Goal: Task Accomplishment & Management: Complete application form

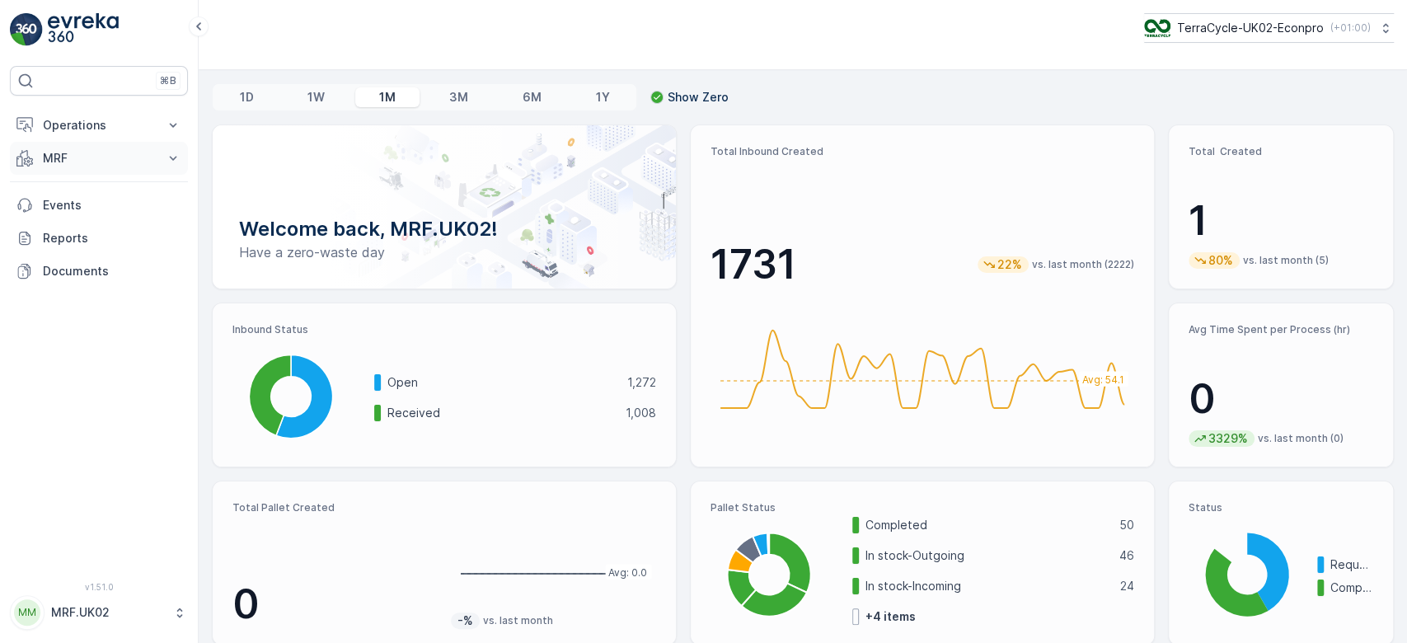
click at [115, 155] on p "MRF" at bounding box center [99, 158] width 112 height 16
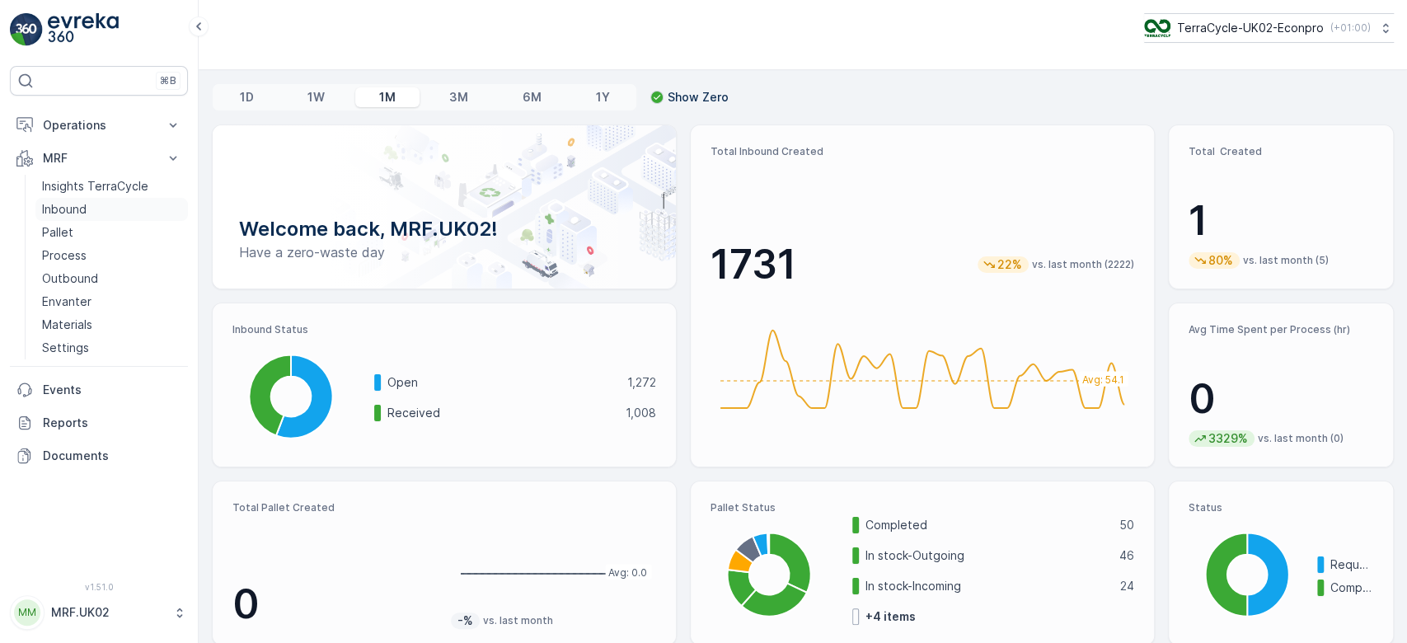
click at [93, 207] on link "Inbound" at bounding box center [111, 209] width 153 height 23
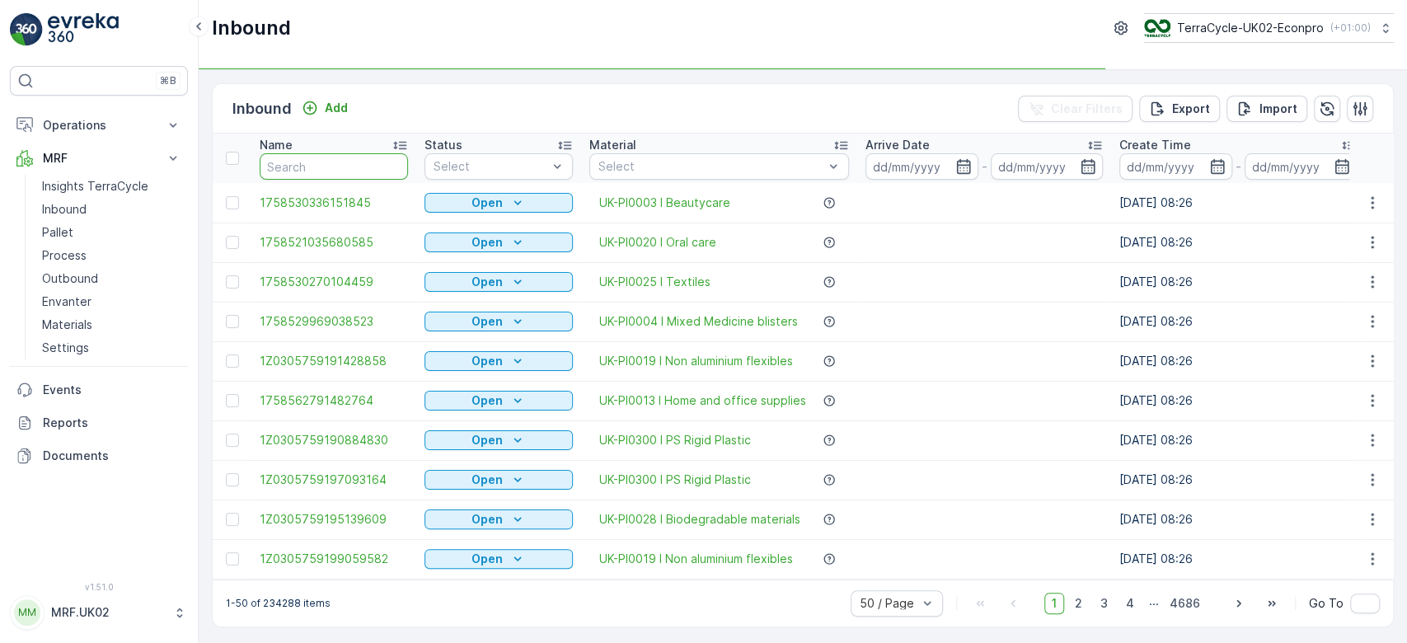
click at [317, 159] on input "text" at bounding box center [334, 166] width 148 height 26
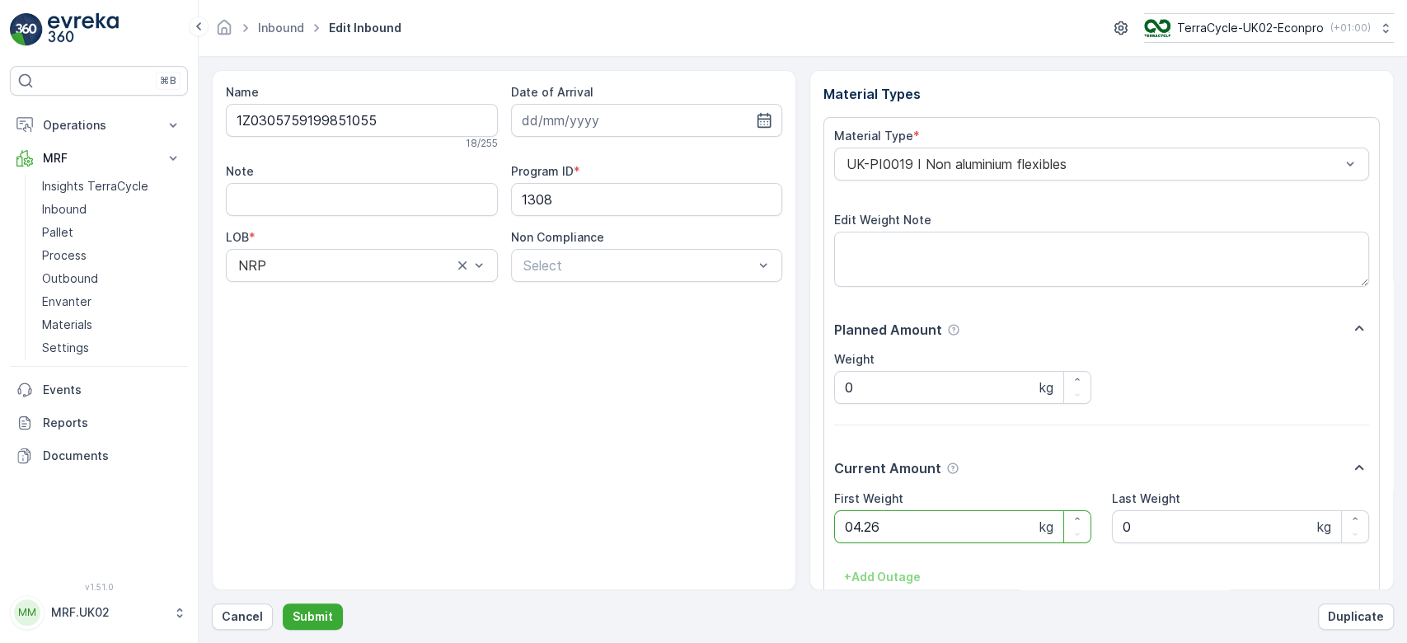
click at [283, 603] on button "Submit" at bounding box center [313, 616] width 60 height 26
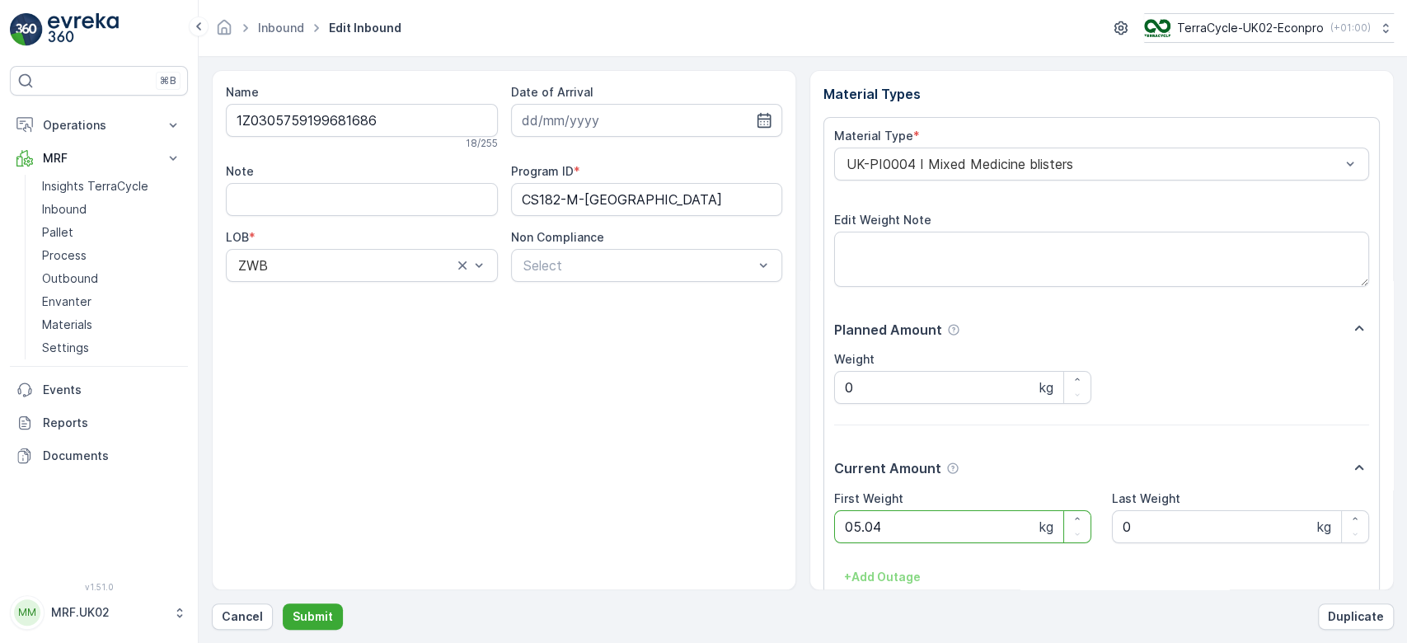
click at [283, 603] on button "Submit" at bounding box center [313, 616] width 60 height 26
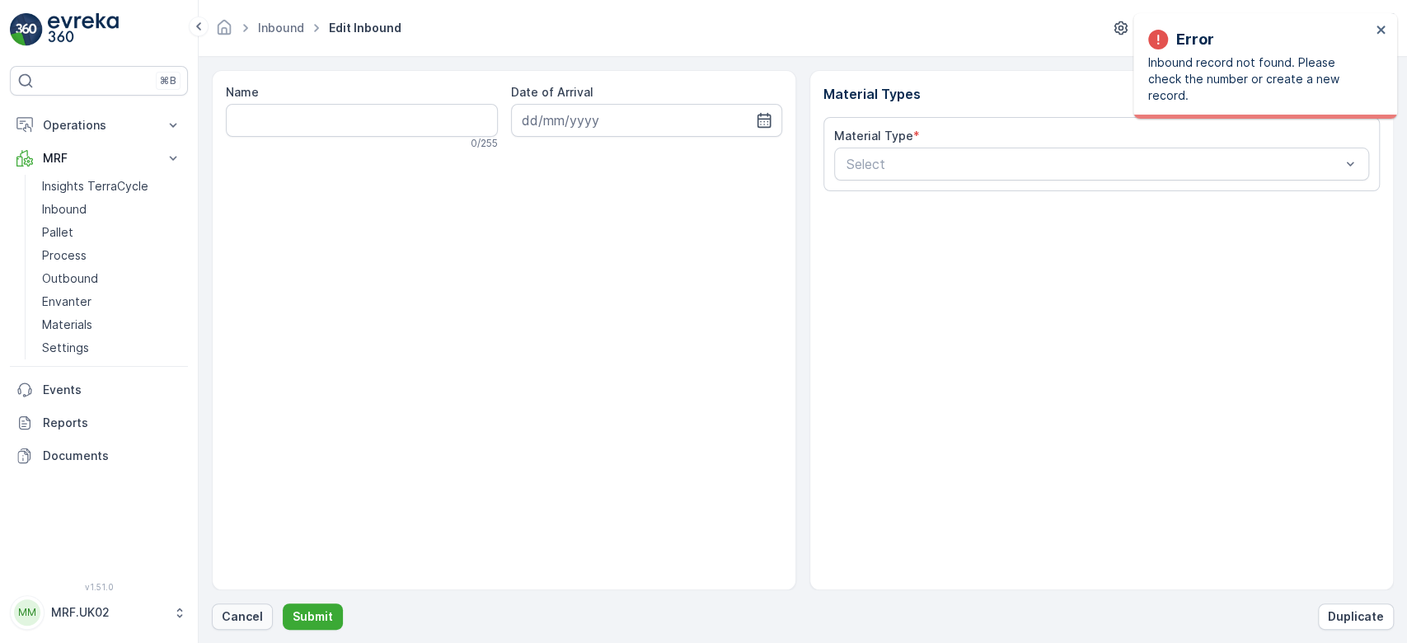
click at [235, 621] on p "Cancel" at bounding box center [242, 616] width 41 height 16
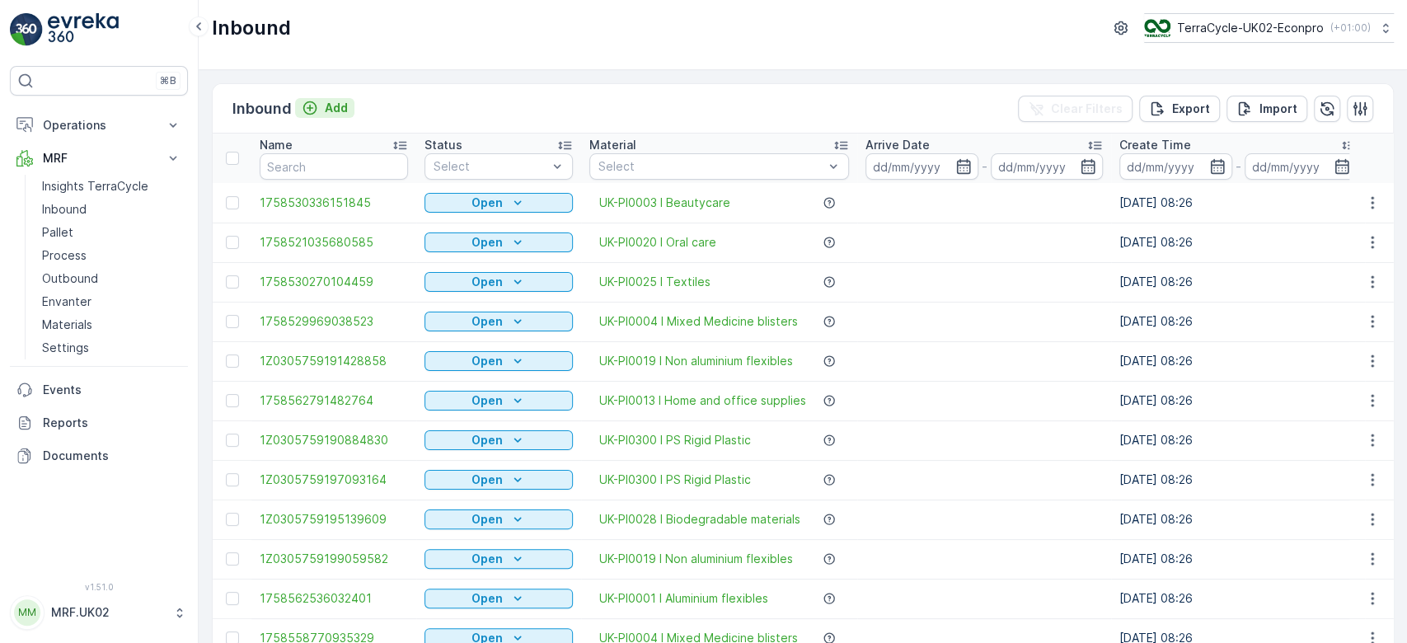
click at [326, 106] on p "Add" at bounding box center [336, 108] width 23 height 16
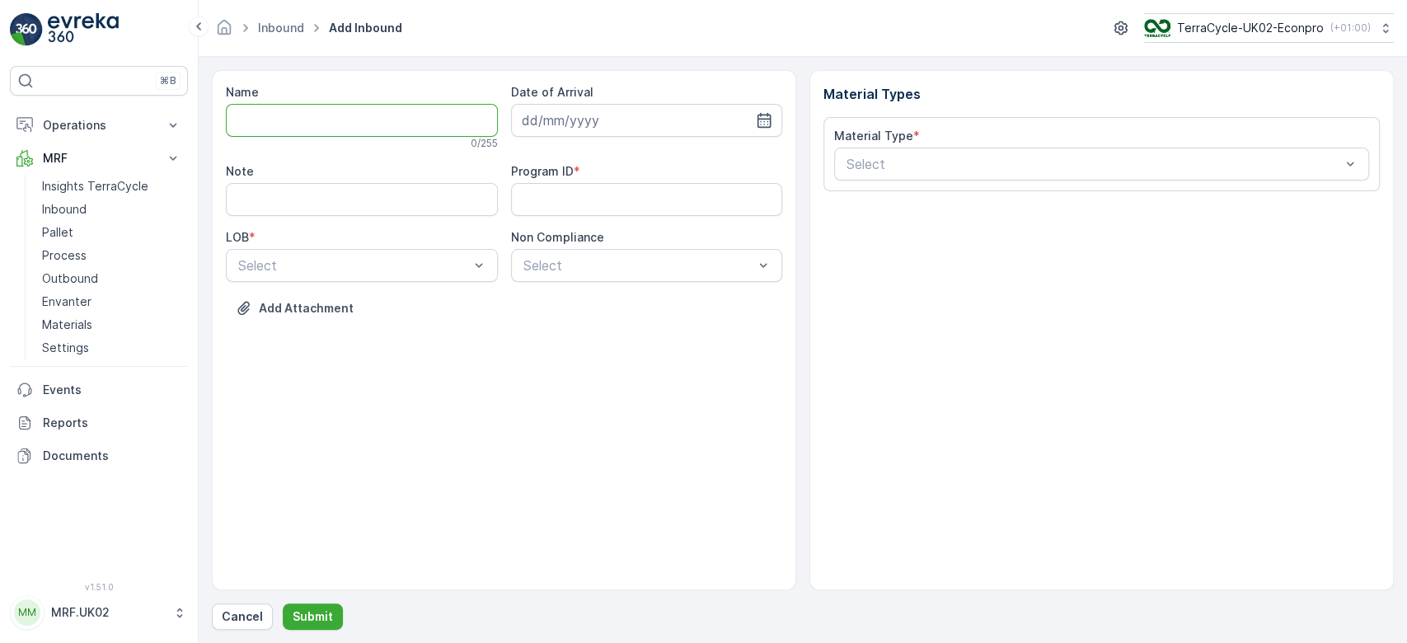
click at [284, 122] on input "Name" at bounding box center [362, 120] width 272 height 33
type input "1Z0305759148075801"
click at [283, 603] on button "Submit" at bounding box center [313, 616] width 60 height 26
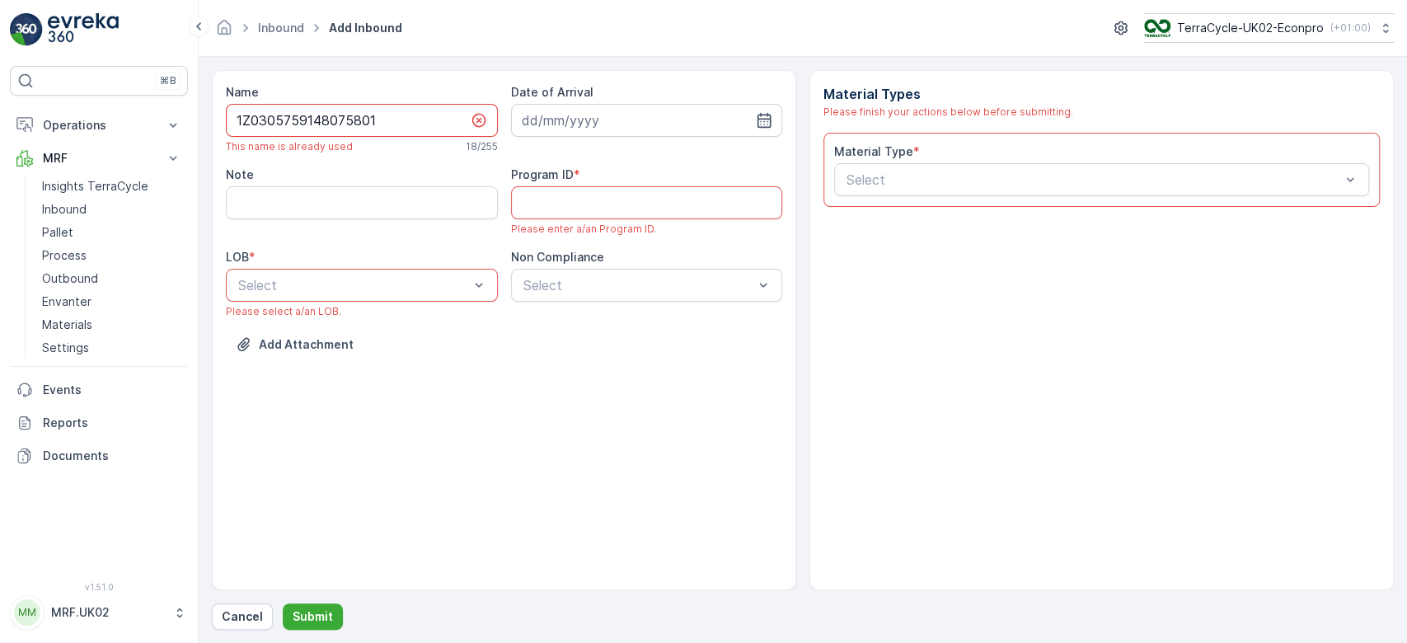
click at [284, 122] on input "1Z0305759148075801" at bounding box center [362, 120] width 272 height 33
click at [74, 214] on p "Inbound" at bounding box center [64, 209] width 45 height 16
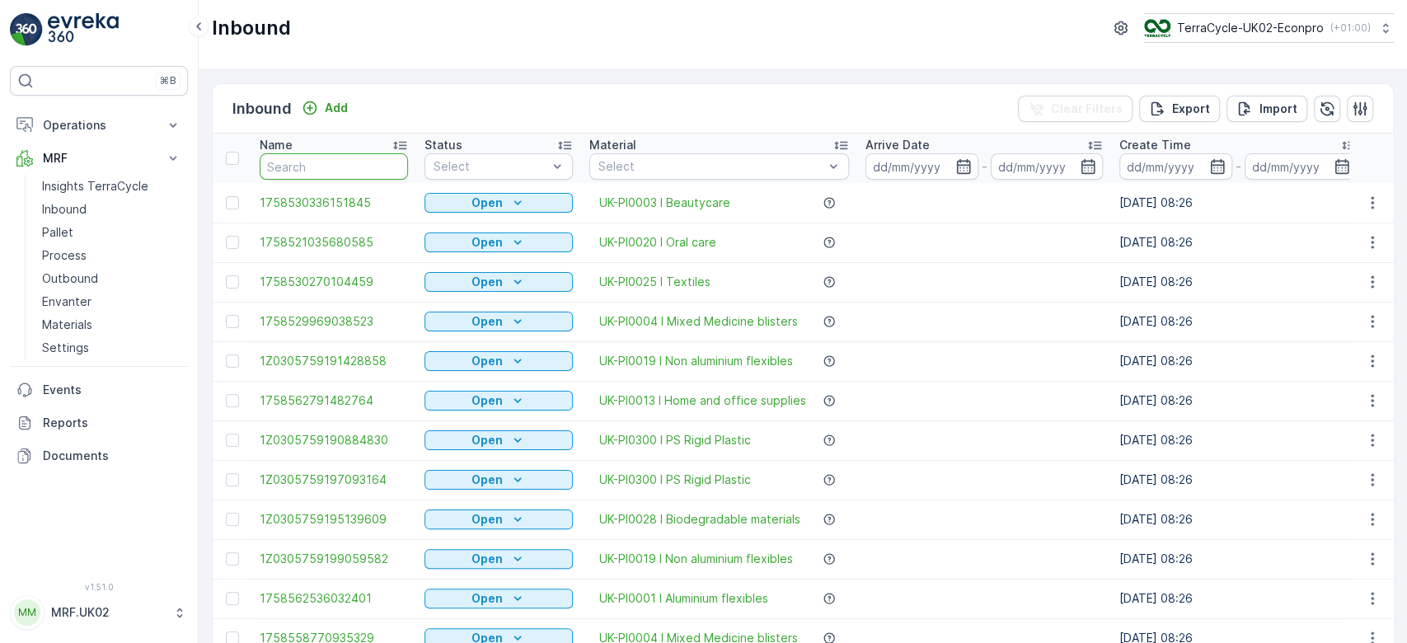
click at [316, 174] on input "text" at bounding box center [334, 166] width 148 height 26
paste input "1Z0305759148075801"
type input "1Z0305759148075801"
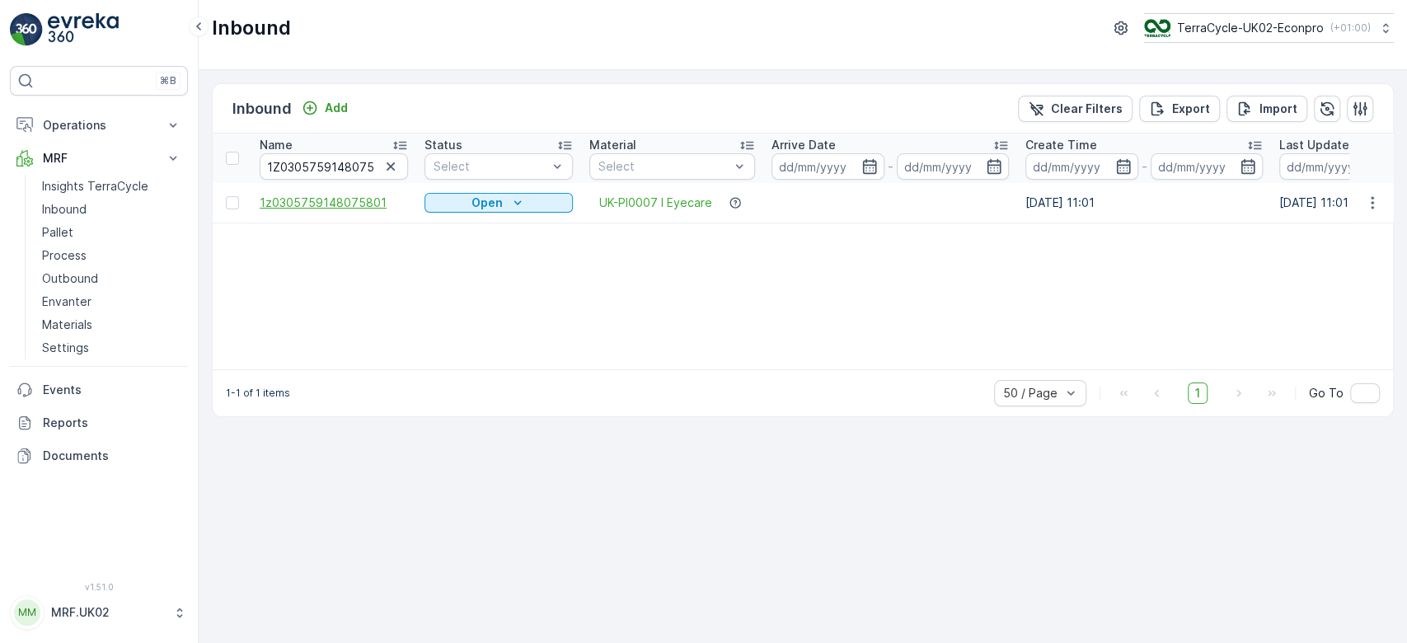
click at [359, 201] on span "1z0305759148075801" at bounding box center [334, 203] width 148 height 16
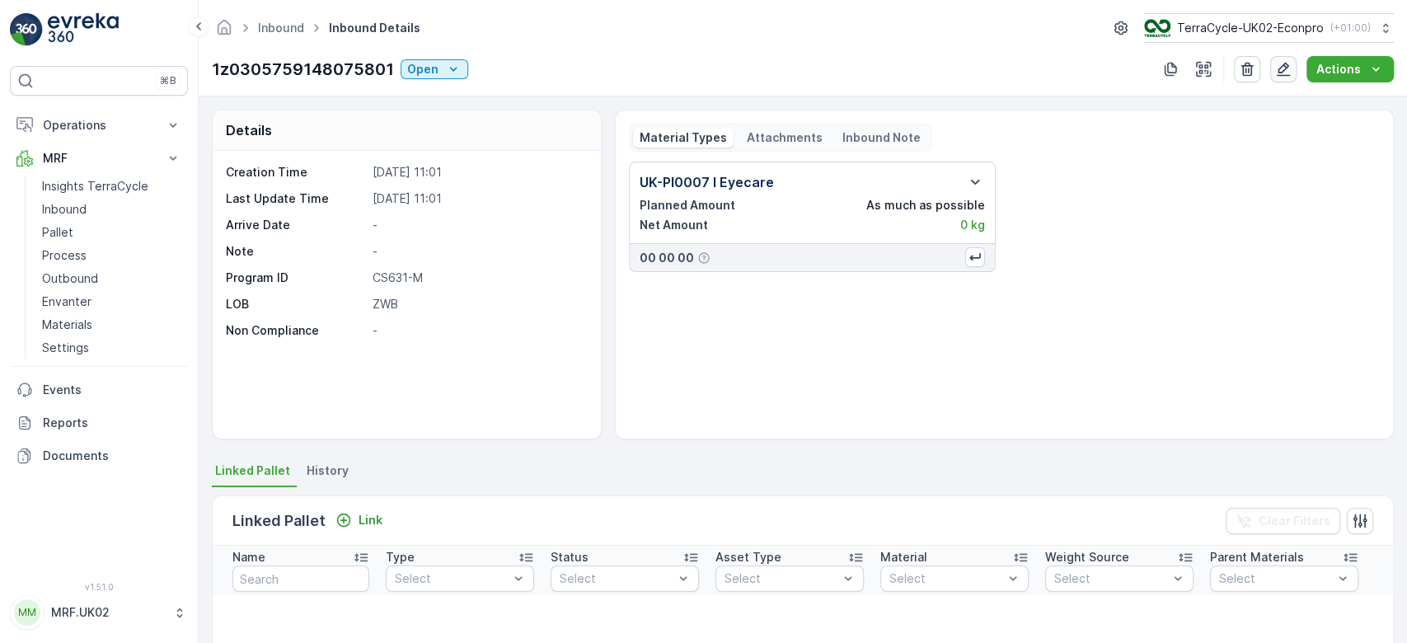
click at [1292, 61] on icon "button" at bounding box center [1283, 69] width 16 height 16
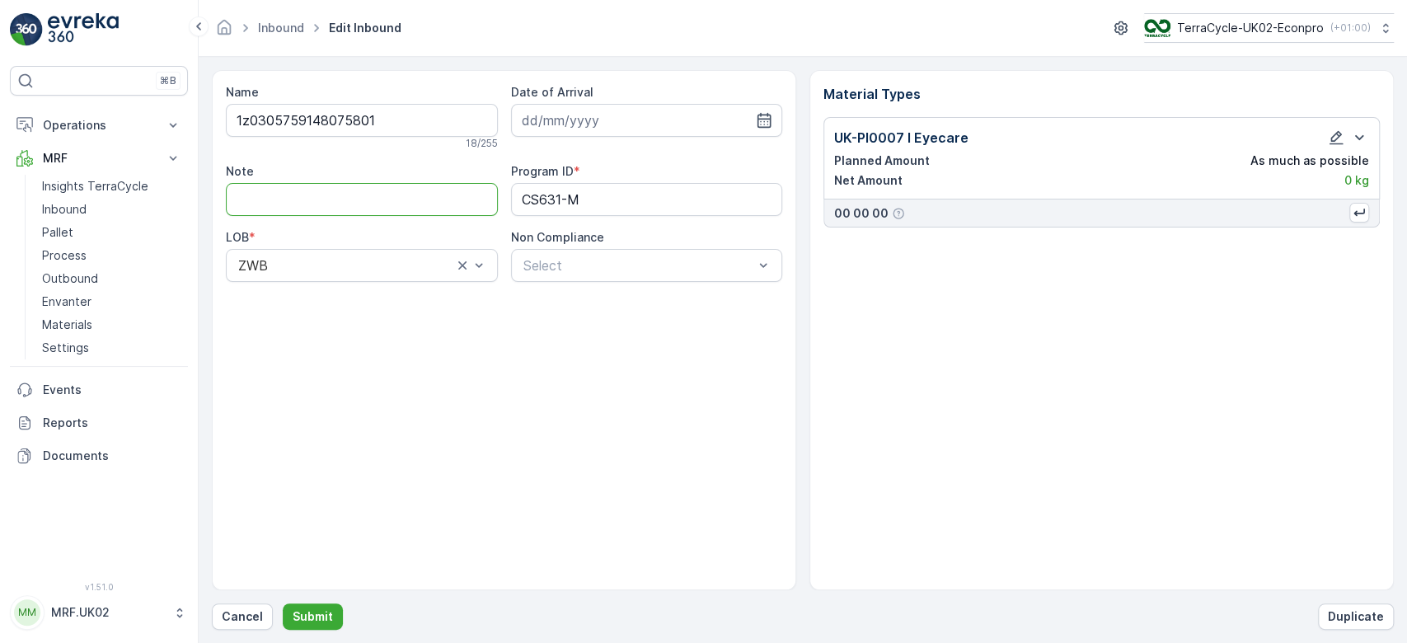
click at [458, 200] on input "Note" at bounding box center [362, 199] width 272 height 33
type input "lower case z not capital Z"
click at [1331, 135] on icon "button" at bounding box center [1336, 137] width 16 height 16
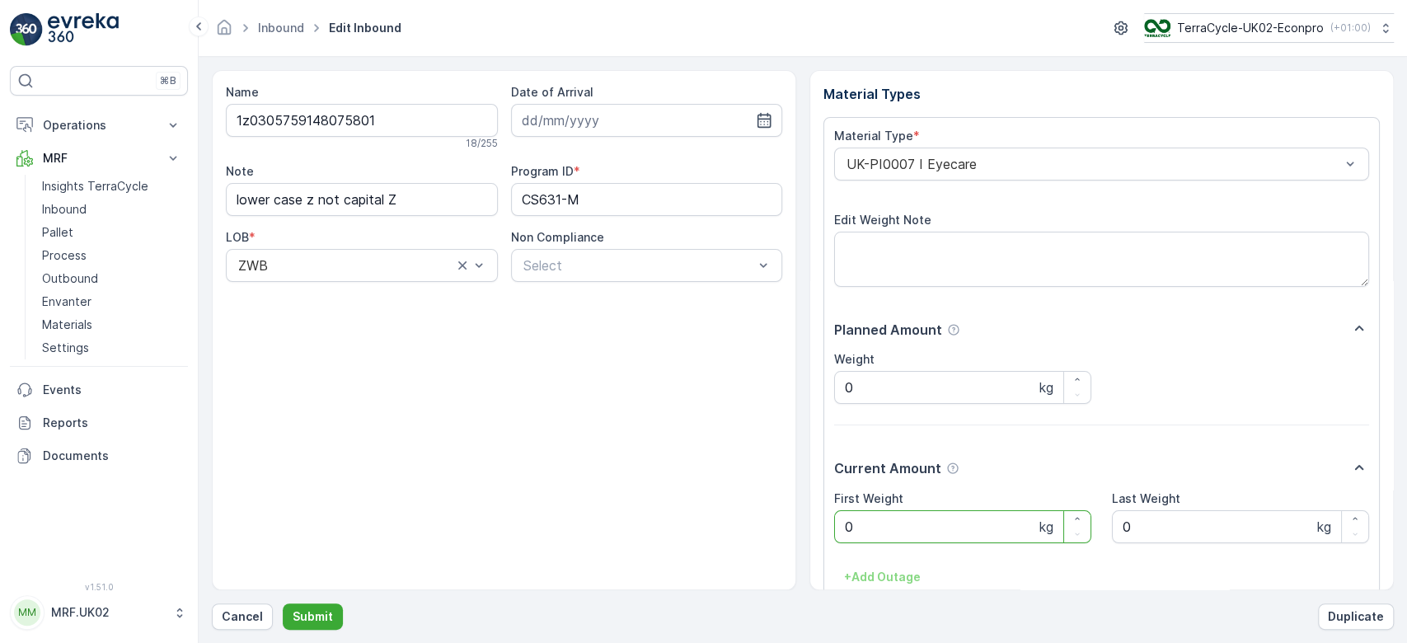
click at [884, 525] on Weight "0" at bounding box center [962, 526] width 257 height 33
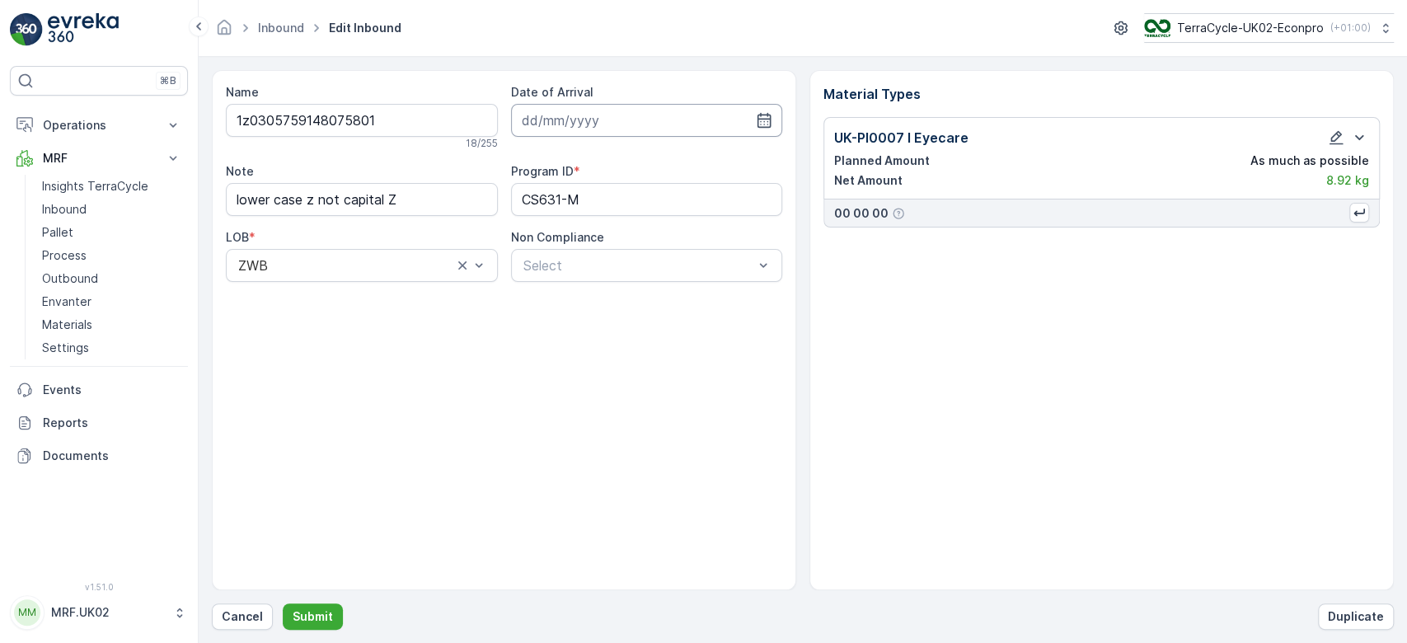
click at [570, 111] on input at bounding box center [647, 120] width 272 height 33
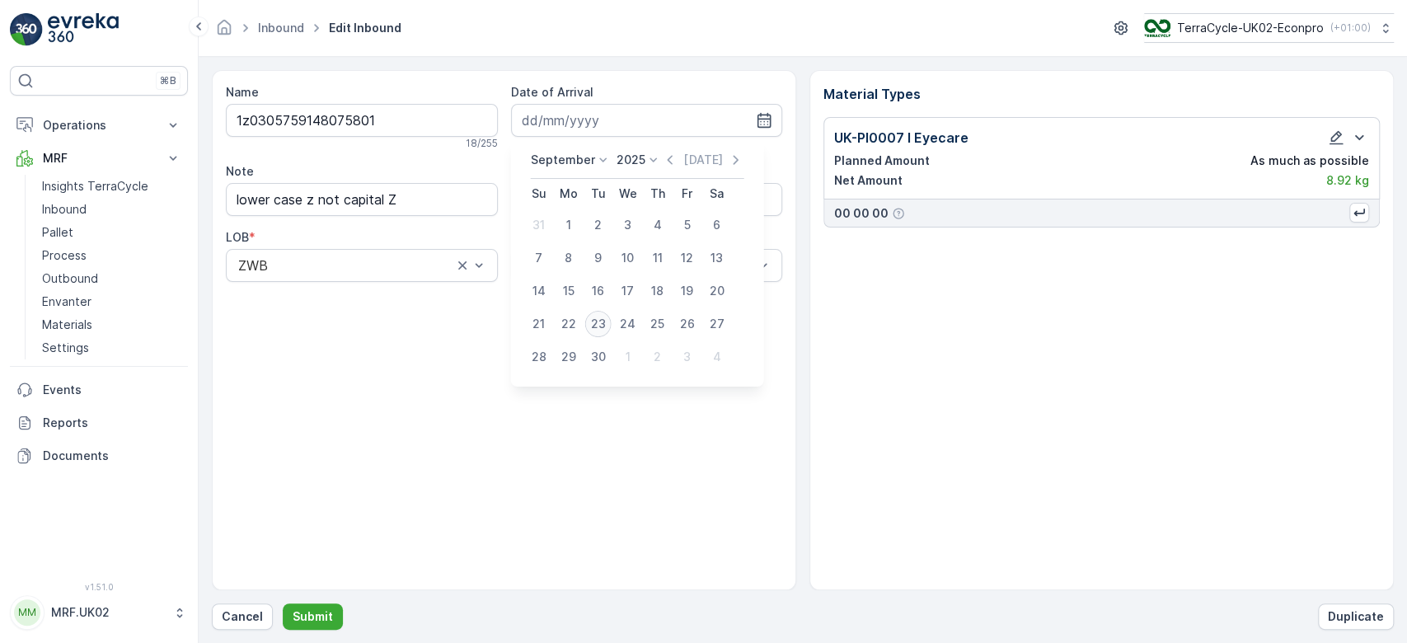
click at [592, 334] on div "23" at bounding box center [598, 324] width 26 height 26
type input "[DATE]"
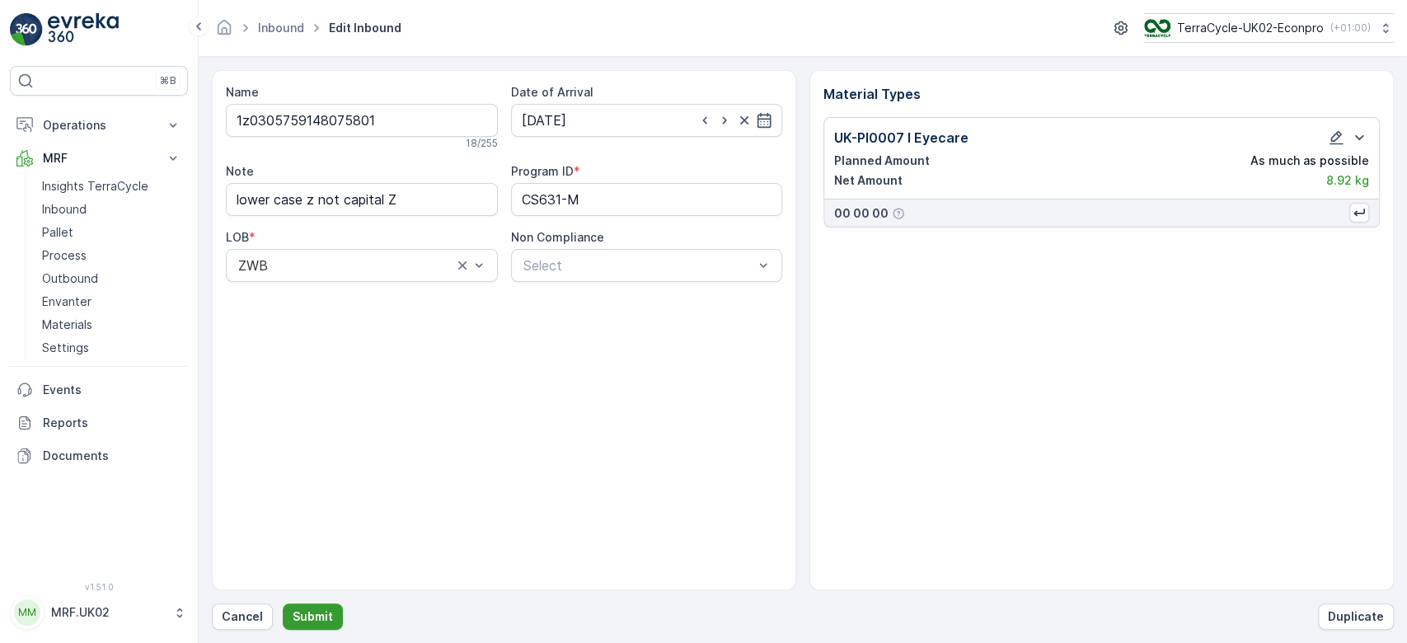
click at [307, 617] on p "Submit" at bounding box center [313, 616] width 40 height 16
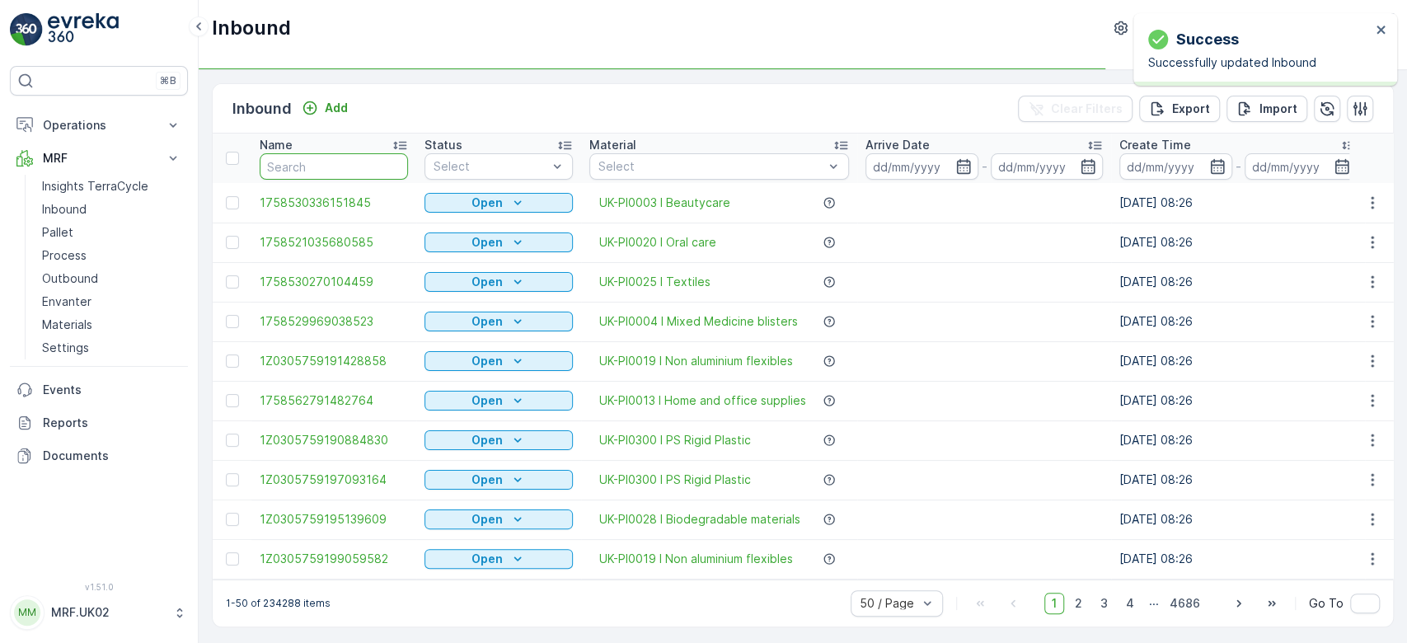
click at [293, 162] on input "text" at bounding box center [334, 166] width 148 height 26
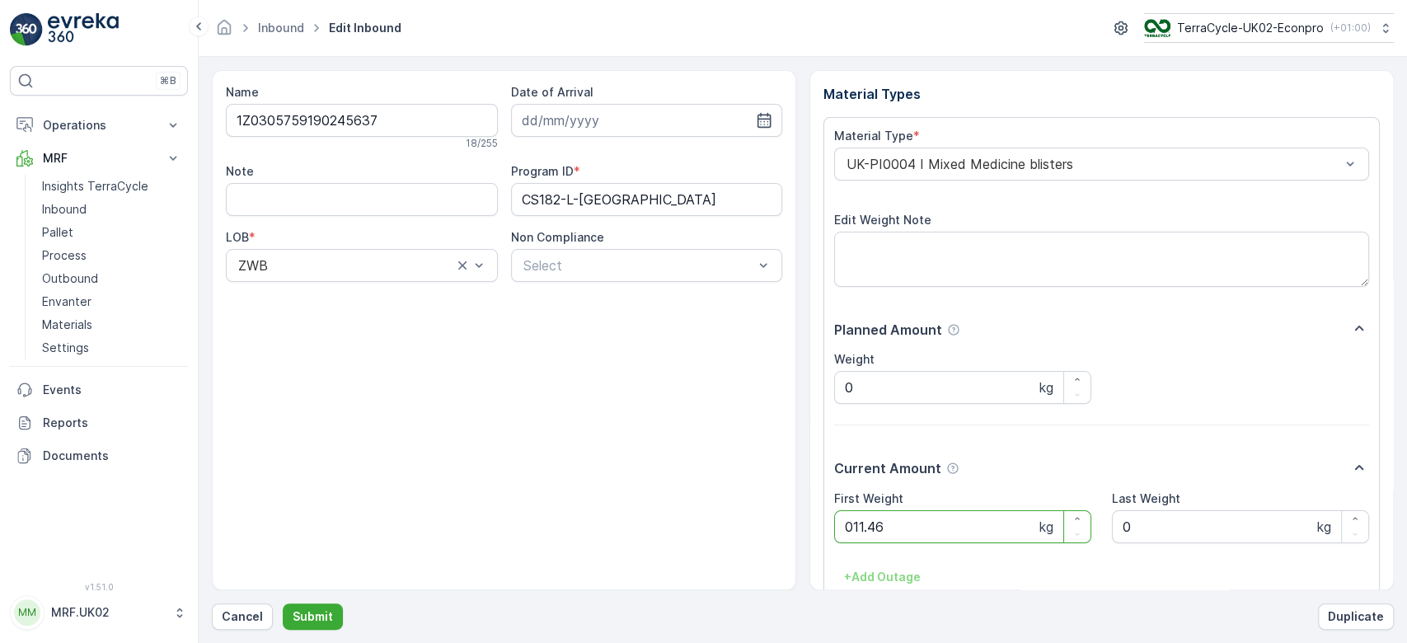
click at [283, 603] on button "Submit" at bounding box center [313, 616] width 60 height 26
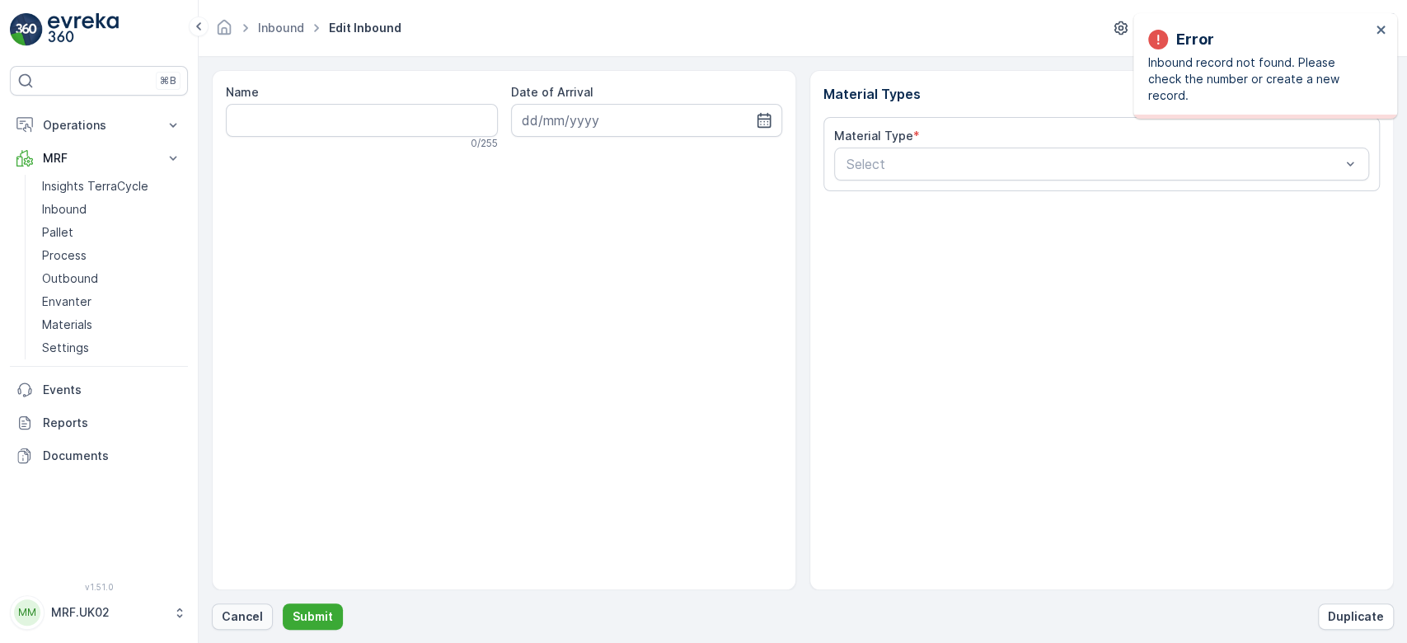
click at [259, 603] on button "Cancel" at bounding box center [242, 616] width 61 height 26
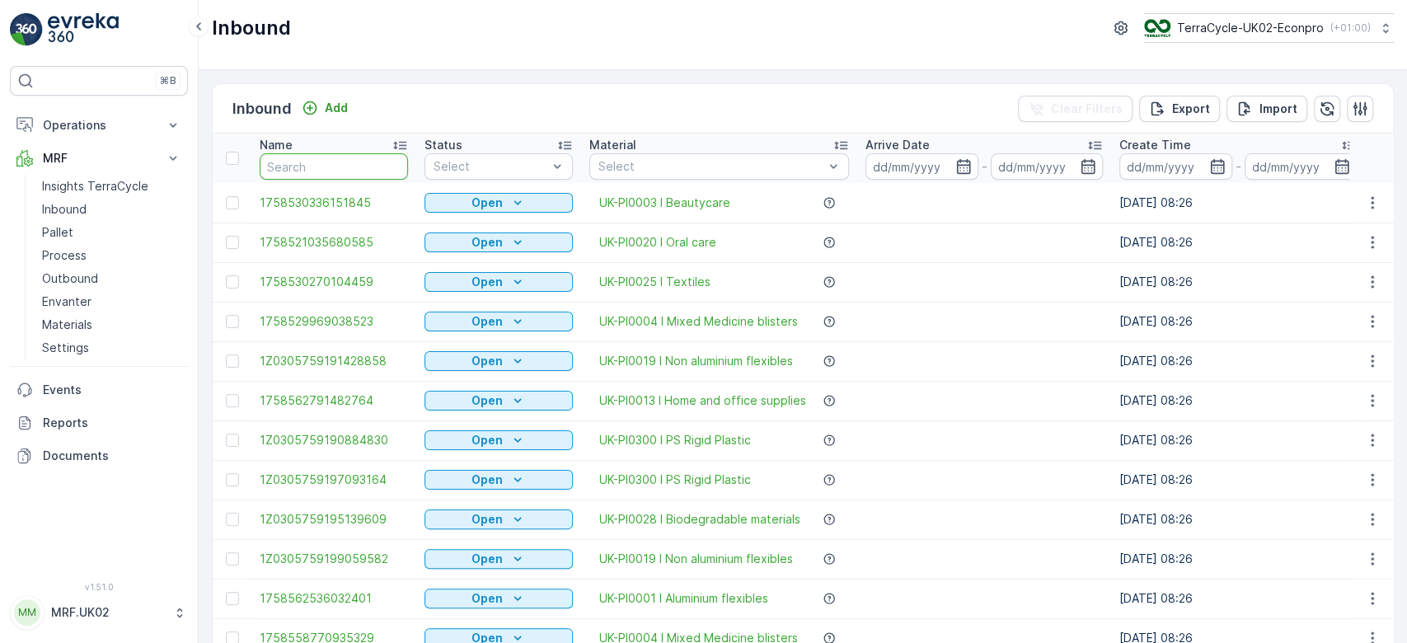
click at [286, 162] on input "text" at bounding box center [334, 166] width 148 height 26
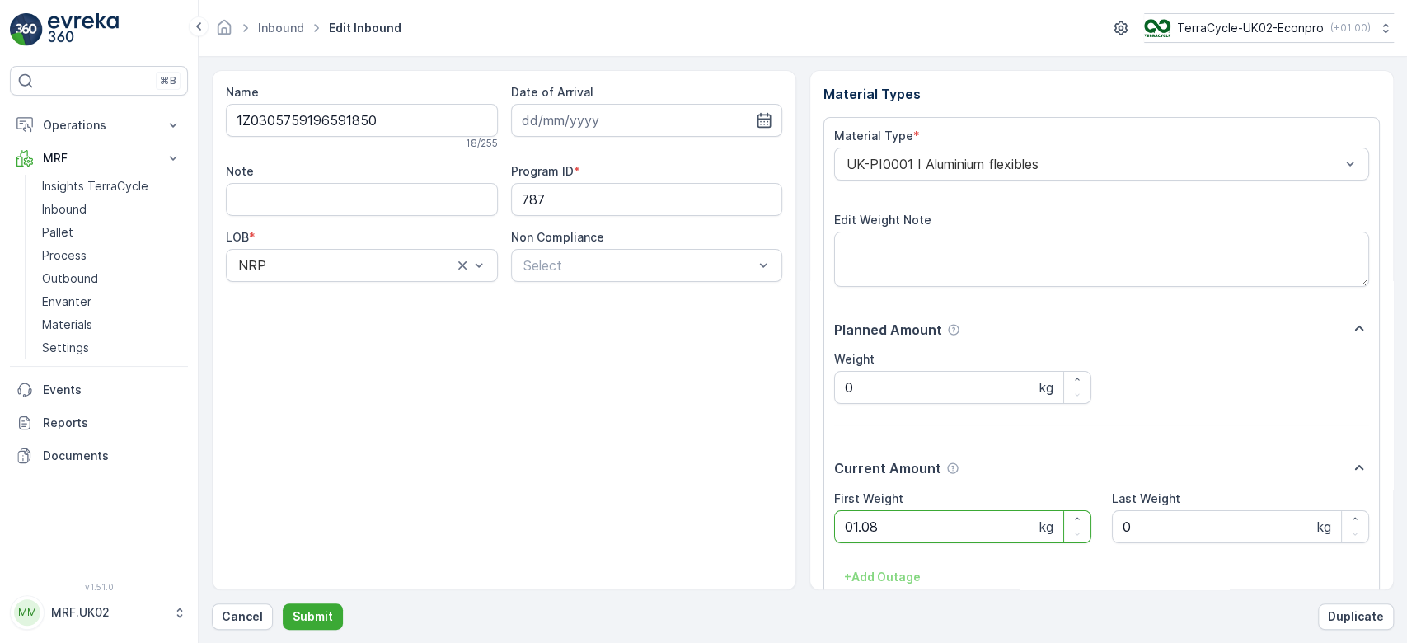
click at [283, 603] on button "Submit" at bounding box center [313, 616] width 60 height 26
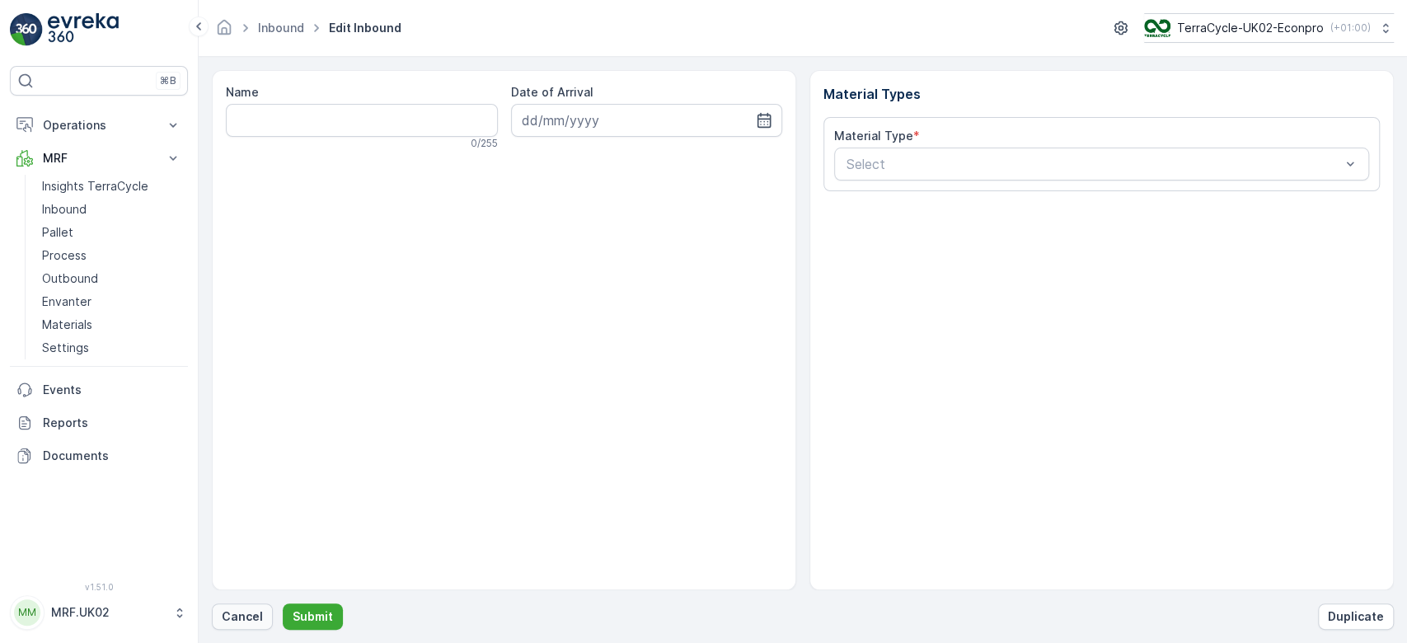
click at [241, 625] on button "Cancel" at bounding box center [242, 616] width 61 height 26
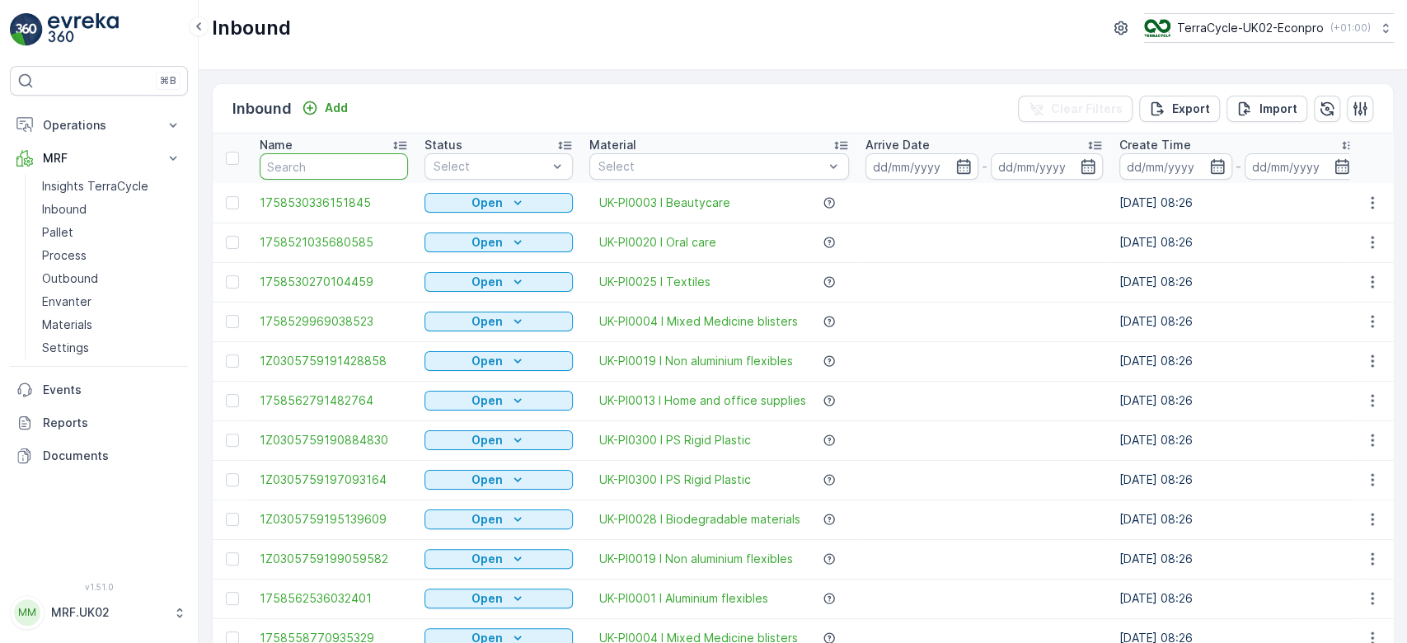
click at [332, 169] on input "text" at bounding box center [334, 166] width 148 height 26
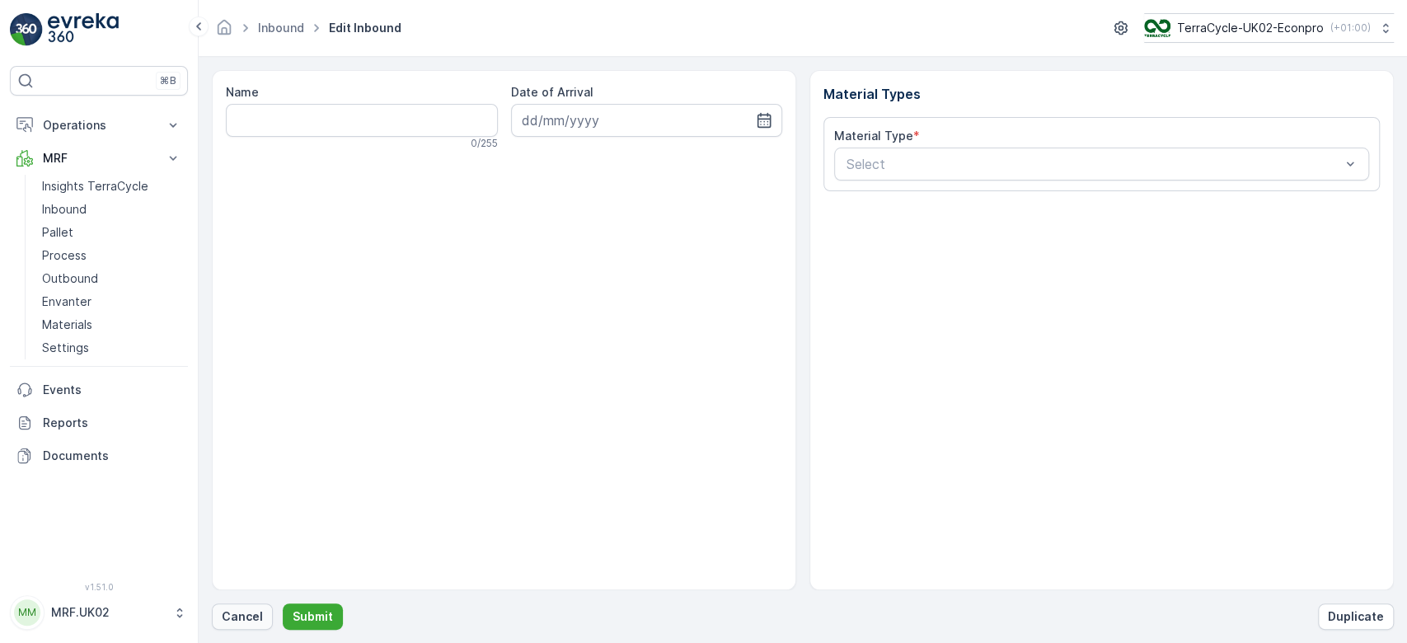
click at [248, 617] on p "Cancel" at bounding box center [242, 616] width 41 height 16
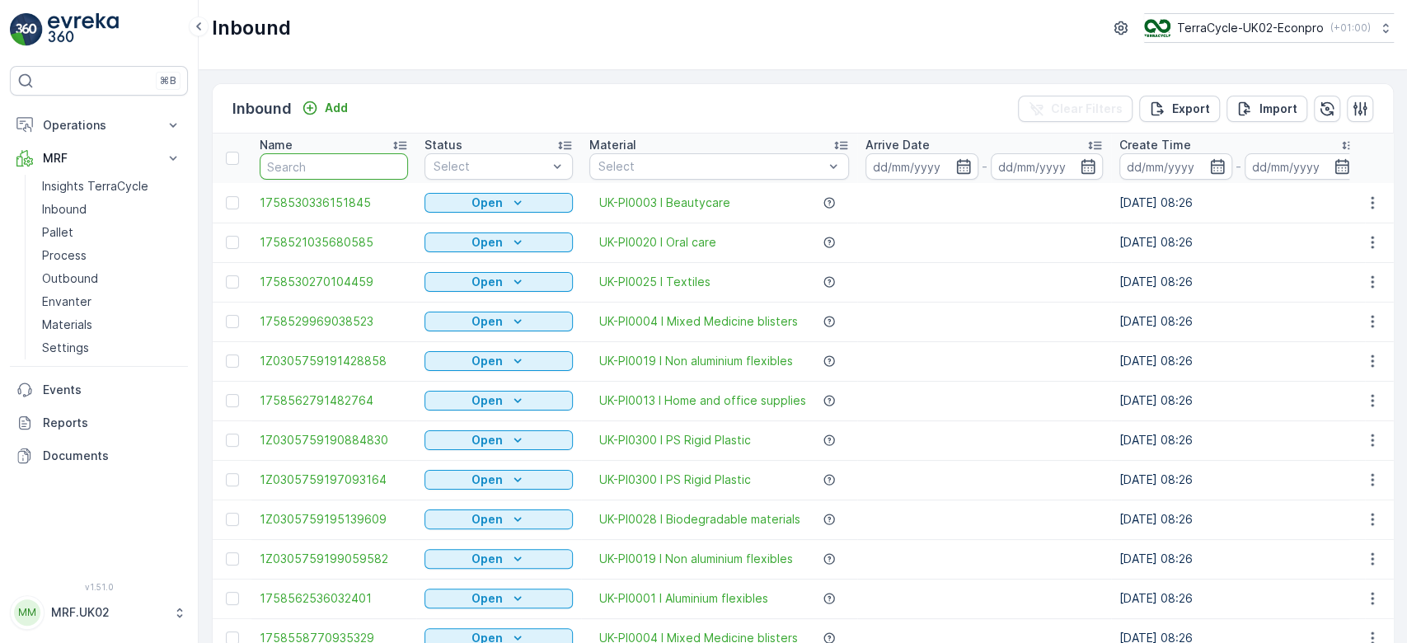
click at [329, 171] on input "text" at bounding box center [334, 166] width 148 height 26
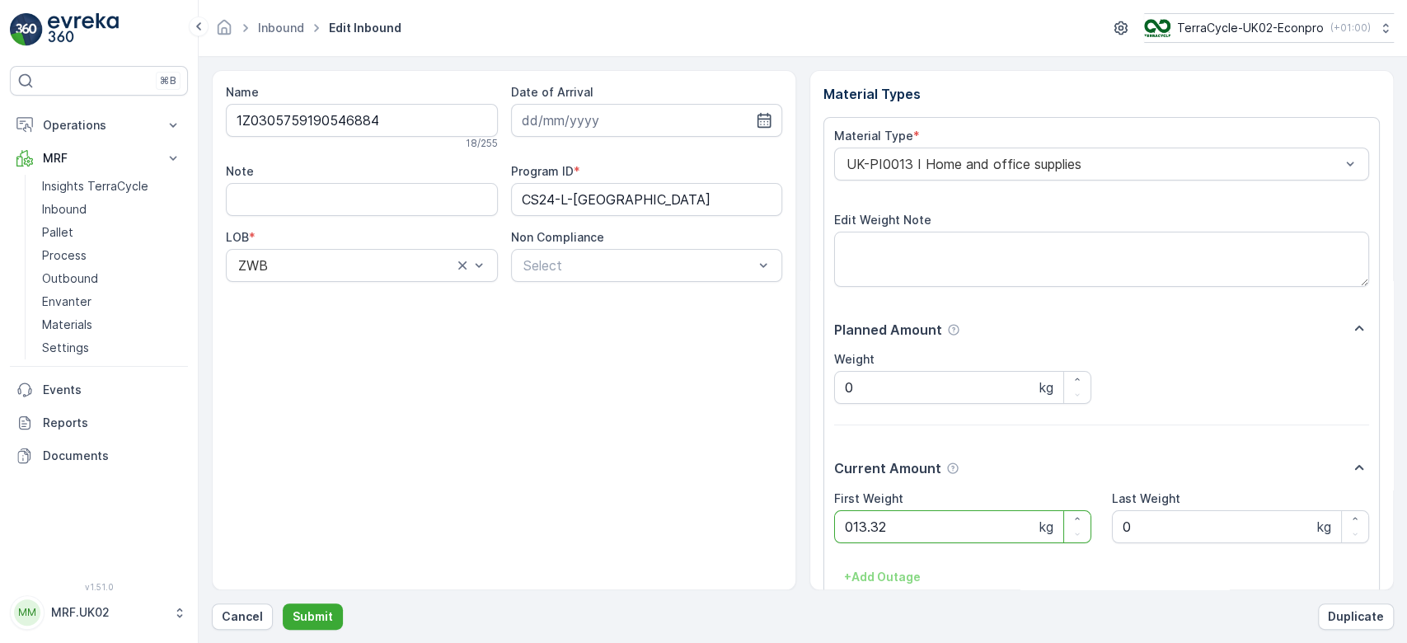
click at [283, 603] on button "Submit" at bounding box center [313, 616] width 60 height 26
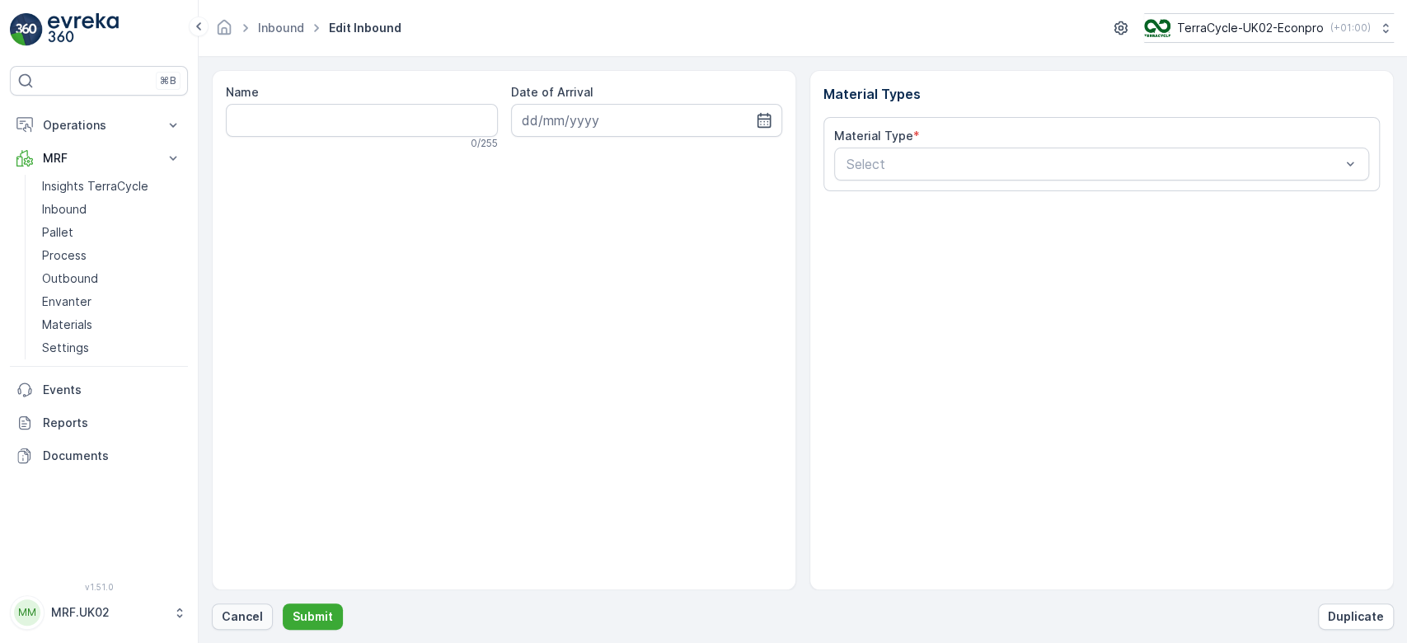
click at [247, 617] on p "Cancel" at bounding box center [242, 616] width 41 height 16
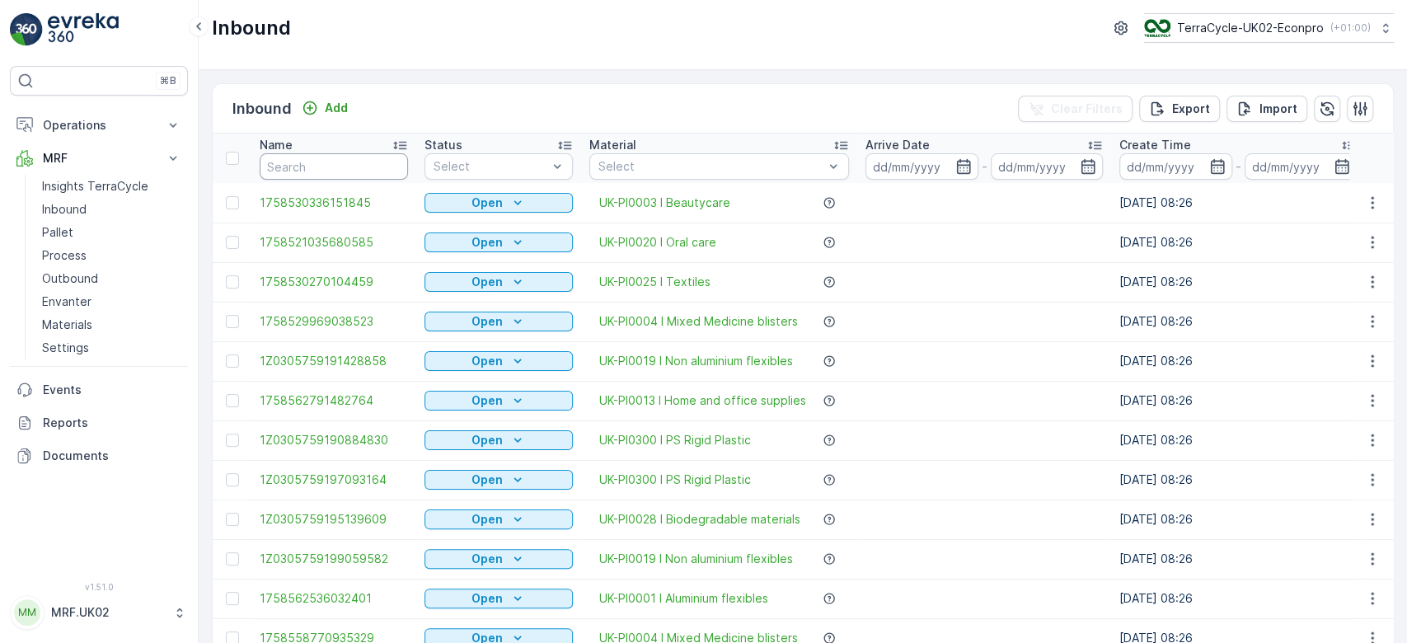
click at [303, 168] on input "text" at bounding box center [334, 166] width 148 height 26
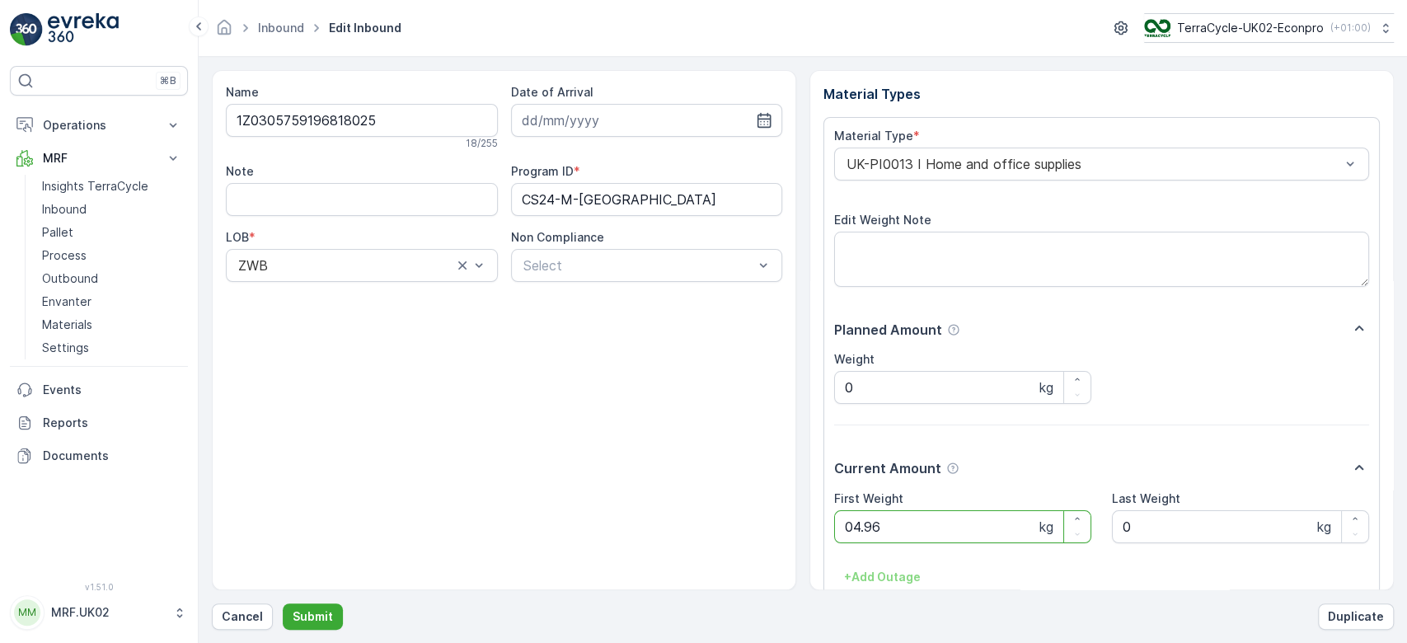
click at [283, 603] on button "Submit" at bounding box center [313, 616] width 60 height 26
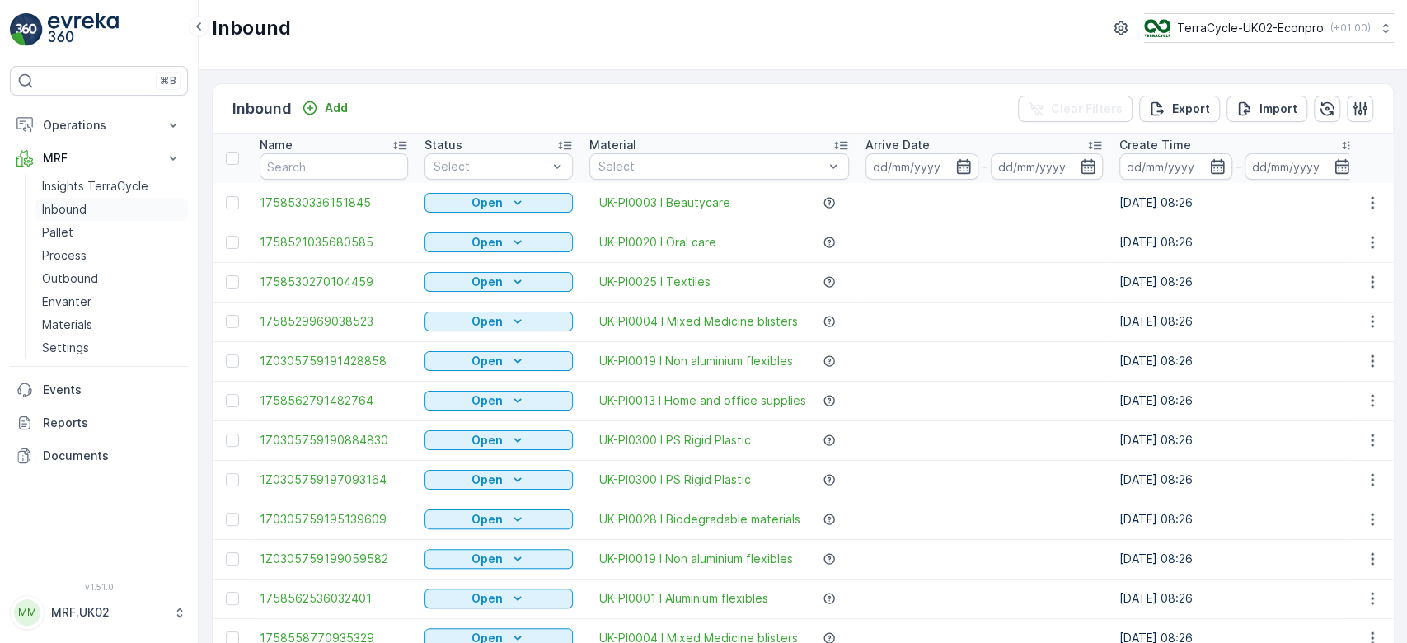
click at [73, 218] on link "Inbound" at bounding box center [111, 209] width 153 height 23
click at [76, 232] on link "Pallet" at bounding box center [111, 232] width 153 height 23
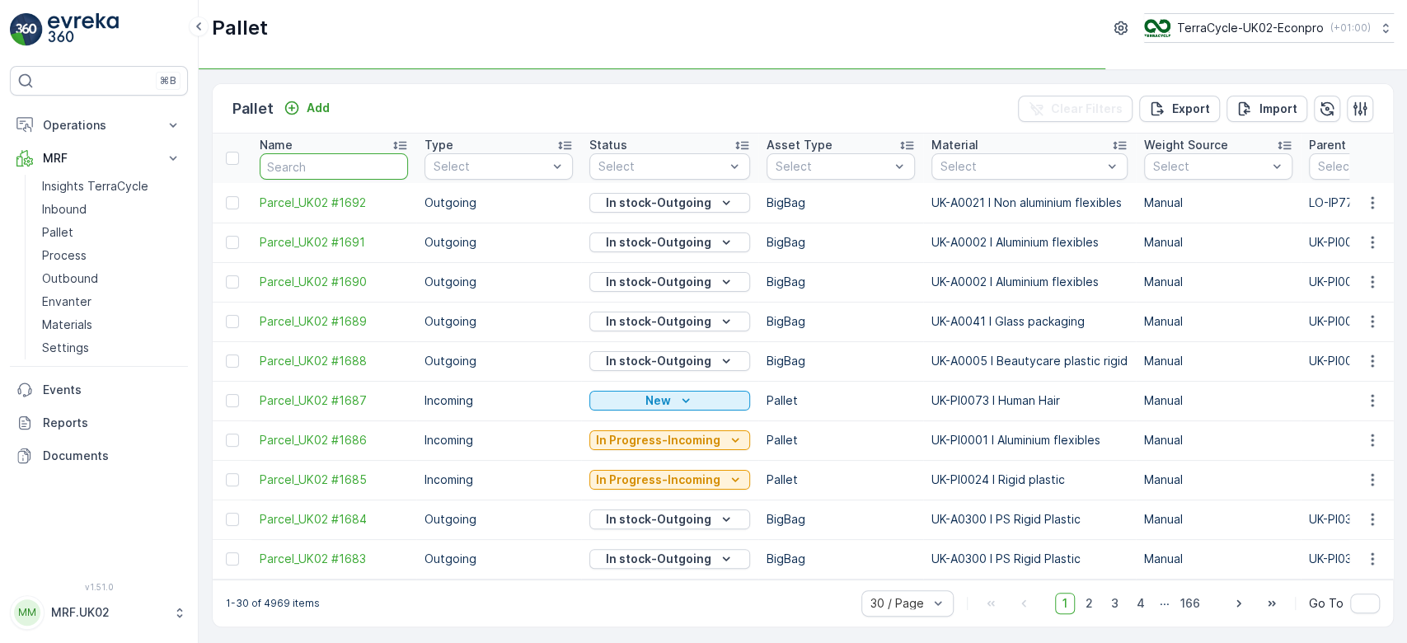
click at [305, 170] on input "text" at bounding box center [334, 166] width 148 height 26
type input "1"
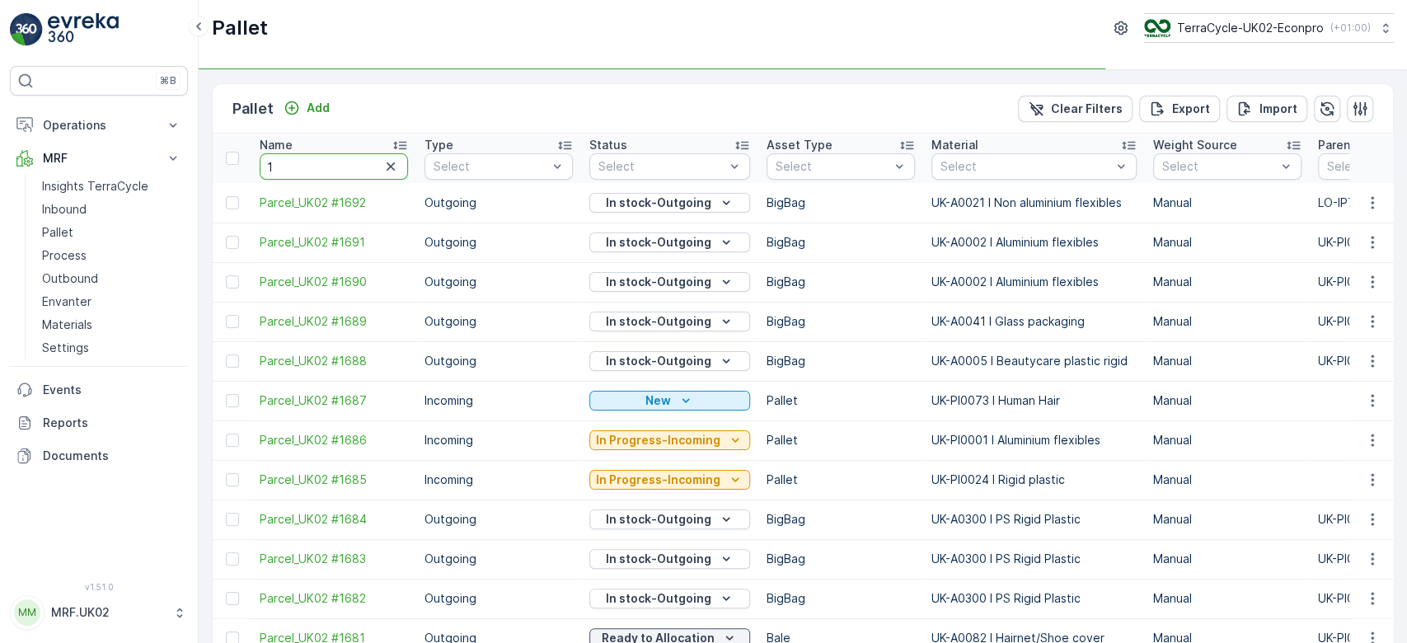
click at [305, 170] on input "1" at bounding box center [334, 166] width 148 height 26
type input "16"
click at [305, 170] on input "16" at bounding box center [334, 166] width 148 height 26
type input "1634"
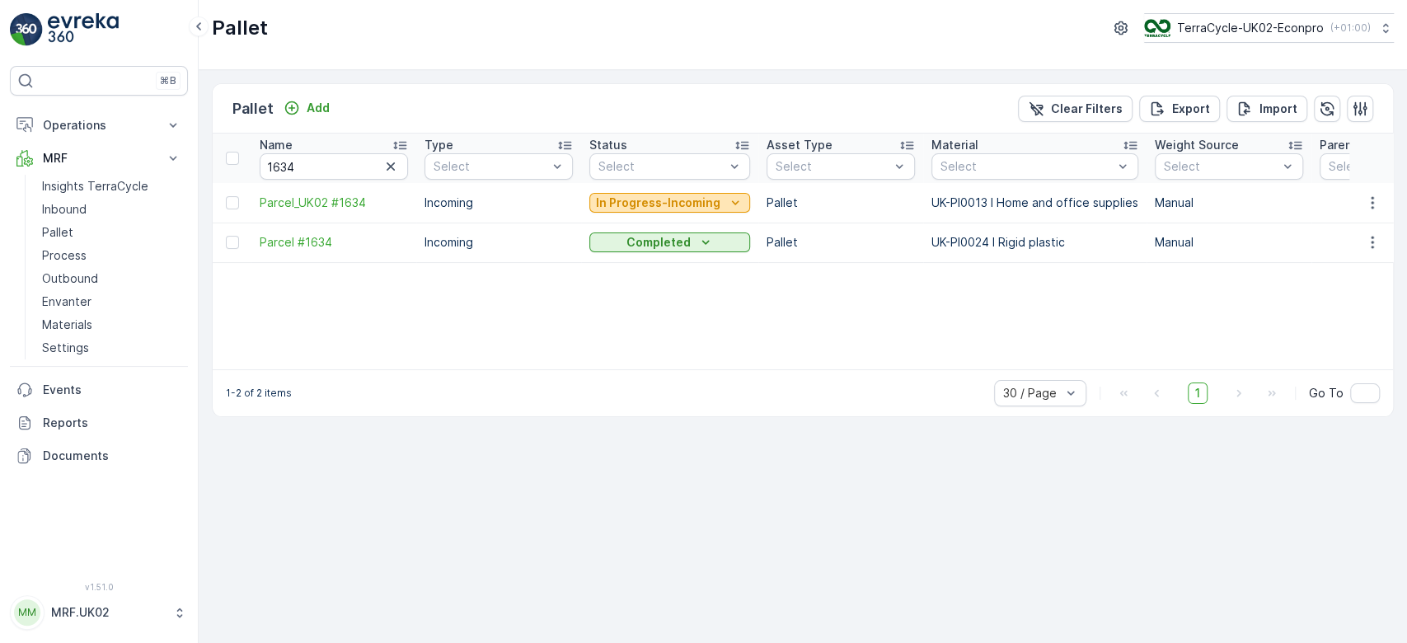
click at [650, 201] on p "In Progress-Incoming" at bounding box center [658, 203] width 124 height 16
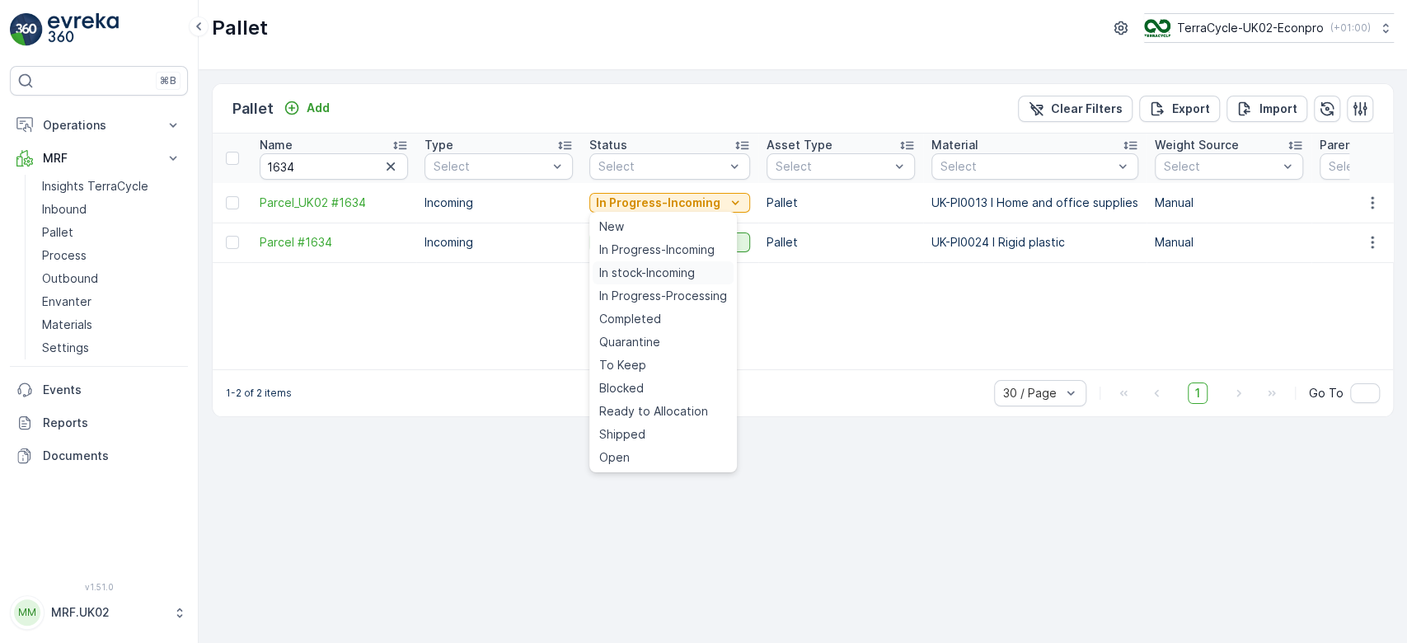
click at [653, 276] on span "In stock-Incoming" at bounding box center [647, 273] width 96 height 16
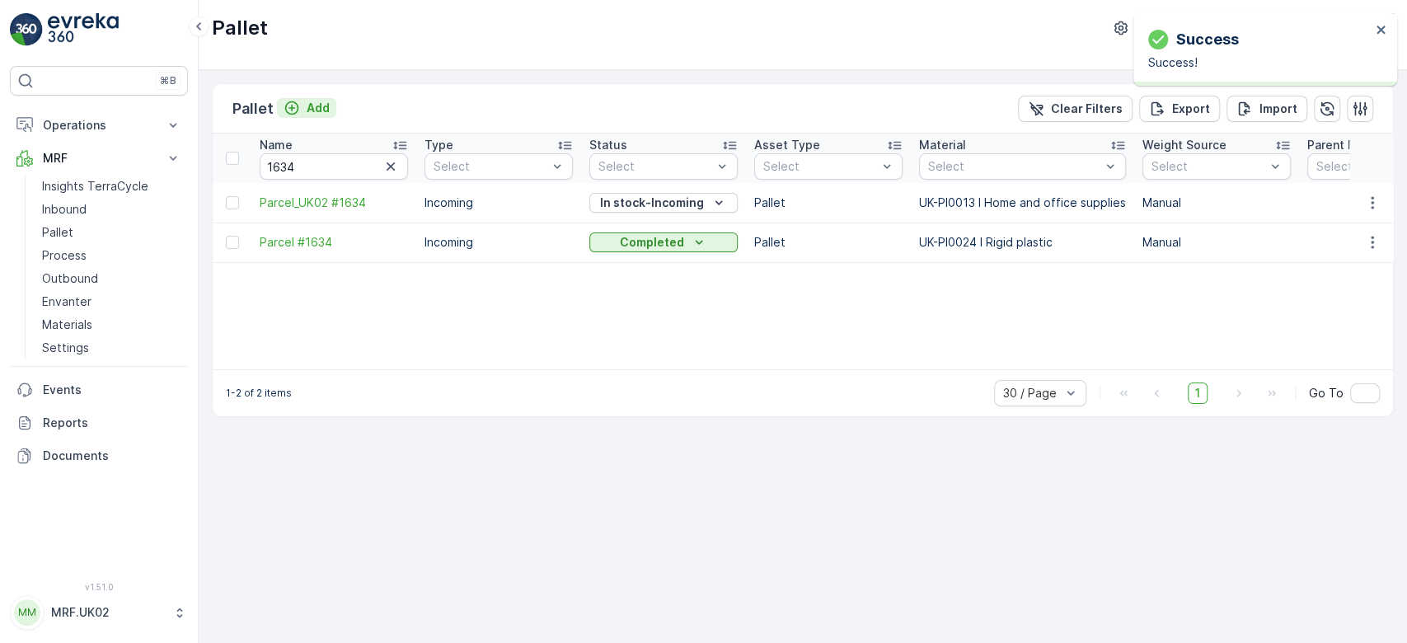
click at [310, 103] on p "Add" at bounding box center [318, 108] width 23 height 16
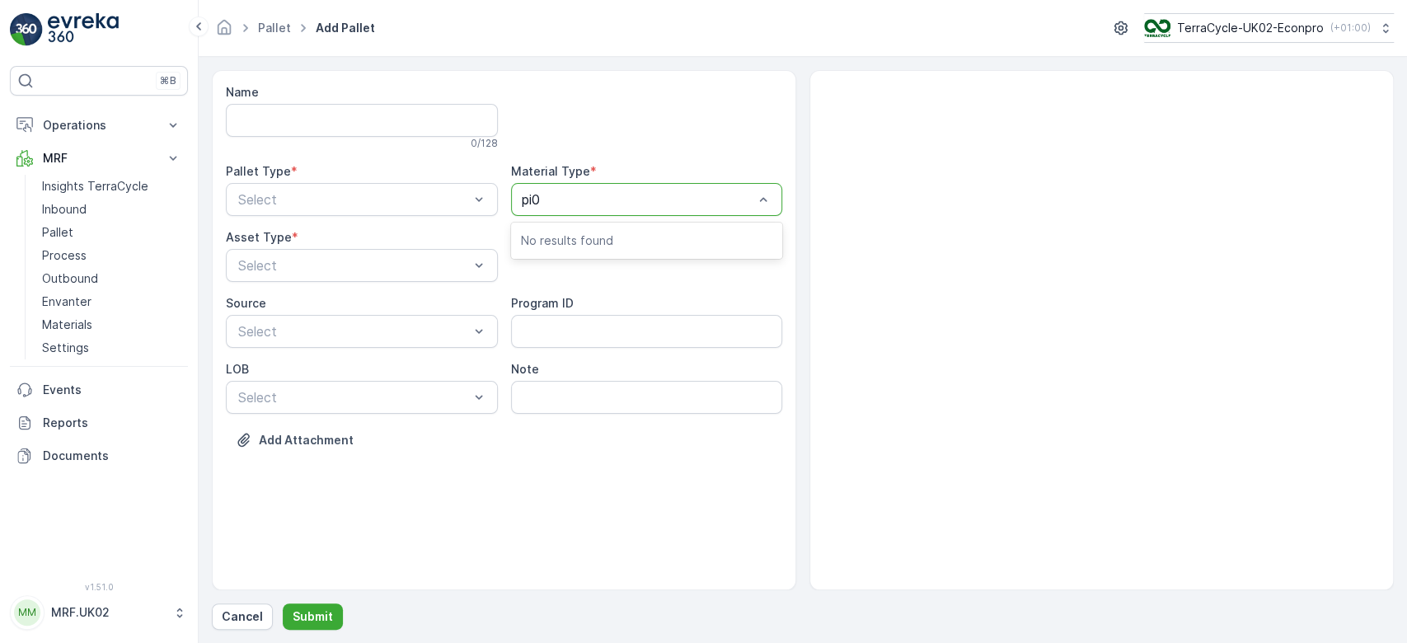
type input "pi00"
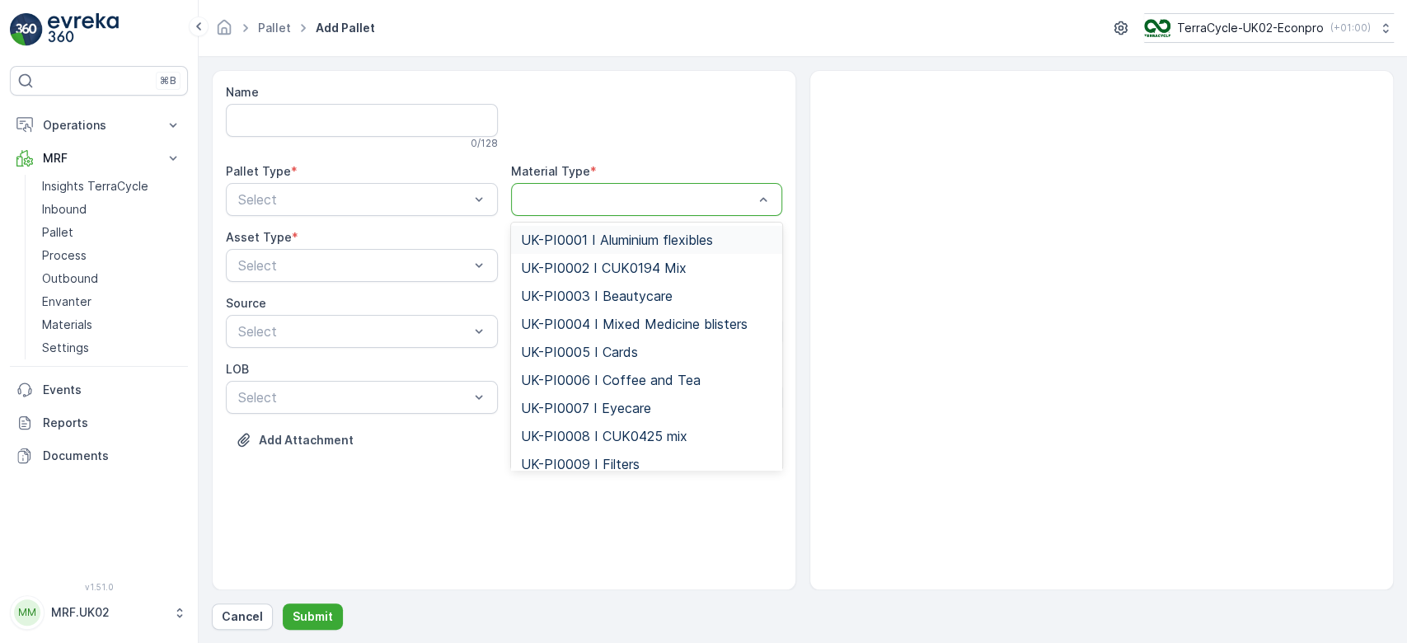
click at [592, 200] on div at bounding box center [639, 199] width 234 height 15
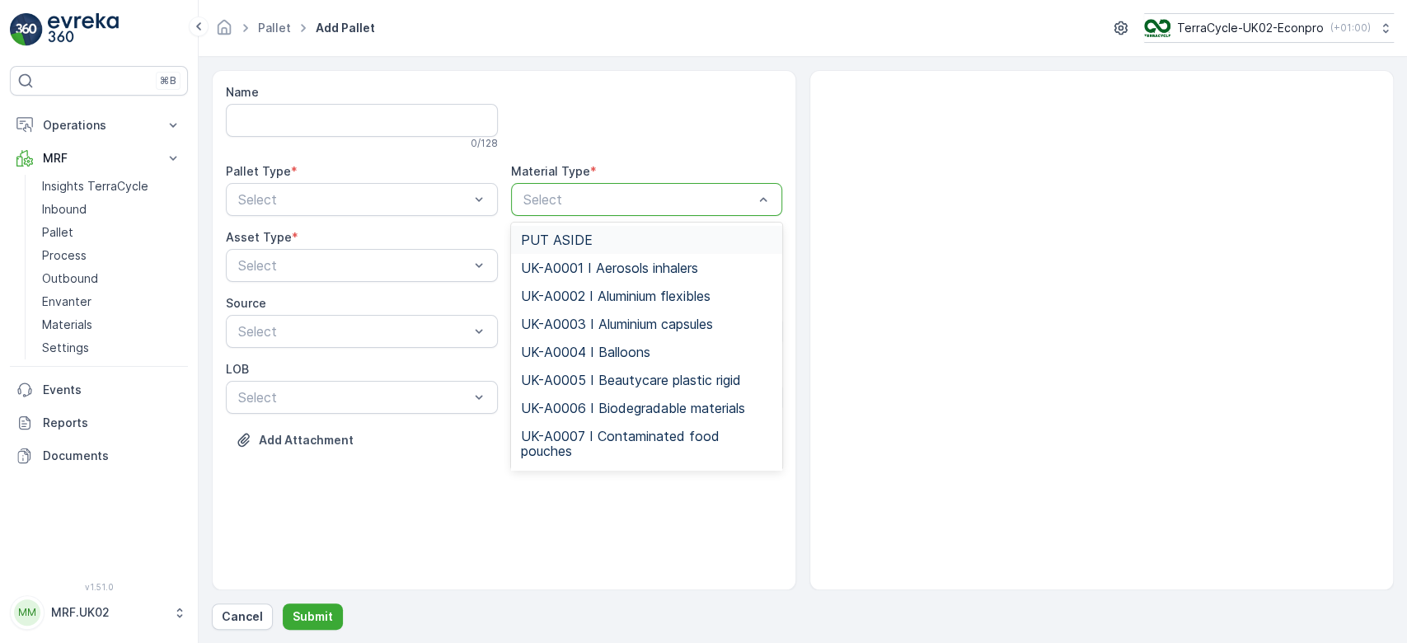
click at [592, 200] on div at bounding box center [639, 199] width 234 height 15
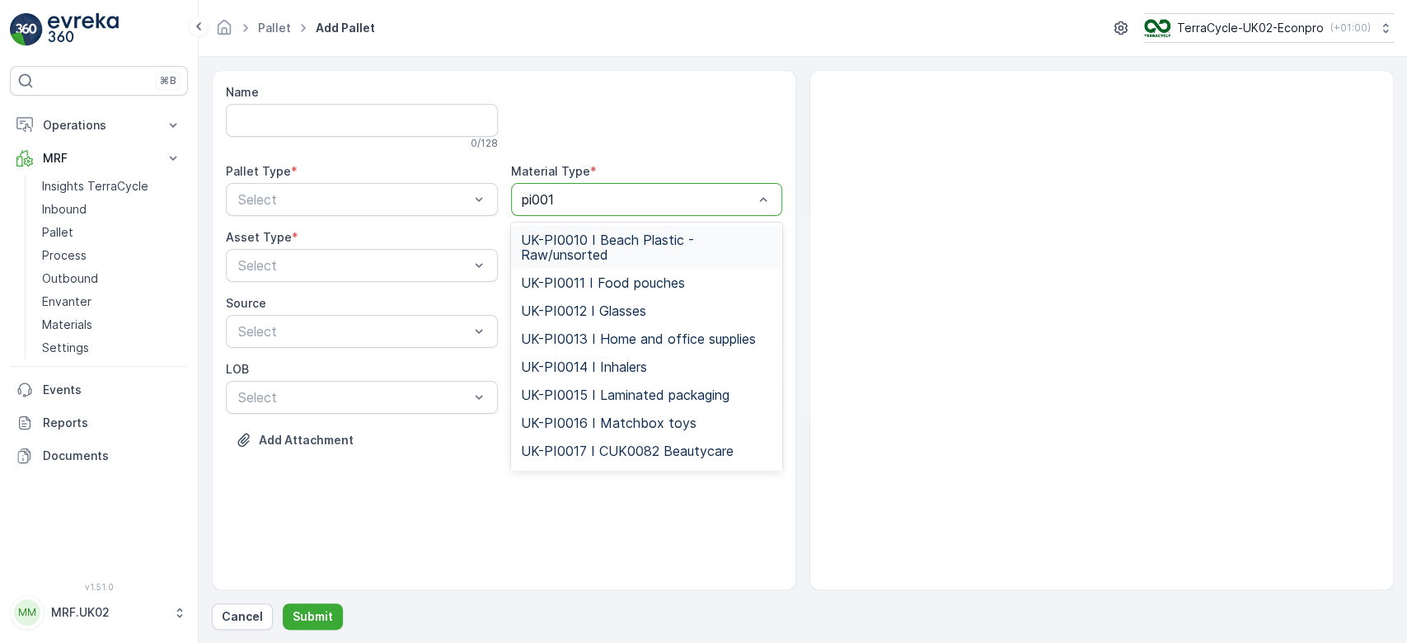
type input "pi0013"
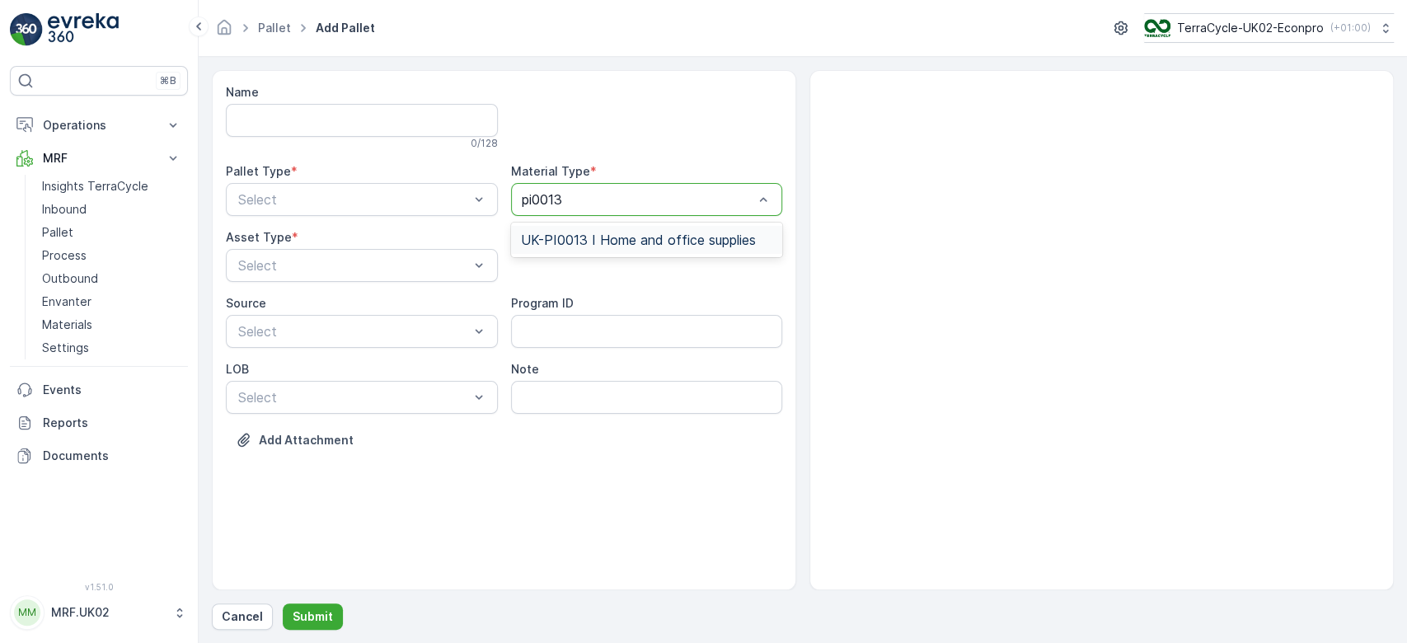
click at [603, 232] on span "UK-PI0013 I Home and office supplies" at bounding box center [638, 239] width 235 height 15
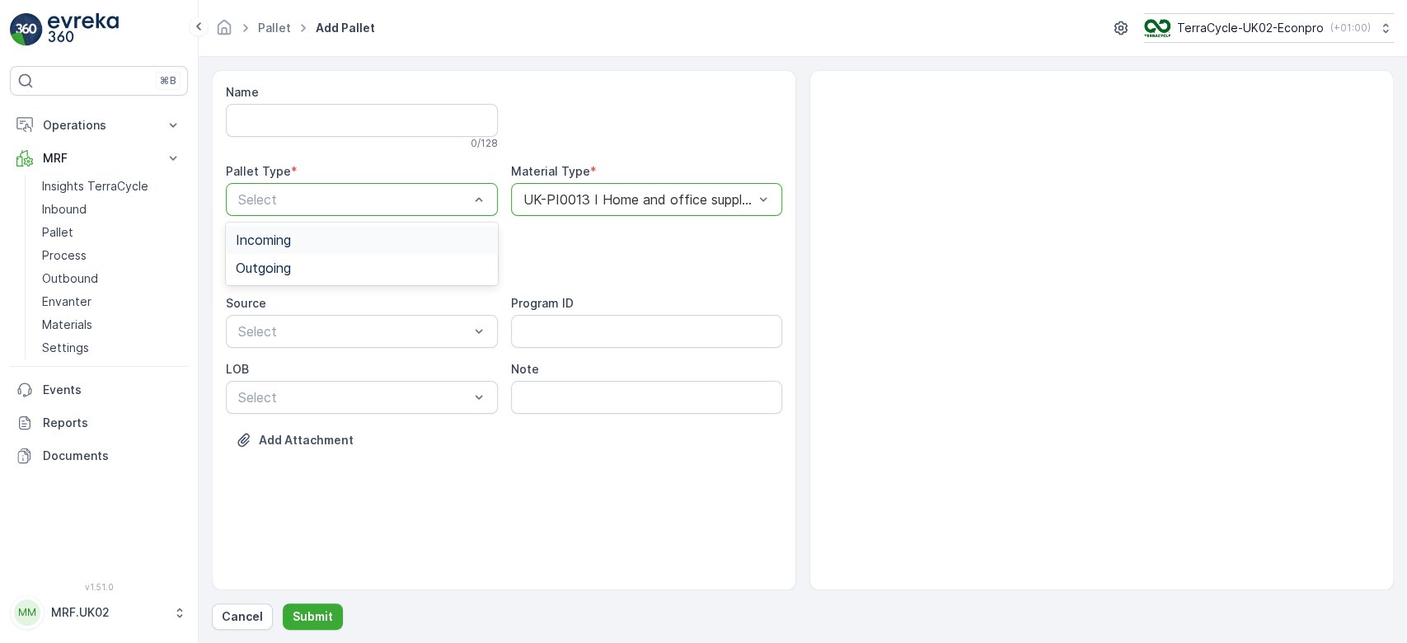
click at [370, 240] on div "Incoming" at bounding box center [362, 239] width 252 height 15
click at [369, 254] on div "Select" at bounding box center [362, 265] width 272 height 33
click at [332, 336] on div "Pallet" at bounding box center [362, 333] width 252 height 15
click at [318, 617] on p "Submit" at bounding box center [313, 616] width 40 height 16
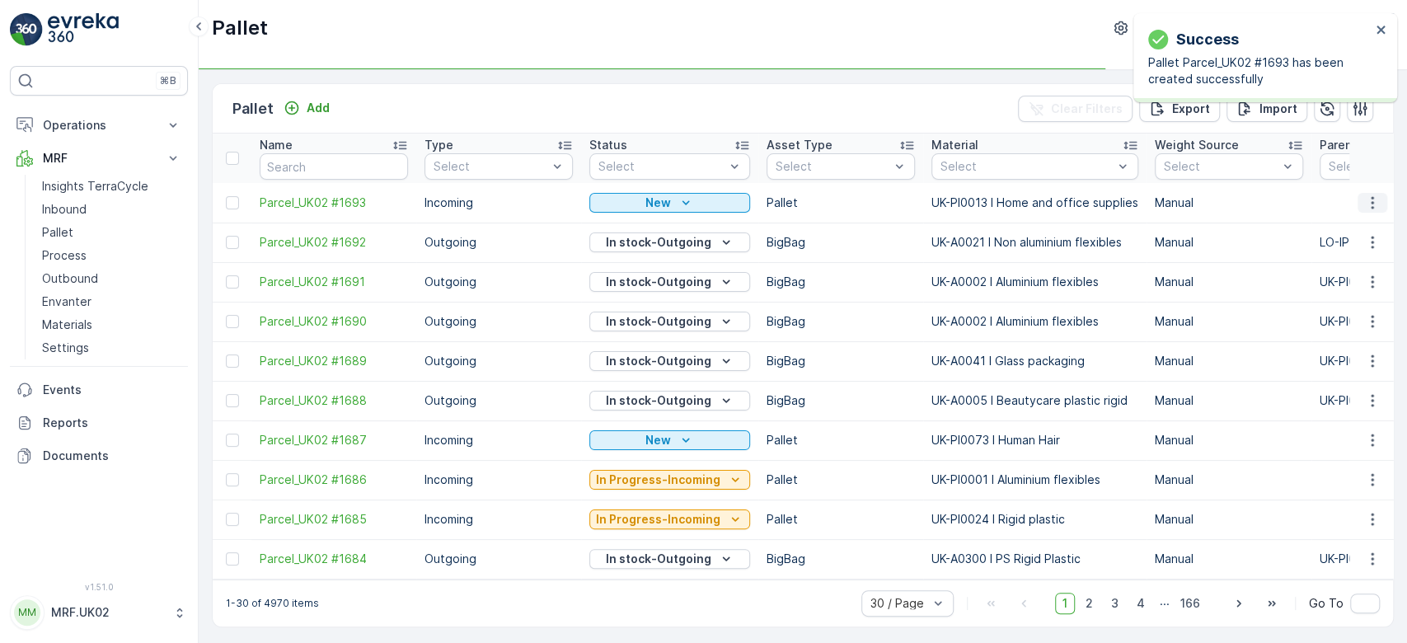
click at [1376, 208] on icon "button" at bounding box center [1372, 203] width 16 height 16
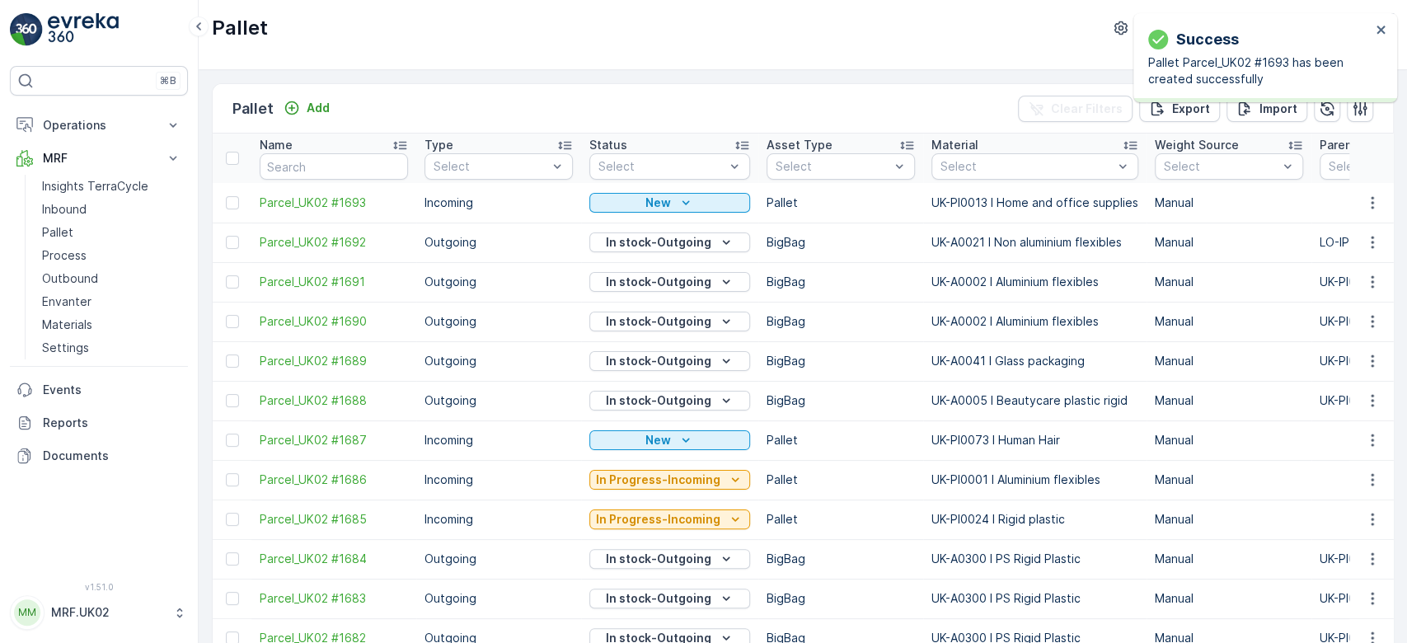
click at [1364, 205] on icon "button" at bounding box center [1372, 203] width 16 height 16
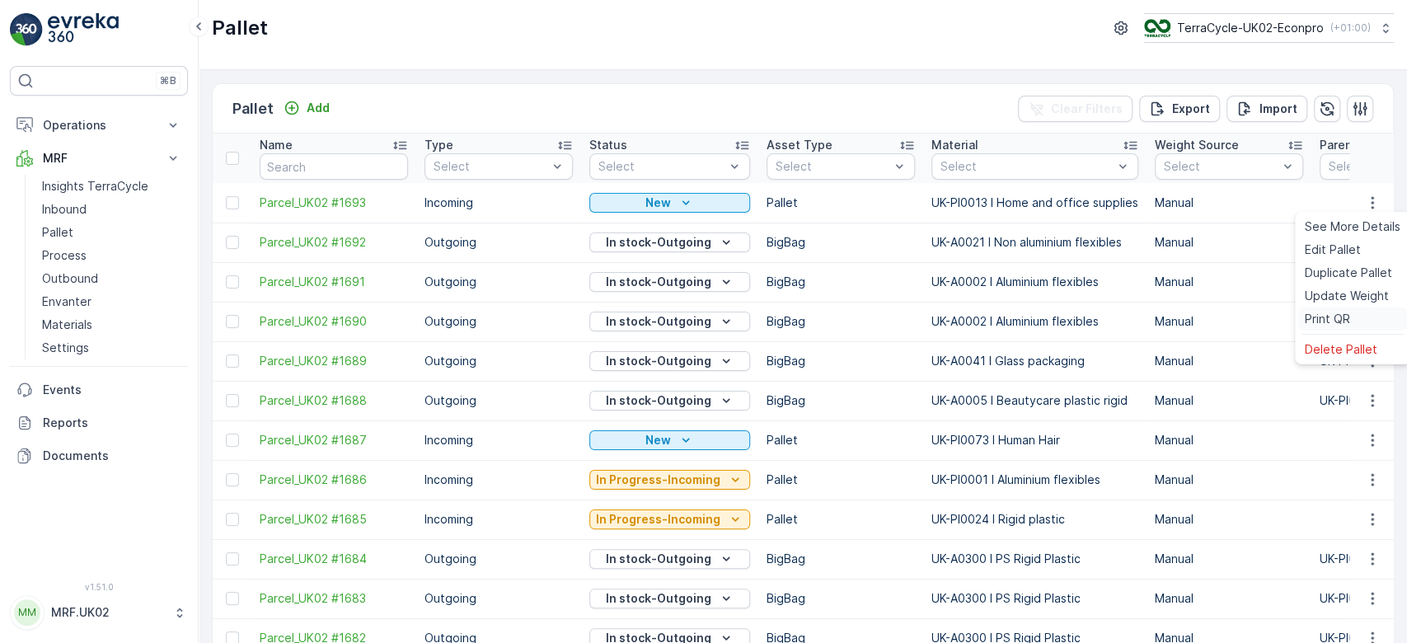
click at [1343, 312] on span "Print QR" at bounding box center [1327, 319] width 45 height 16
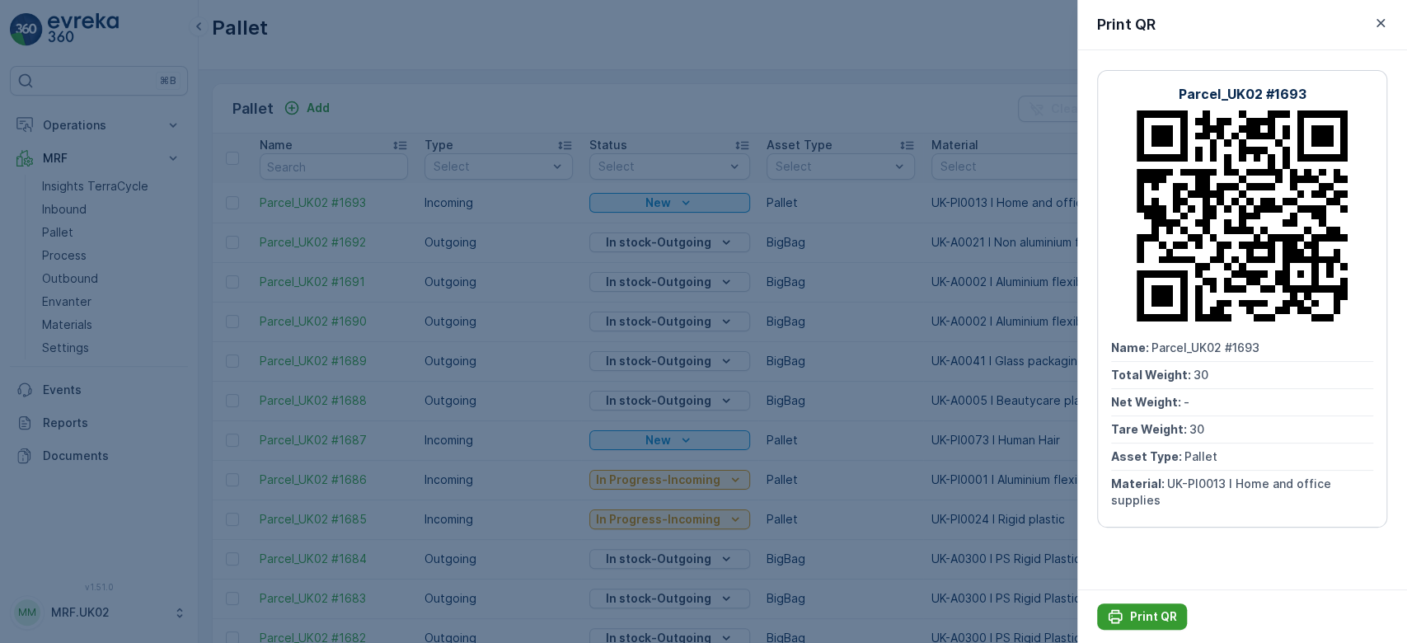
click at [1169, 616] on p "Print QR" at bounding box center [1153, 616] width 47 height 16
click at [62, 206] on div at bounding box center [703, 321] width 1407 height 643
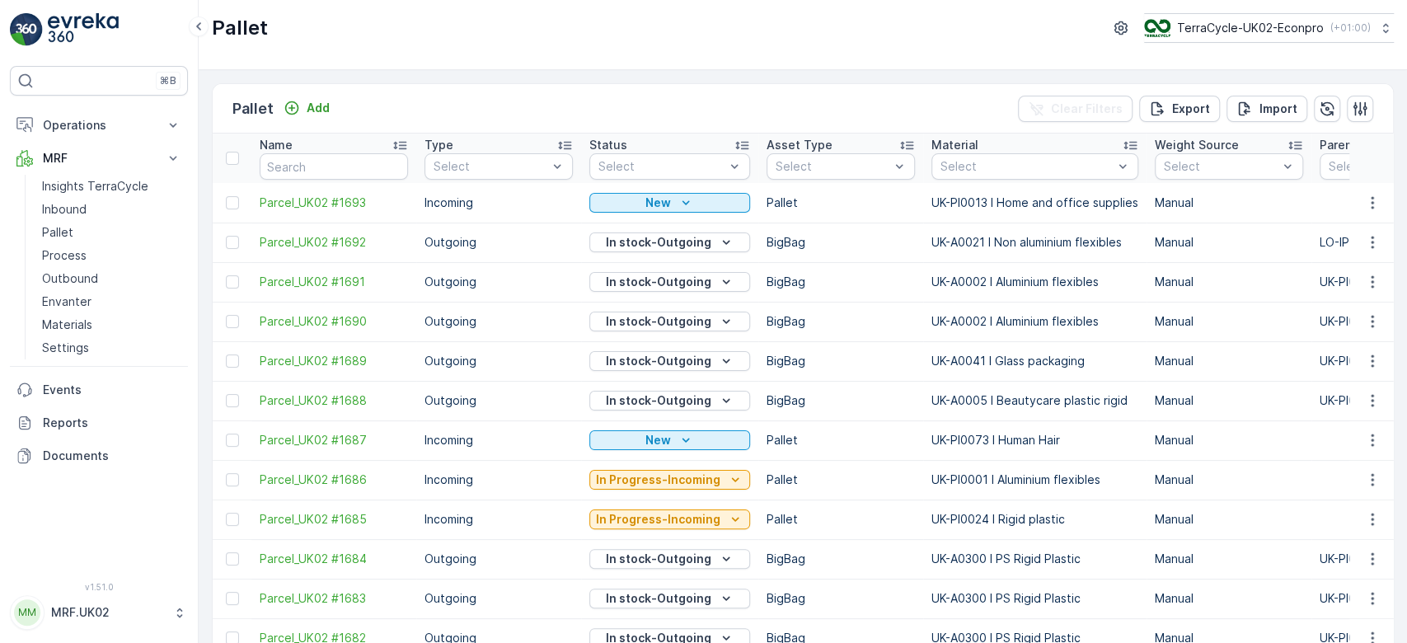
click at [62, 206] on p "Inbound" at bounding box center [64, 209] width 45 height 16
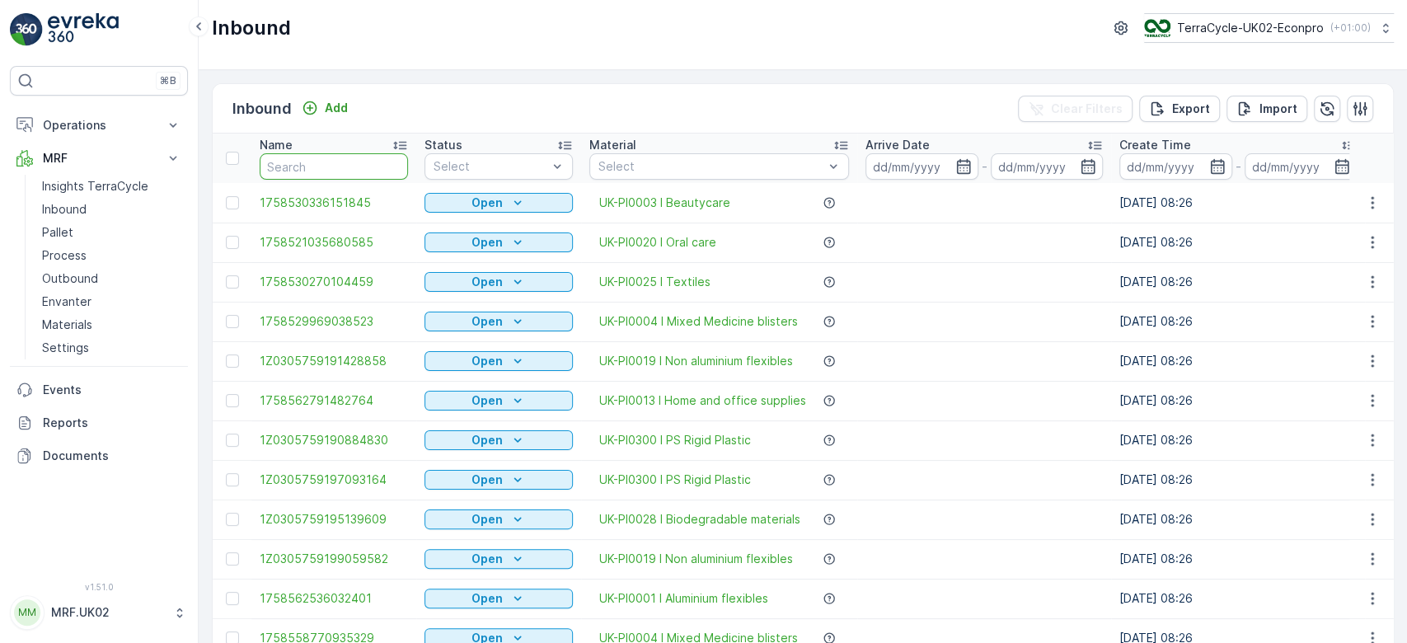
click at [293, 166] on input "text" at bounding box center [334, 166] width 148 height 26
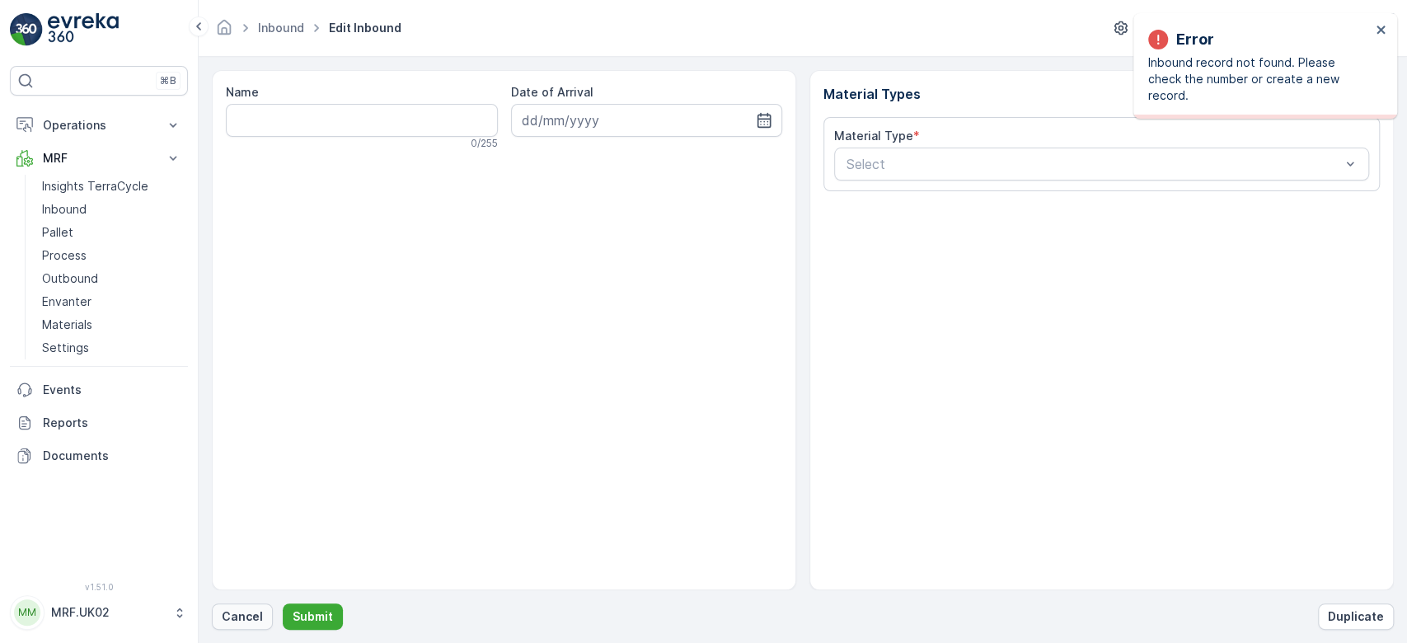
click at [247, 617] on p "Cancel" at bounding box center [242, 616] width 41 height 16
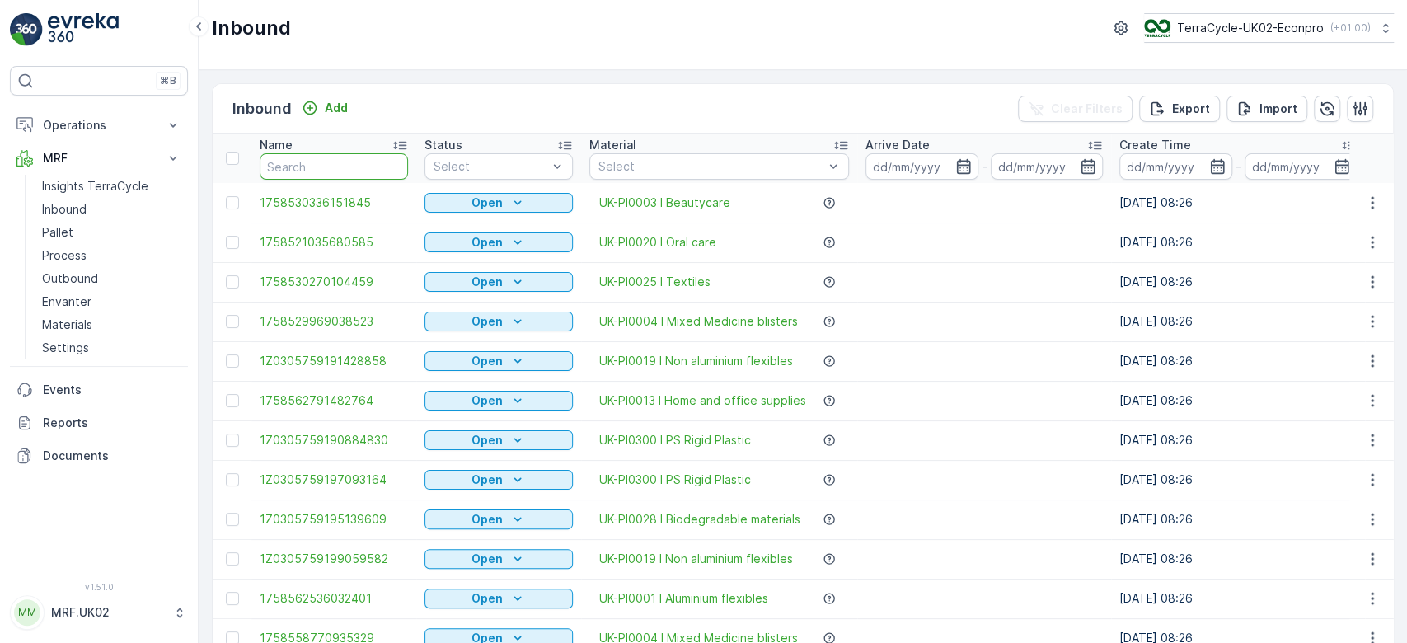
click at [304, 158] on input "text" at bounding box center [334, 166] width 148 height 26
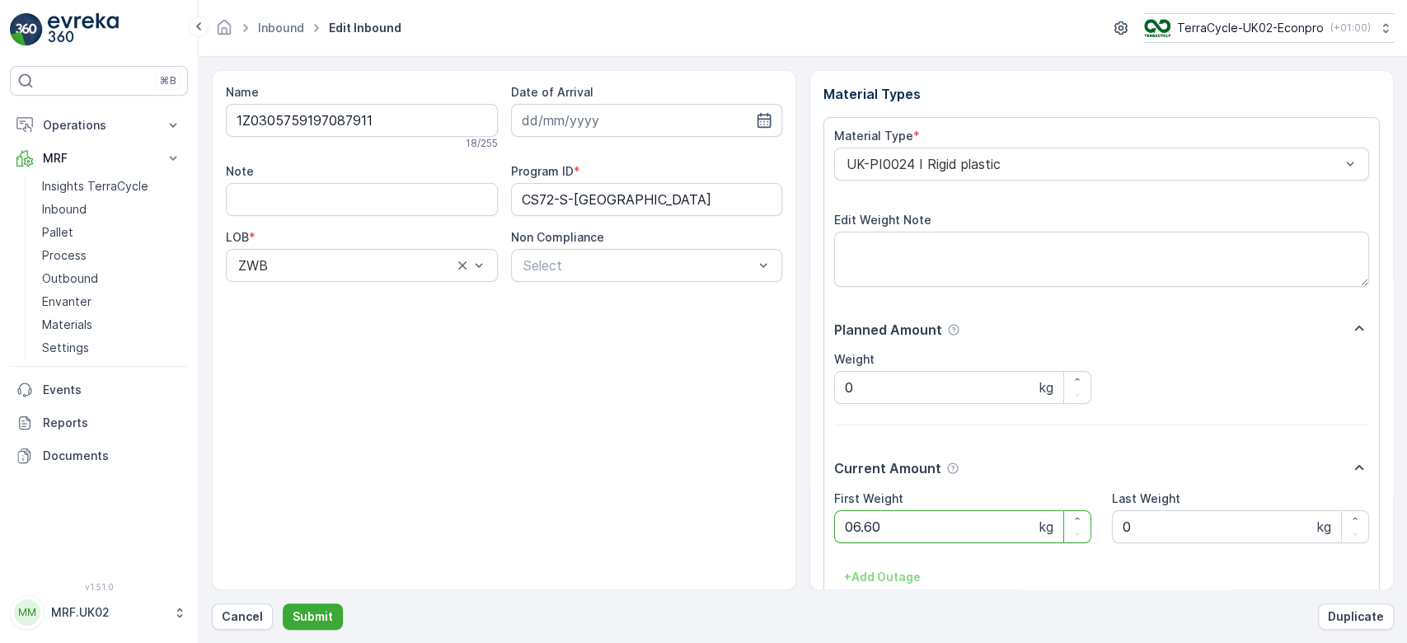
click at [283, 603] on button "Submit" at bounding box center [313, 616] width 60 height 26
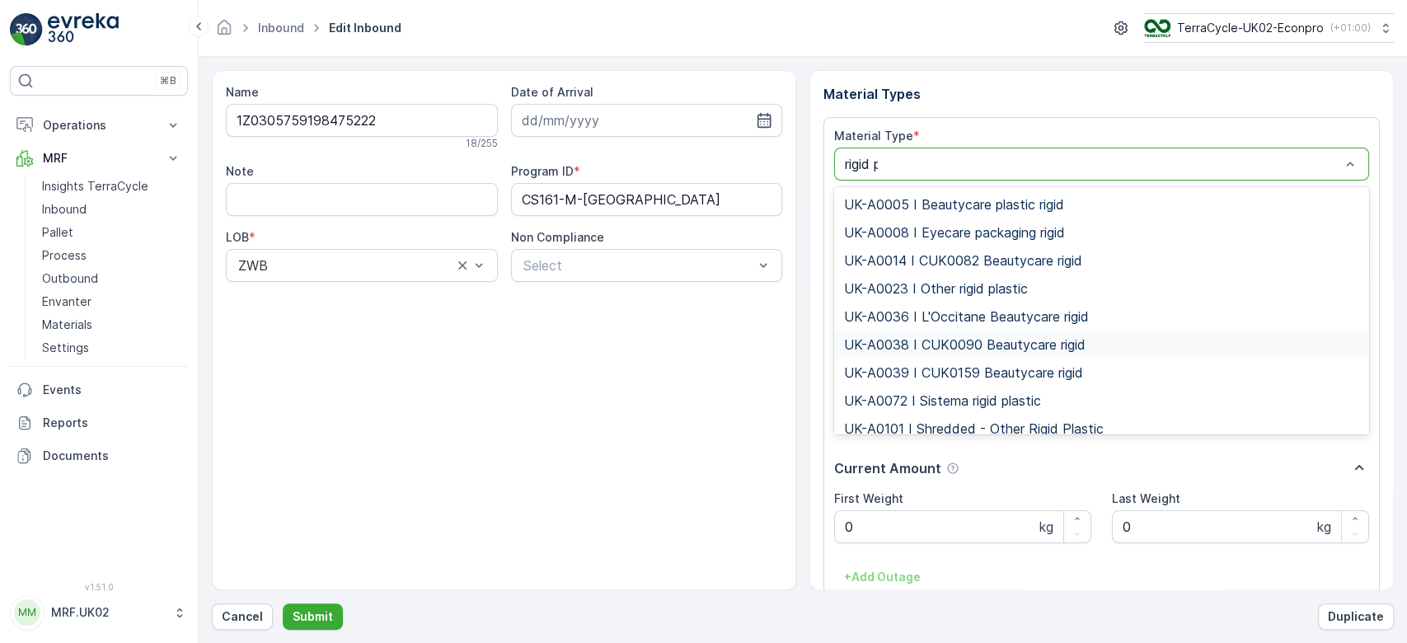
type input "rigid pl"
click at [965, 371] on span "UK-PI0024 I Rigid plastic" at bounding box center [921, 372] width 154 height 15
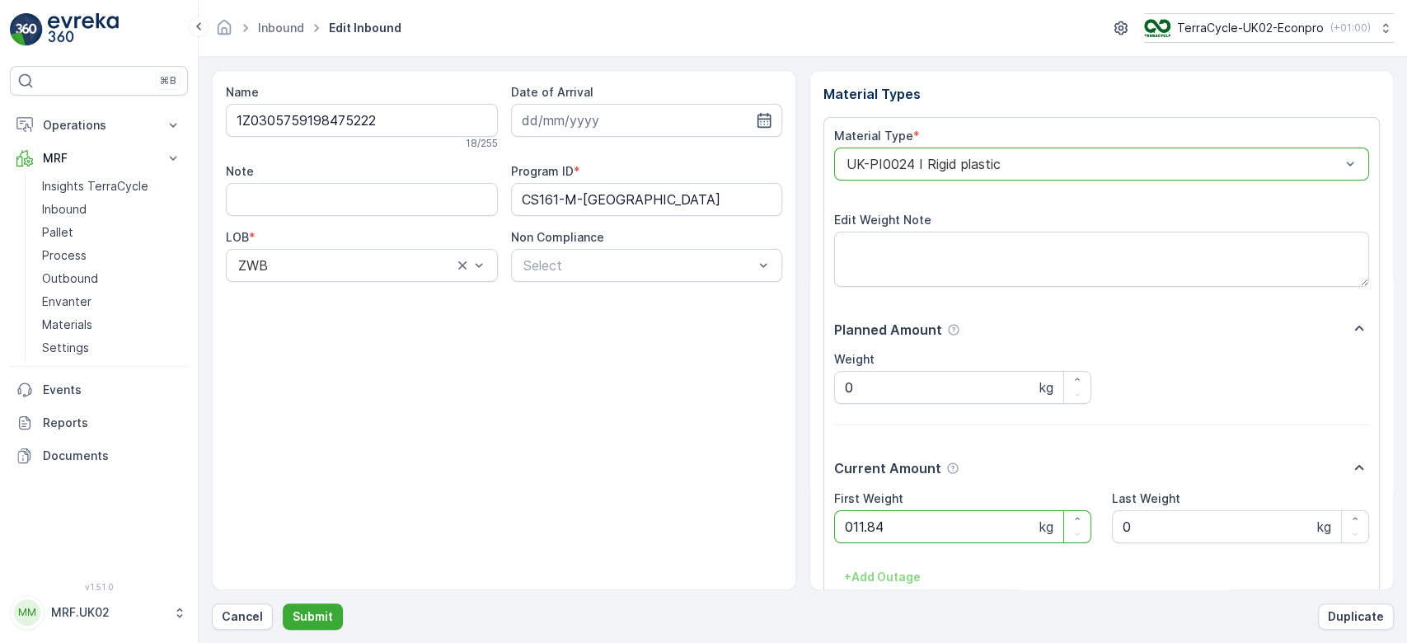
click at [283, 603] on button "Submit" at bounding box center [313, 616] width 60 height 26
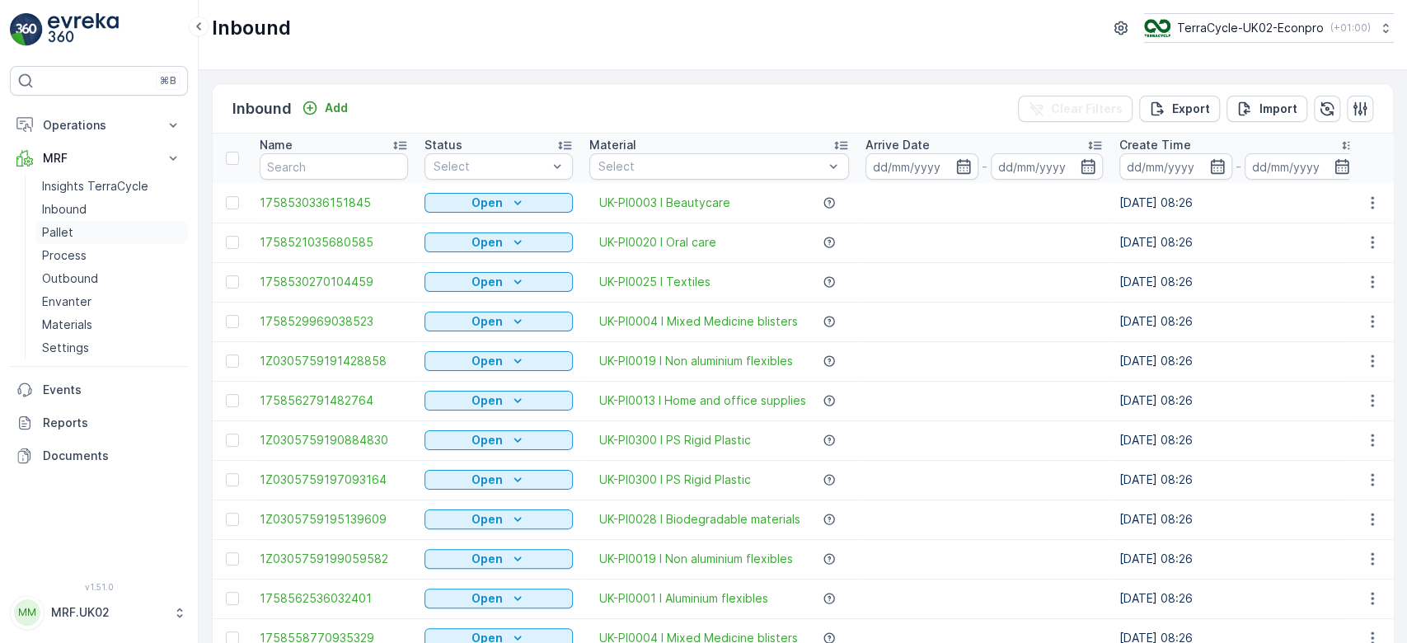
click at [73, 236] on link "Pallet" at bounding box center [111, 232] width 153 height 23
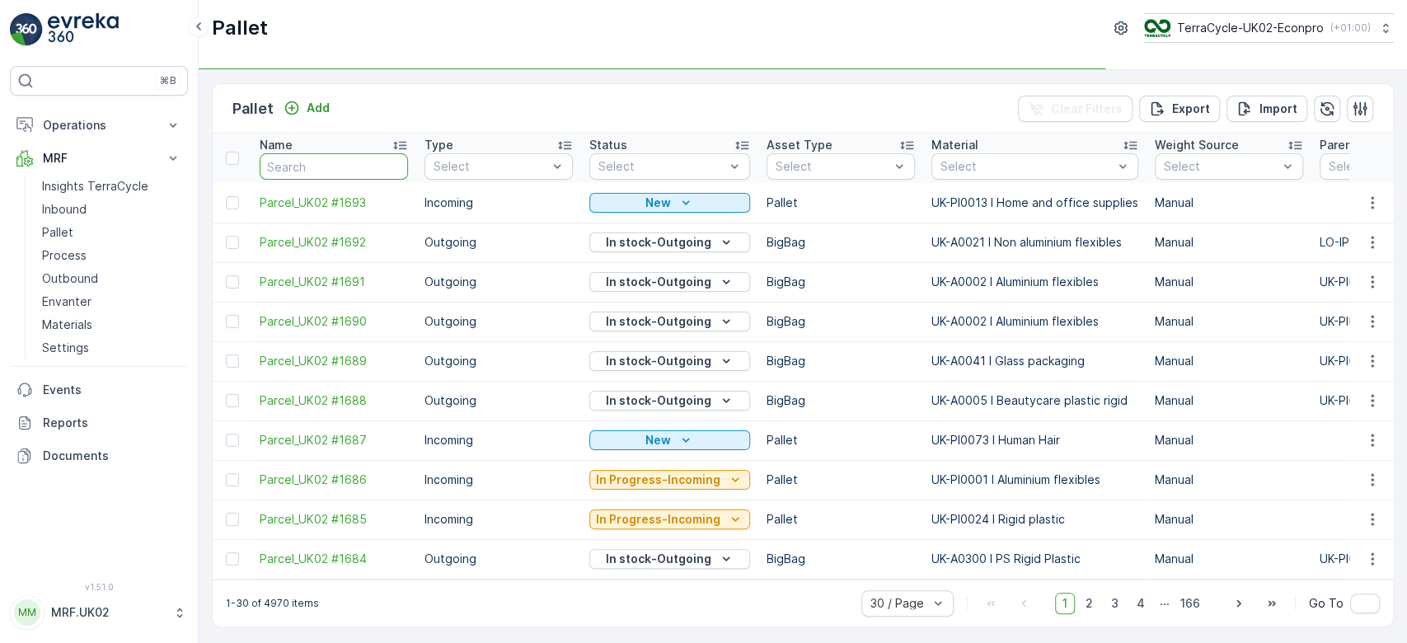
click at [289, 168] on input "text" at bounding box center [334, 166] width 148 height 26
type input "1"
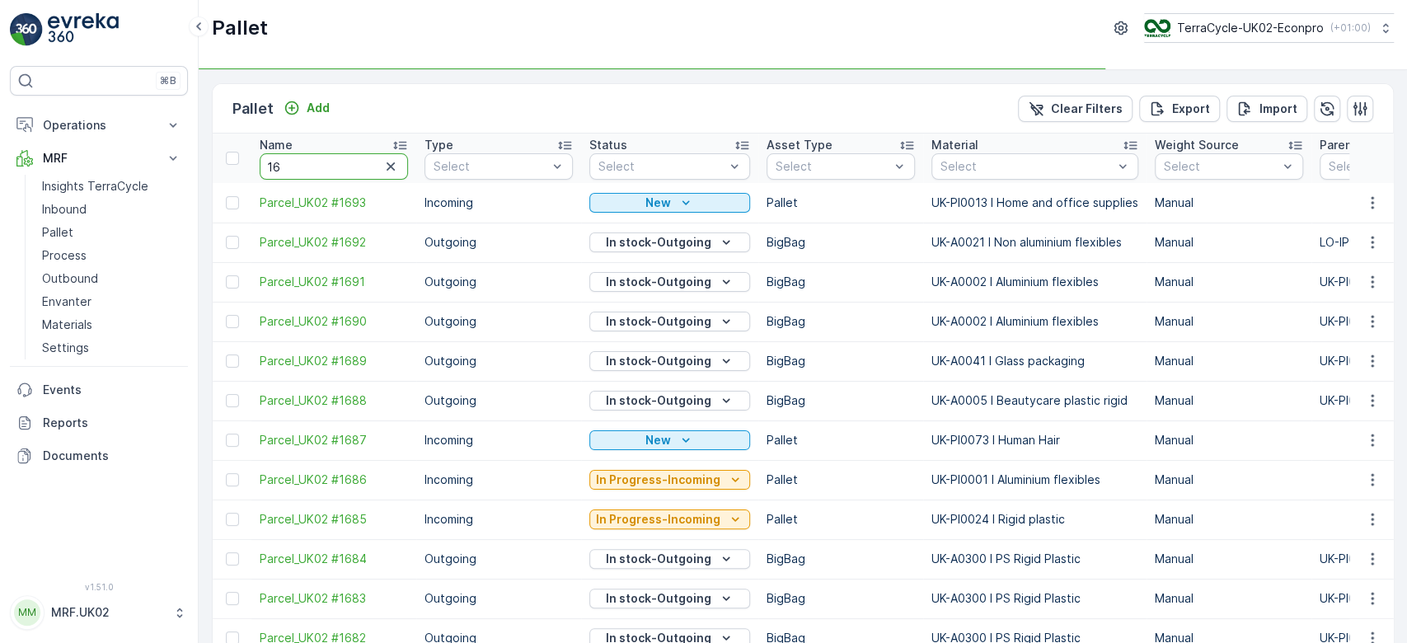
click at [289, 168] on input "16" at bounding box center [334, 166] width 148 height 26
type input "1678"
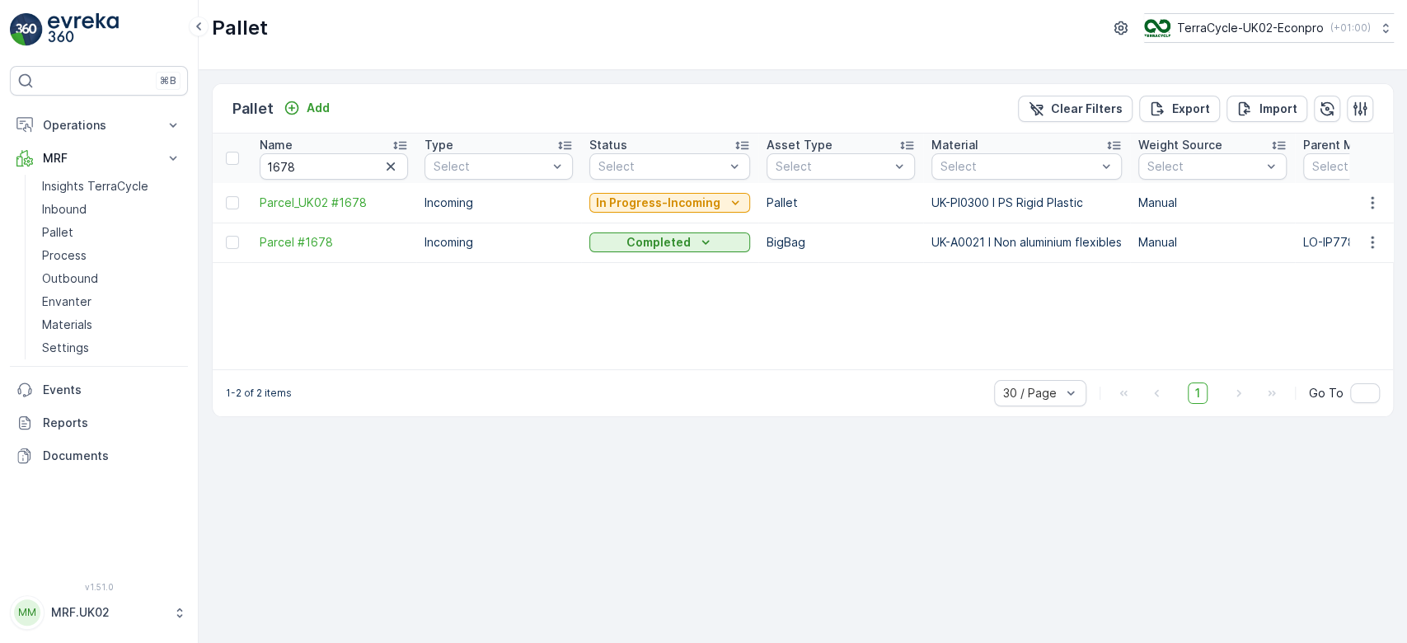
click at [676, 208] on p "In Progress-Incoming" at bounding box center [658, 203] width 124 height 16
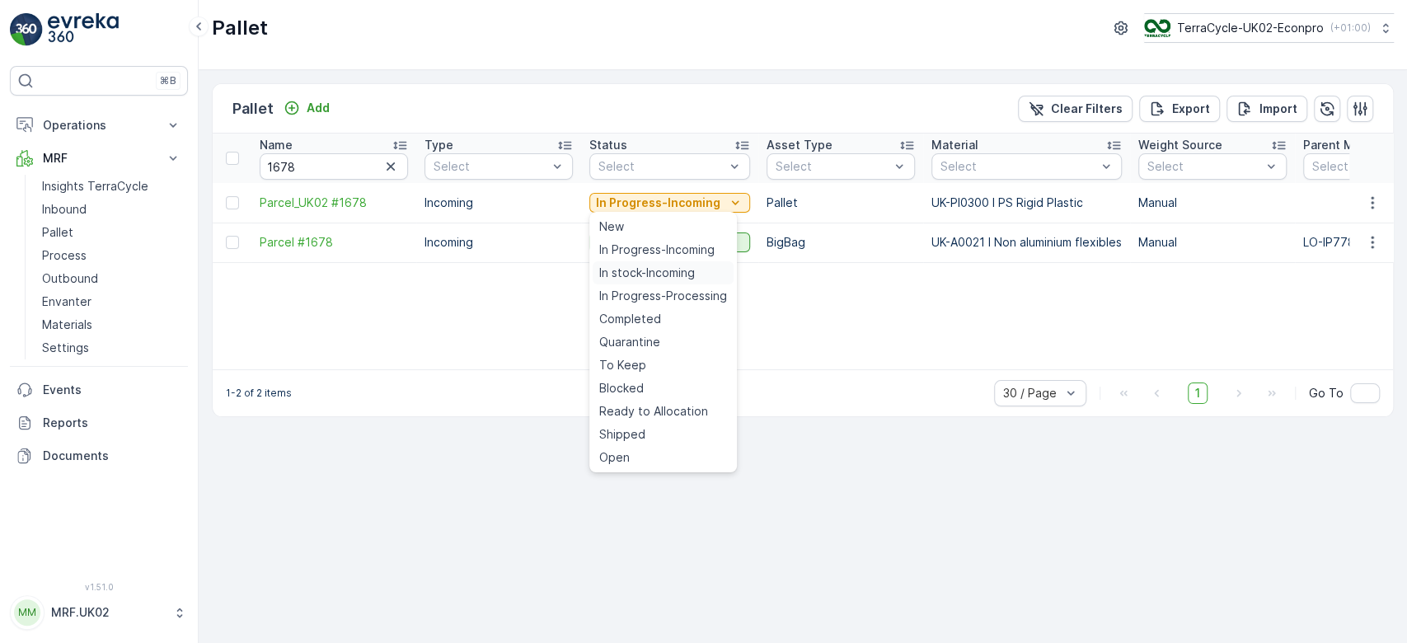
click at [650, 272] on span "In stock-Incoming" at bounding box center [647, 273] width 96 height 16
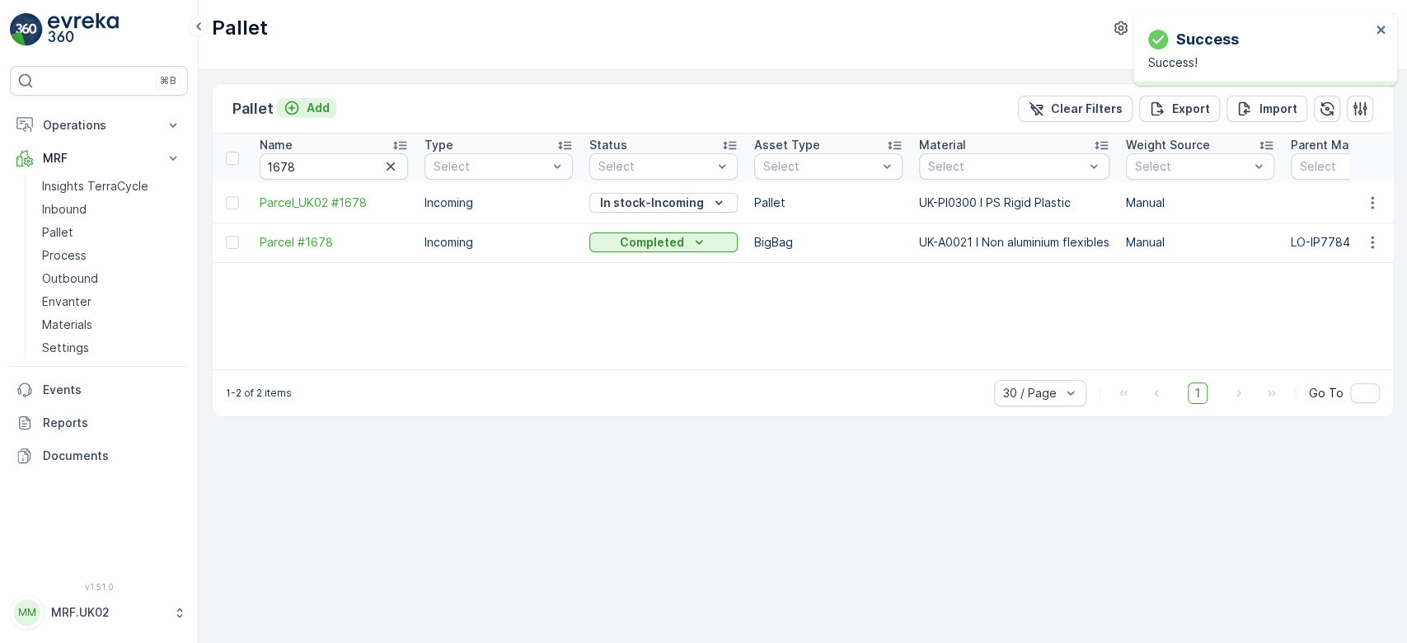
click at [312, 112] on p "Add" at bounding box center [318, 108] width 23 height 16
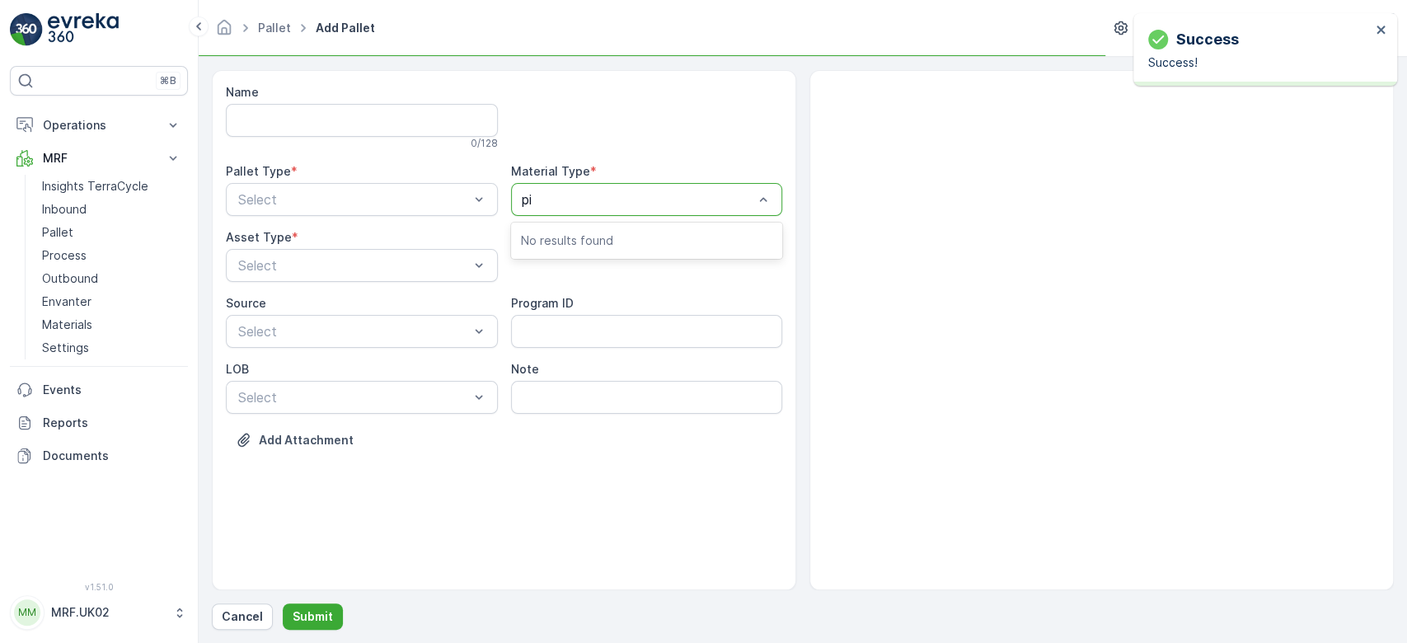
type input "pi0"
click at [626, 190] on div "Select" at bounding box center [647, 199] width 272 height 33
click at [626, 190] on p "Select" at bounding box center [638, 200] width 231 height 20
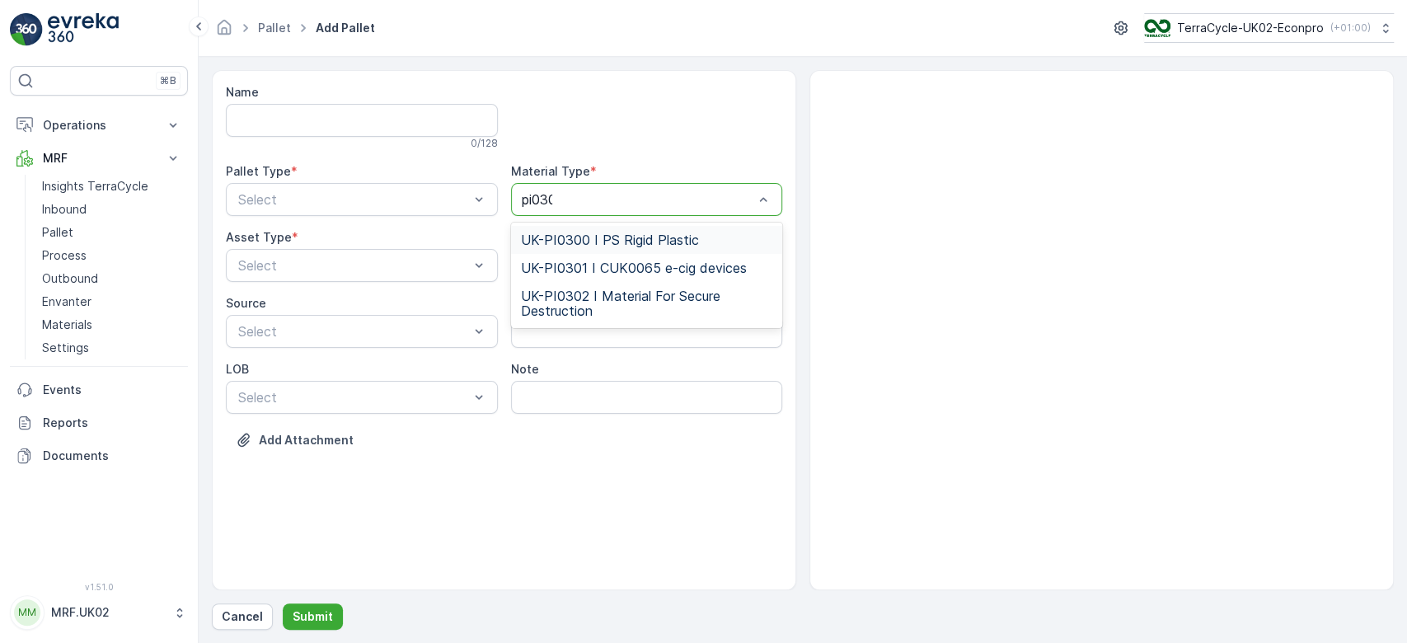
type input "pi0300"
click at [624, 243] on span "UK-PI0300 I PS Rigid Plastic" at bounding box center [610, 239] width 178 height 15
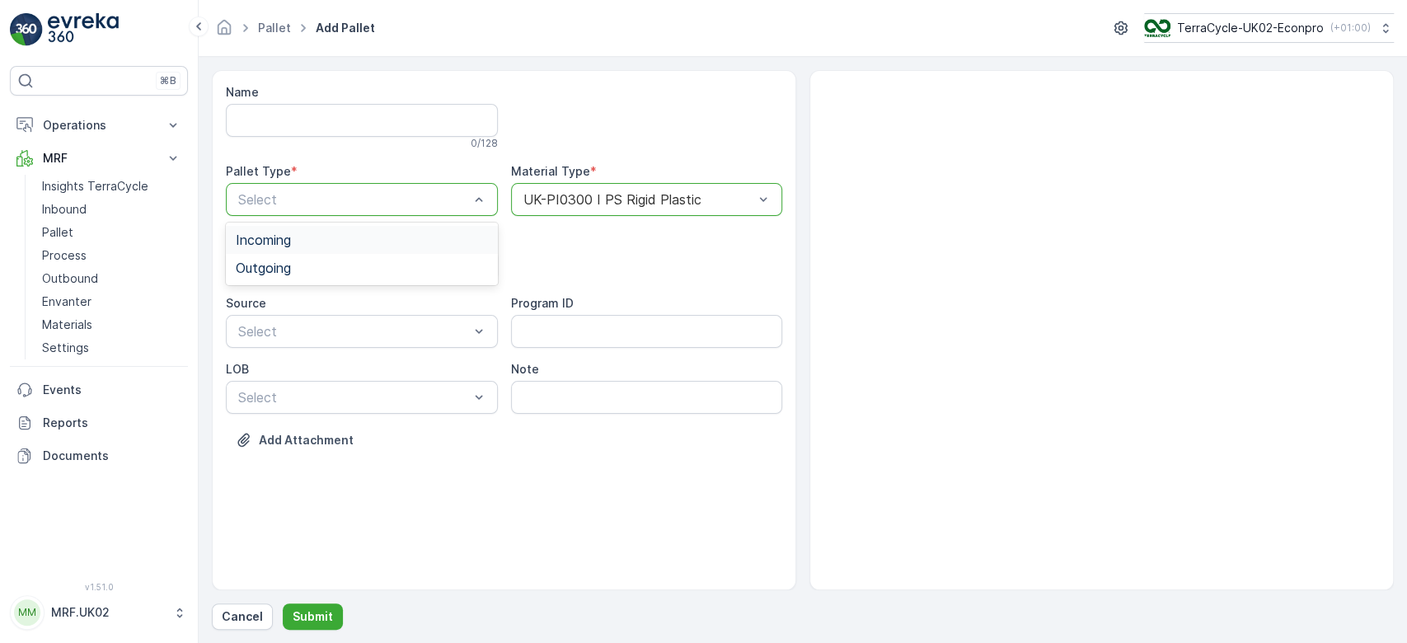
click at [350, 211] on div "Select" at bounding box center [362, 199] width 272 height 33
click at [350, 228] on div "Incoming" at bounding box center [362, 240] width 272 height 28
click at [330, 275] on div "Select" at bounding box center [362, 265] width 272 height 33
click at [317, 329] on div "Pallet" at bounding box center [362, 333] width 252 height 15
click at [300, 622] on p "Submit" at bounding box center [313, 616] width 40 height 16
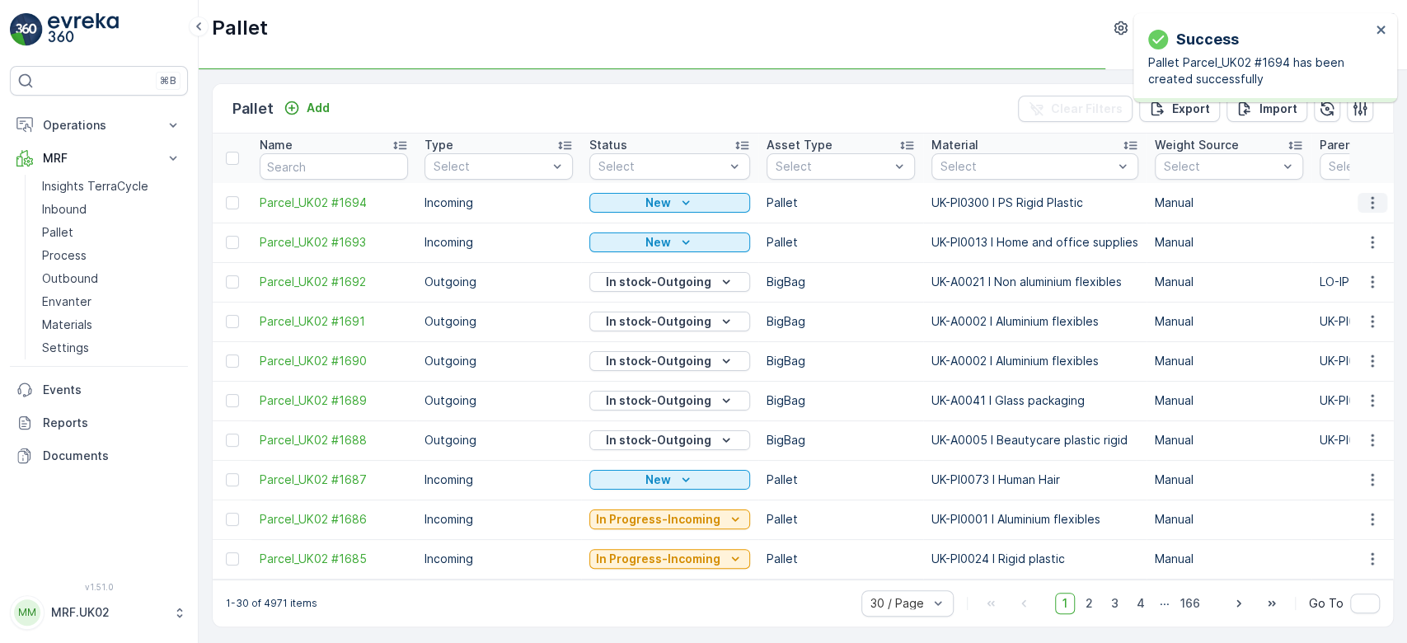
click at [1364, 199] on icon "button" at bounding box center [1372, 203] width 16 height 16
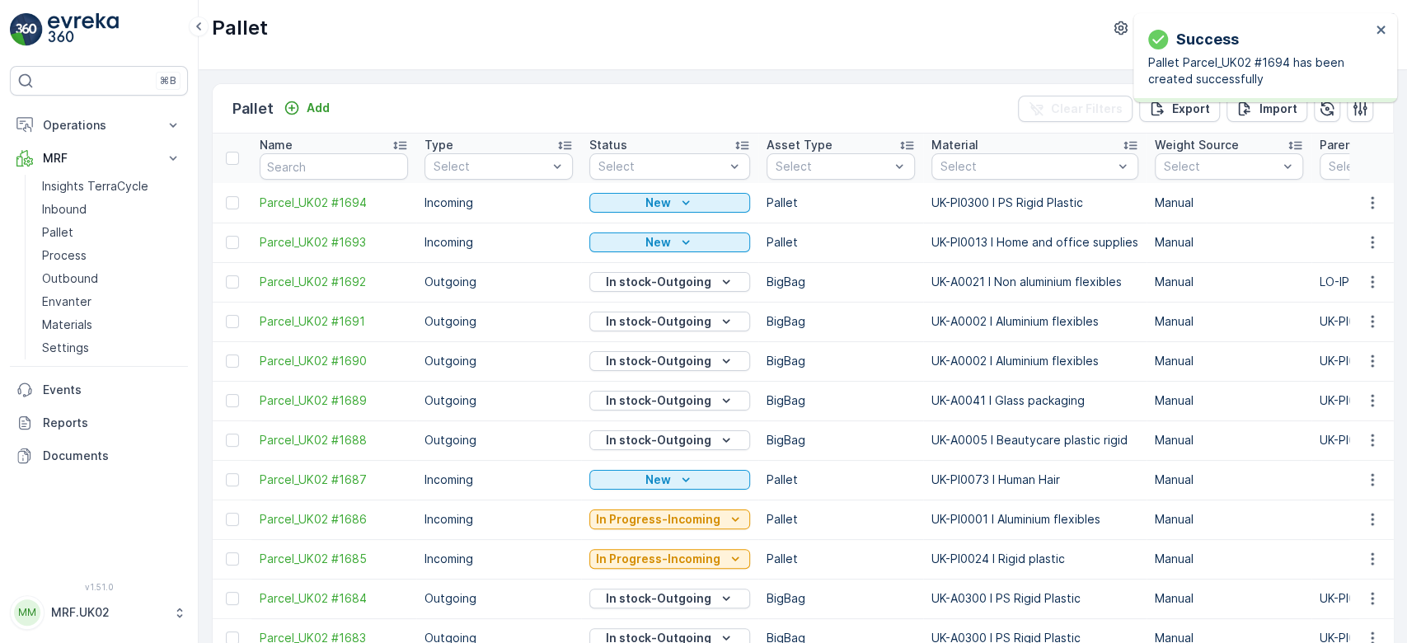
click at [1366, 191] on td at bounding box center [1372, 203] width 45 height 40
click at [1367, 205] on icon "button" at bounding box center [1372, 203] width 16 height 16
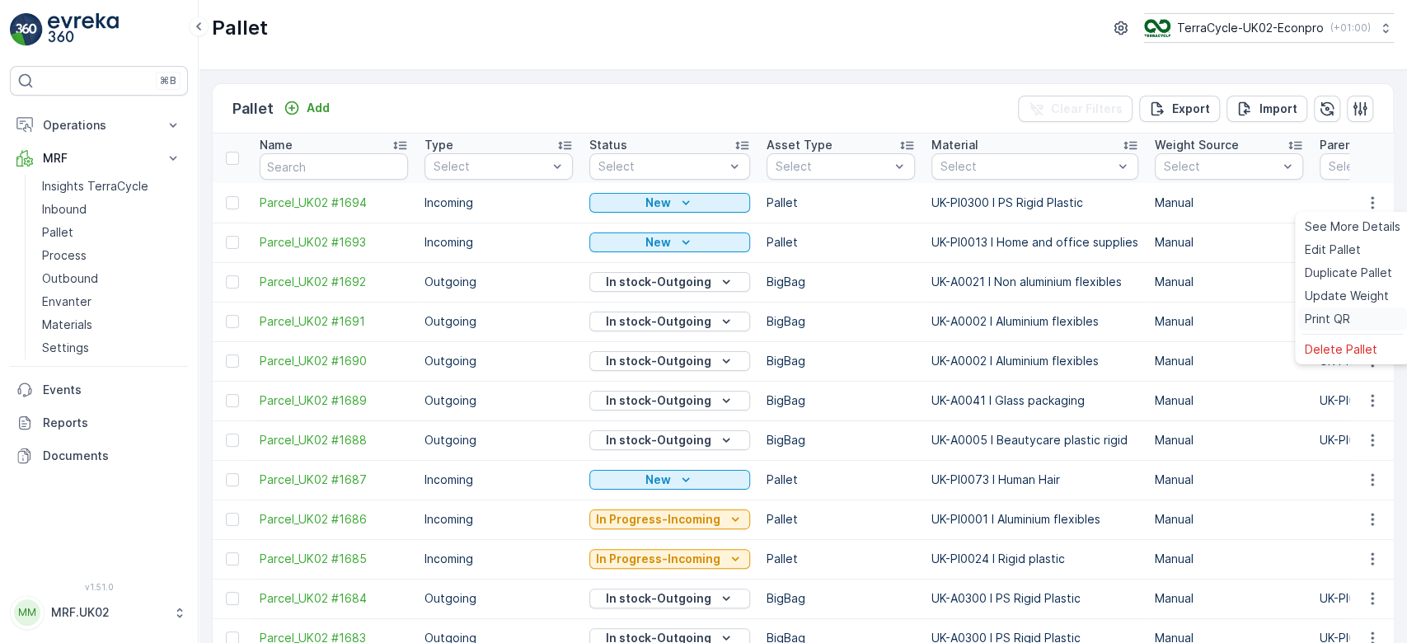
click at [1335, 313] on span "Print QR" at bounding box center [1327, 319] width 45 height 16
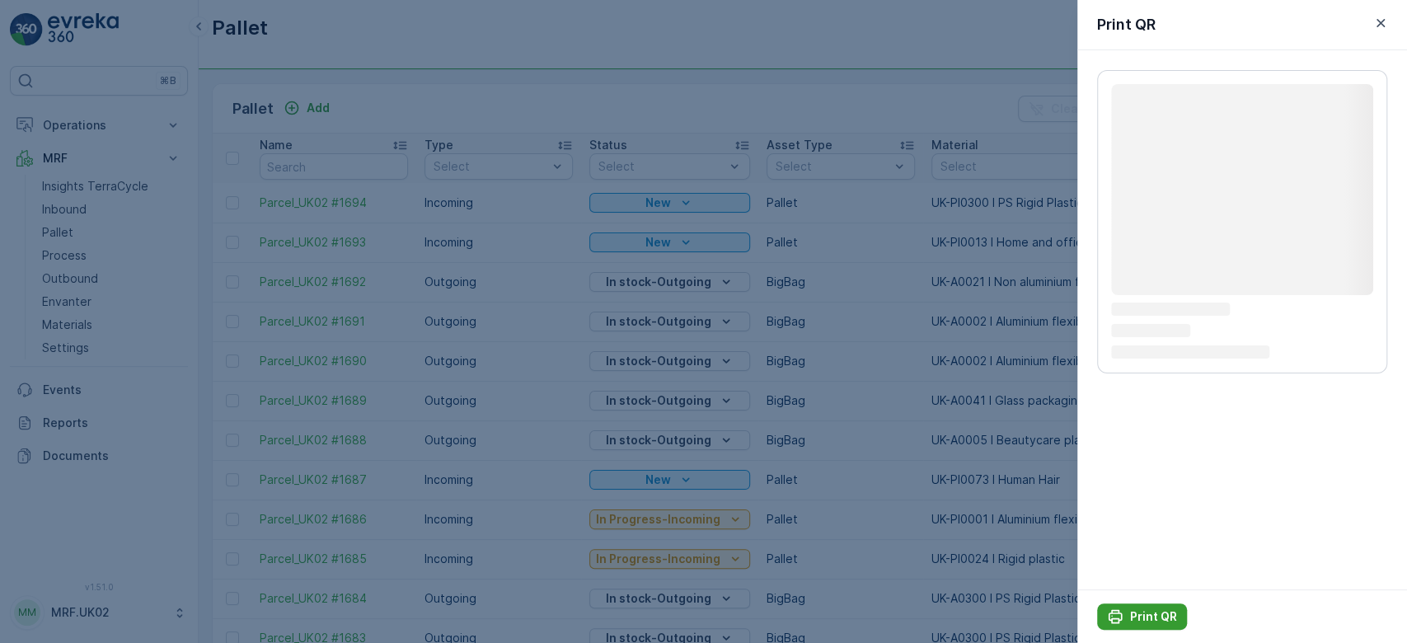
click at [1145, 614] on p "Print QR" at bounding box center [1153, 616] width 47 height 16
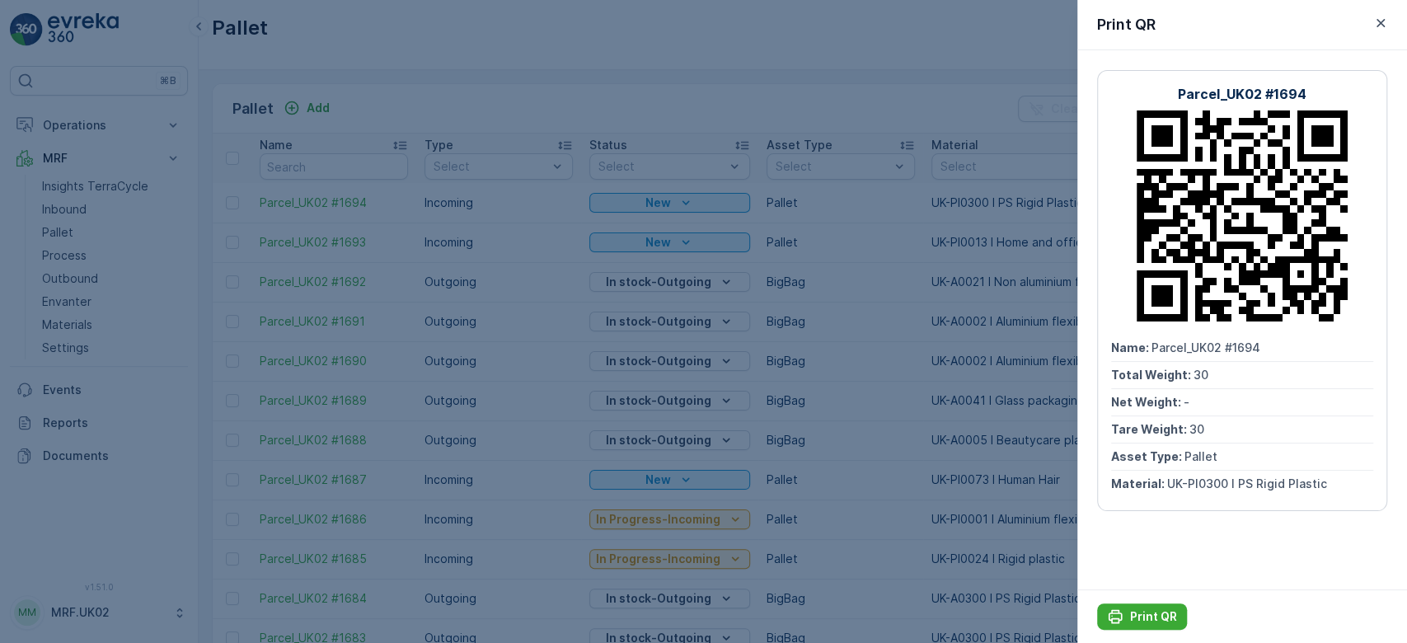
click at [84, 214] on div at bounding box center [703, 321] width 1407 height 643
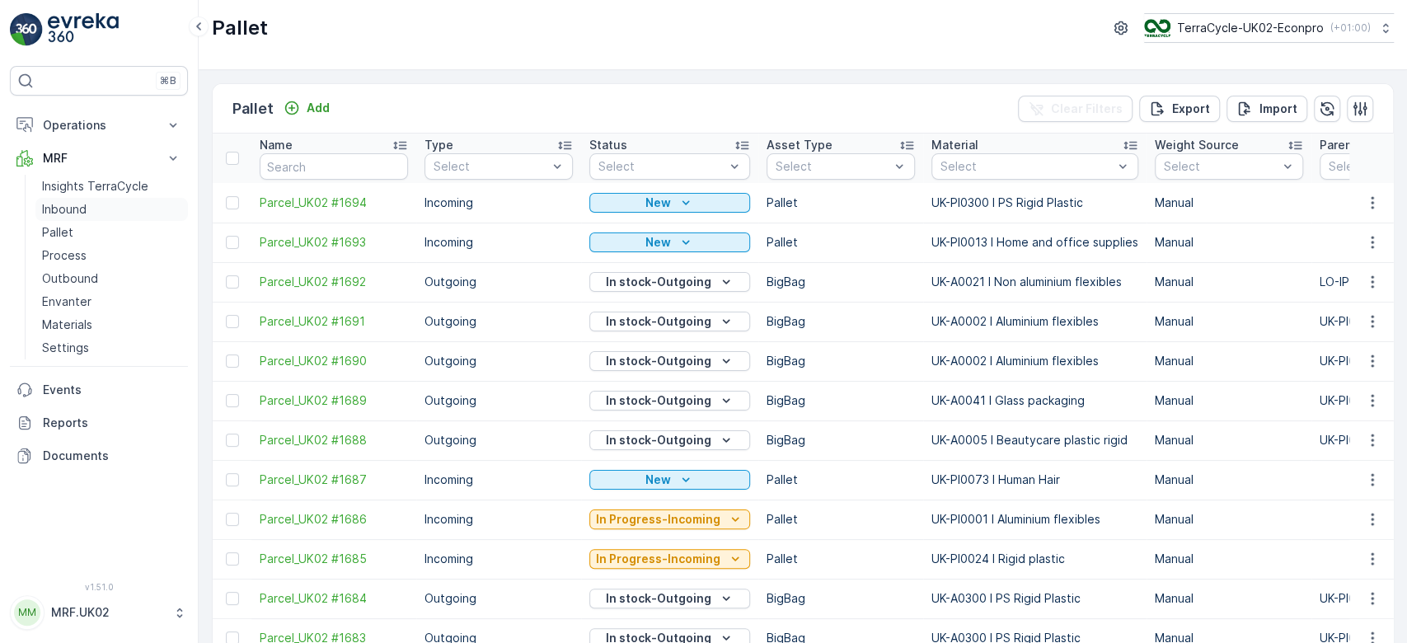
click at [84, 214] on p "Inbound" at bounding box center [64, 209] width 45 height 16
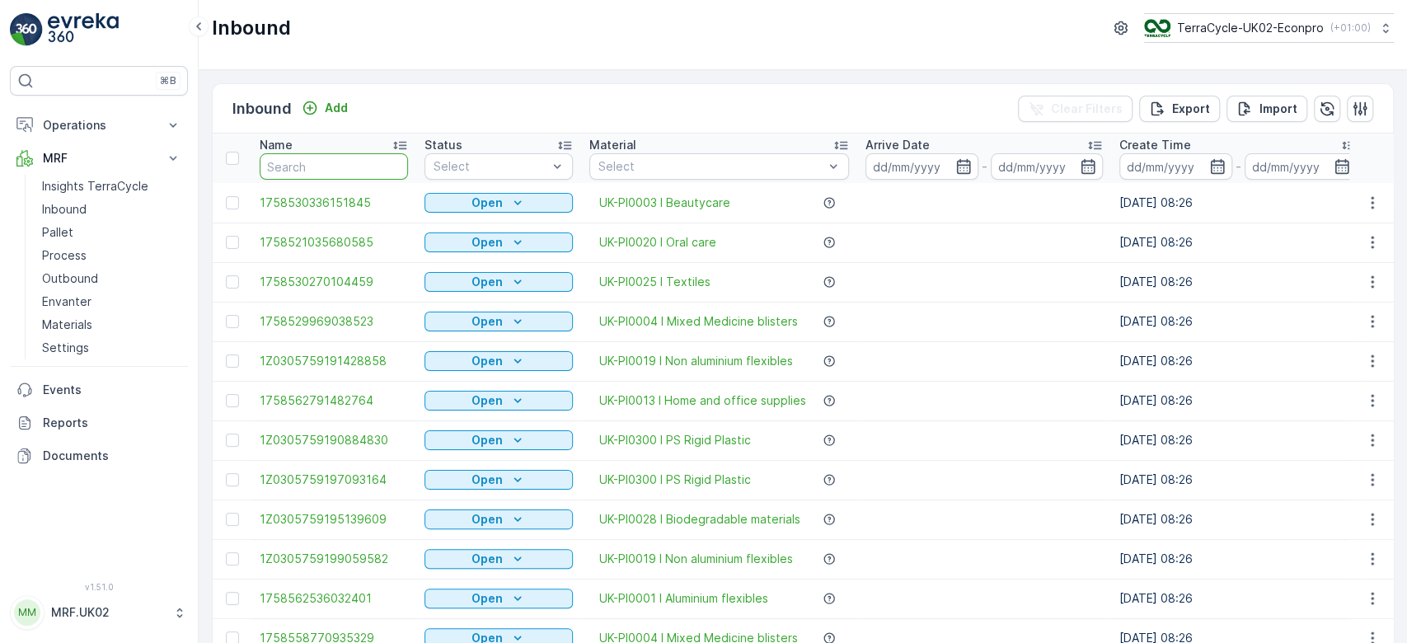
click at [312, 161] on input "text" at bounding box center [334, 166] width 148 height 26
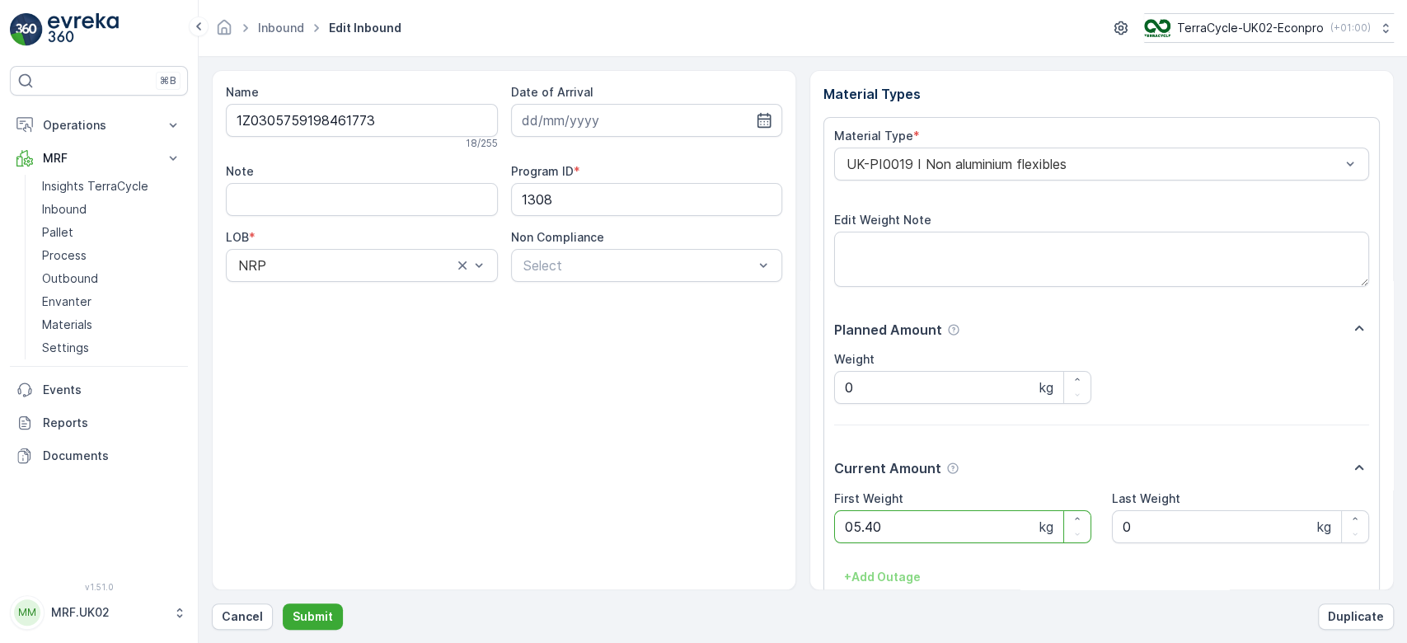
click at [283, 603] on button "Submit" at bounding box center [313, 616] width 60 height 26
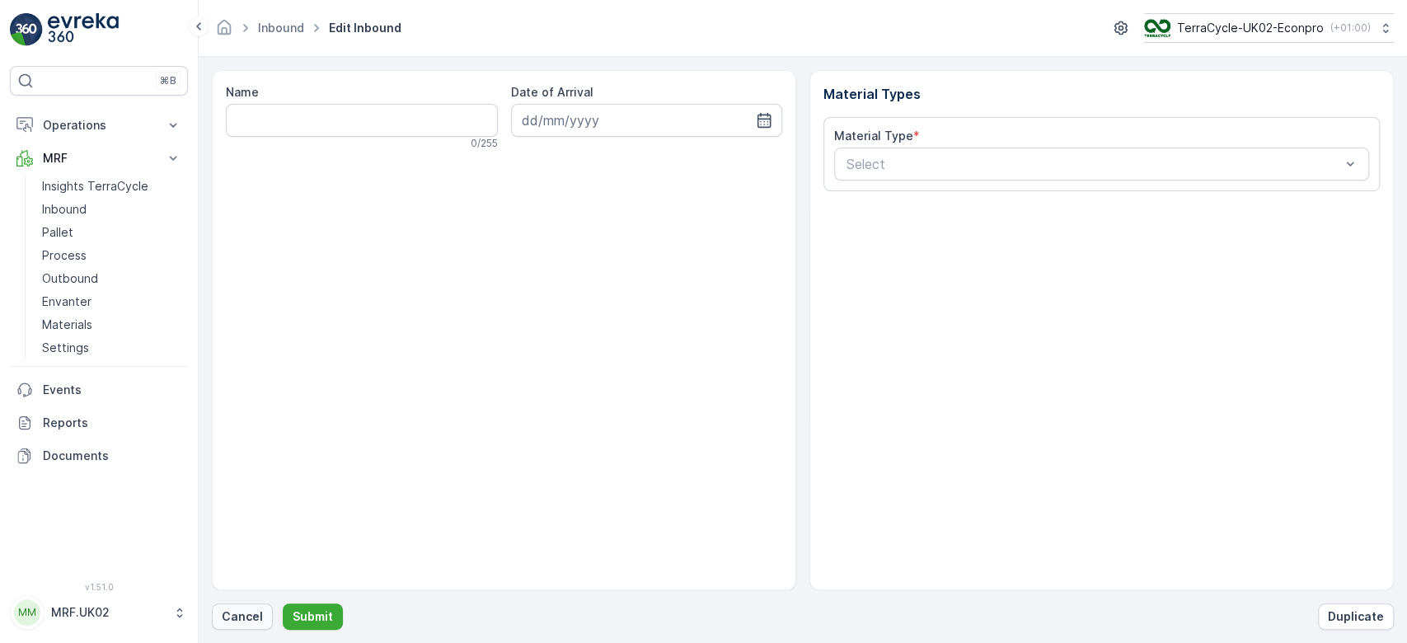
click at [246, 611] on p "Cancel" at bounding box center [242, 616] width 41 height 16
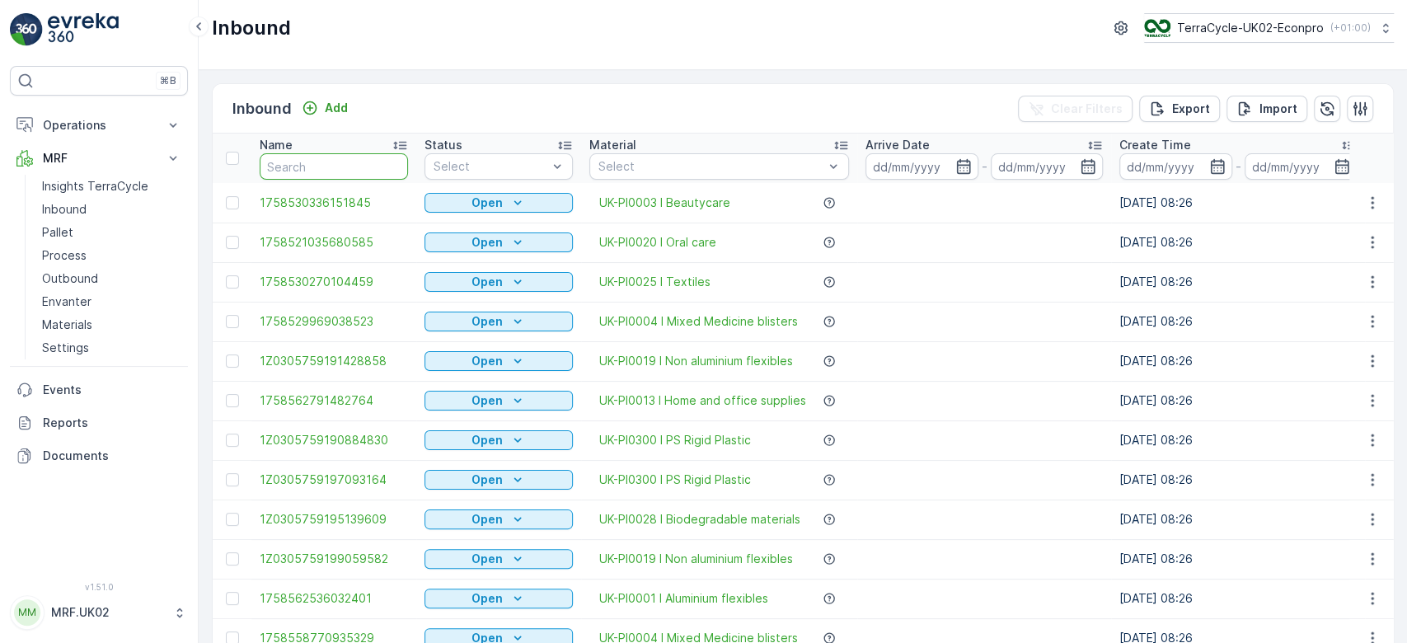
click at [286, 162] on input "text" at bounding box center [334, 166] width 148 height 26
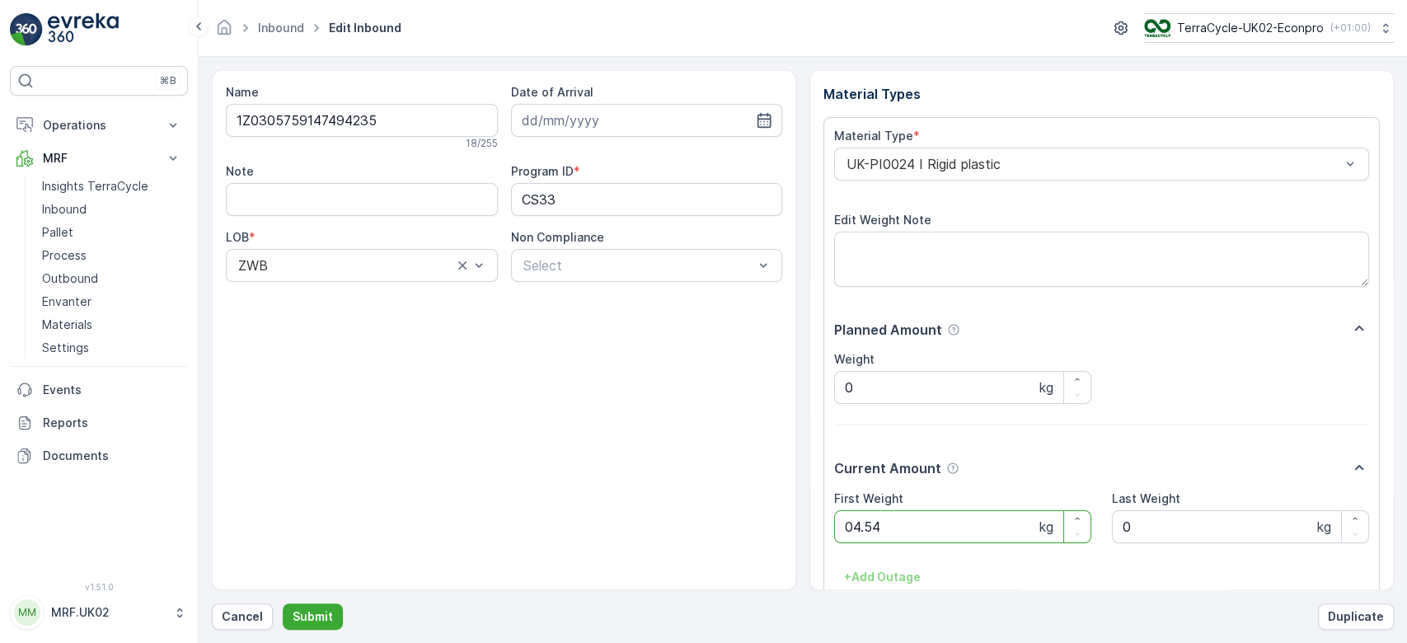
click at [283, 603] on button "Submit" at bounding box center [313, 616] width 60 height 26
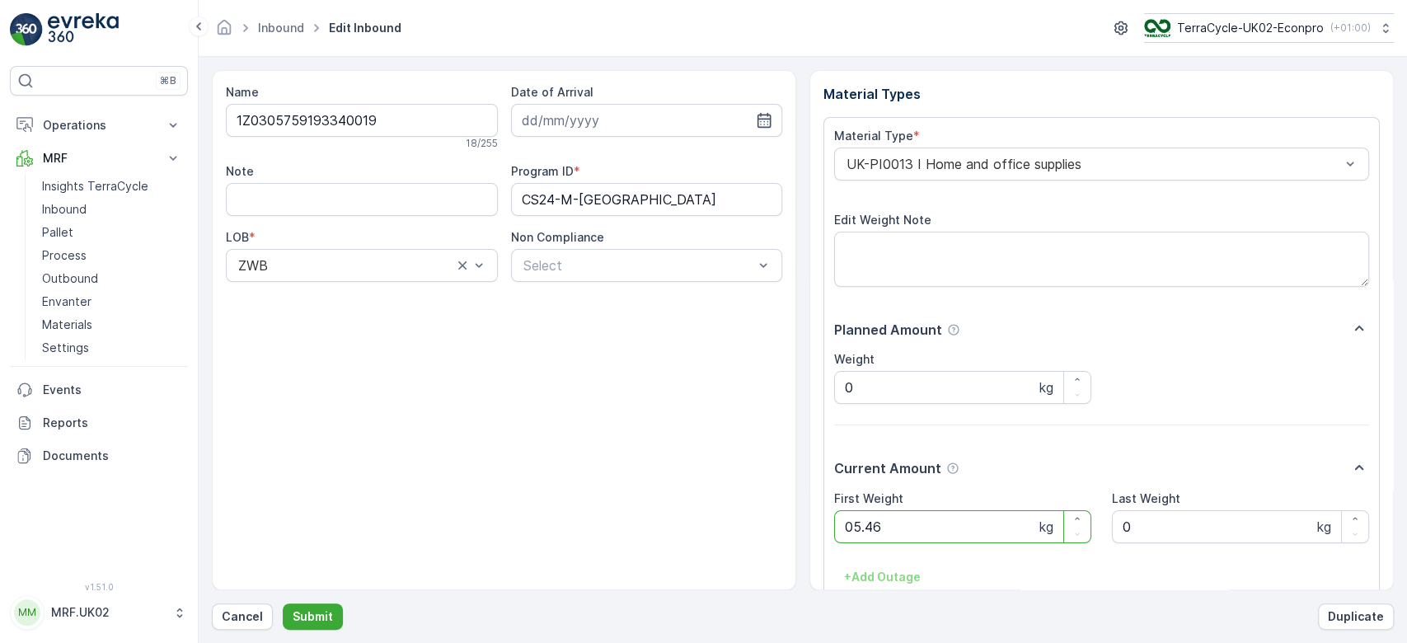
click at [283, 603] on button "Submit" at bounding box center [313, 616] width 60 height 26
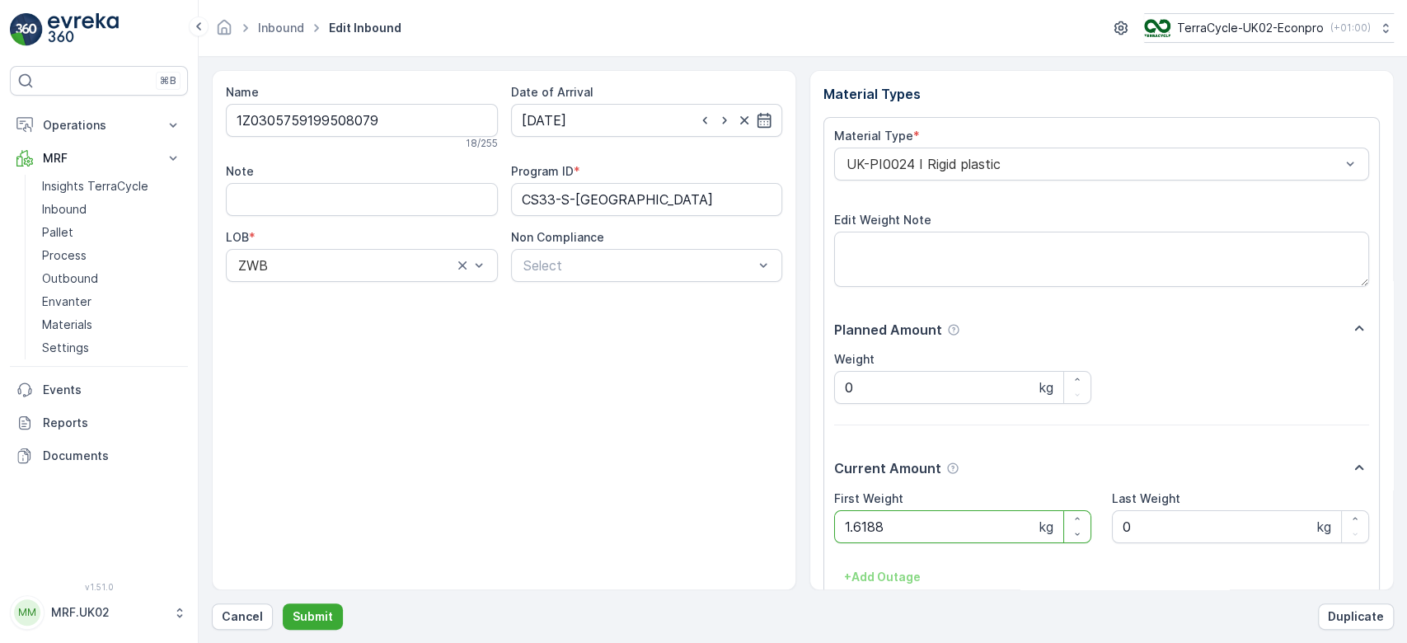
click at [283, 603] on button "Submit" at bounding box center [313, 616] width 60 height 26
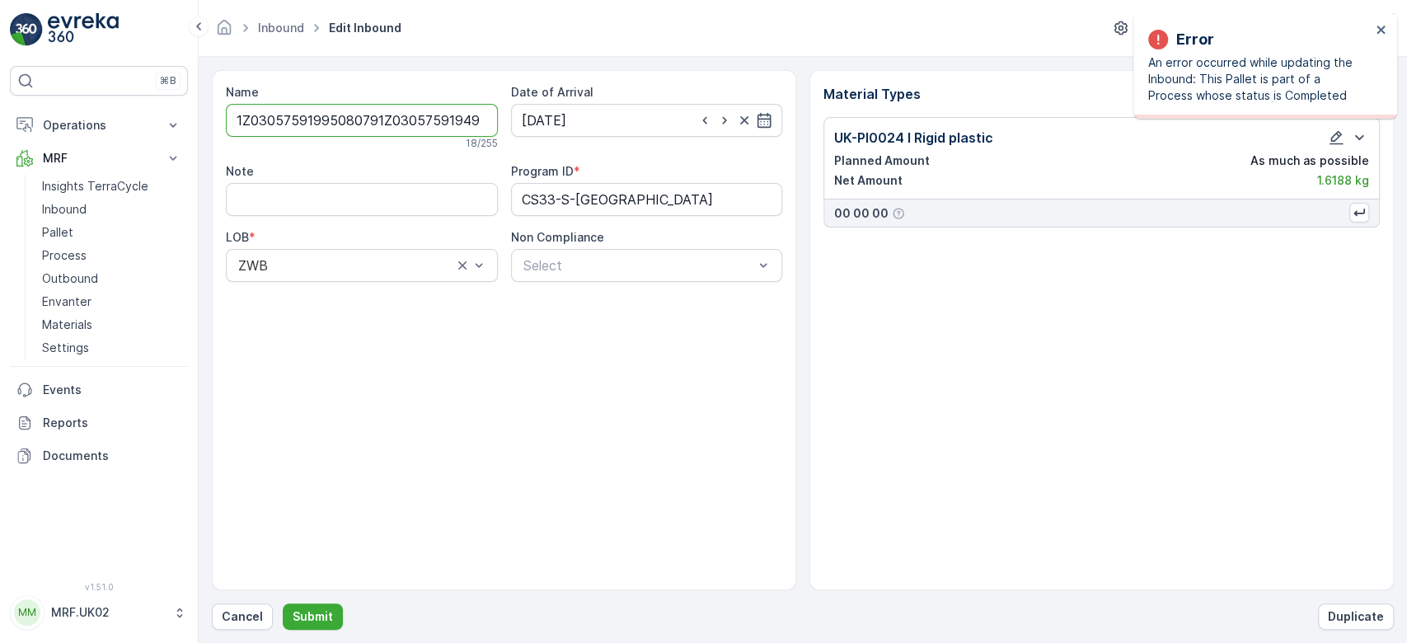
type input "1Z03057591995080791Z0305759194949610"
click at [283, 603] on button "Submit" at bounding box center [313, 616] width 60 height 26
click at [252, 598] on div "Name 1Z03057591995080791Z0305759194949610 This name is available 36 / 255 Date …" at bounding box center [803, 350] width 1182 height 560
click at [247, 625] on button "Cancel" at bounding box center [242, 616] width 61 height 26
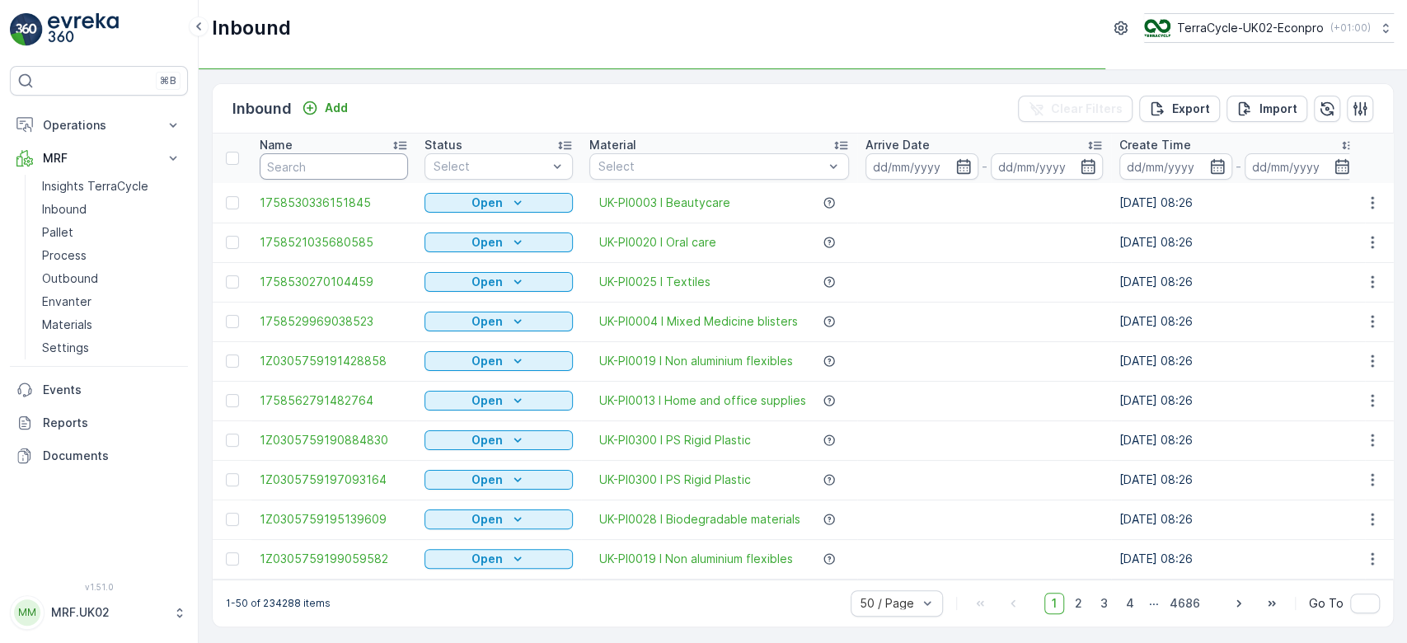
click at [316, 171] on input "text" at bounding box center [334, 166] width 148 height 26
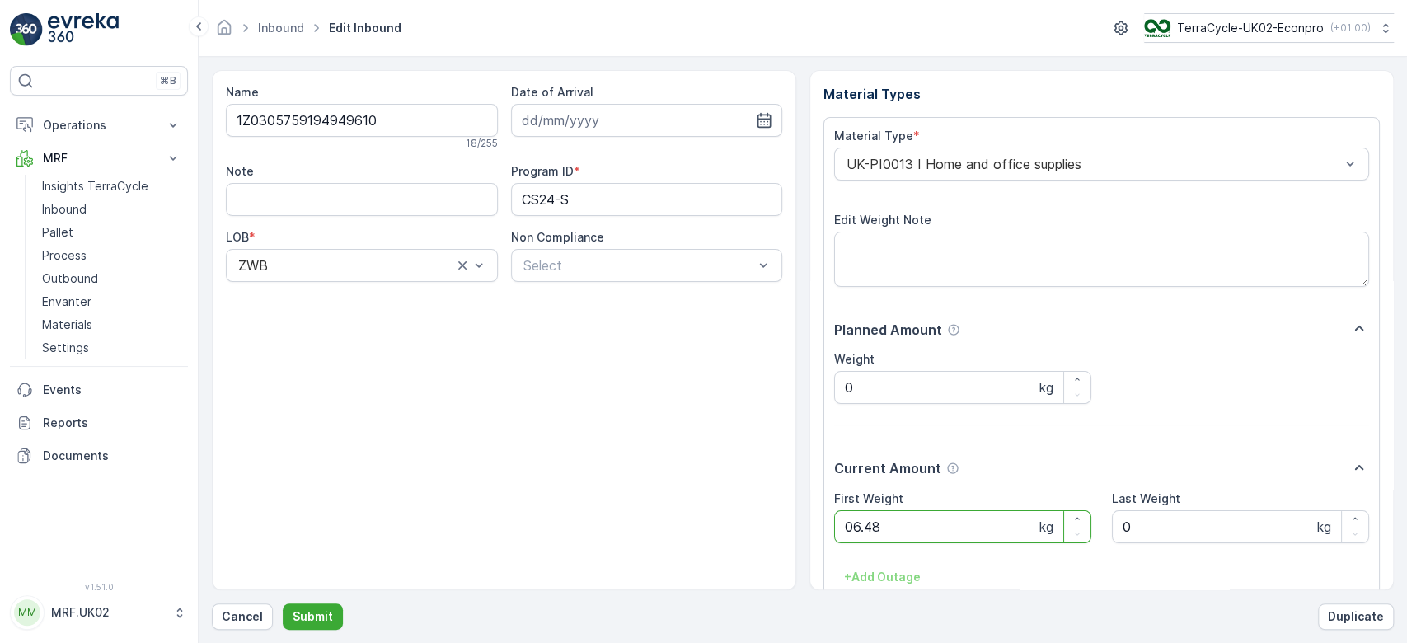
click at [283, 603] on button "Submit" at bounding box center [313, 616] width 60 height 26
type Weight "1"
click at [328, 129] on input "1Z0305759199508079" at bounding box center [362, 120] width 272 height 33
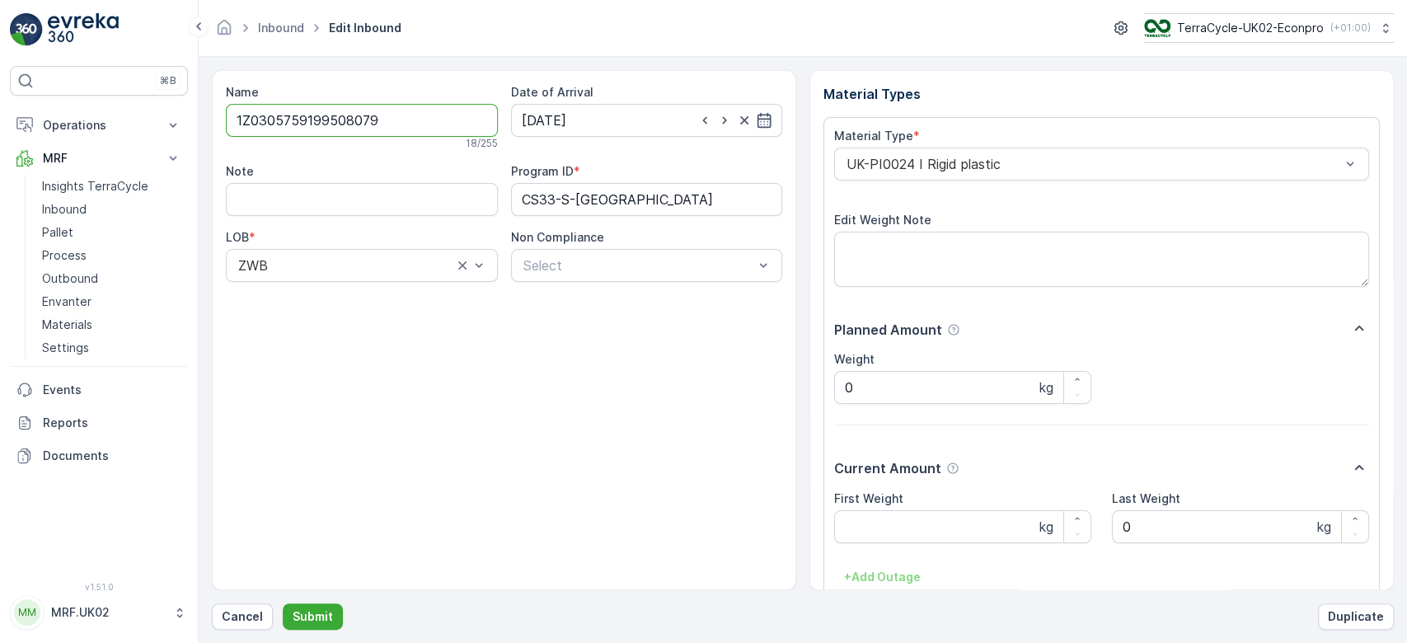
click at [328, 129] on input "1Z0305759199508079" at bounding box center [362, 120] width 272 height 33
click at [246, 622] on p "Cancel" at bounding box center [242, 616] width 41 height 16
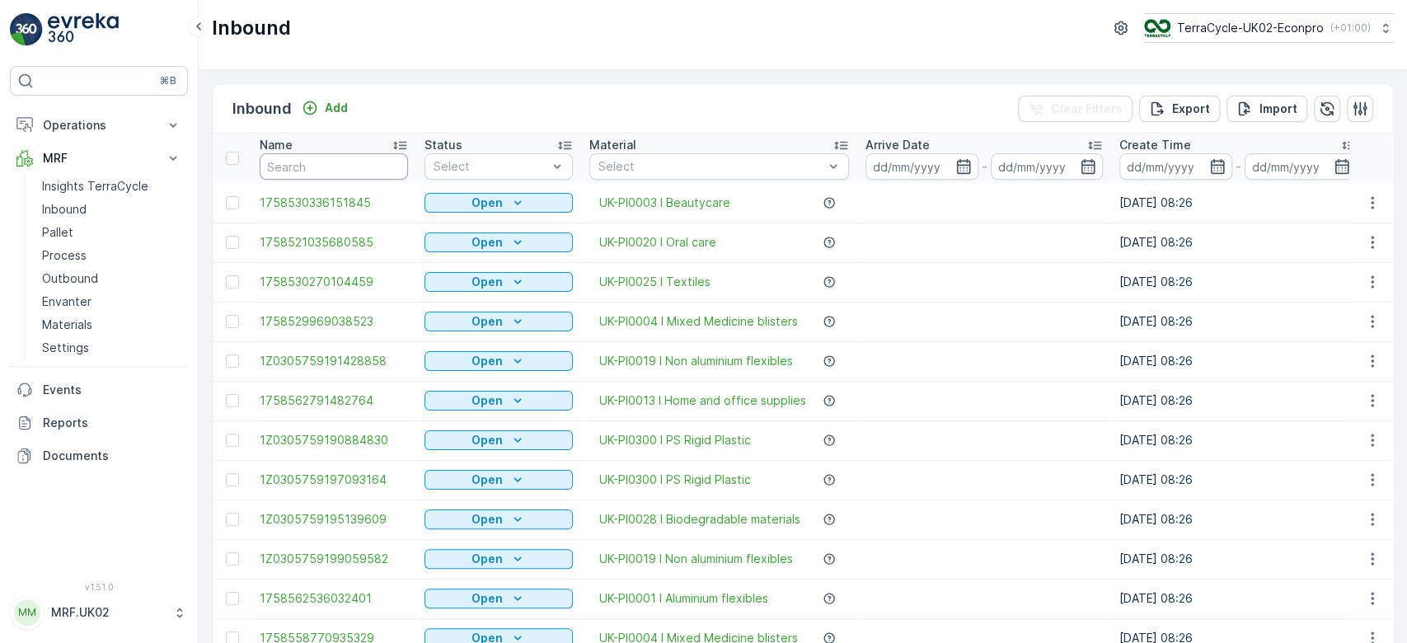
click at [331, 164] on input "text" at bounding box center [334, 166] width 148 height 26
paste input "1Z0305759199508079"
type input "1Z0305759199508079"
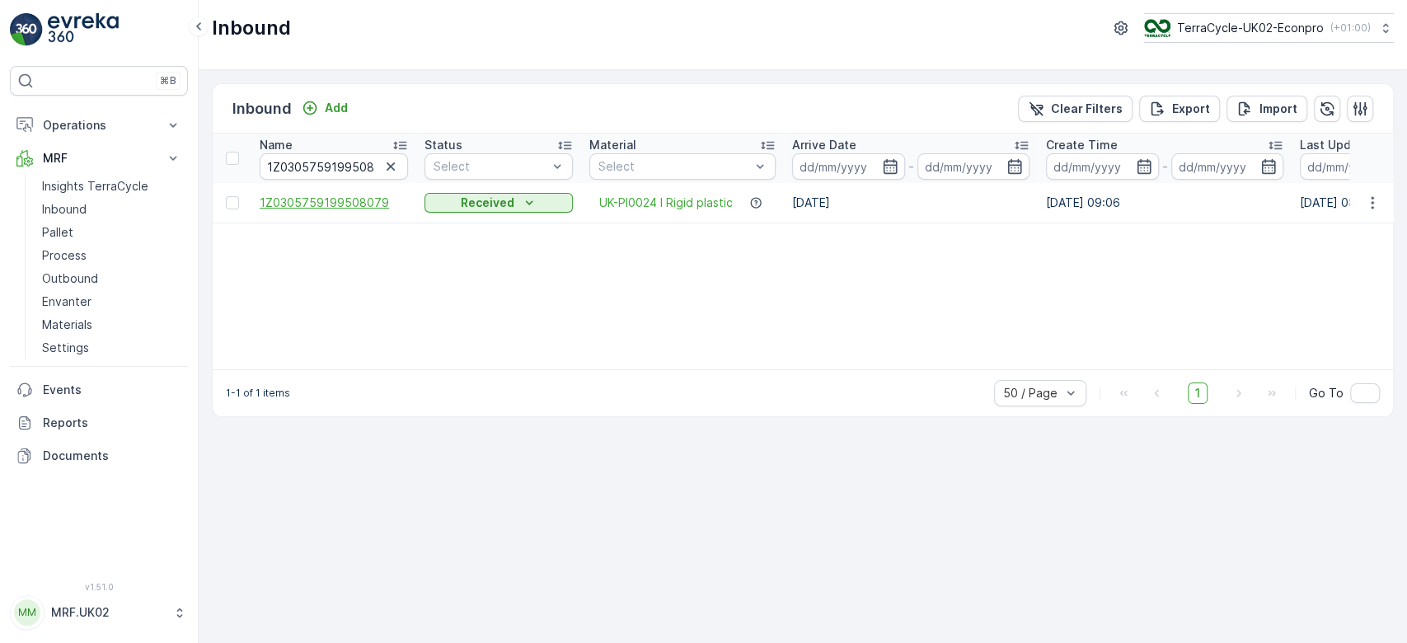
click at [379, 200] on span "1Z0305759199508079" at bounding box center [334, 203] width 148 height 16
click at [367, 166] on input "1Z0305759199508079" at bounding box center [334, 166] width 148 height 26
drag, startPoint x: 367, startPoint y: 166, endPoint x: 330, endPoint y: 250, distance: 91.9
click at [330, 250] on div "Name 1Z0305759199508079 Status Select Material Select Arrive Date - Create Time…" at bounding box center [803, 252] width 1181 height 236
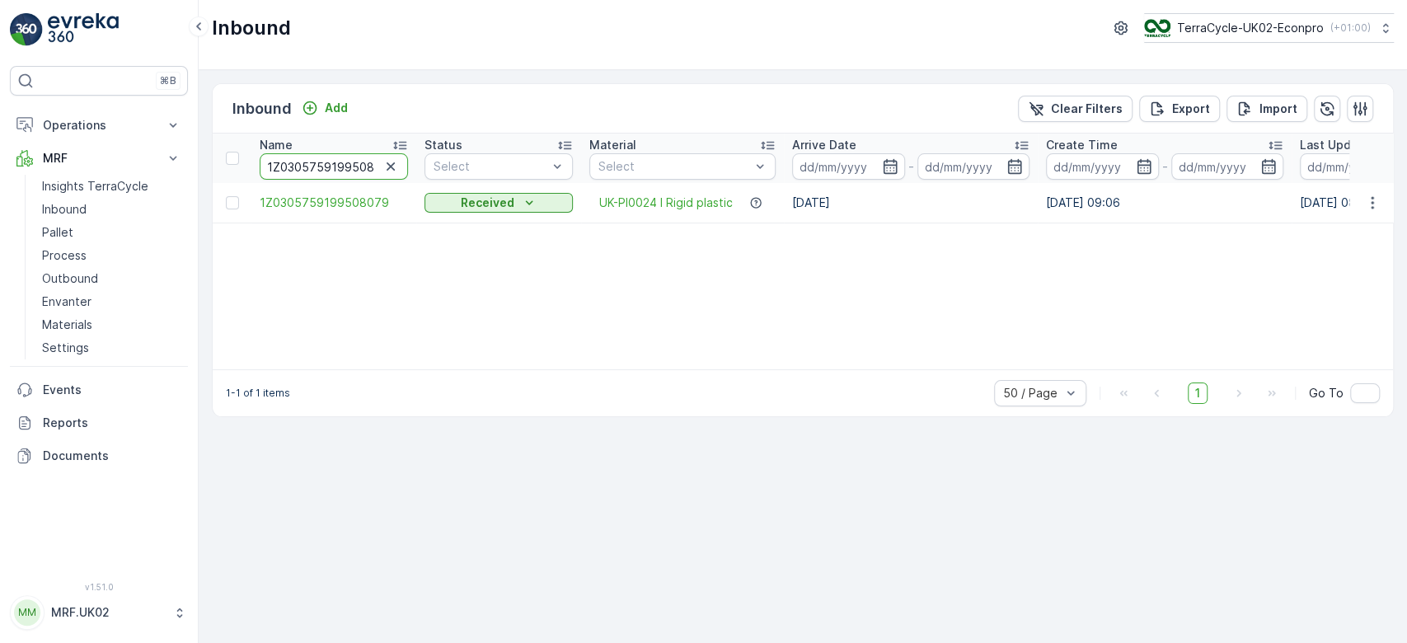
drag, startPoint x: 364, startPoint y: 162, endPoint x: 260, endPoint y: 168, distance: 104.1
click at [260, 168] on input "1Z0305759199508079" at bounding box center [334, 166] width 148 height 26
click at [257, 167] on th "Name 1Z0305759199508079" at bounding box center [333, 158] width 165 height 49
drag, startPoint x: 262, startPoint y: 167, endPoint x: 628, endPoint y: 148, distance: 366.5
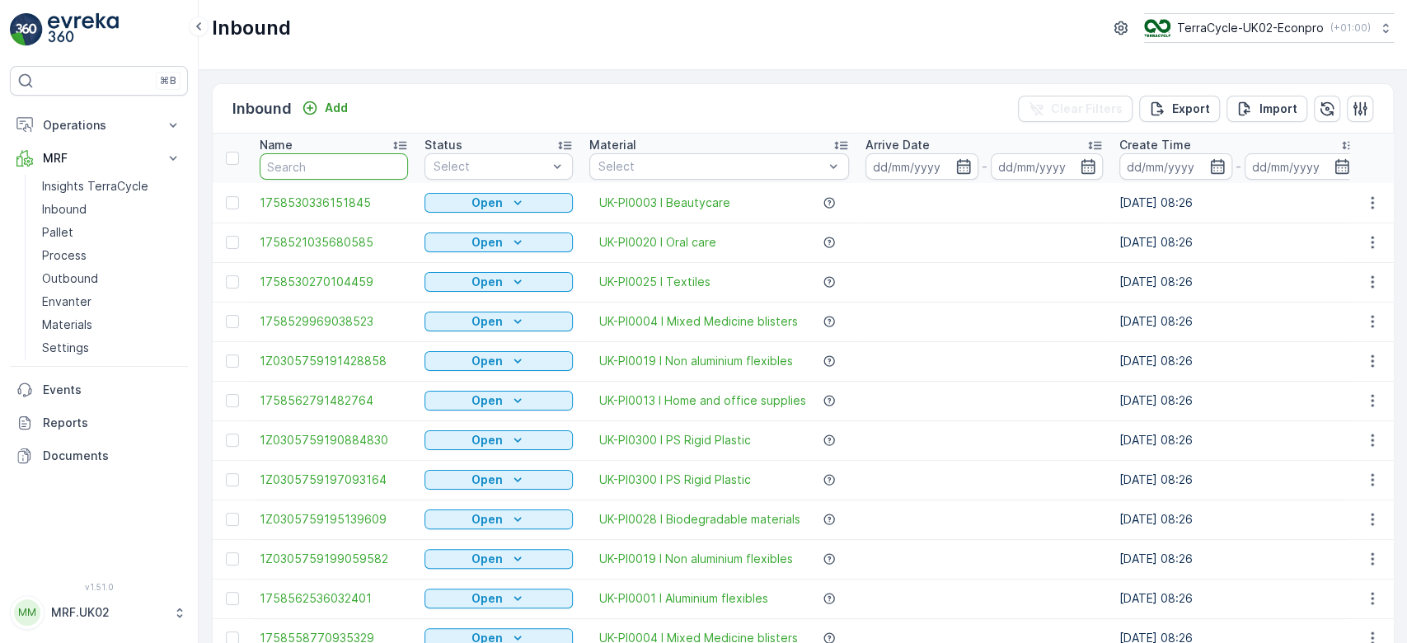
click at [354, 170] on input "text" at bounding box center [334, 166] width 148 height 26
paste input "1Z0305759199508079"
type input "1Z0305759199508079"
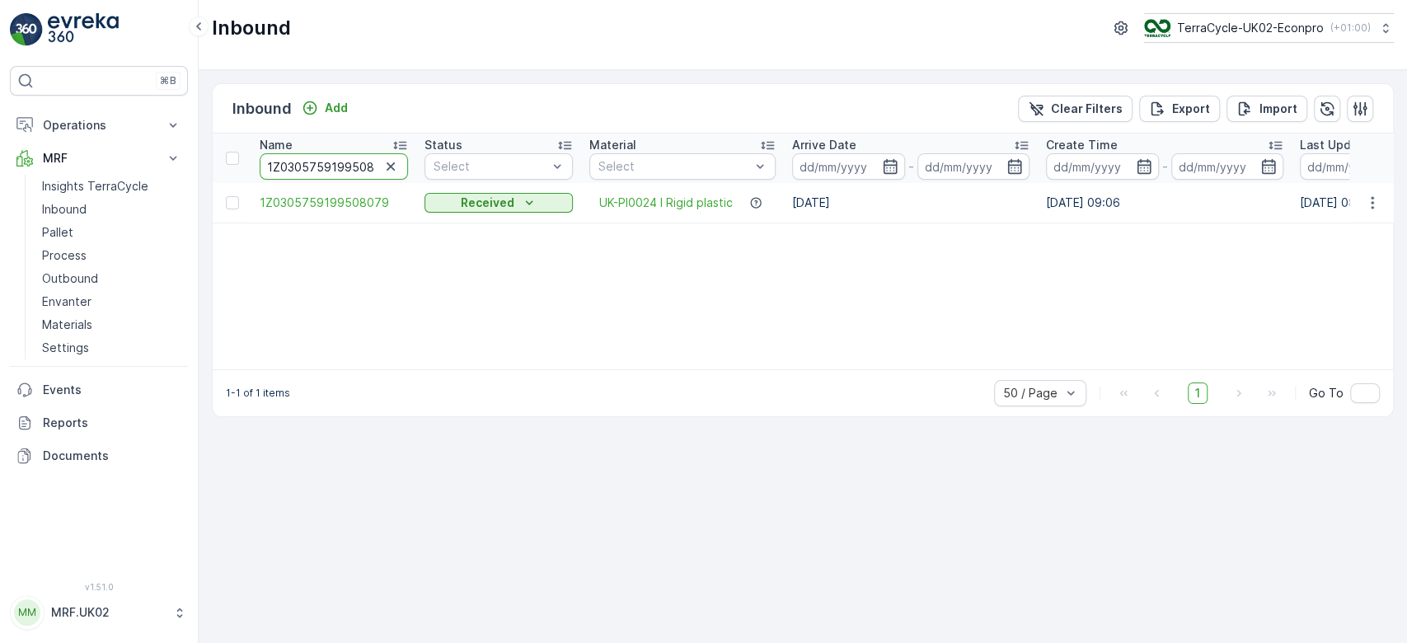
click at [358, 171] on input "1Z0305759199508079" at bounding box center [334, 166] width 148 height 26
click at [1373, 200] on icon "button" at bounding box center [1372, 203] width 16 height 16
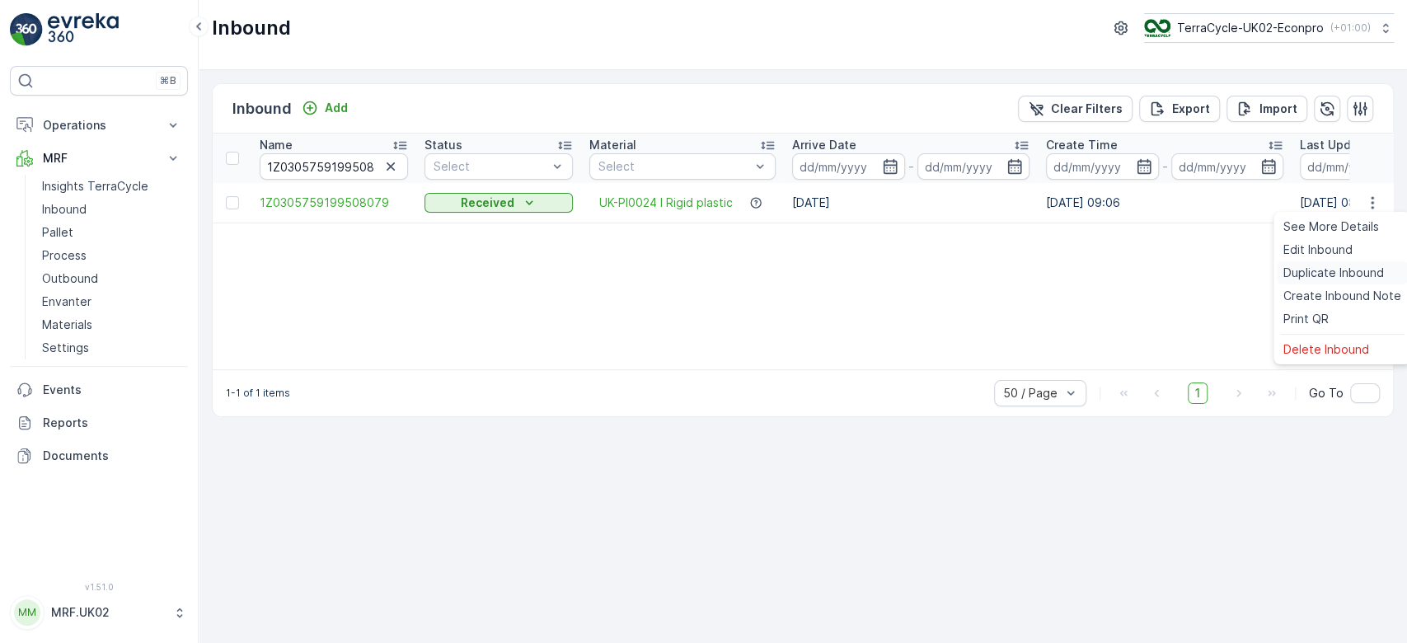
click at [1313, 276] on span "Duplicate Inbound" at bounding box center [1334, 273] width 101 height 16
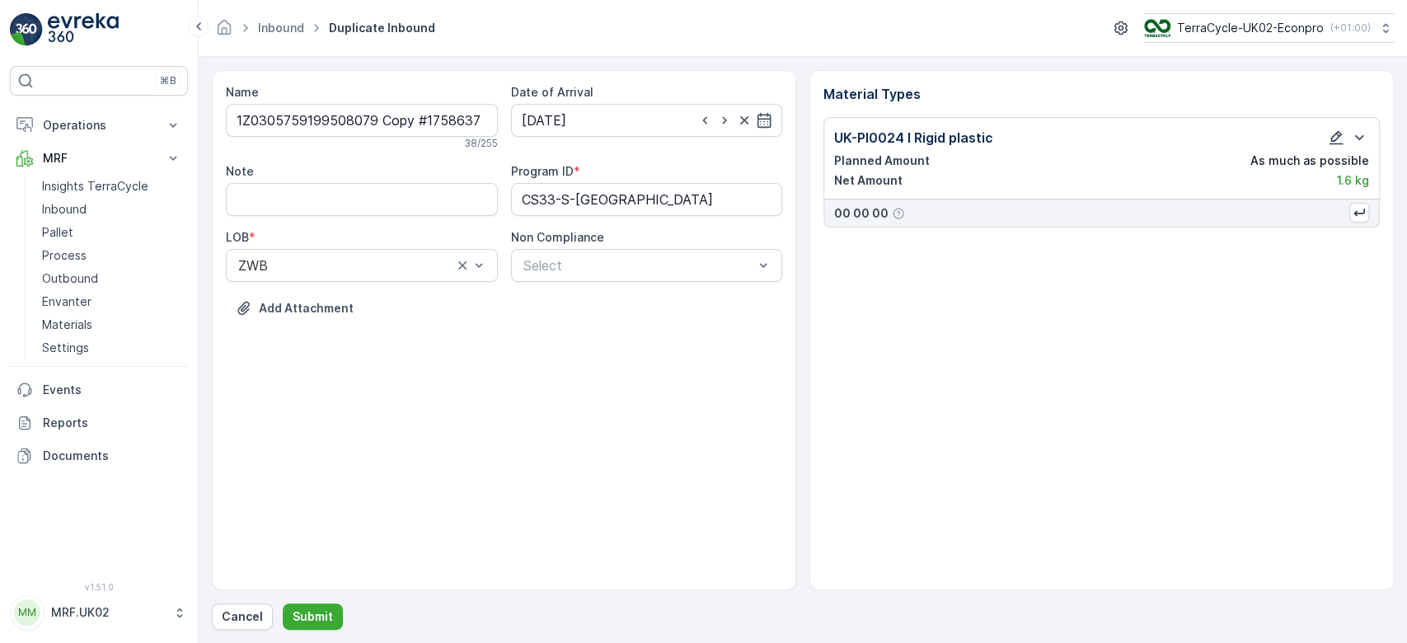
click at [1336, 134] on icon "button" at bounding box center [1336, 137] width 16 height 16
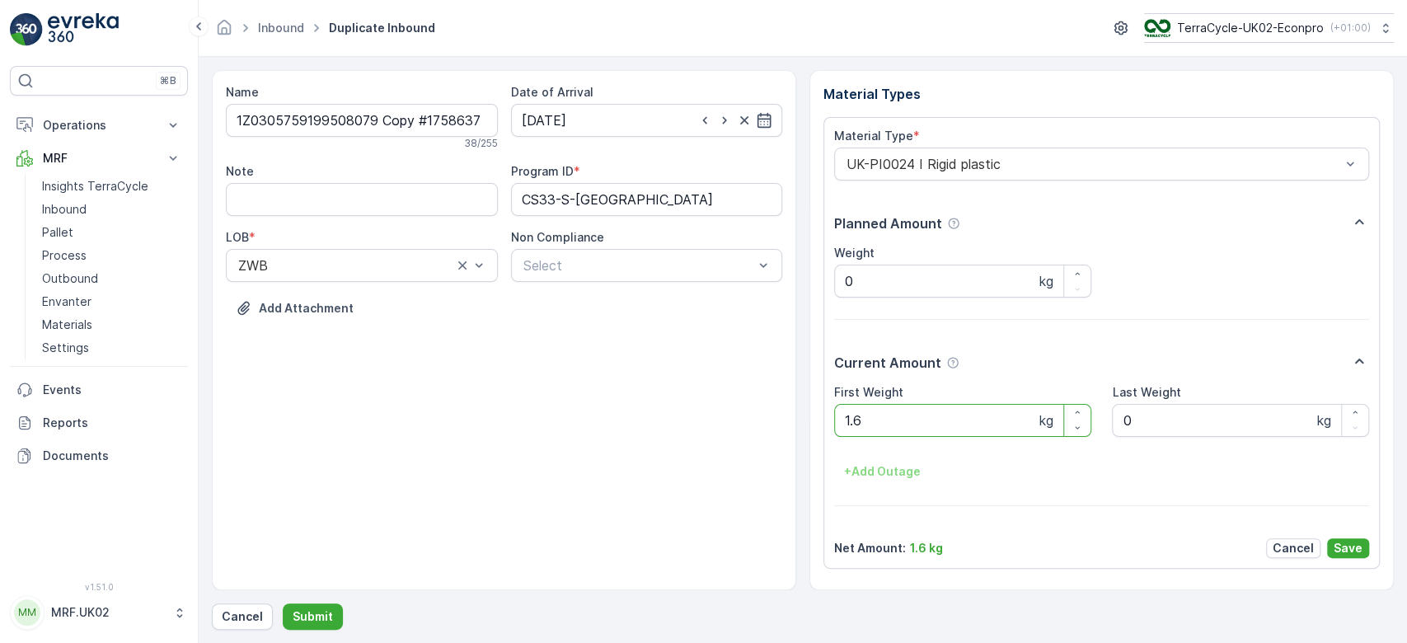
drag, startPoint x: 1009, startPoint y: 427, endPoint x: 768, endPoint y: 446, distance: 242.3
click at [768, 446] on div "Name 1Z0305759199508079 Copy #1758637739555 38 / 255 Date of Arrival [DATE] Not…" at bounding box center [803, 330] width 1182 height 520
click at [800, 439] on div "Name 1Z0305759199508079 Copy #1758637739555 38 / 255 Date of Arrival [DATE] Not…" at bounding box center [803, 330] width 1182 height 520
drag, startPoint x: 907, startPoint y: 405, endPoint x: 692, endPoint y: 454, distance: 220.8
click at [739, 443] on div "Name 1Z0305759199508079 Copy #1758637739555 38 / 255 Date of Arrival [DATE] Not…" at bounding box center [803, 330] width 1182 height 520
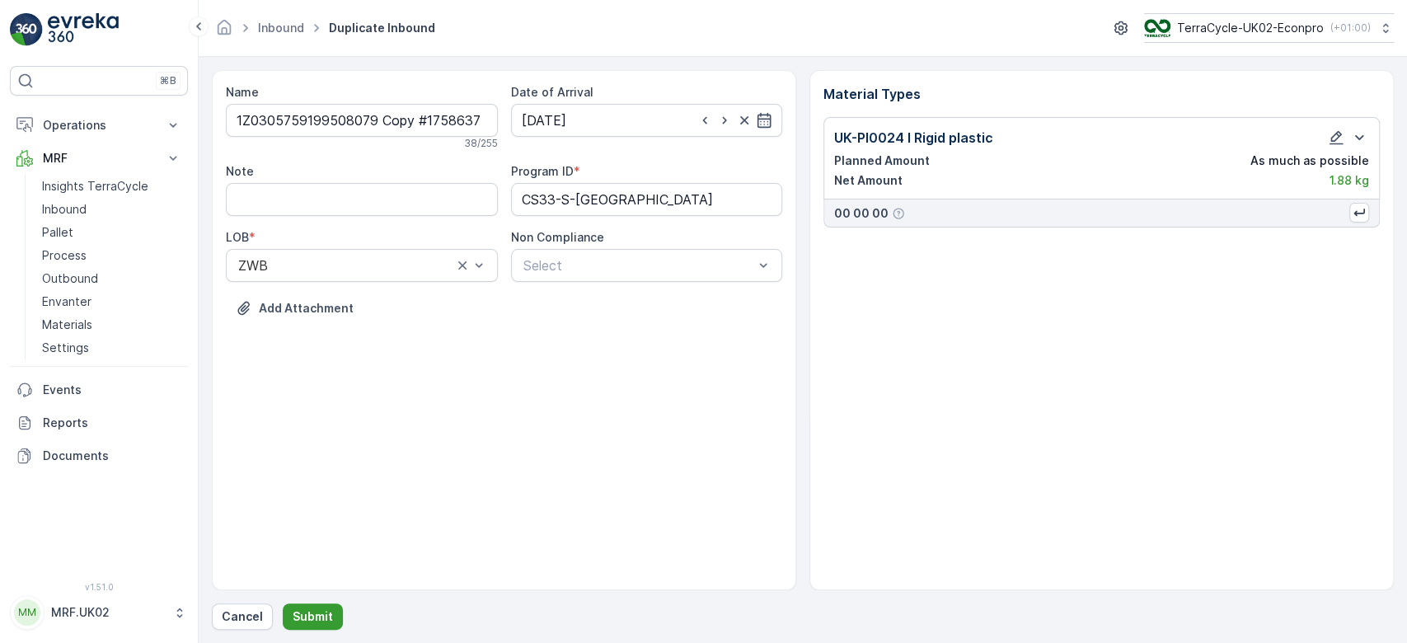
click at [310, 619] on p "Submit" at bounding box center [313, 616] width 40 height 16
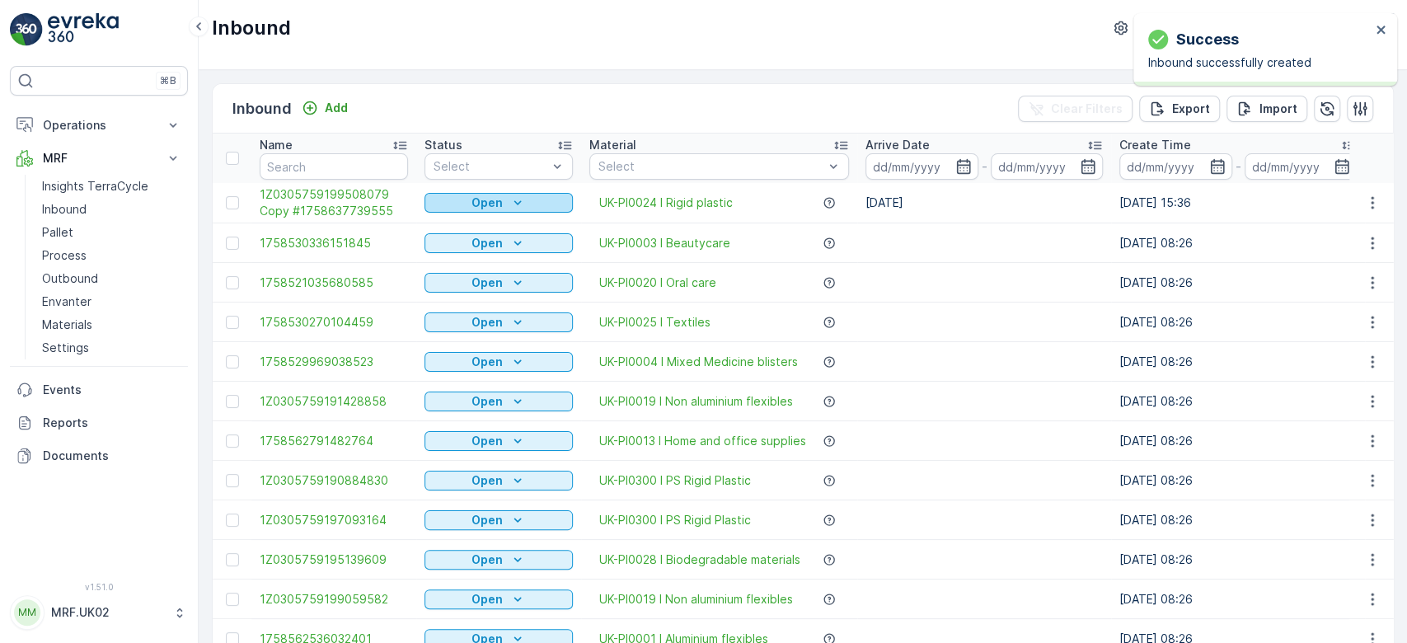
click at [471, 201] on div "Open" at bounding box center [498, 203] width 135 height 16
click at [462, 251] on span "Scanned" at bounding box center [458, 250] width 49 height 16
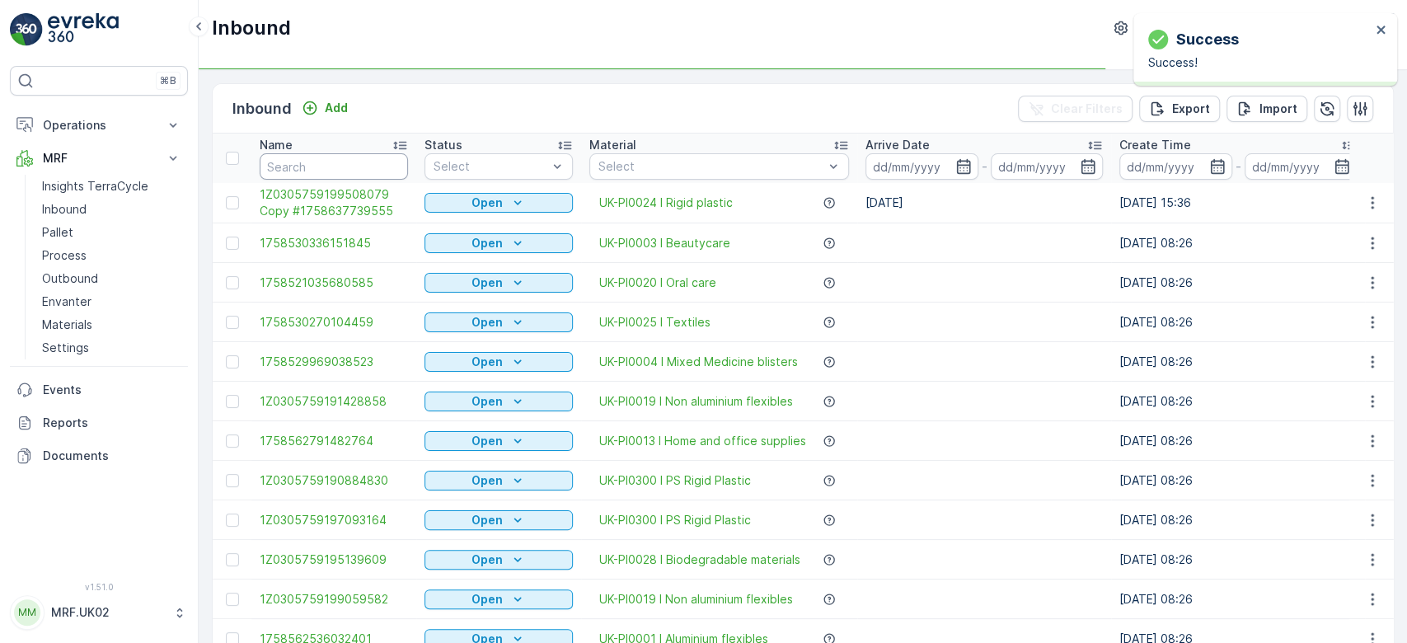
click at [310, 165] on input "text" at bounding box center [334, 166] width 148 height 26
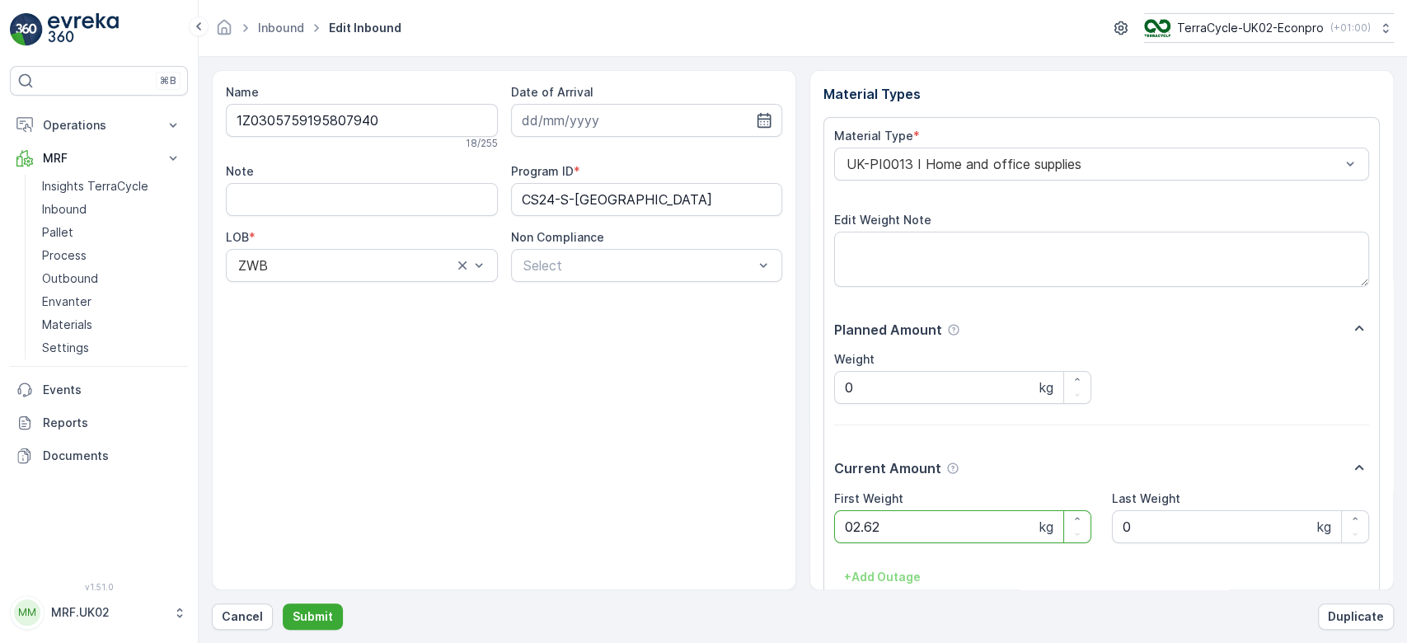
click at [283, 603] on button "Submit" at bounding box center [313, 616] width 60 height 26
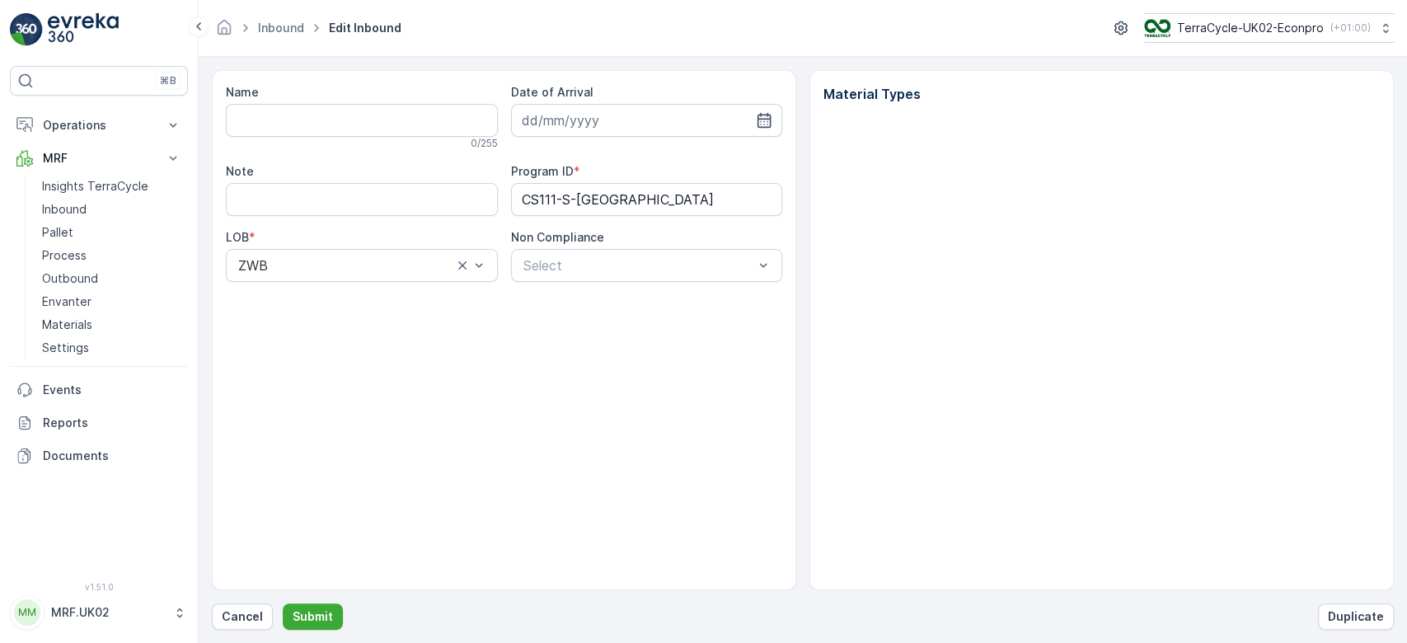
type input "1Z0305759196617304"
type input "[DATE]"
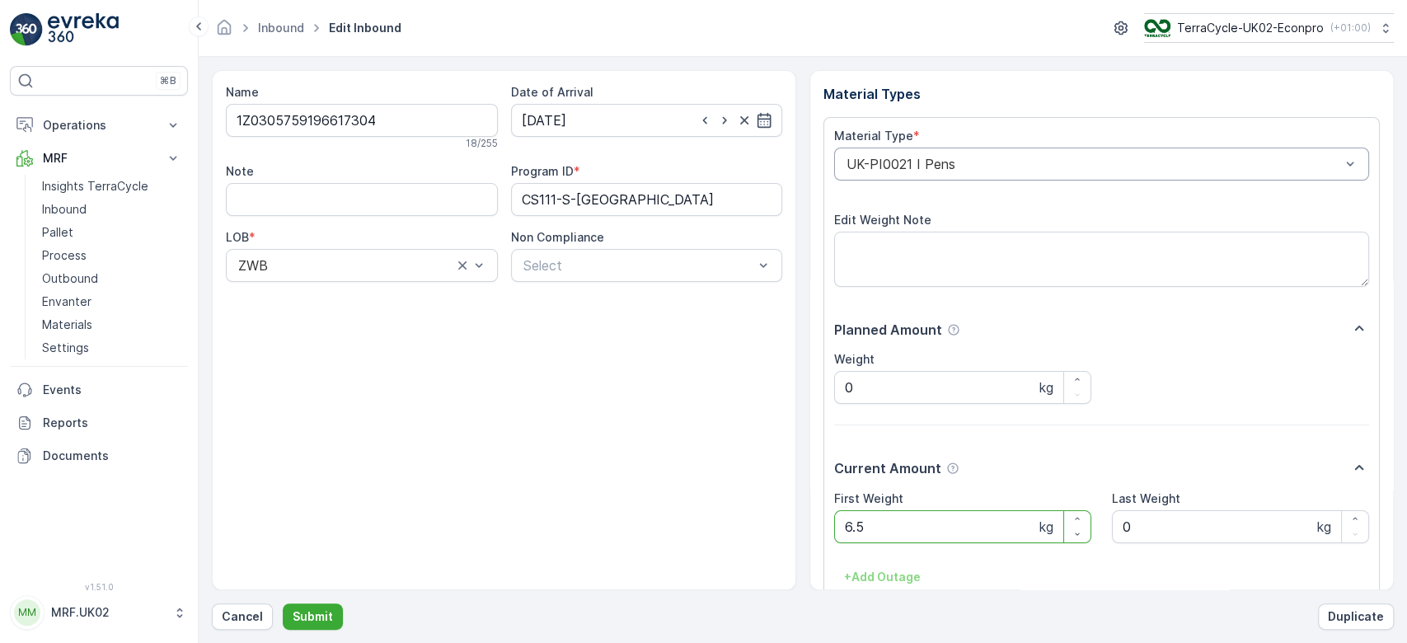
click at [989, 173] on div "UK-PI0021 I Pens" at bounding box center [1101, 164] width 535 height 33
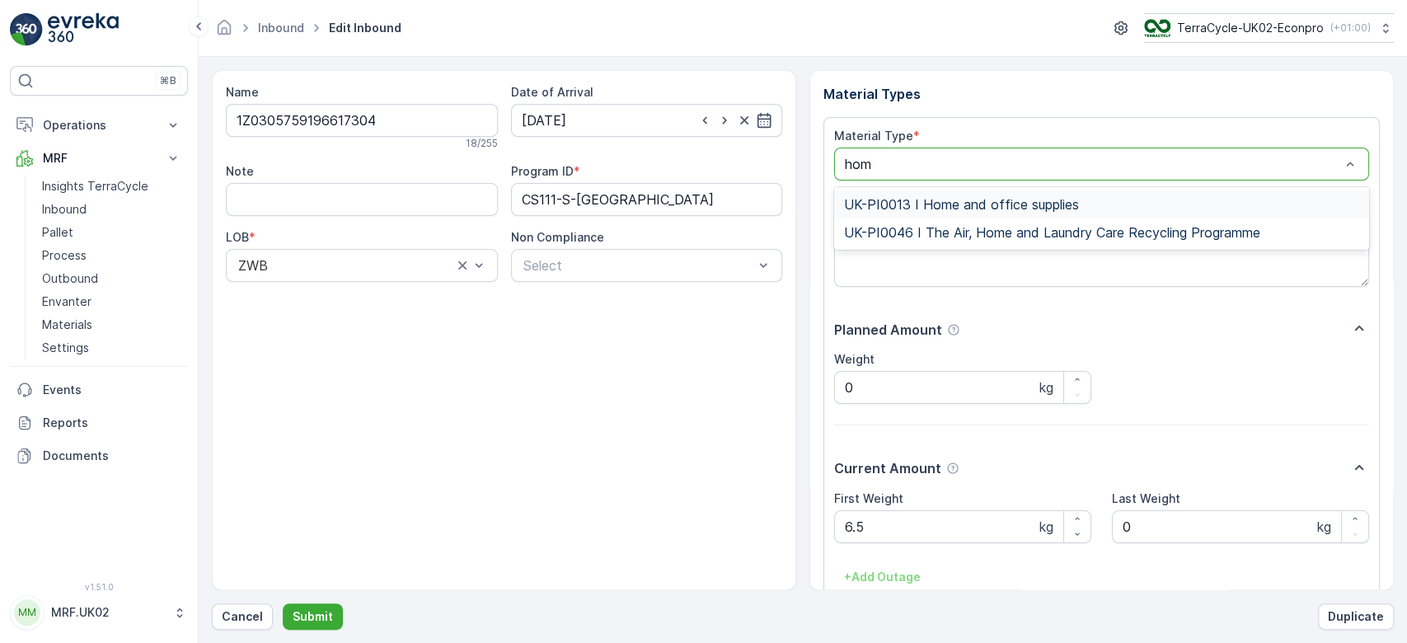
type input "home"
click at [961, 202] on span "UK-PI0013 I Home and office supplies" at bounding box center [961, 204] width 235 height 15
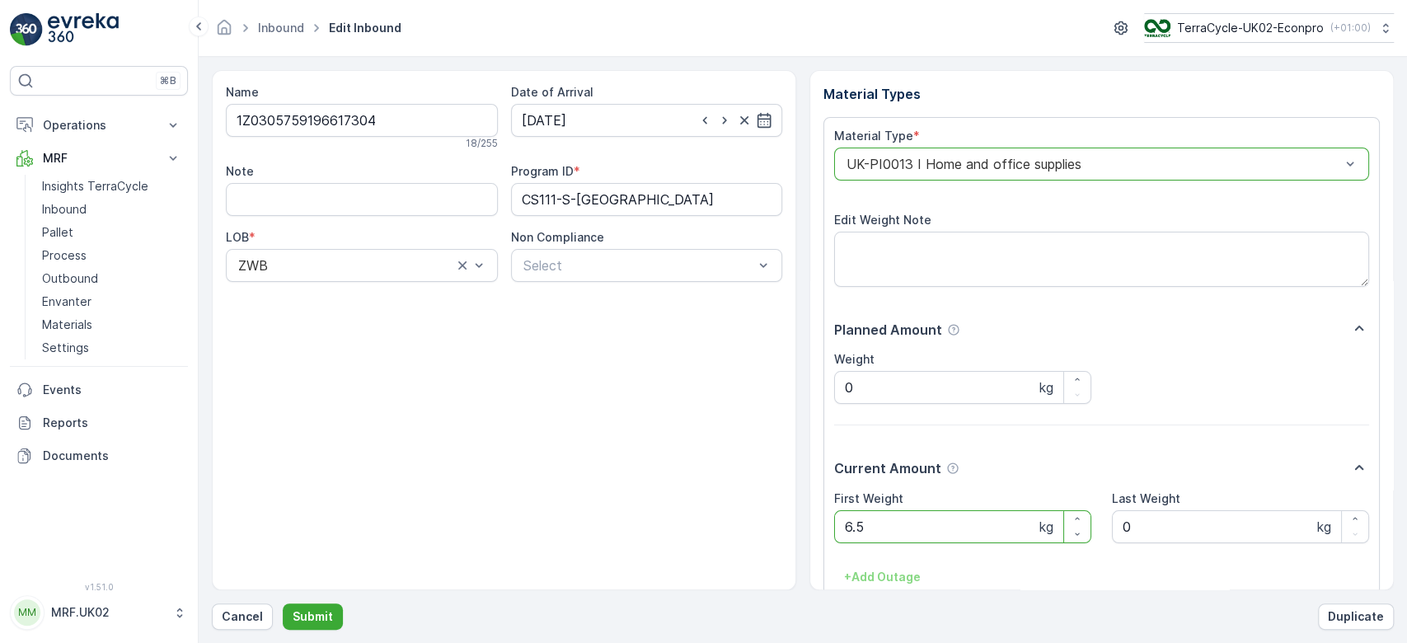
type Weight "6"
click at [283, 603] on button "Submit" at bounding box center [313, 616] width 60 height 26
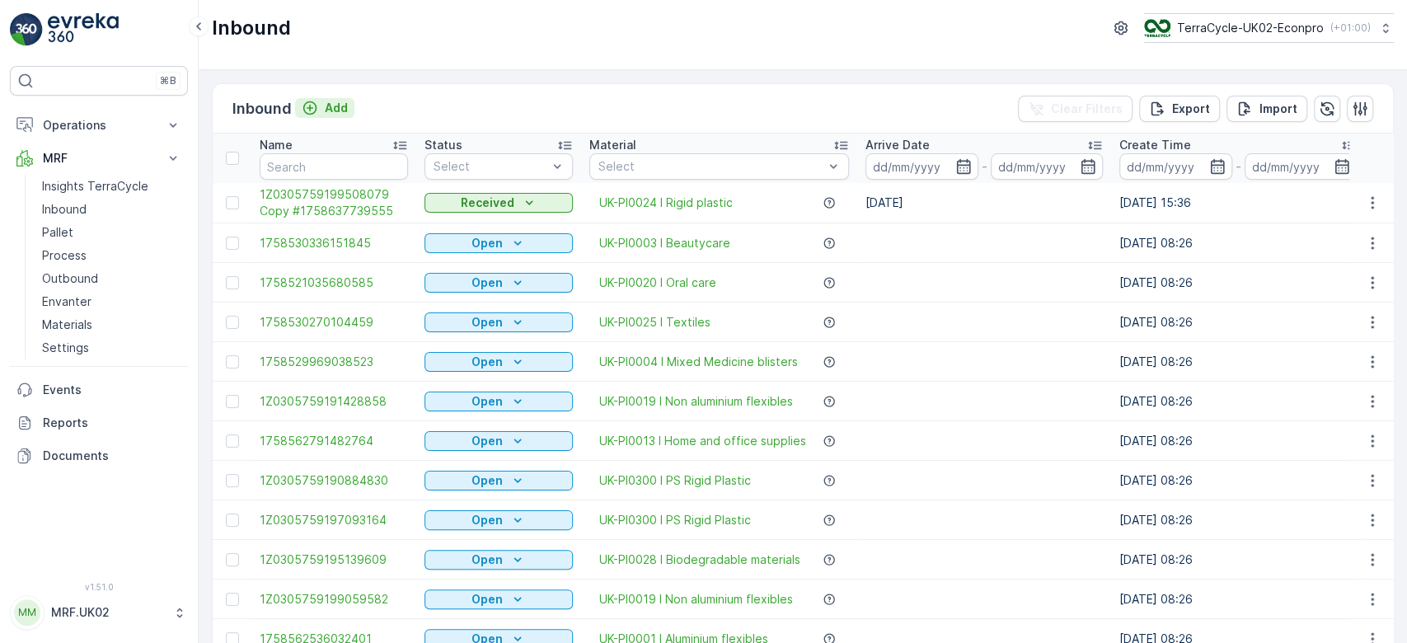
click at [332, 101] on p "Add" at bounding box center [336, 108] width 23 height 16
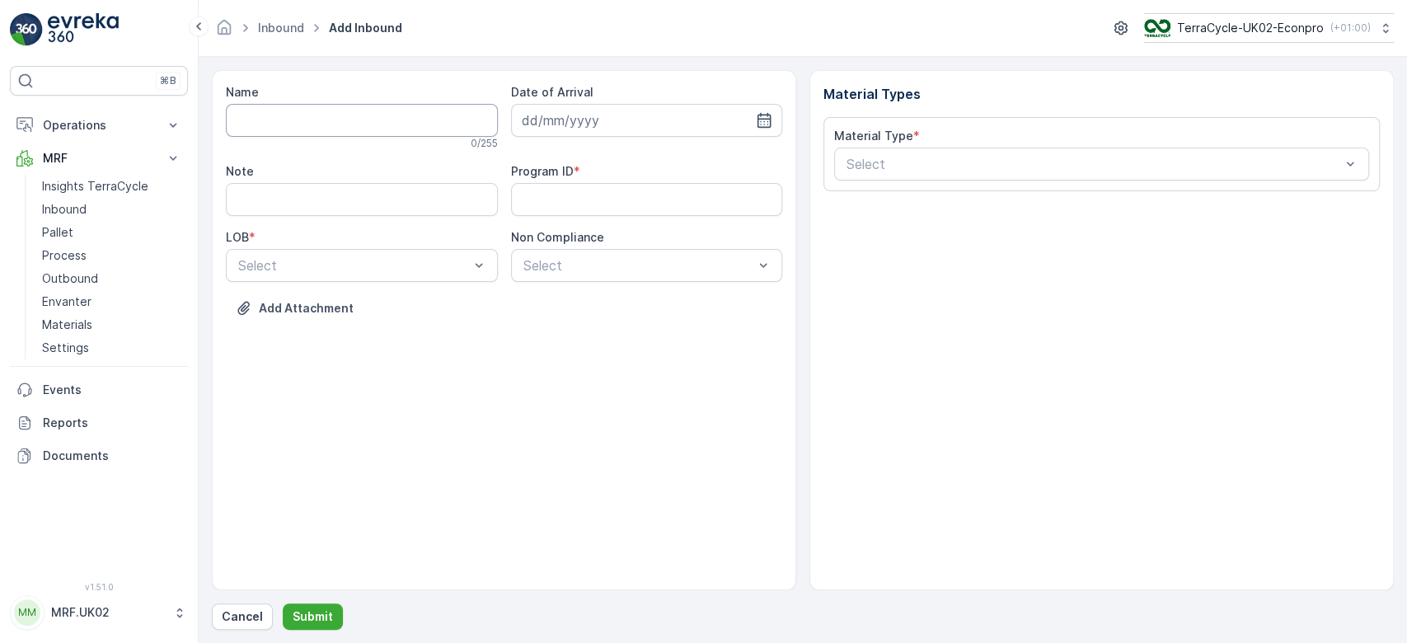
click at [317, 120] on input "Name" at bounding box center [362, 120] width 272 height 33
type input "1Z0305759147741815"
click at [283, 603] on button "Submit" at bounding box center [313, 616] width 60 height 26
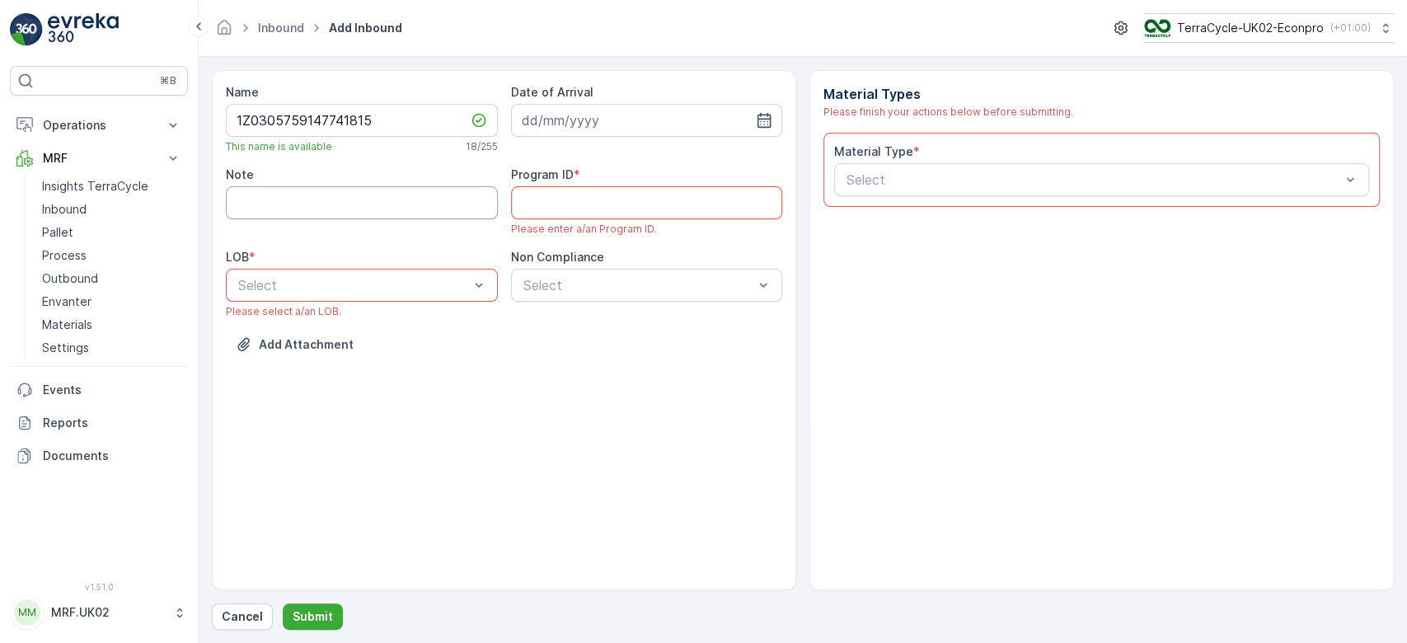
click at [359, 199] on input "Note" at bounding box center [362, 202] width 272 height 33
type input "barcode not working."
click at [331, 349] on div "ZWB" at bounding box center [362, 353] width 252 height 15
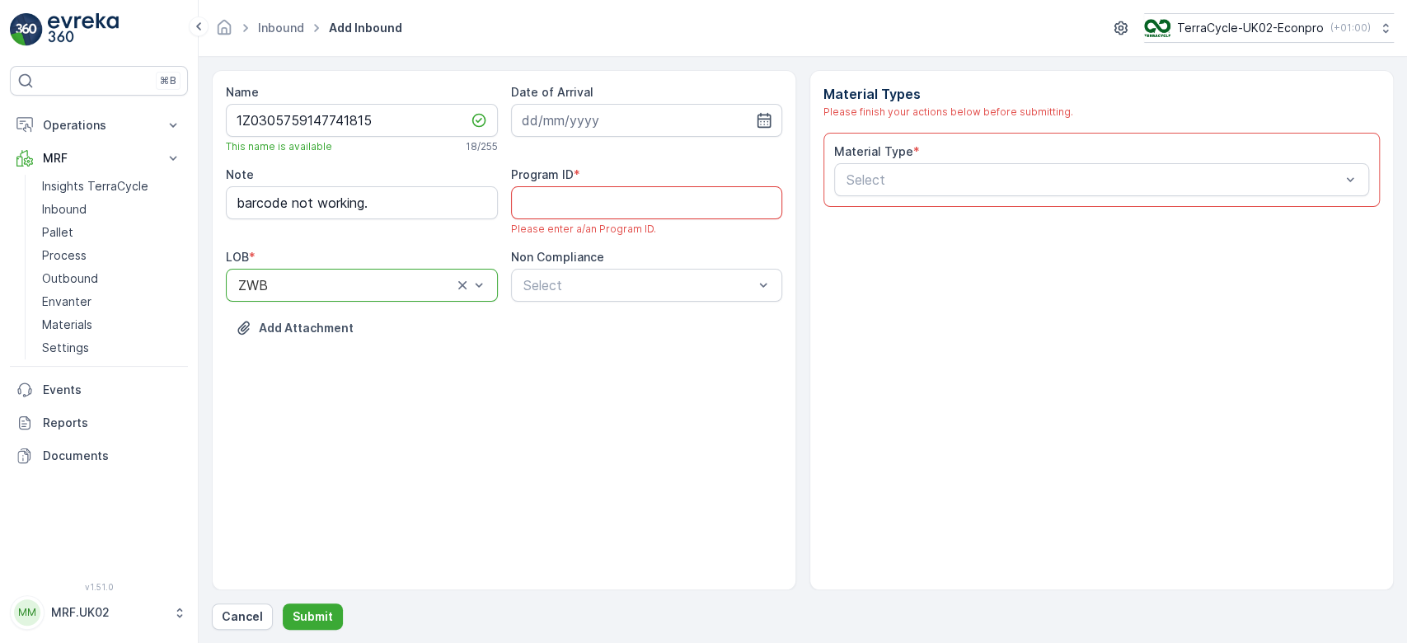
click at [554, 198] on ID "Program ID" at bounding box center [647, 202] width 272 height 33
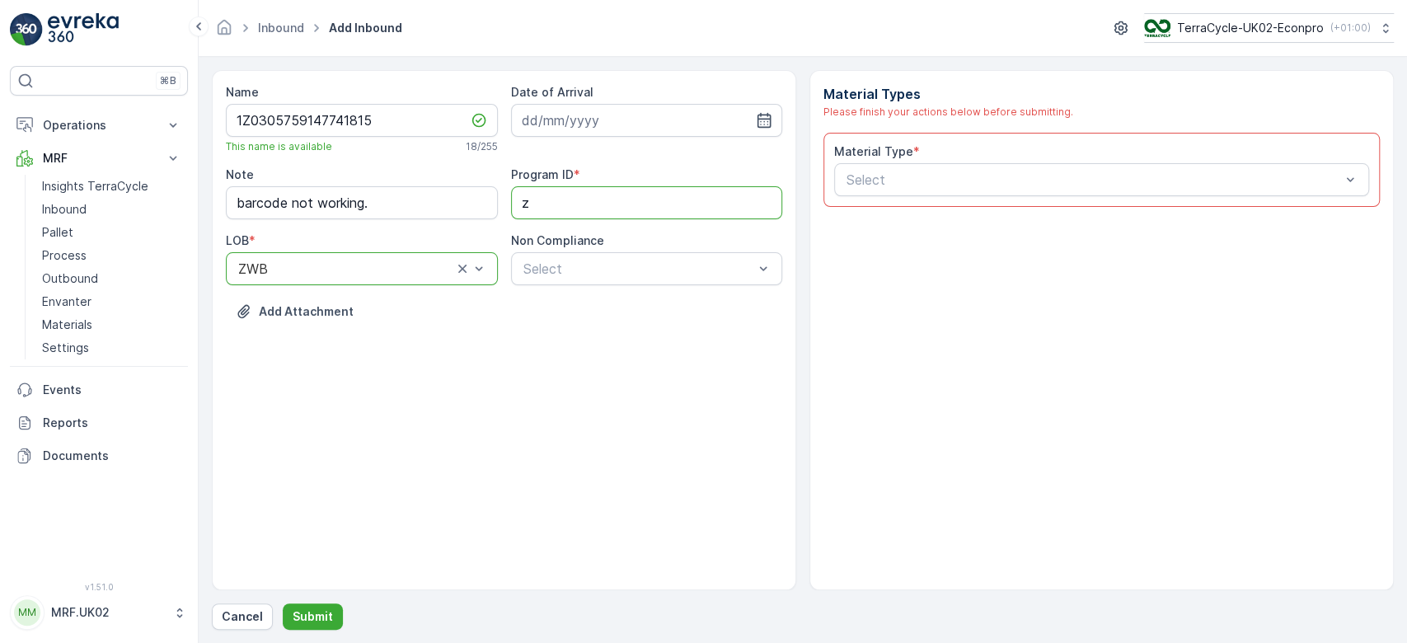
type ID "ZWB"
click at [572, 120] on input at bounding box center [647, 120] width 272 height 33
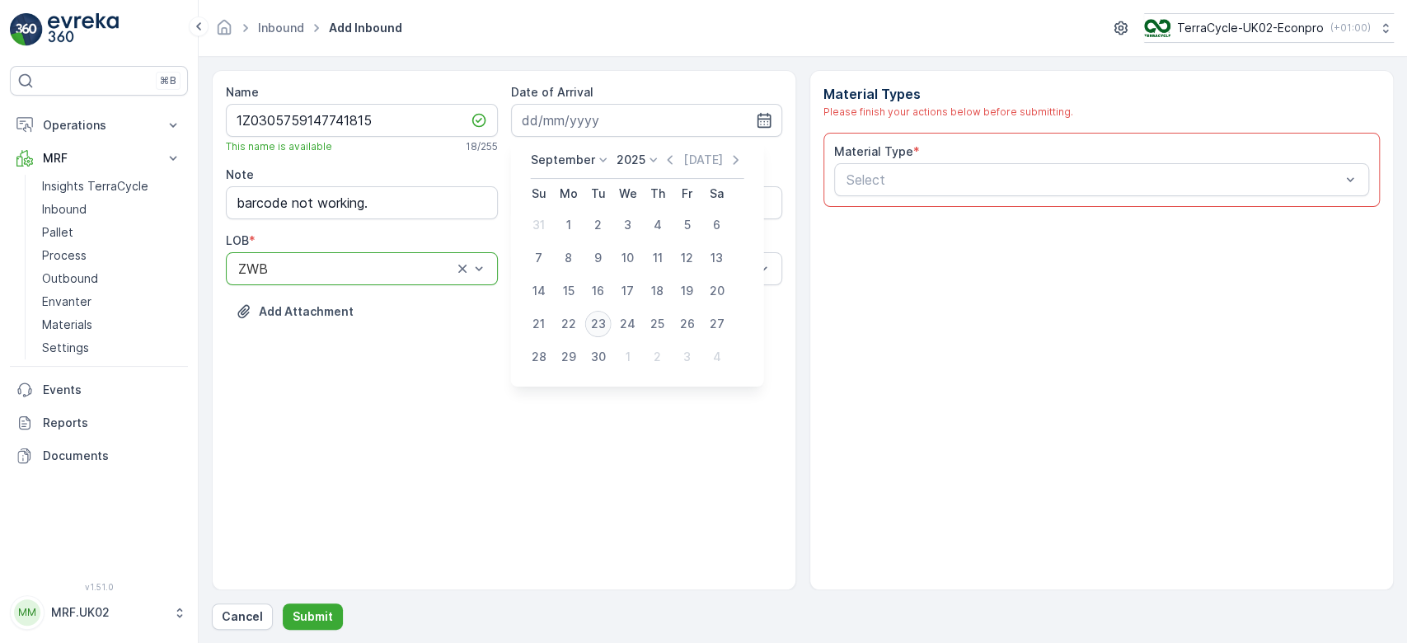
click at [595, 327] on div "23" at bounding box center [598, 324] width 26 height 26
type input "[DATE]"
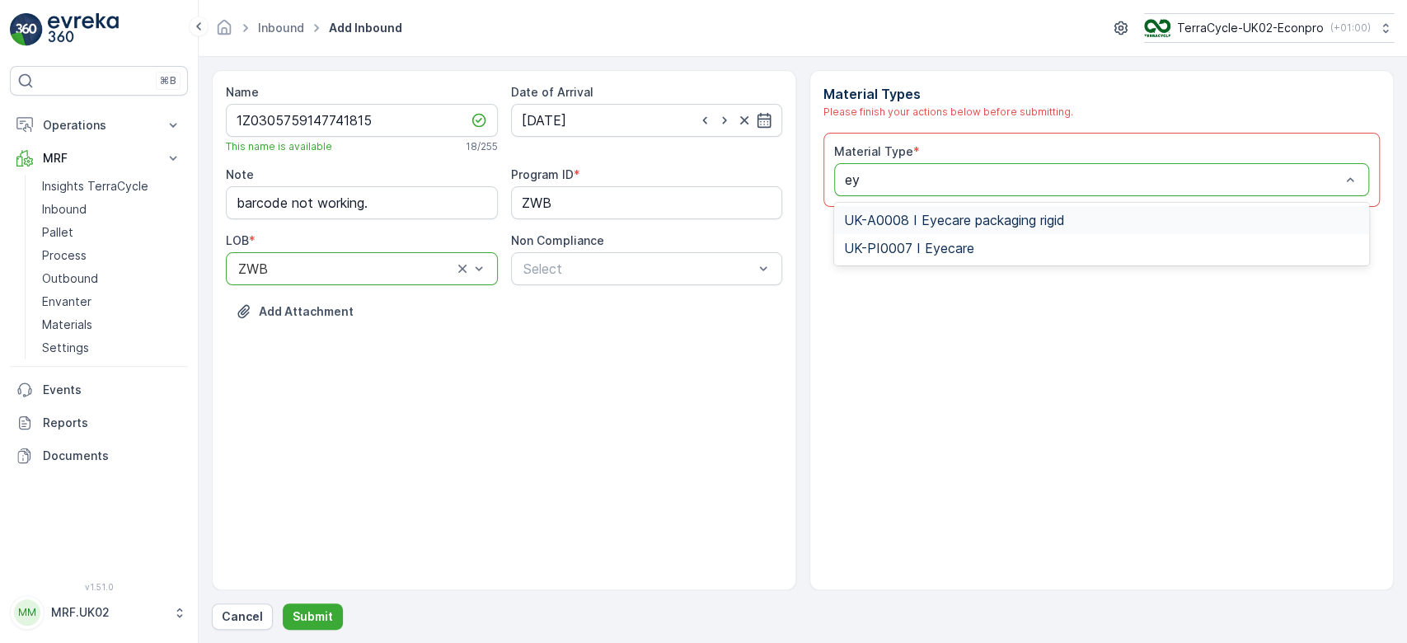
type input "eye"
click at [931, 246] on span "UK-PI0007 I Eyecare" at bounding box center [909, 248] width 130 height 15
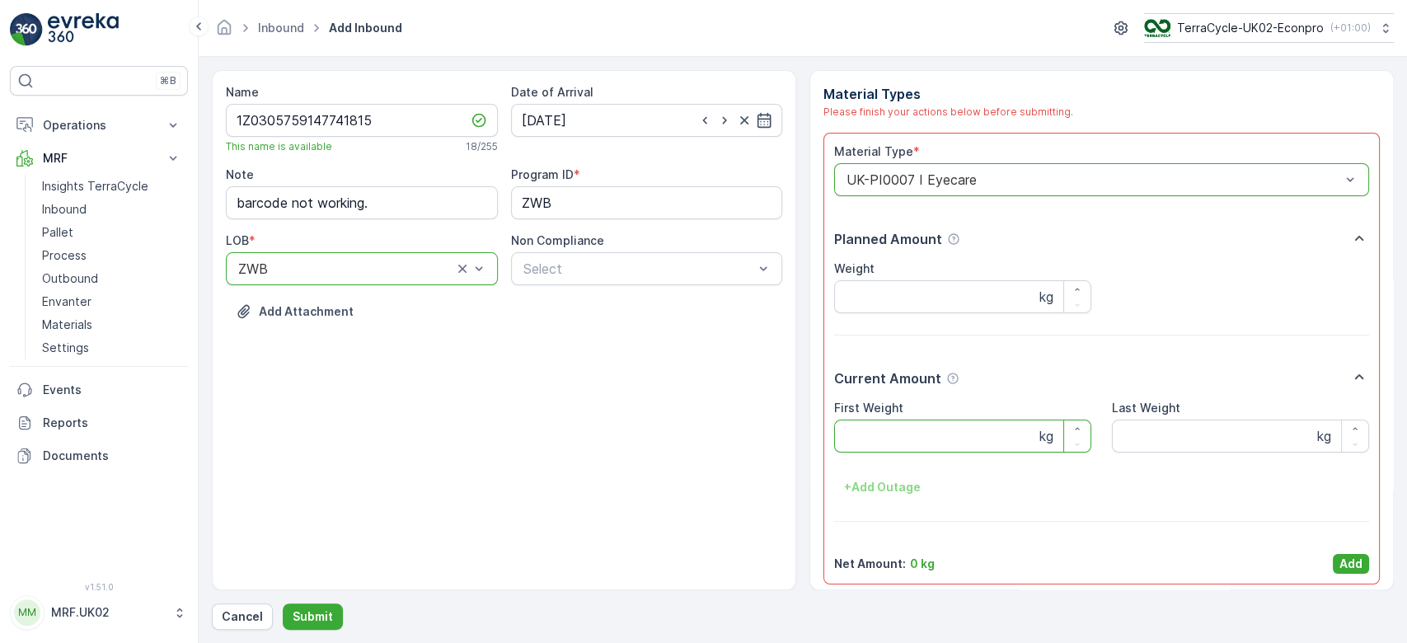
click at [868, 439] on Weight "First Weight" at bounding box center [962, 436] width 257 height 33
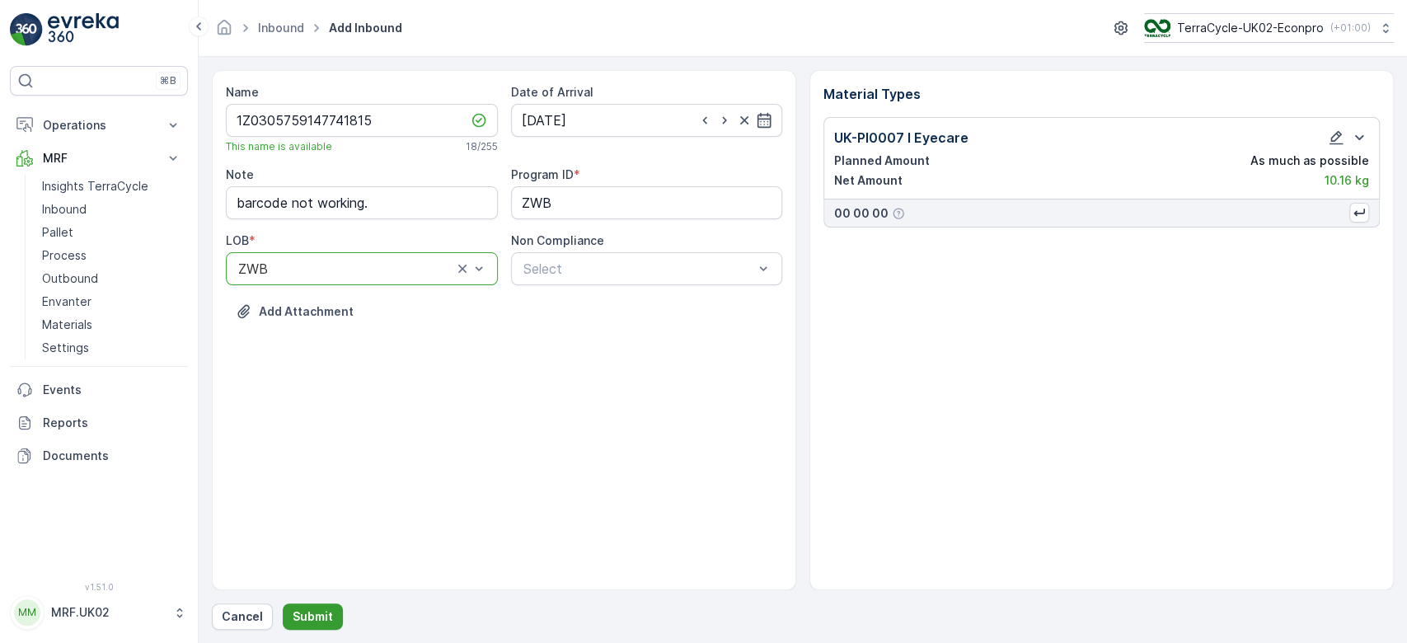
click at [317, 620] on p "Submit" at bounding box center [313, 616] width 40 height 16
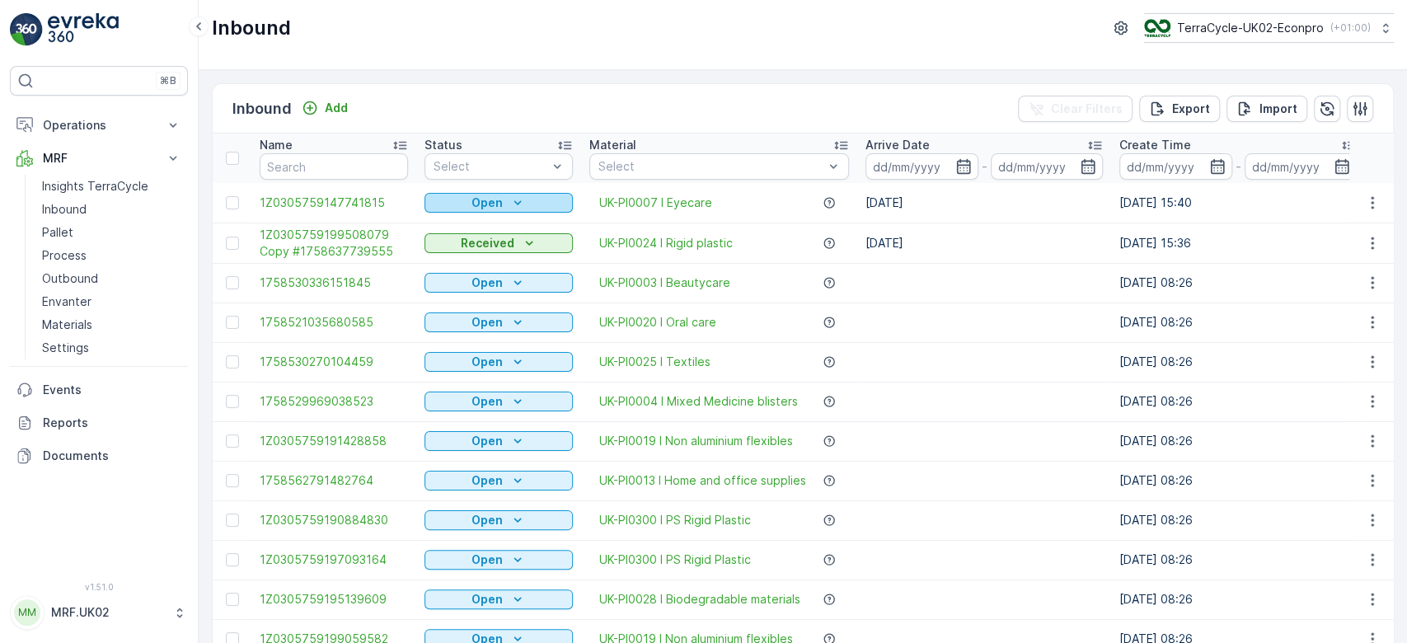
click at [476, 199] on p "Open" at bounding box center [487, 203] width 31 height 16
click at [458, 247] on span "Scanned" at bounding box center [458, 250] width 49 height 16
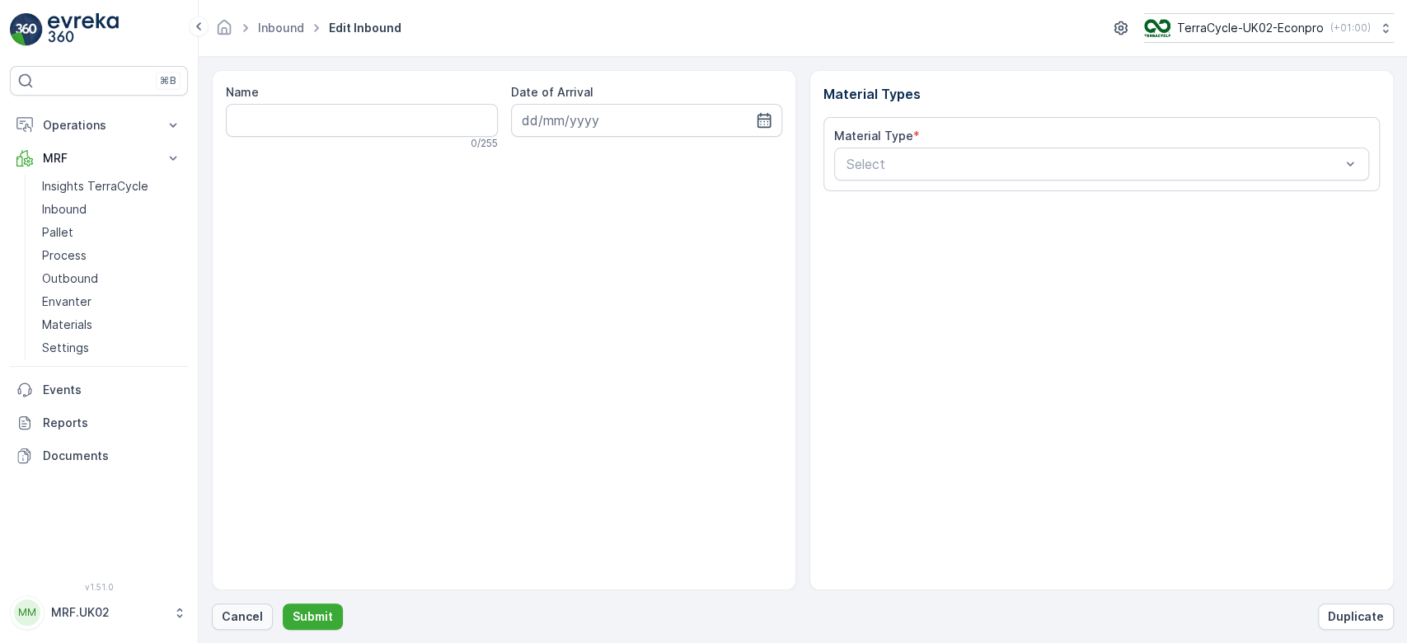
click at [244, 609] on p "Cancel" at bounding box center [242, 616] width 41 height 16
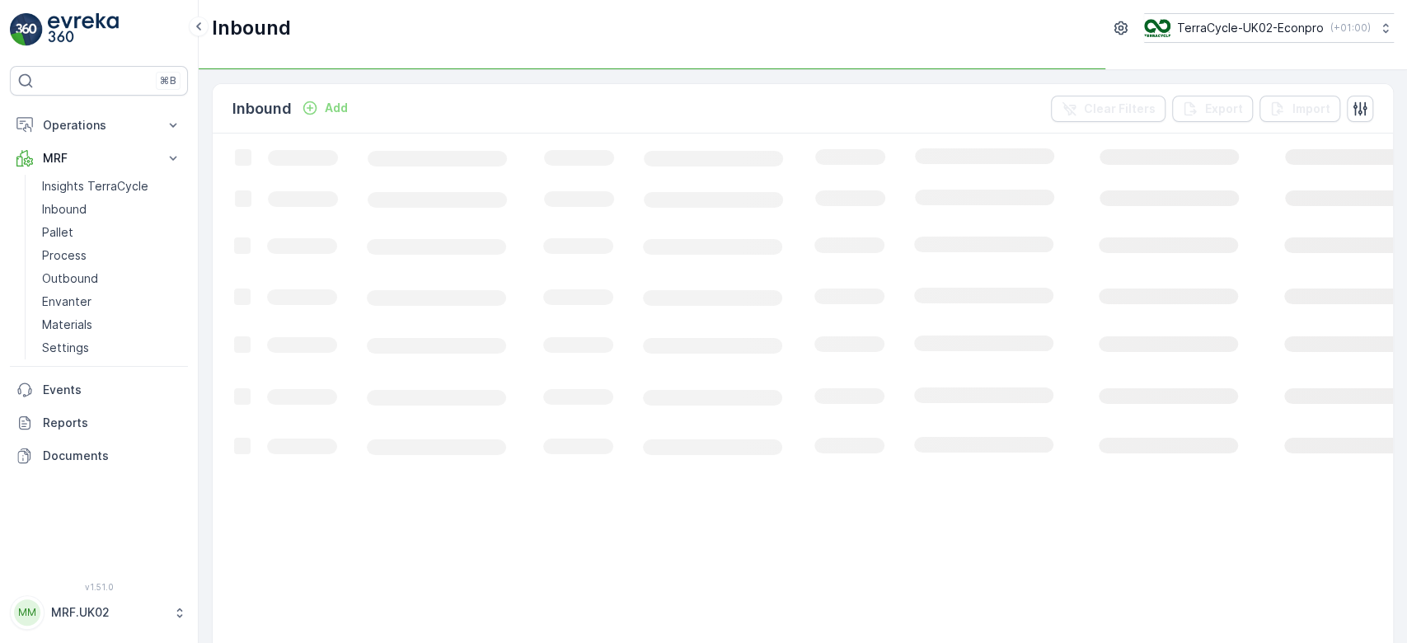
click at [340, 100] on p "Add" at bounding box center [336, 108] width 23 height 16
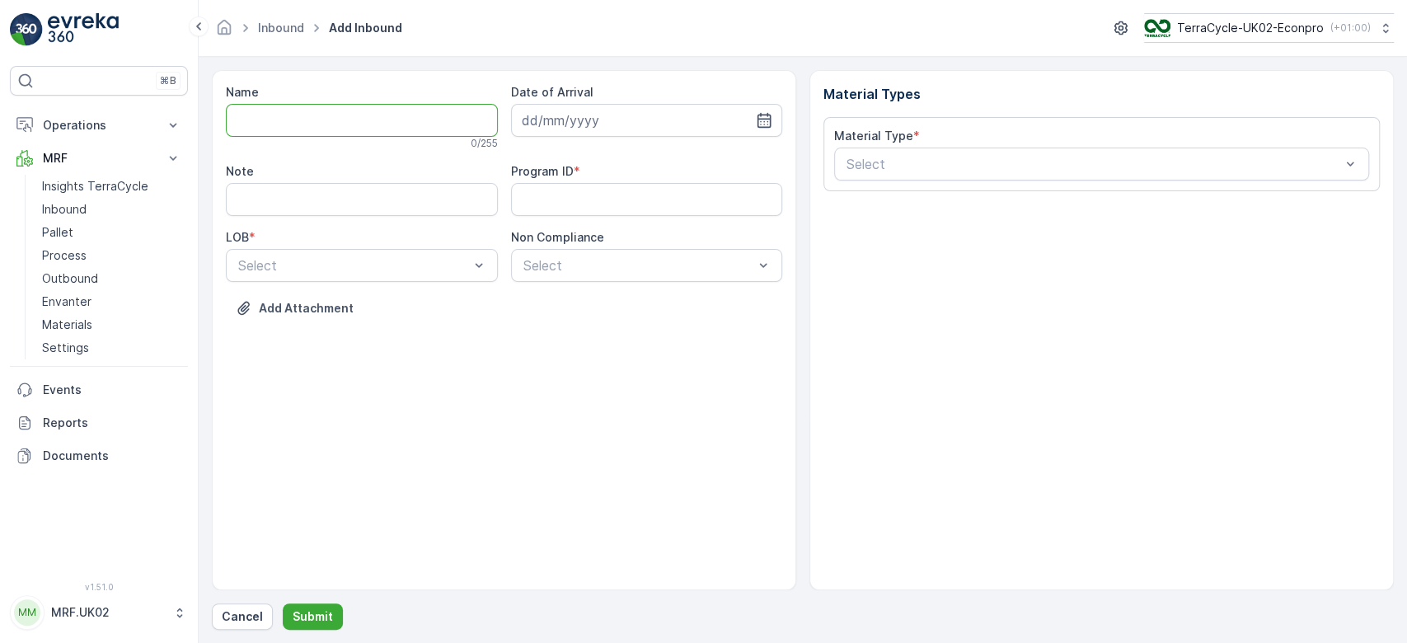
click at [301, 109] on input "Name" at bounding box center [362, 120] width 272 height 33
type input "1Z0305759146507697"
click at [283, 603] on button "Submit" at bounding box center [313, 616] width 60 height 26
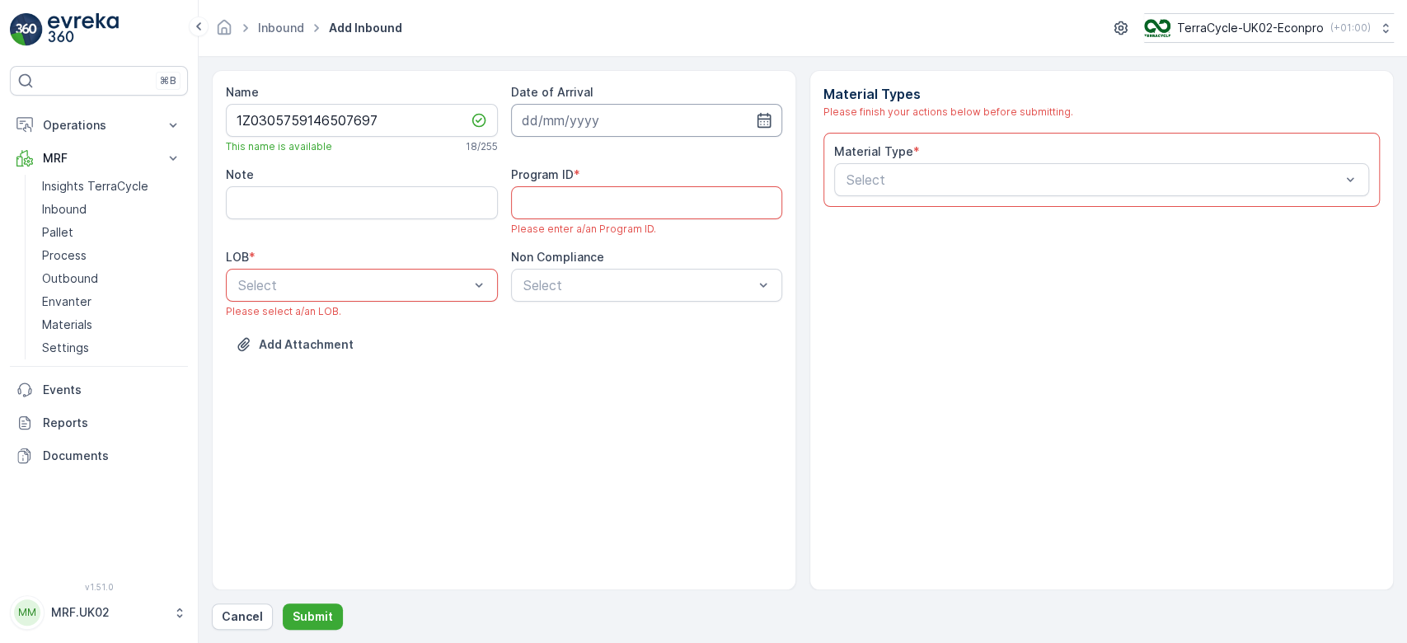
click at [568, 115] on input at bounding box center [647, 120] width 272 height 33
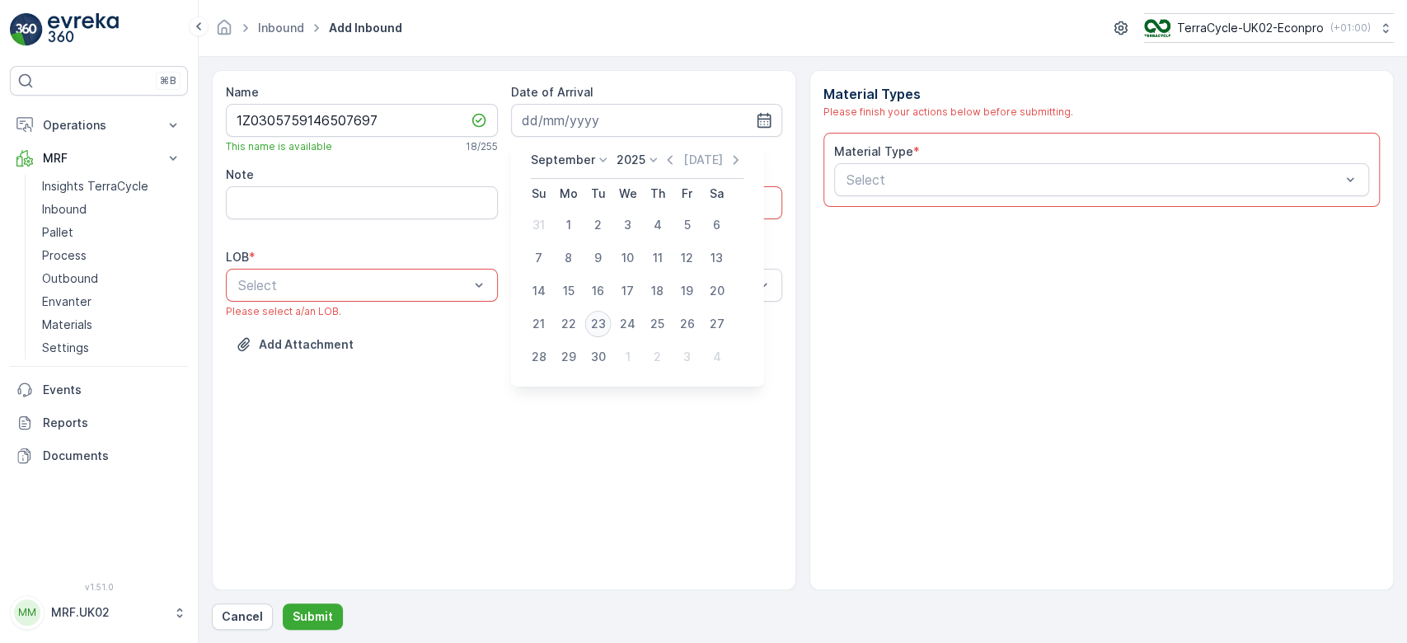
click at [596, 322] on div "23" at bounding box center [598, 324] width 26 height 26
type input "[DATE]"
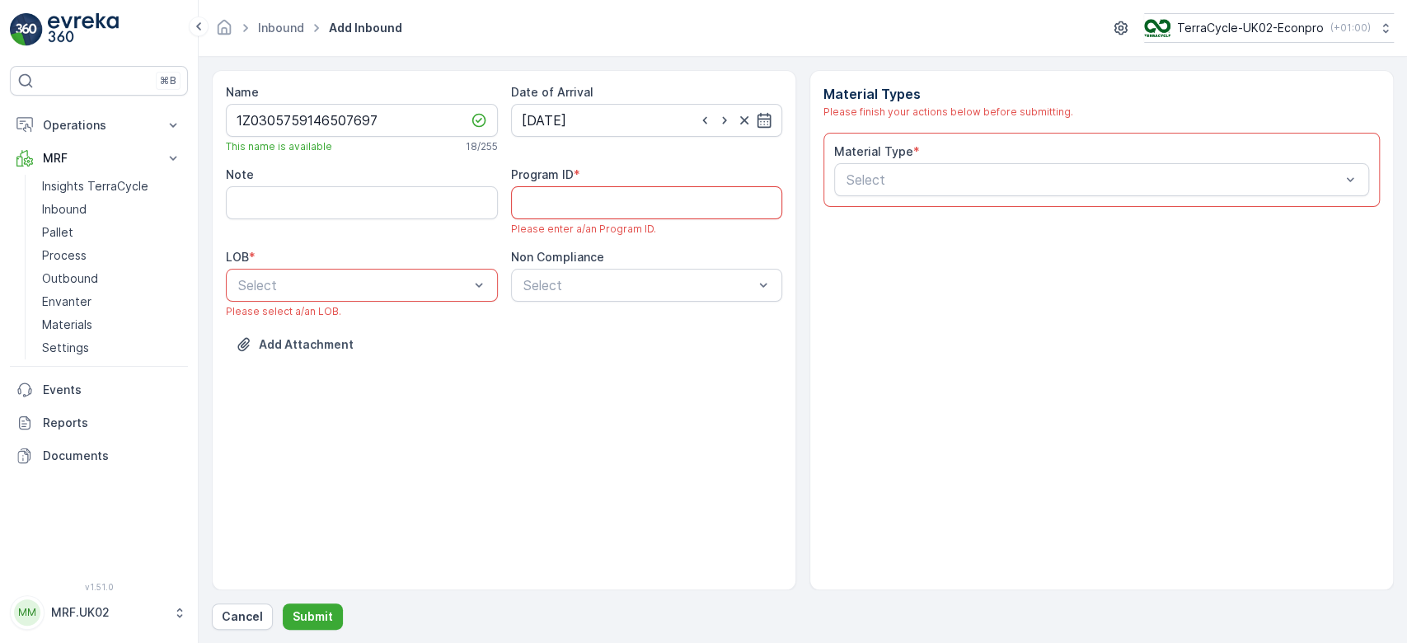
click at [613, 201] on ID "Program ID" at bounding box center [647, 202] width 272 height 33
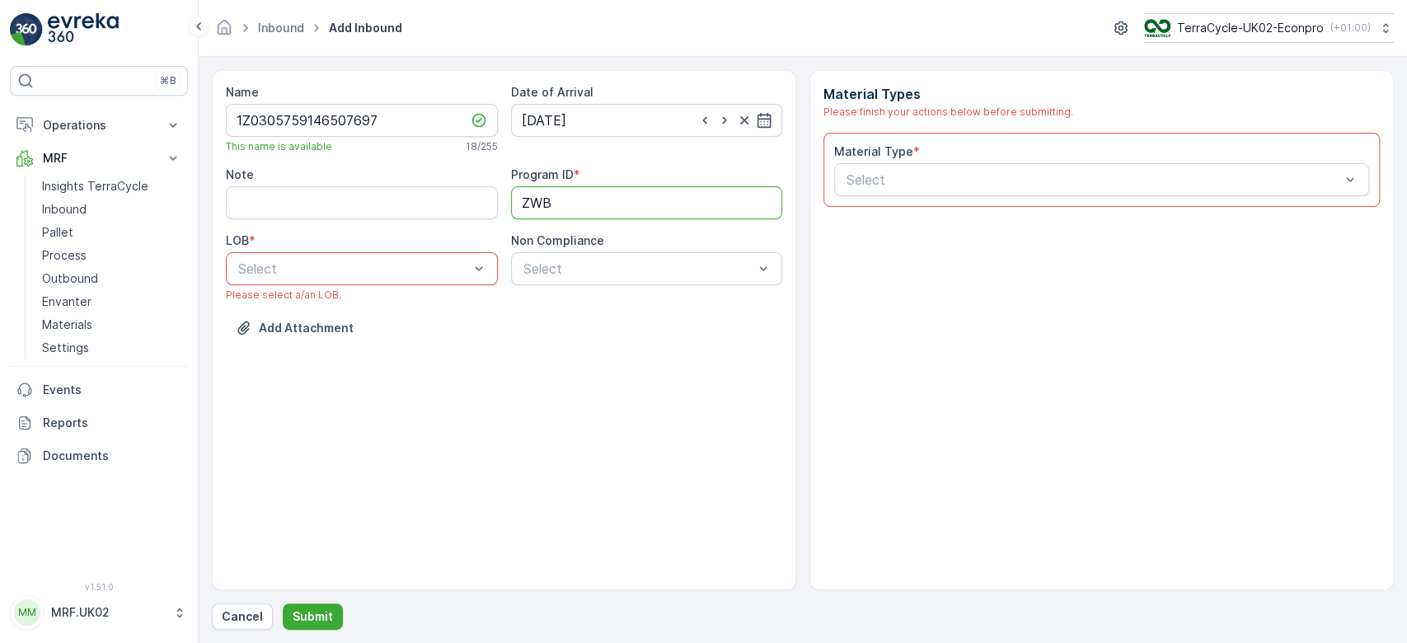
type ID "ZWB"
click at [297, 335] on div "ZWB" at bounding box center [362, 337] width 252 height 15
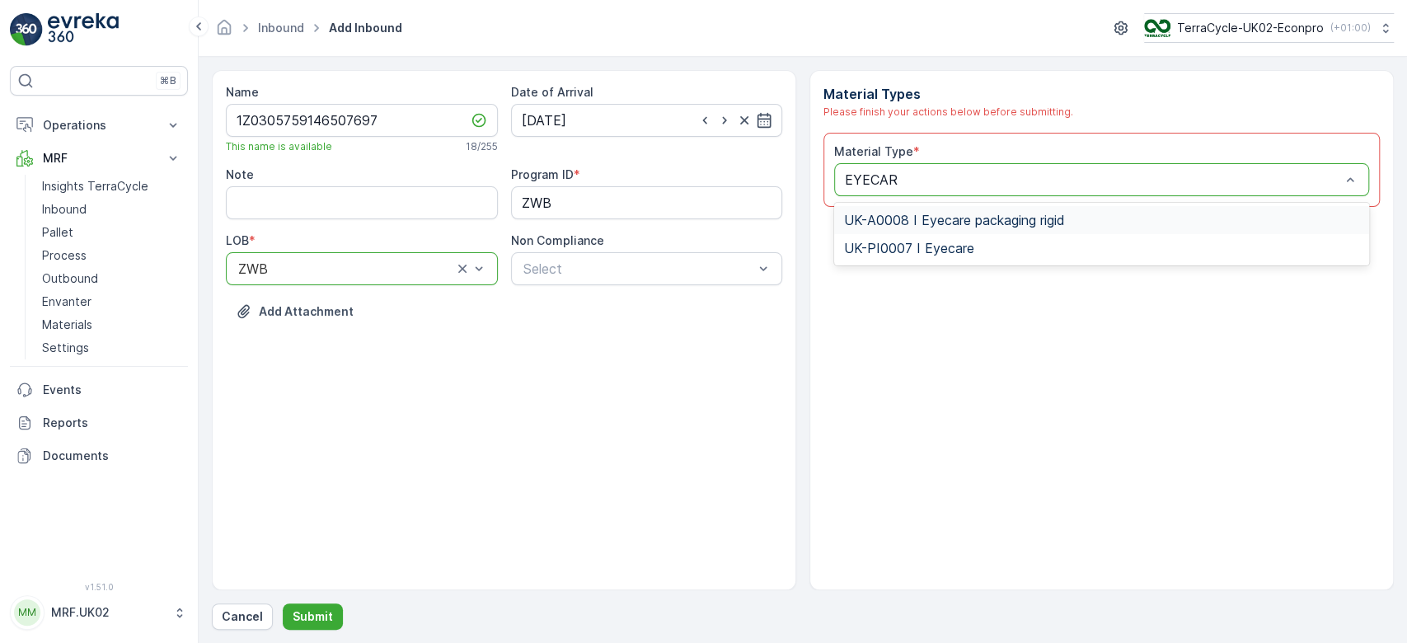
type input "EYECARE"
click at [989, 245] on div "UK-PI0007 I Eyecare" at bounding box center [1101, 248] width 515 height 15
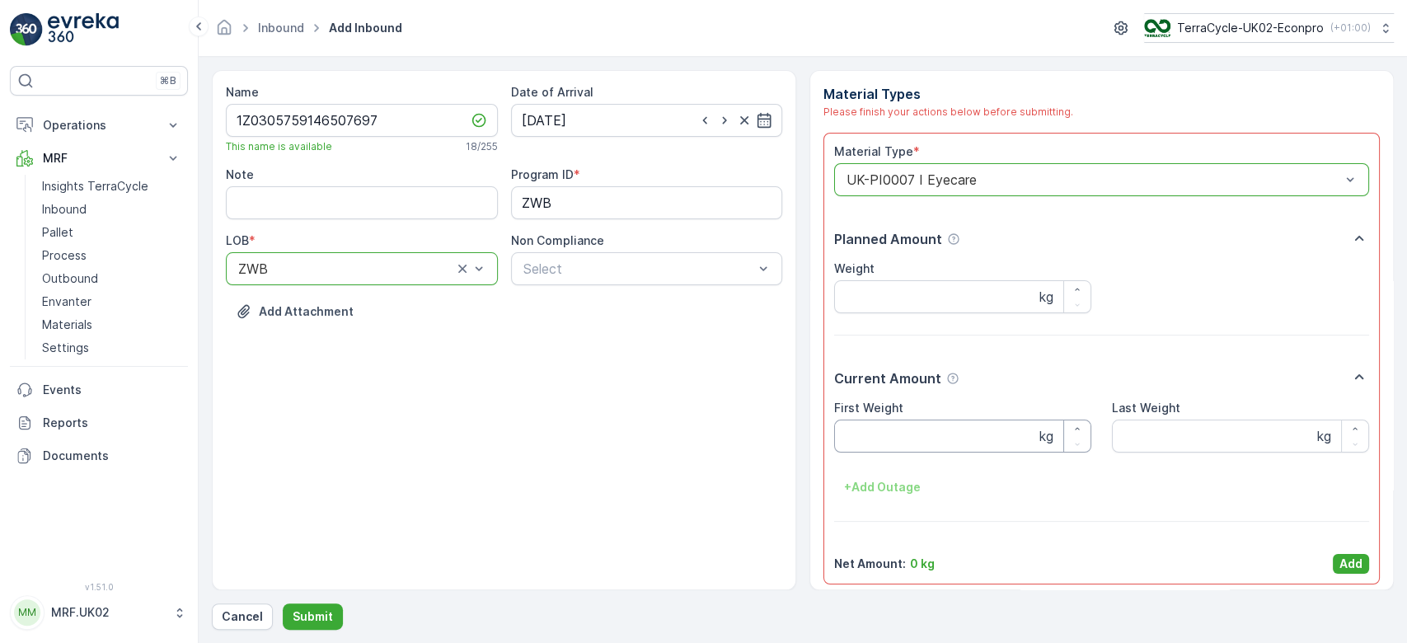
click at [872, 431] on Weight "First Weight" at bounding box center [962, 436] width 257 height 33
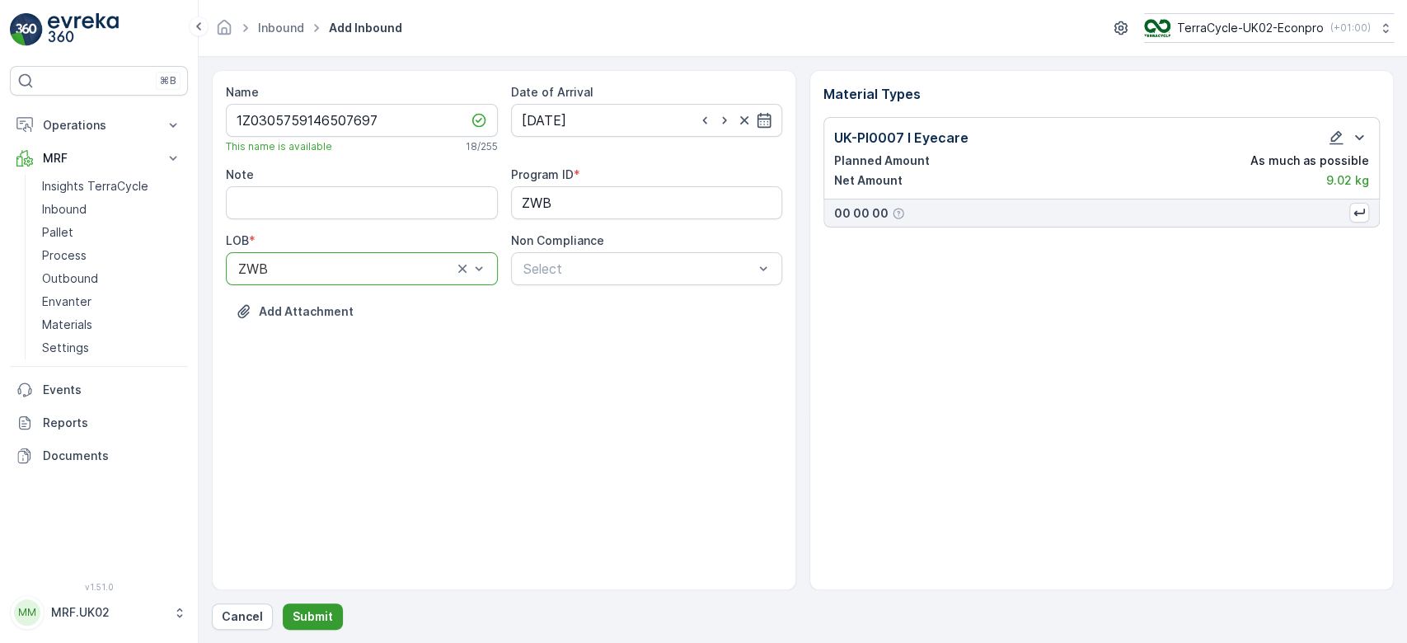
click at [293, 610] on p "Submit" at bounding box center [313, 616] width 40 height 16
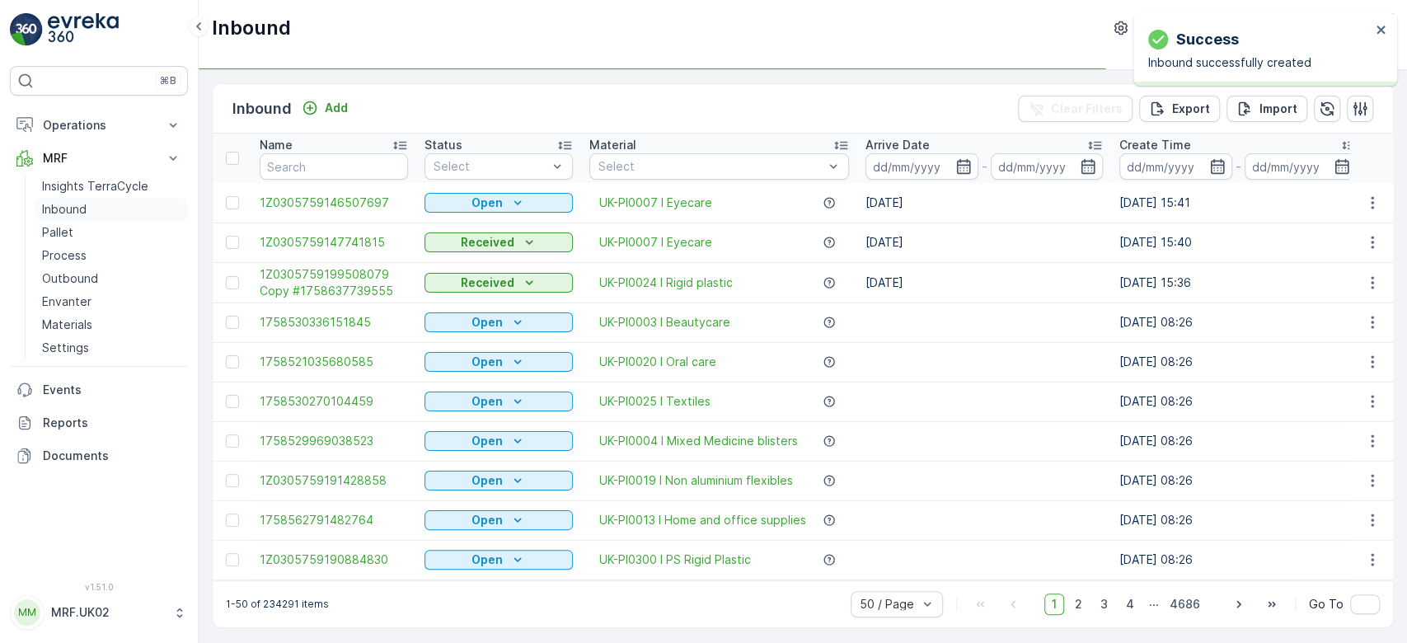
click at [109, 208] on link "Inbound" at bounding box center [111, 209] width 153 height 23
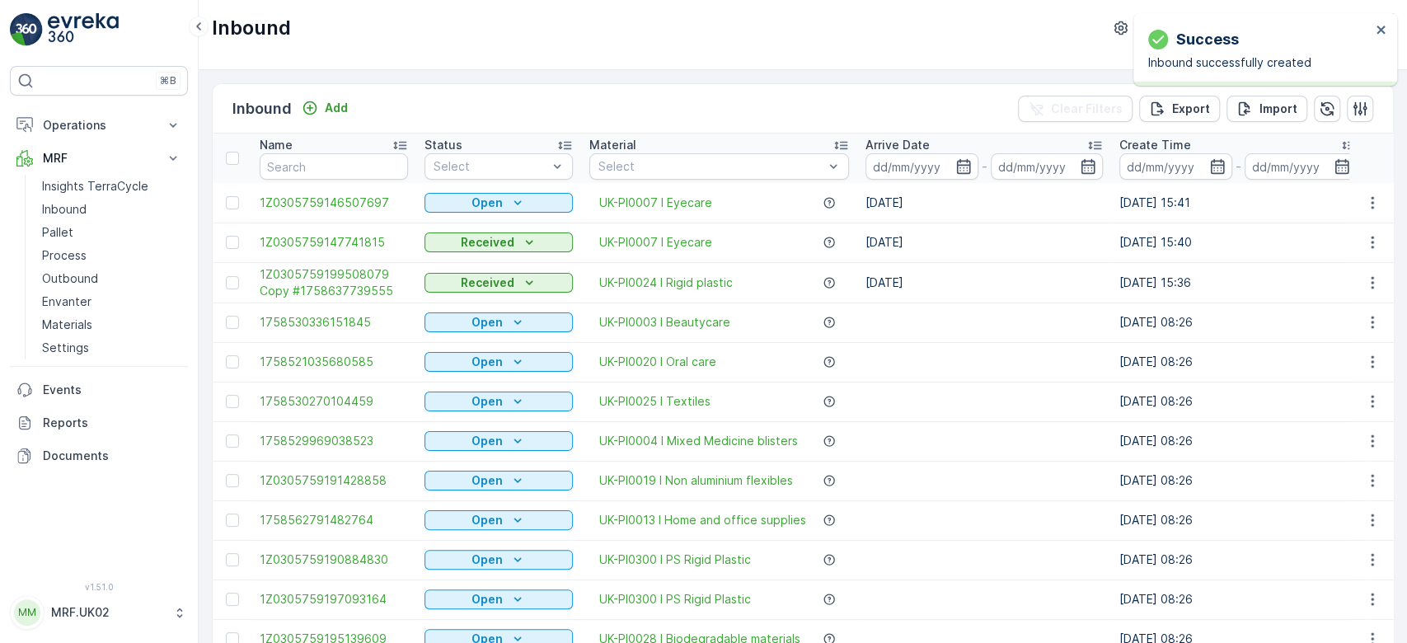
click at [321, 160] on input "text" at bounding box center [334, 166] width 148 height 26
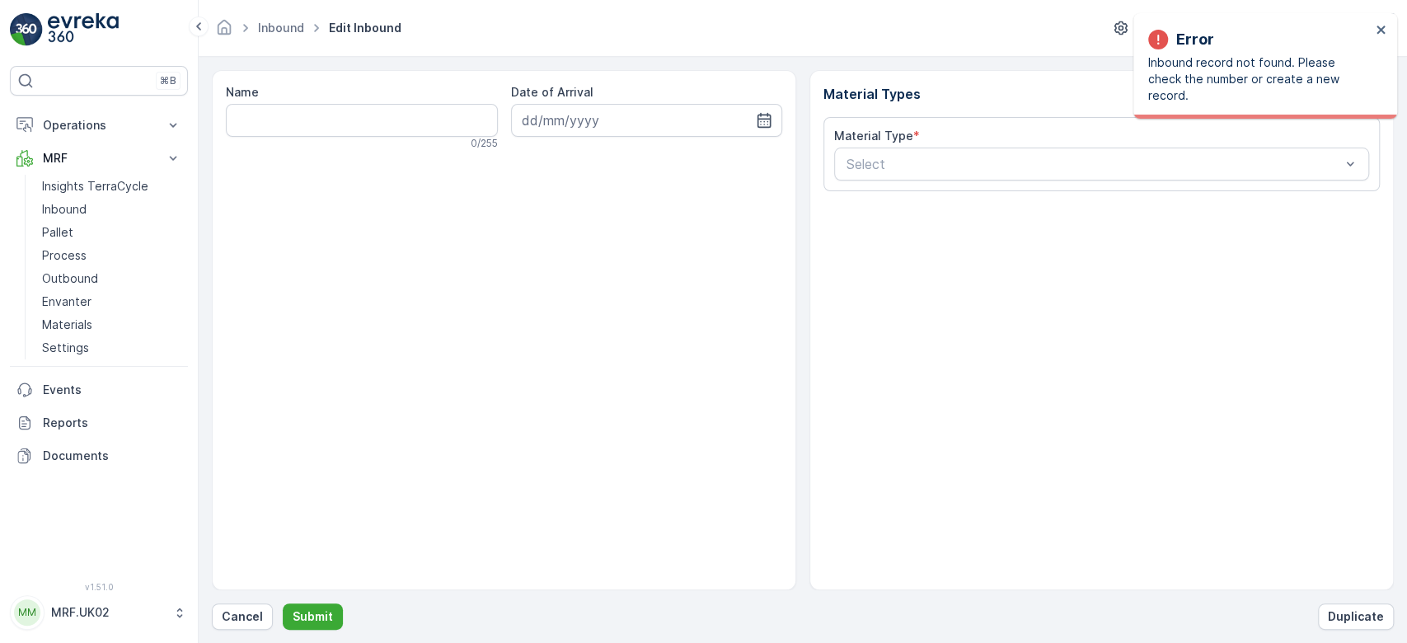
click at [237, 594] on div "Name 0 / 255 Date of Arrival Material Types Material Type * Select Cancel Submi…" at bounding box center [803, 350] width 1182 height 560
click at [237, 611] on p "Cancel" at bounding box center [242, 616] width 41 height 16
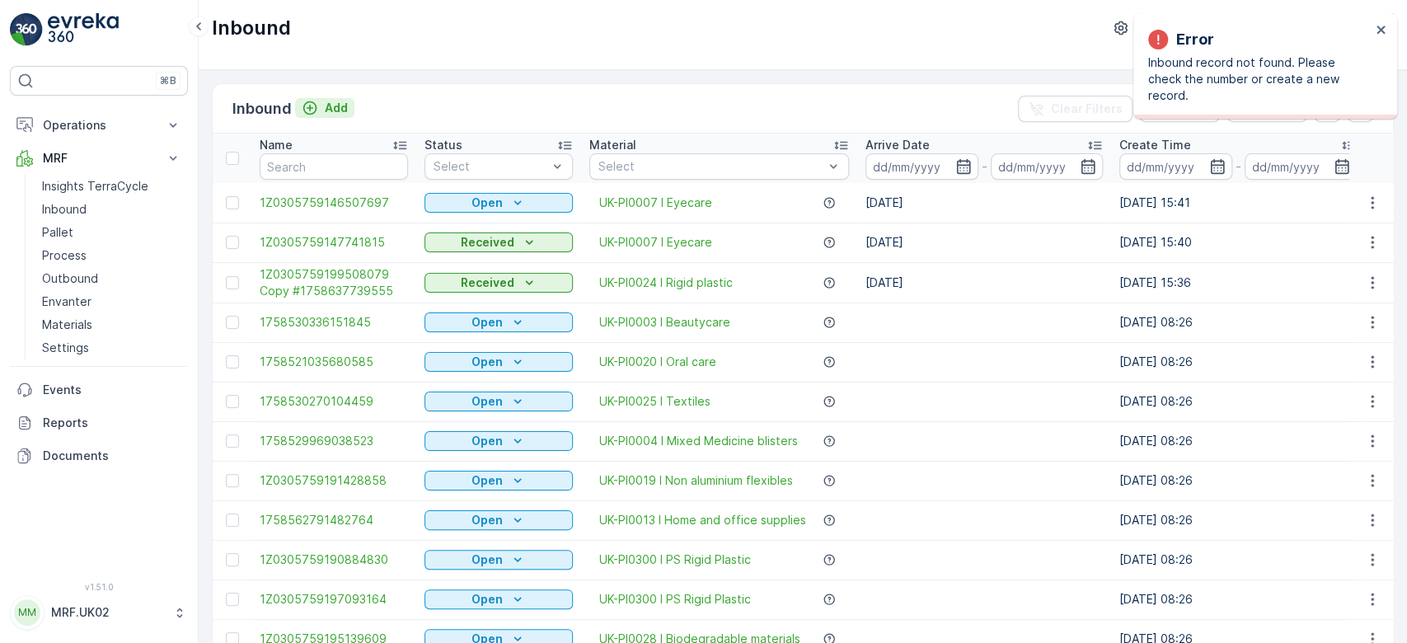
click at [336, 104] on p "Add" at bounding box center [336, 108] width 23 height 16
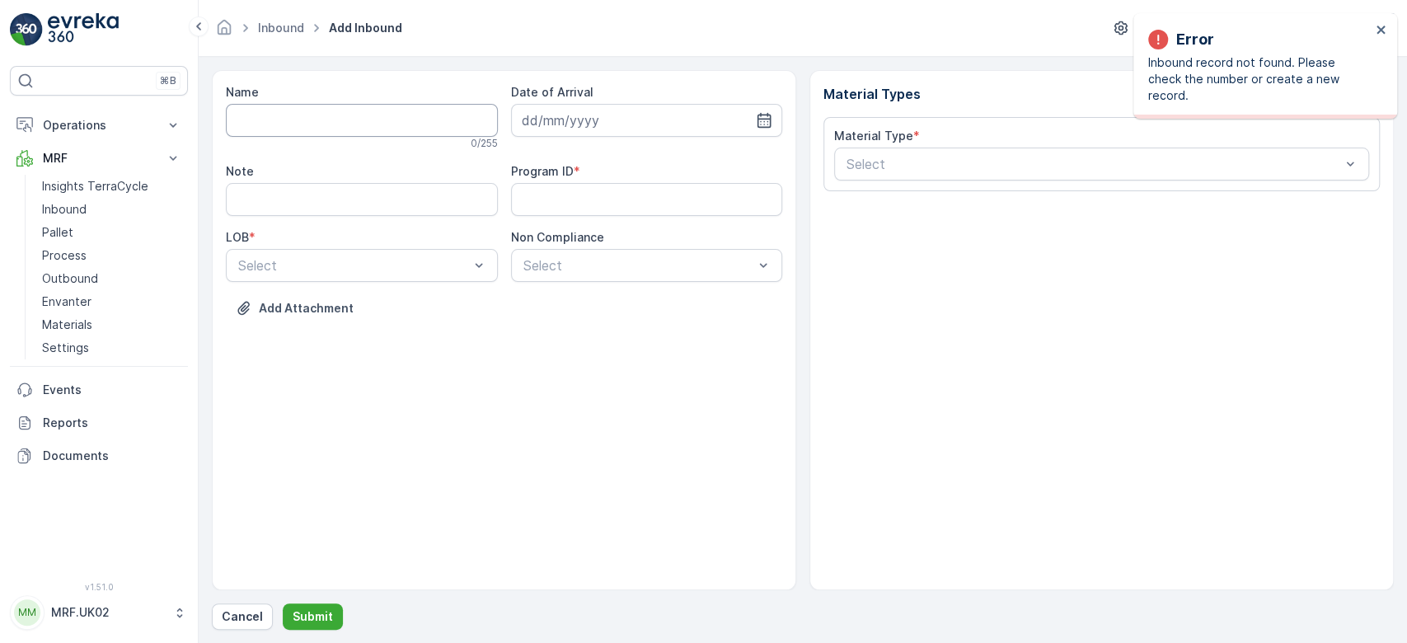
click at [317, 129] on input "Name" at bounding box center [362, 120] width 272 height 33
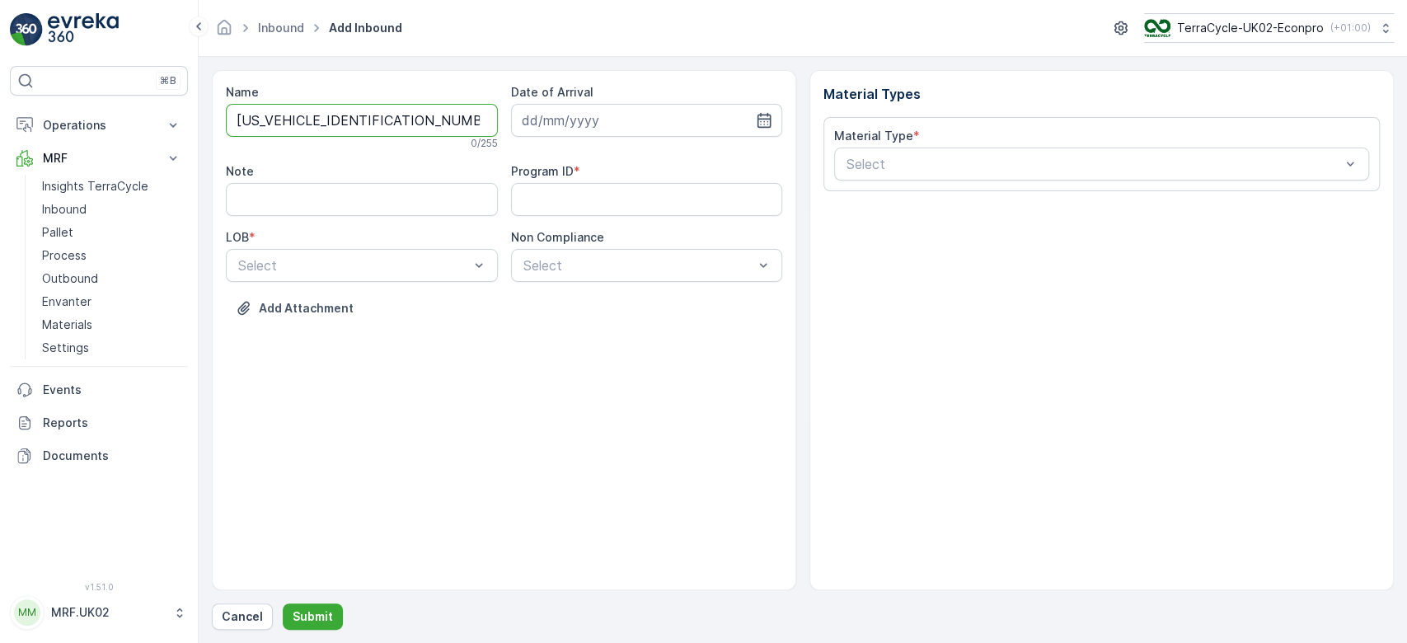
type input "1Z0305759147035856"
click at [283, 603] on button "Submit" at bounding box center [313, 616] width 60 height 26
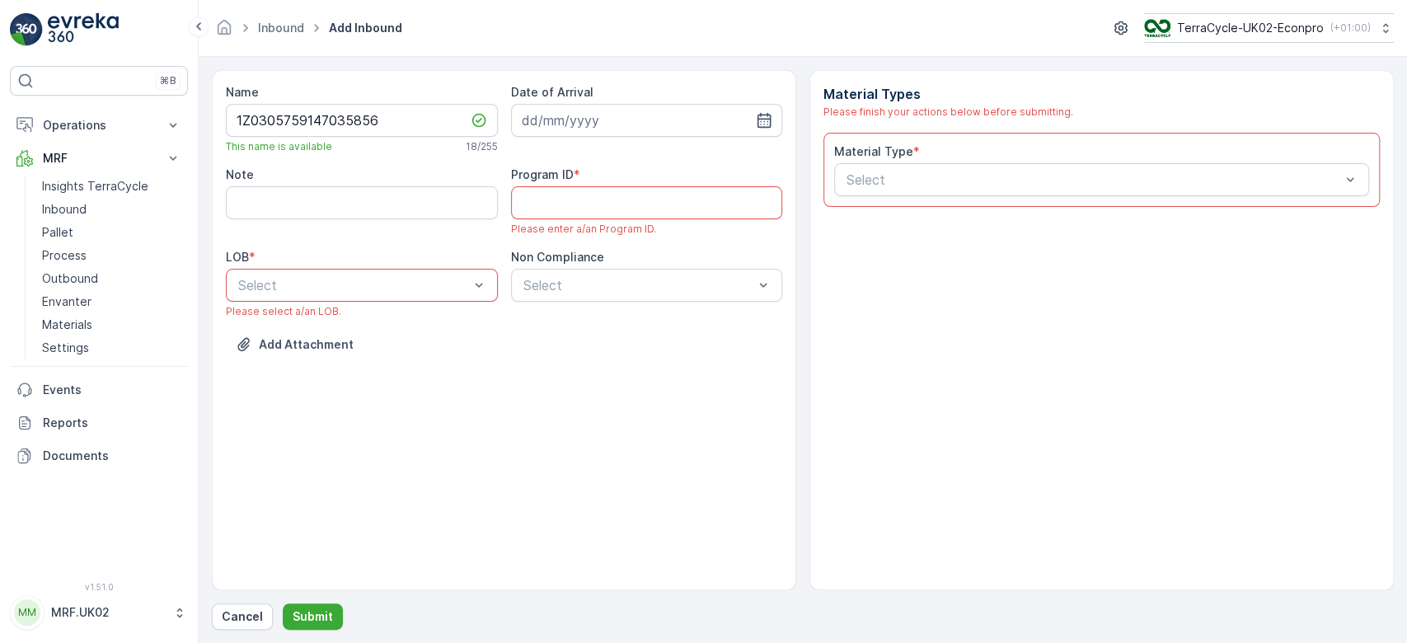
click at [433, 201] on input "Note" at bounding box center [362, 202] width 272 height 33
type input "barcode not working."
click at [349, 352] on div "ZWB" at bounding box center [362, 353] width 252 height 15
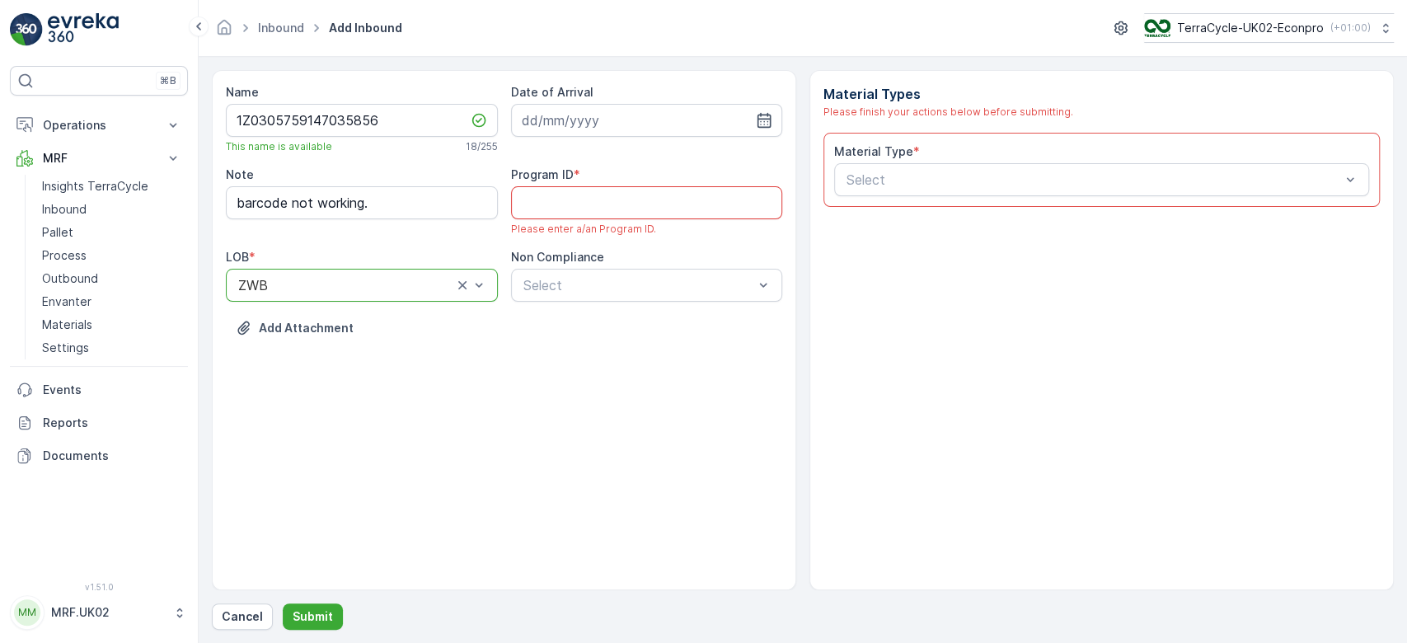
click at [560, 202] on ID "Program ID" at bounding box center [647, 202] width 272 height 33
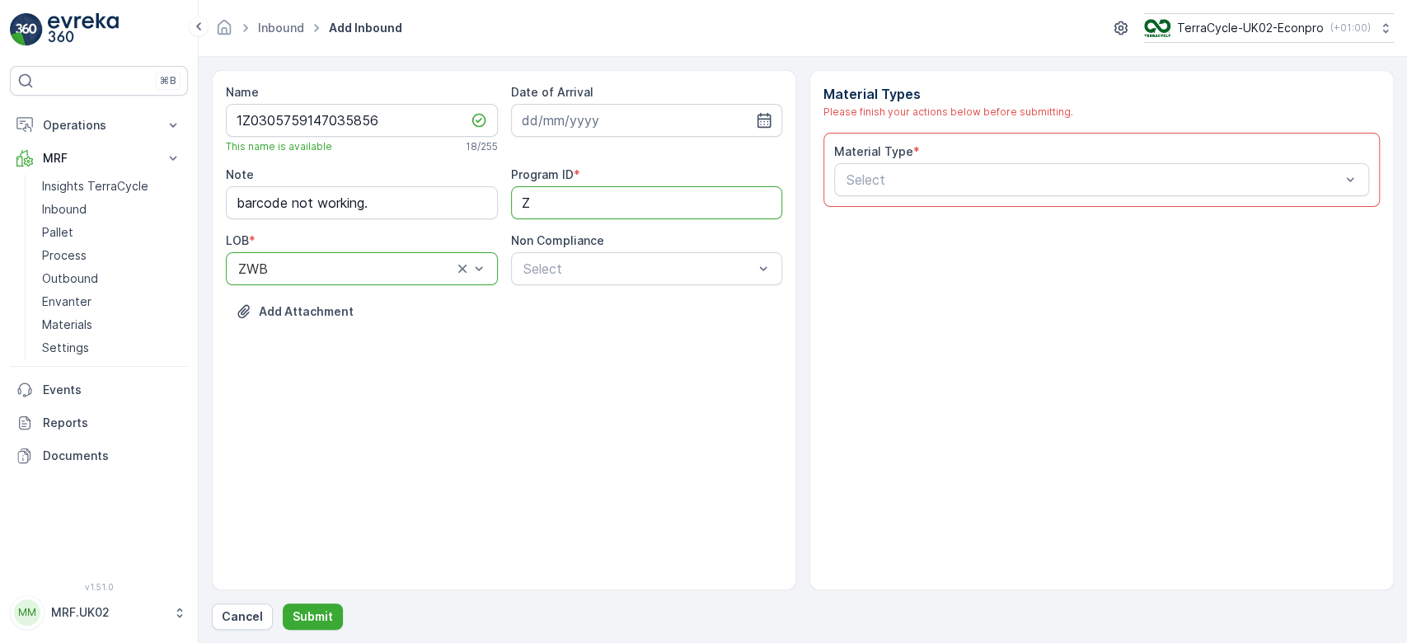
type ID "ZWB"
click at [588, 89] on label "Date of Arrival" at bounding box center [552, 92] width 82 height 14
click at [579, 115] on input at bounding box center [647, 120] width 272 height 33
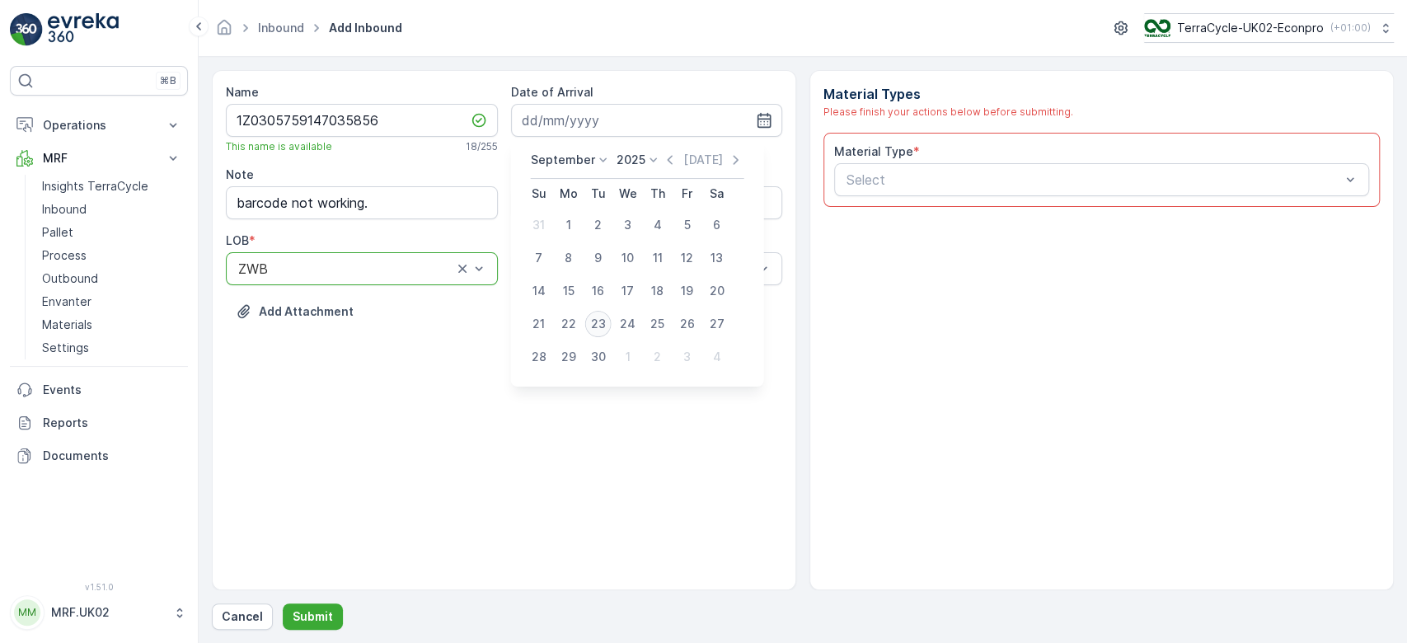
click at [601, 314] on div "23" at bounding box center [598, 324] width 26 height 26
type input "[DATE]"
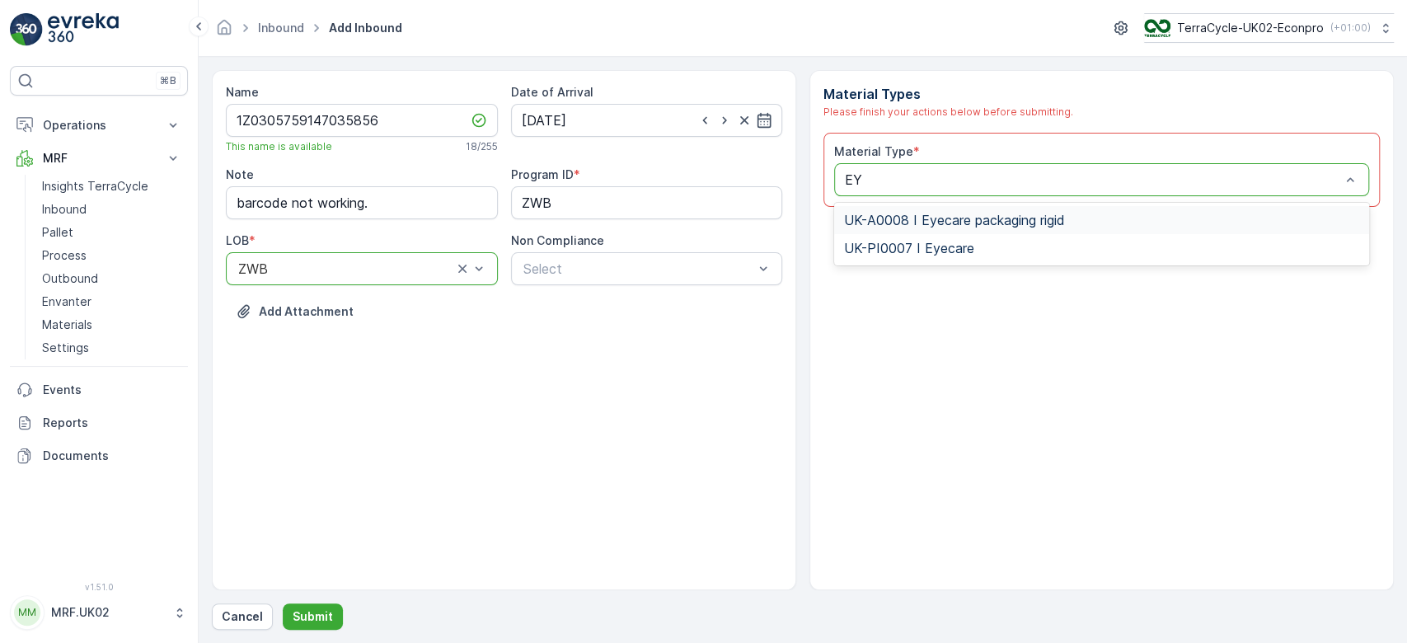
type input "EYE"
click at [881, 247] on span "UK-PI0007 I Eyecare" at bounding box center [909, 248] width 130 height 15
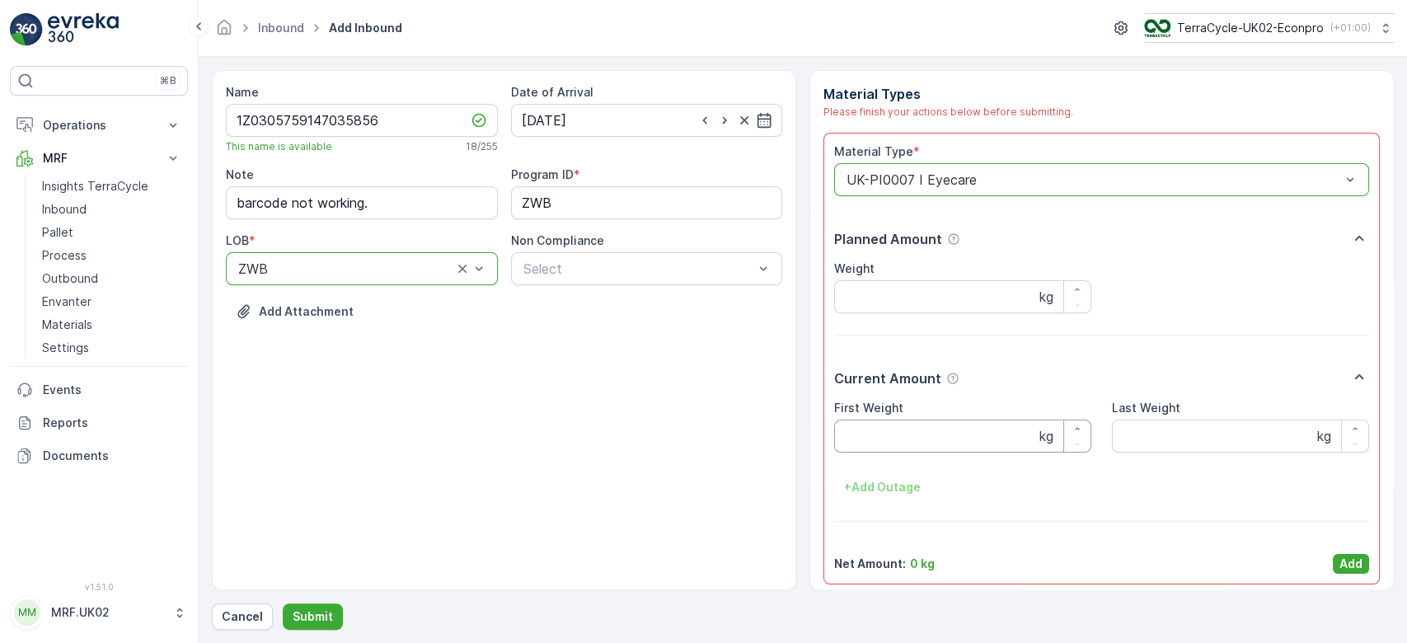
click at [864, 445] on Weight "First Weight" at bounding box center [962, 436] width 257 height 33
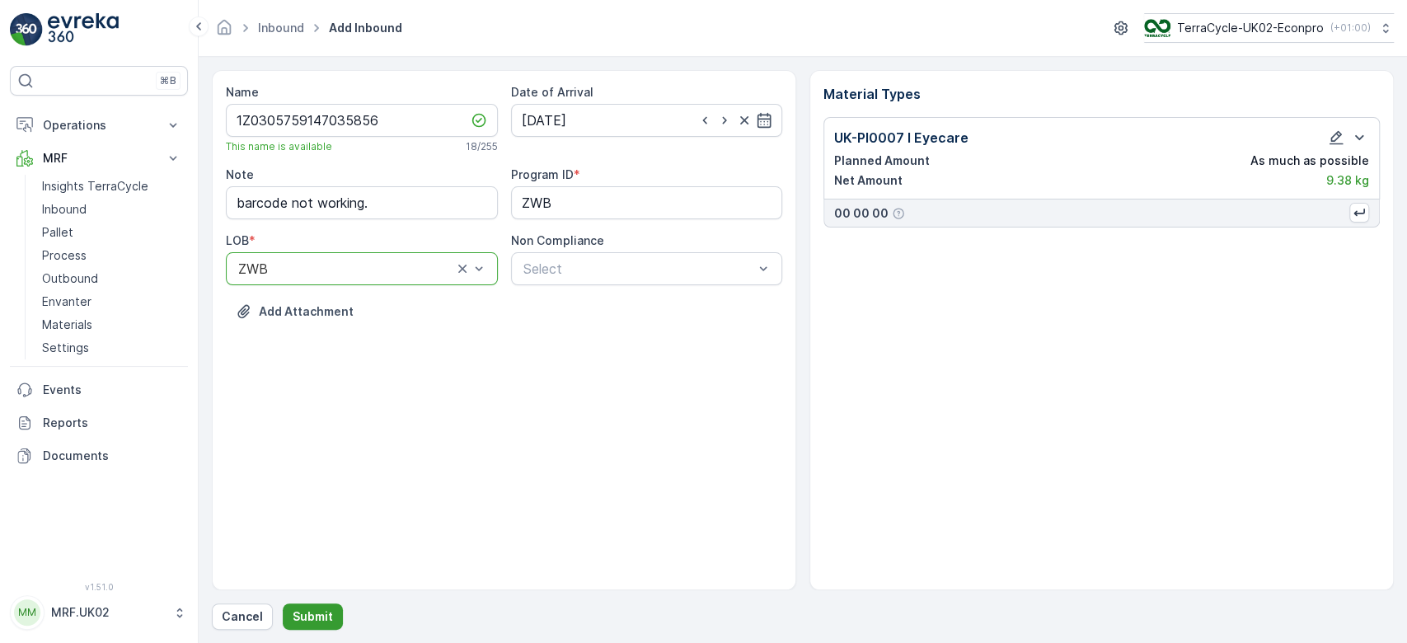
click at [293, 609] on p "Submit" at bounding box center [313, 616] width 40 height 16
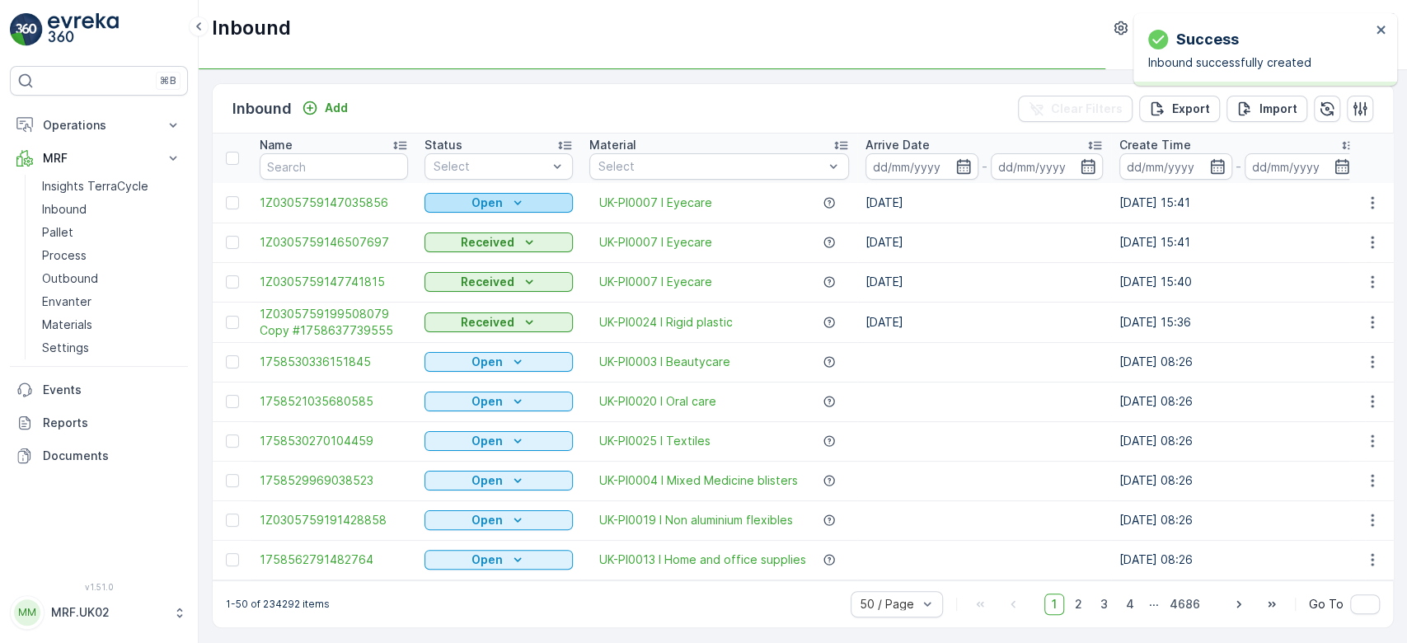
click at [511, 209] on icon "Open" at bounding box center [517, 203] width 16 height 16
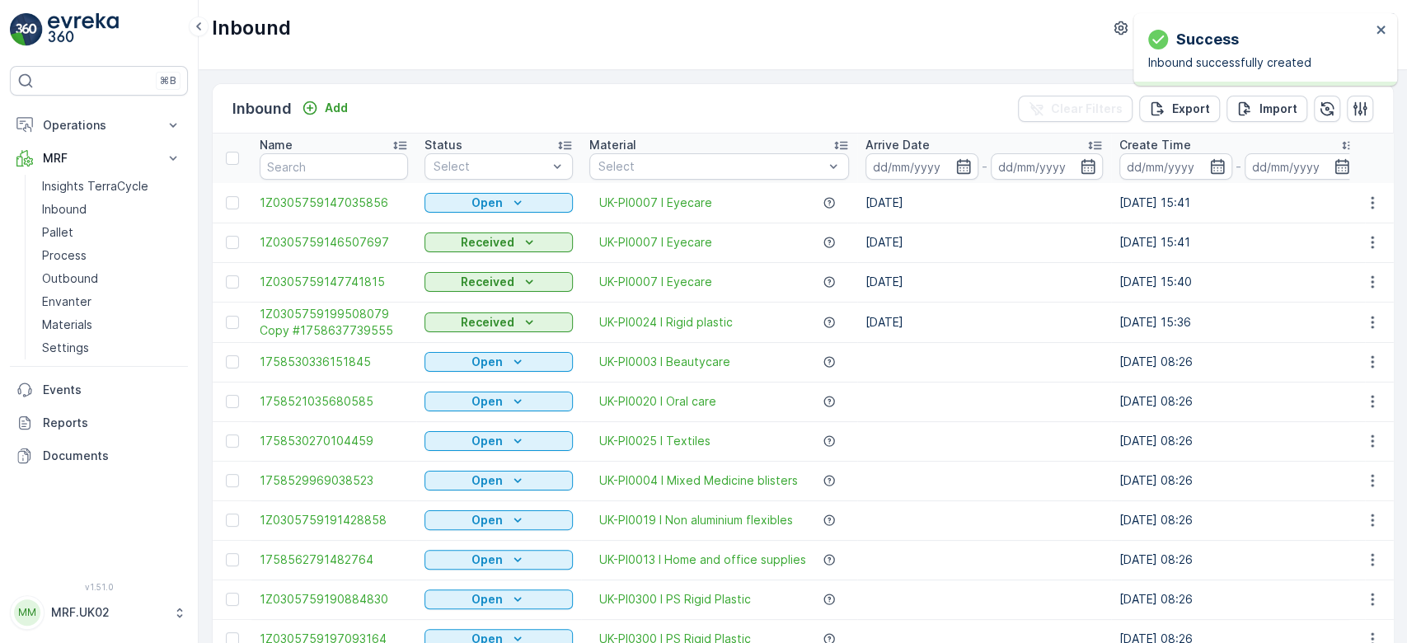
click at [487, 198] on p "Open" at bounding box center [487, 203] width 31 height 16
click at [467, 250] on span "Scanned" at bounding box center [458, 250] width 49 height 16
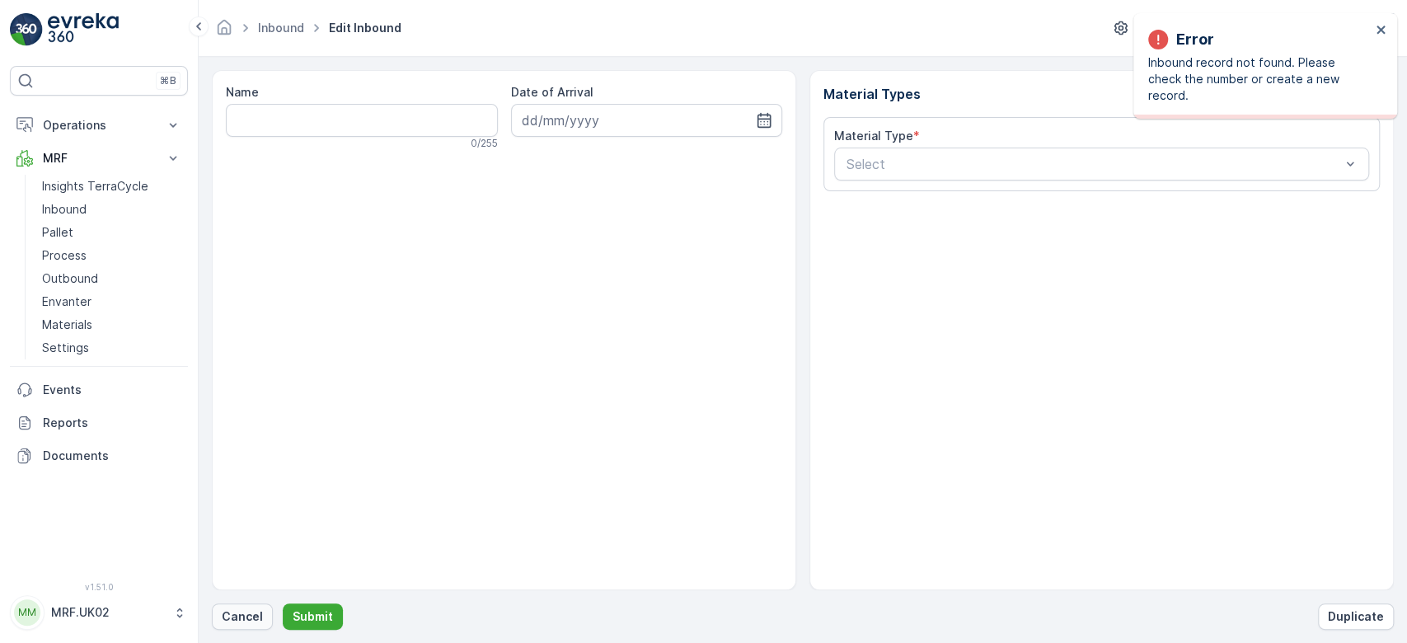
click at [231, 621] on p "Cancel" at bounding box center [242, 616] width 41 height 16
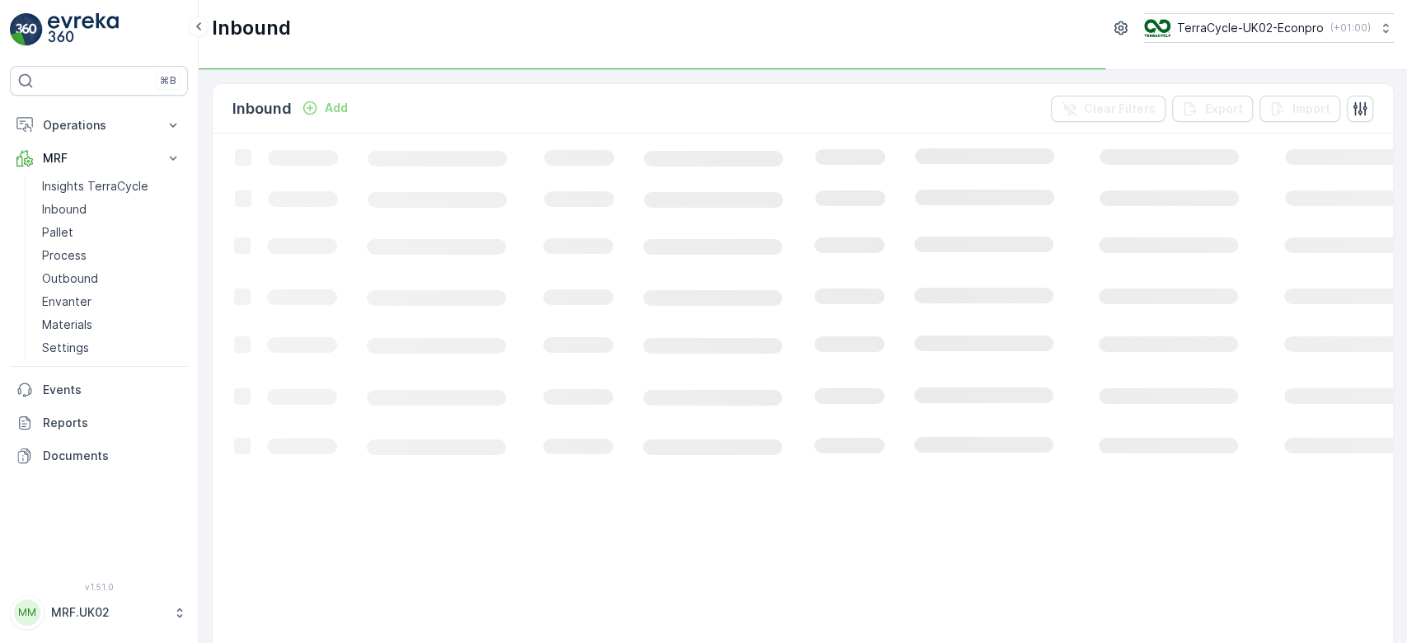
click at [342, 107] on p "Add" at bounding box center [336, 108] width 23 height 16
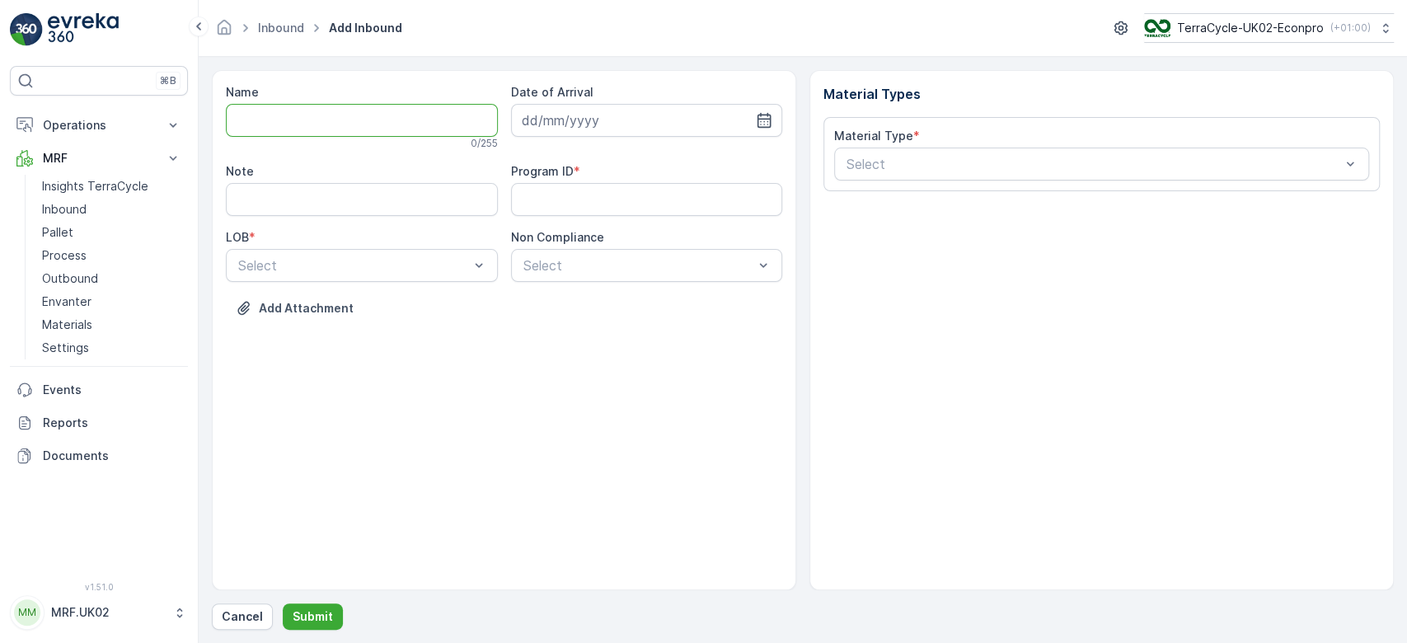
click at [320, 127] on input "Name" at bounding box center [362, 120] width 272 height 33
type input "1Z0305759148206348"
click at [283, 603] on button "Submit" at bounding box center [313, 616] width 60 height 26
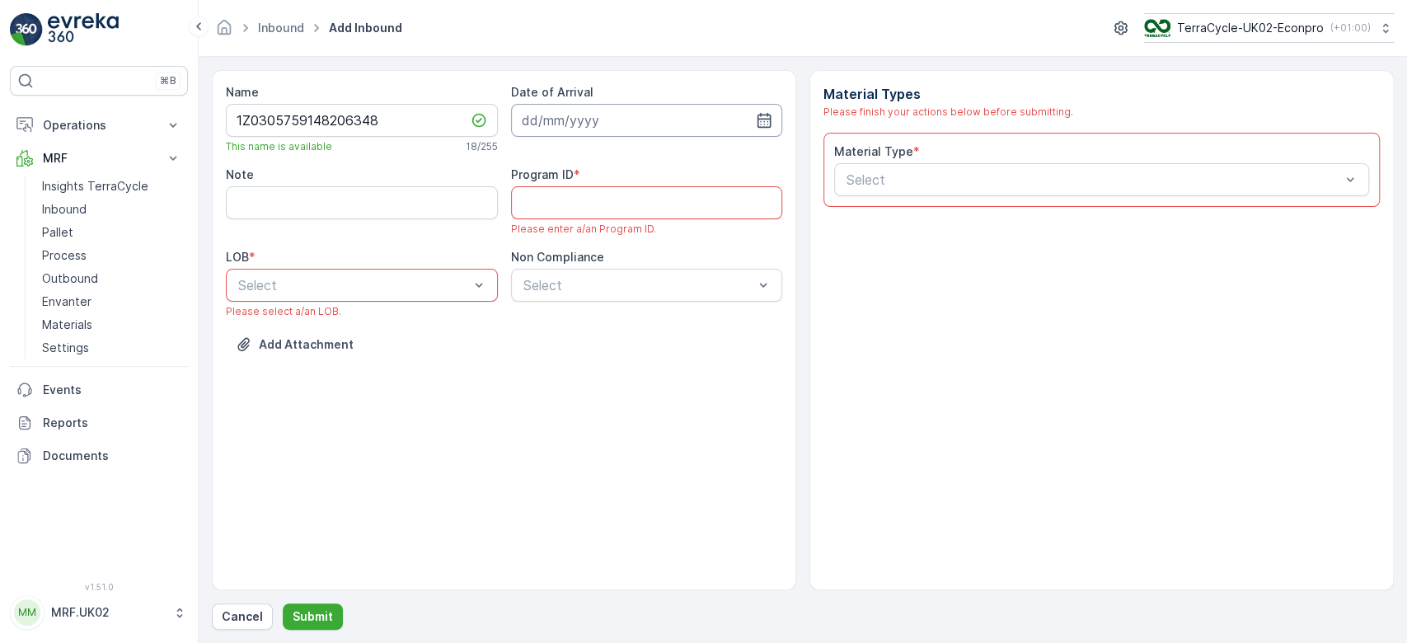
click at [590, 110] on input at bounding box center [647, 120] width 272 height 33
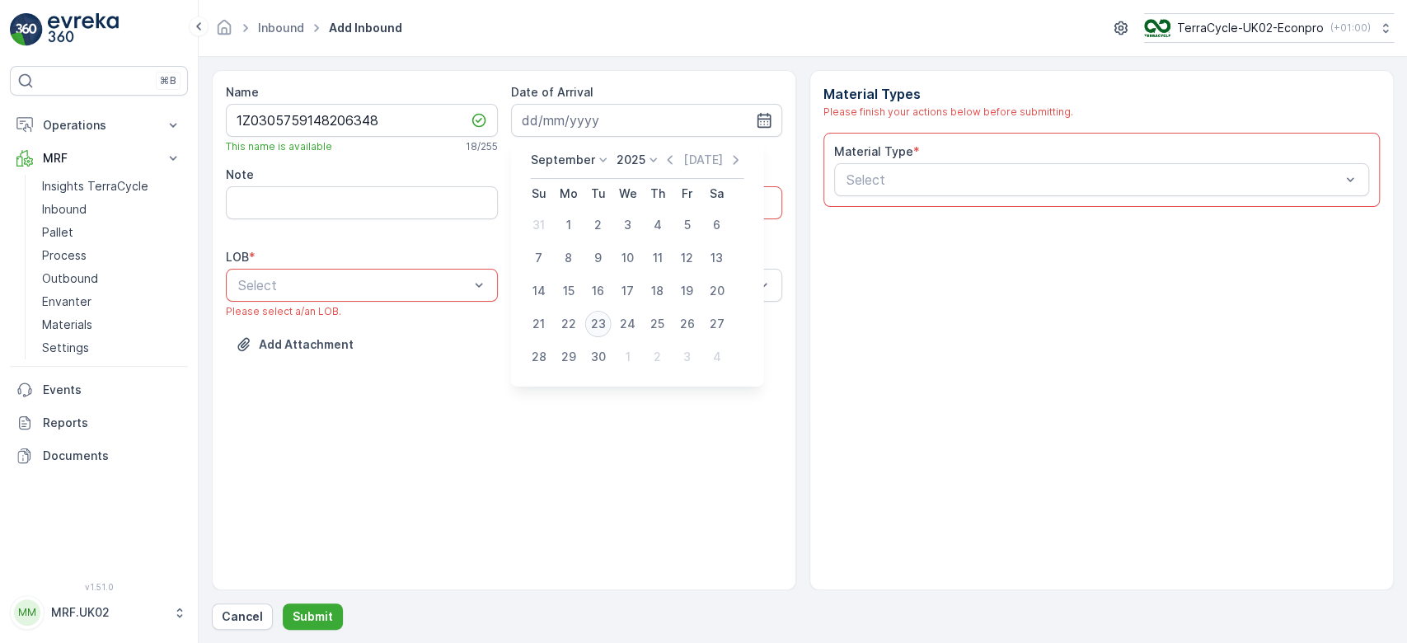
click at [600, 331] on div "23" at bounding box center [598, 324] width 26 height 26
type input "[DATE]"
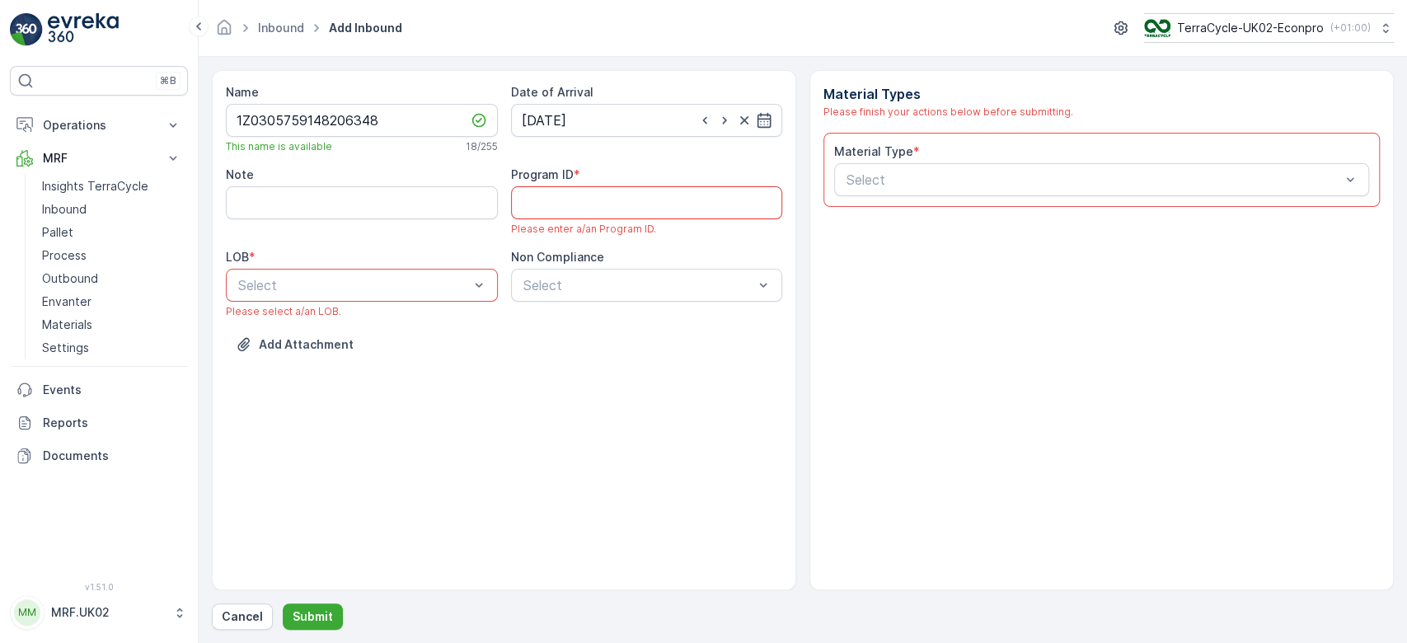
click at [636, 197] on ID "Program ID" at bounding box center [647, 202] width 272 height 33
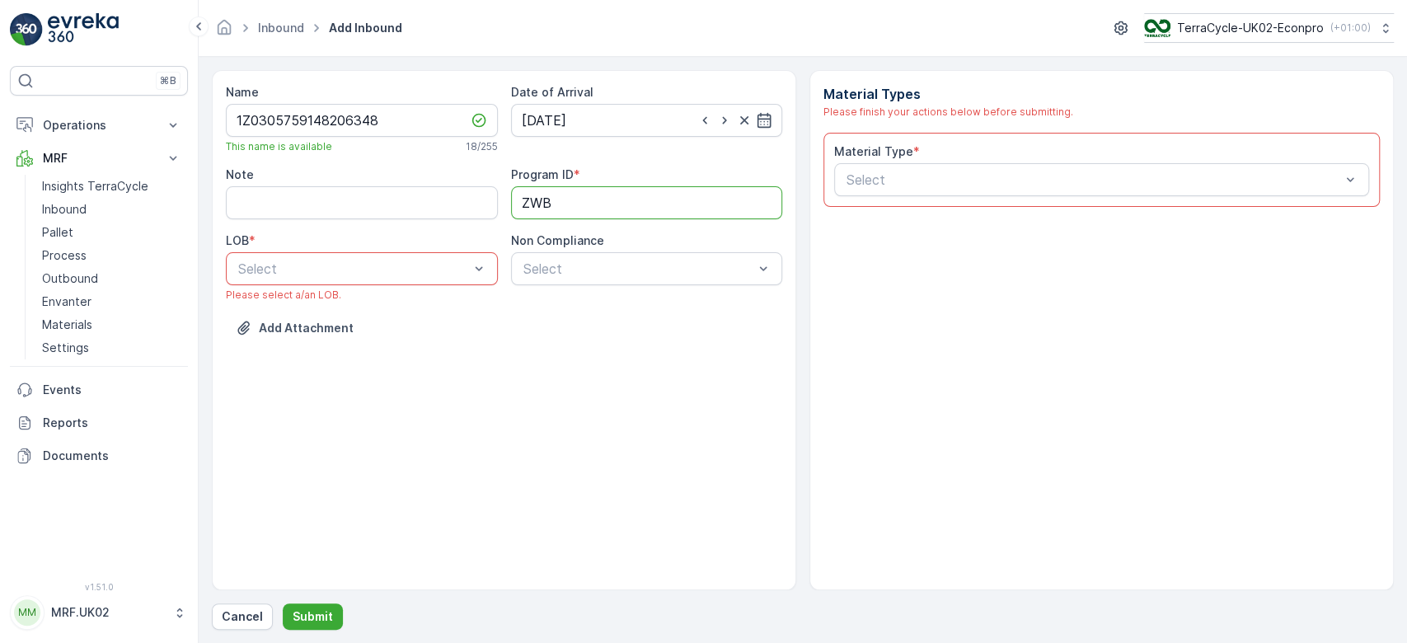
type ID "ZWB"
click at [415, 254] on div "Select" at bounding box center [362, 268] width 272 height 33
click at [340, 345] on div "ZWB" at bounding box center [362, 337] width 272 height 28
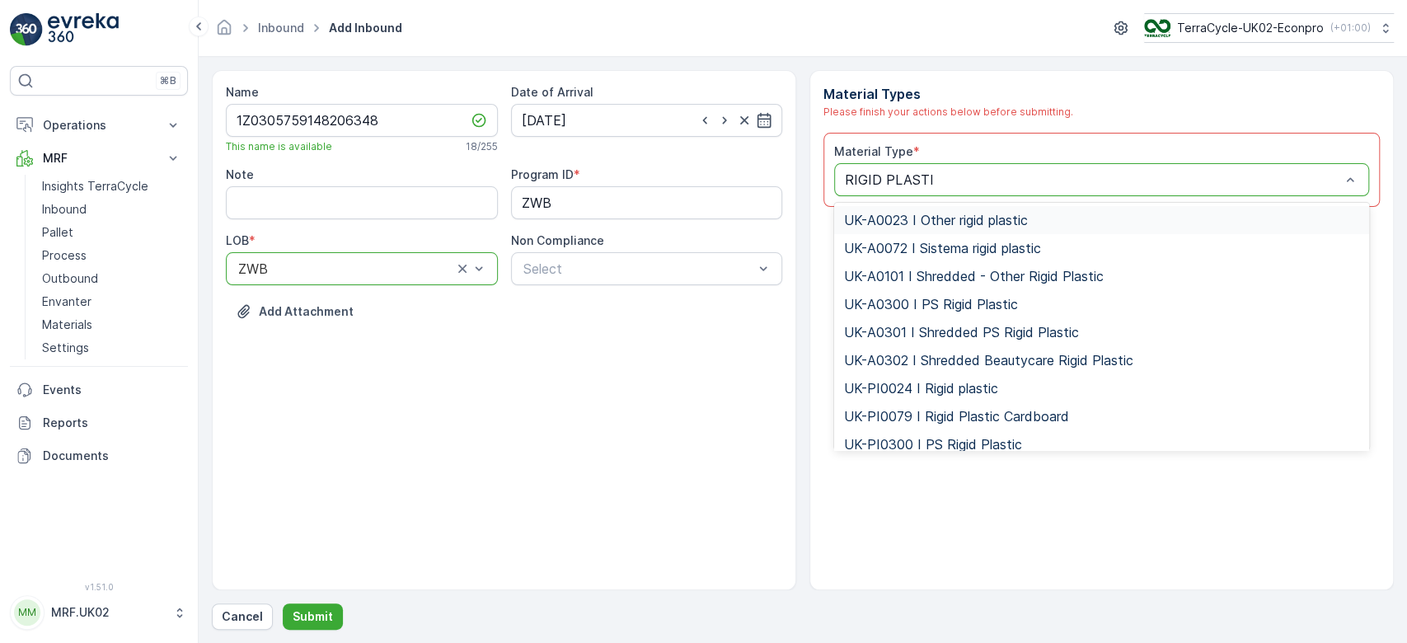
type input "RIGID PLASTIC"
click at [969, 387] on span "UK-PI0024 I Rigid plastic" at bounding box center [921, 388] width 154 height 15
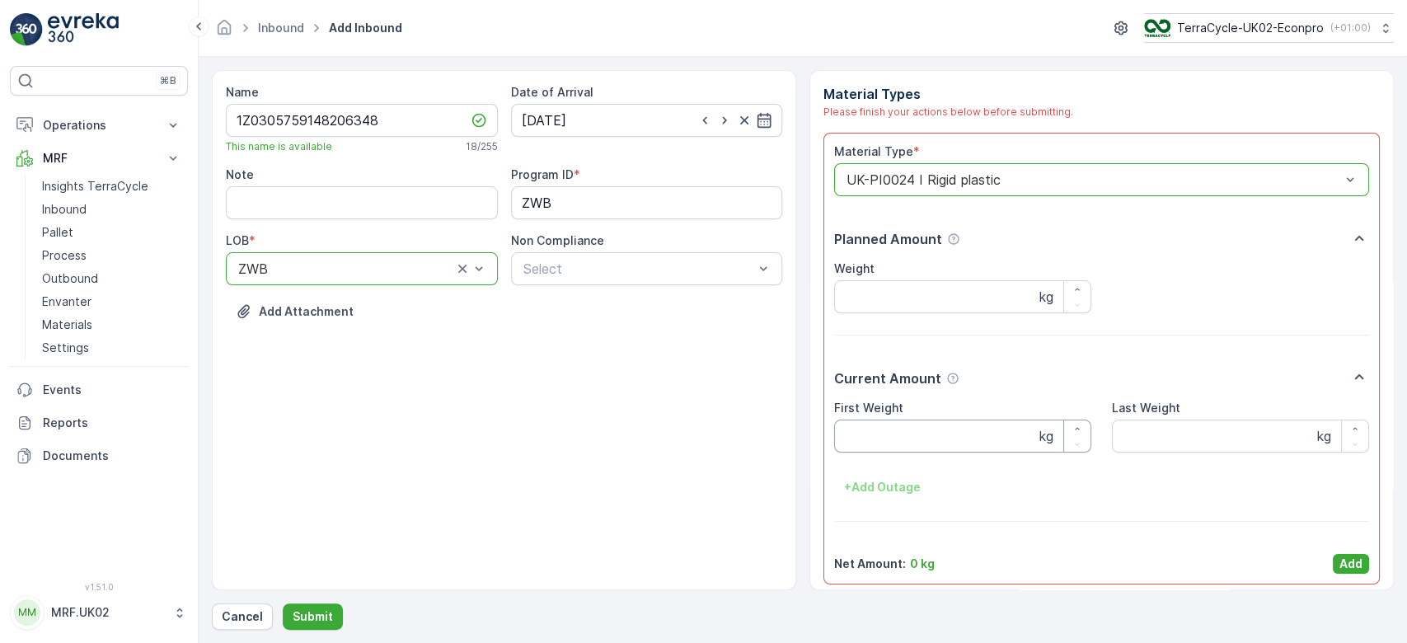
click at [888, 445] on Weight "First Weight" at bounding box center [962, 436] width 257 height 33
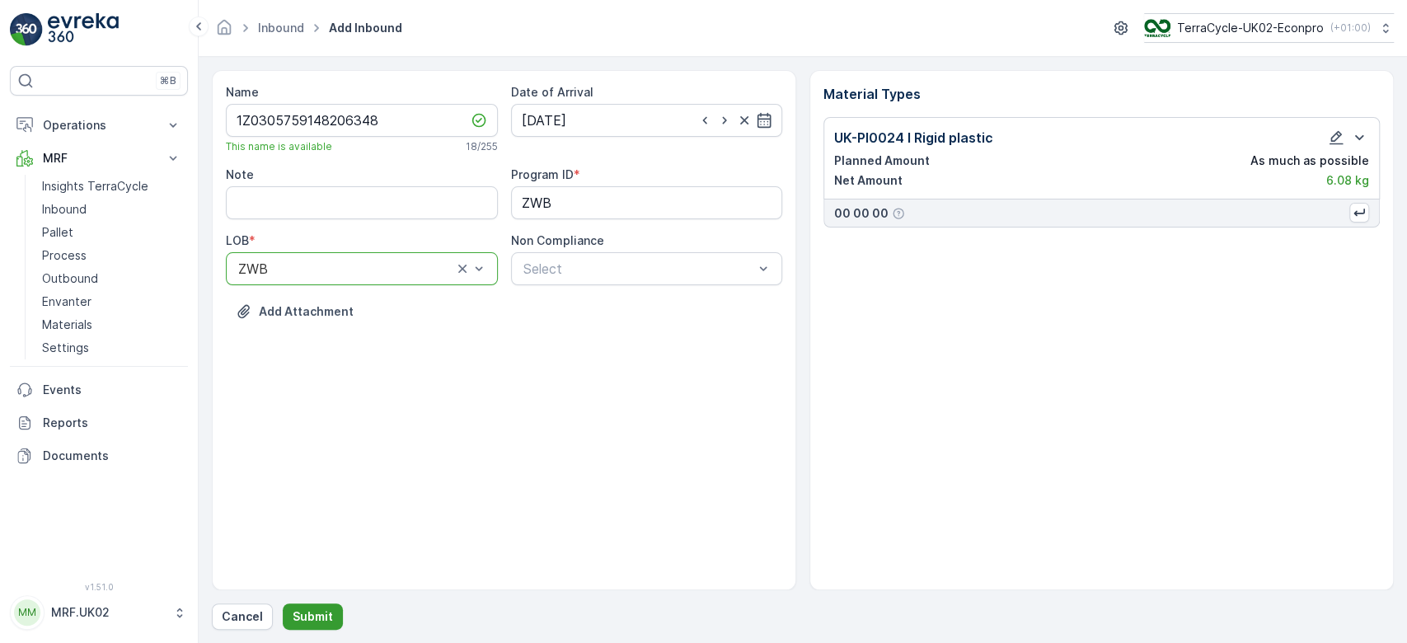
click at [304, 622] on p "Submit" at bounding box center [313, 616] width 40 height 16
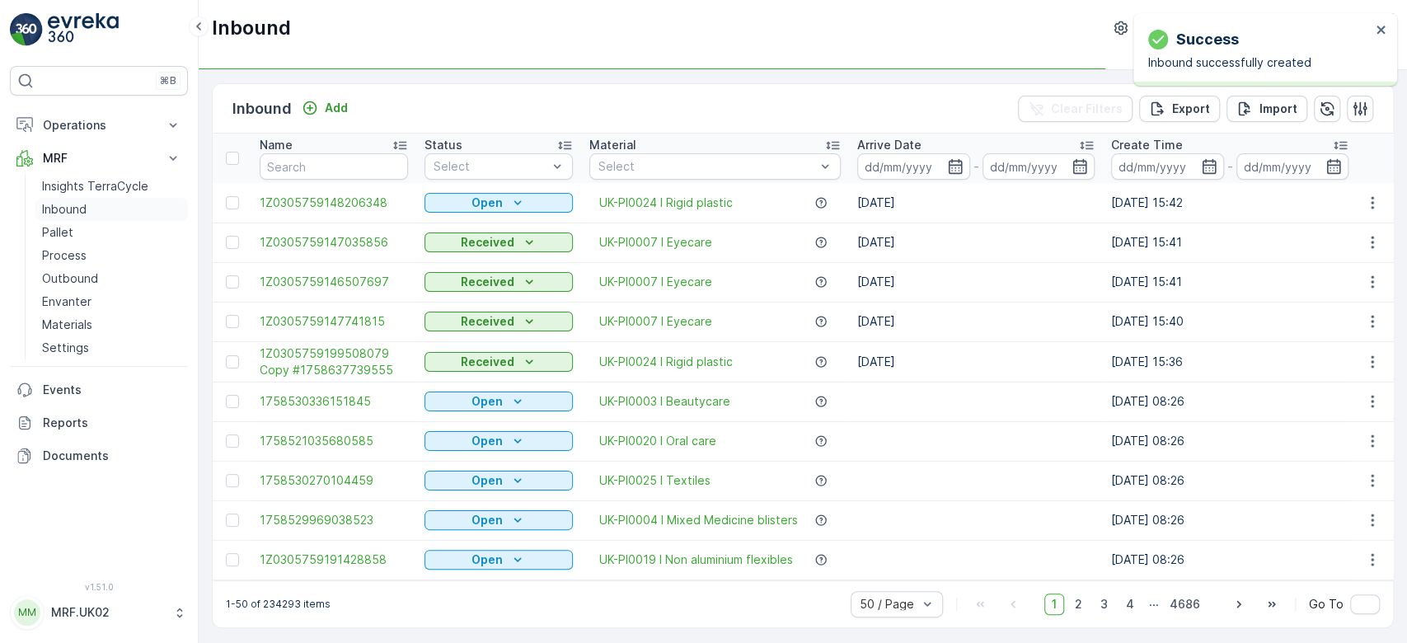
click at [110, 201] on link "Inbound" at bounding box center [111, 209] width 153 height 23
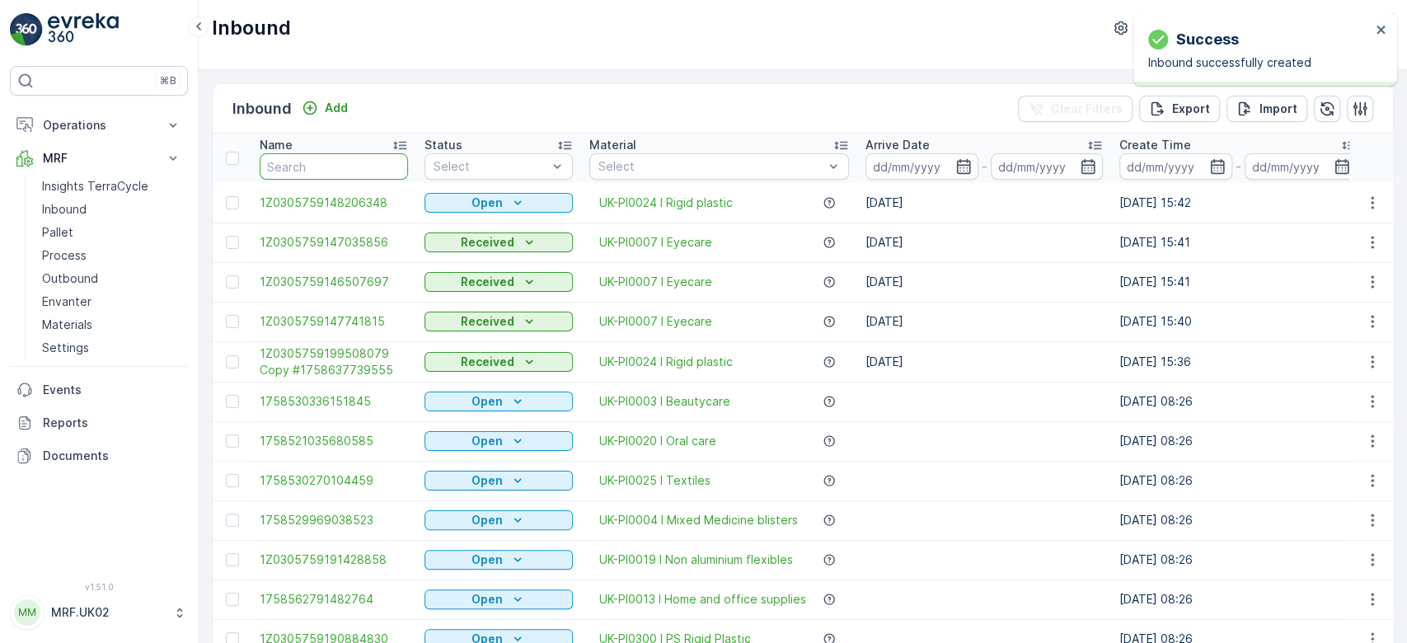
drag, startPoint x: 110, startPoint y: 201, endPoint x: 289, endPoint y: 157, distance: 184.2
click at [289, 157] on input "text" at bounding box center [334, 166] width 148 height 26
click at [340, 105] on p "Add" at bounding box center [336, 108] width 23 height 16
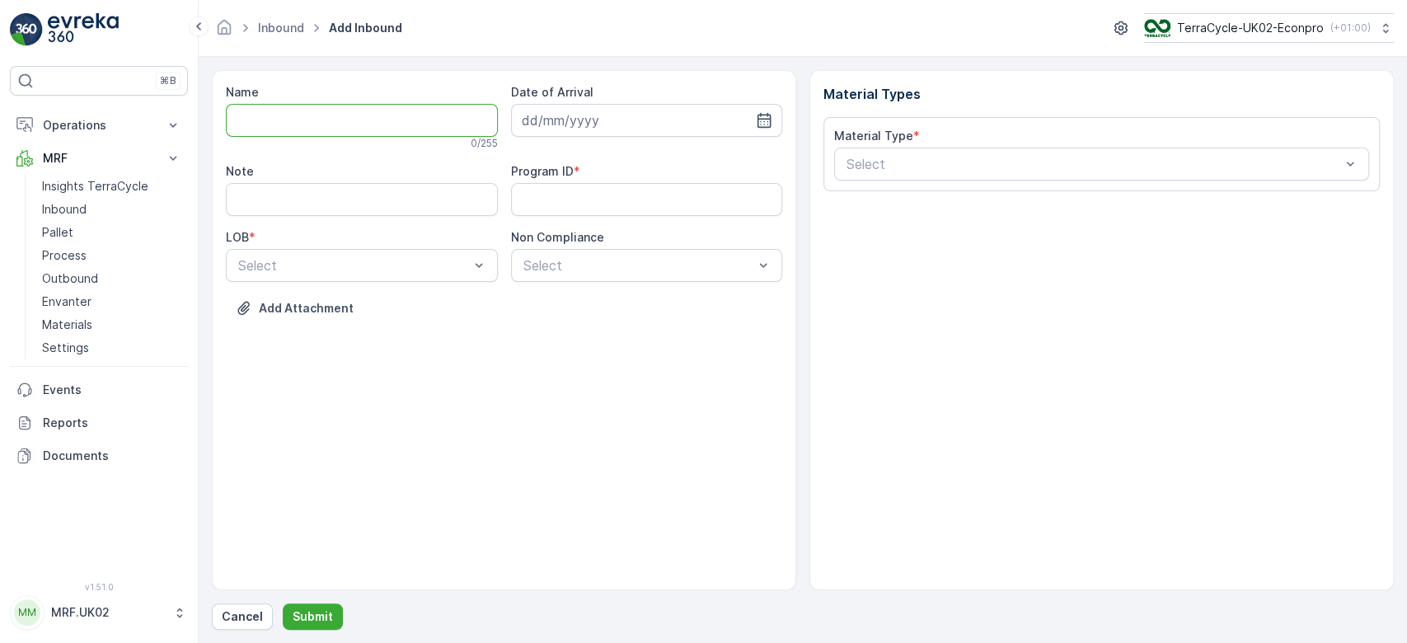
click at [331, 121] on input "Name" at bounding box center [362, 120] width 272 height 33
type input "1Z0305759146140430"
click at [283, 603] on button "Submit" at bounding box center [313, 616] width 60 height 26
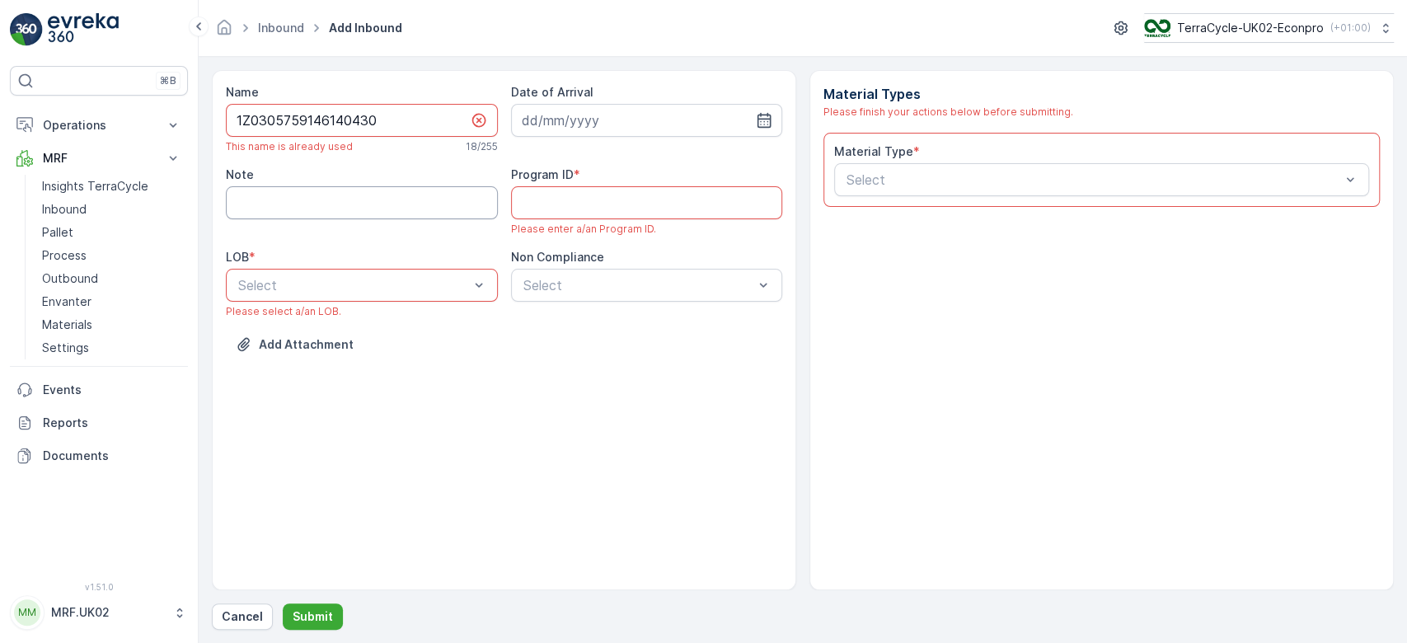
click at [343, 201] on input "Note" at bounding box center [362, 202] width 272 height 33
drag, startPoint x: 382, startPoint y: 121, endPoint x: 212, endPoint y: 129, distance: 170.0
click at [212, 129] on div "Name 1Z0305759146140430 This name is already used 18 / 255 Date of Arrival Note…" at bounding box center [504, 330] width 584 height 520
click at [250, 618] on p "Cancel" at bounding box center [242, 616] width 41 height 16
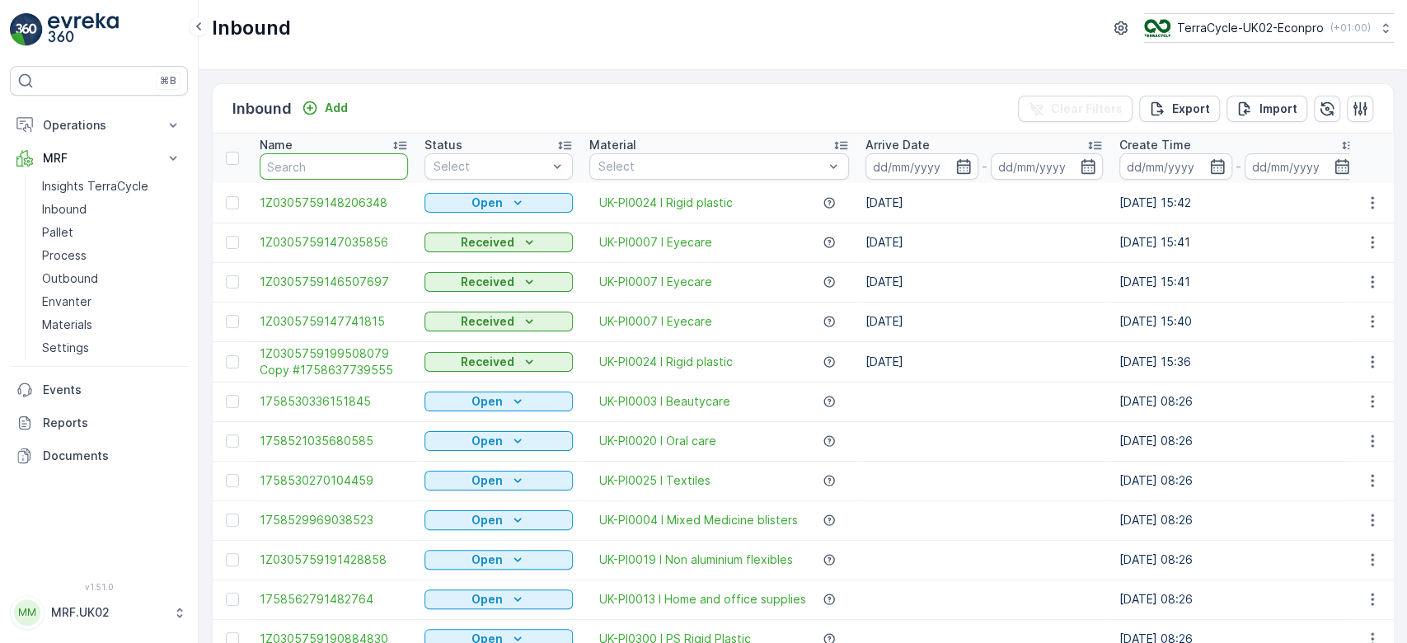
paste input "1Z0305759146140430"
type input "1Z0305759146140430"
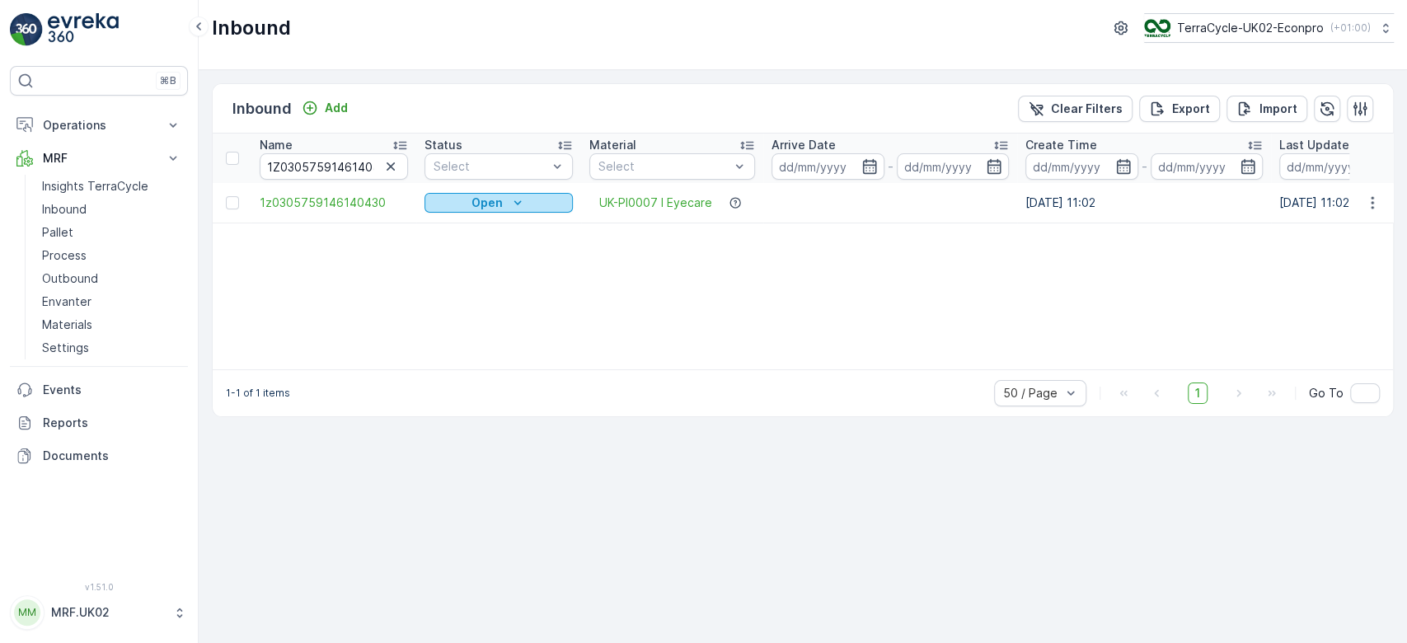
click at [524, 200] on icon "Open" at bounding box center [517, 203] width 16 height 16
click at [456, 250] on span "Scanned" at bounding box center [458, 250] width 49 height 16
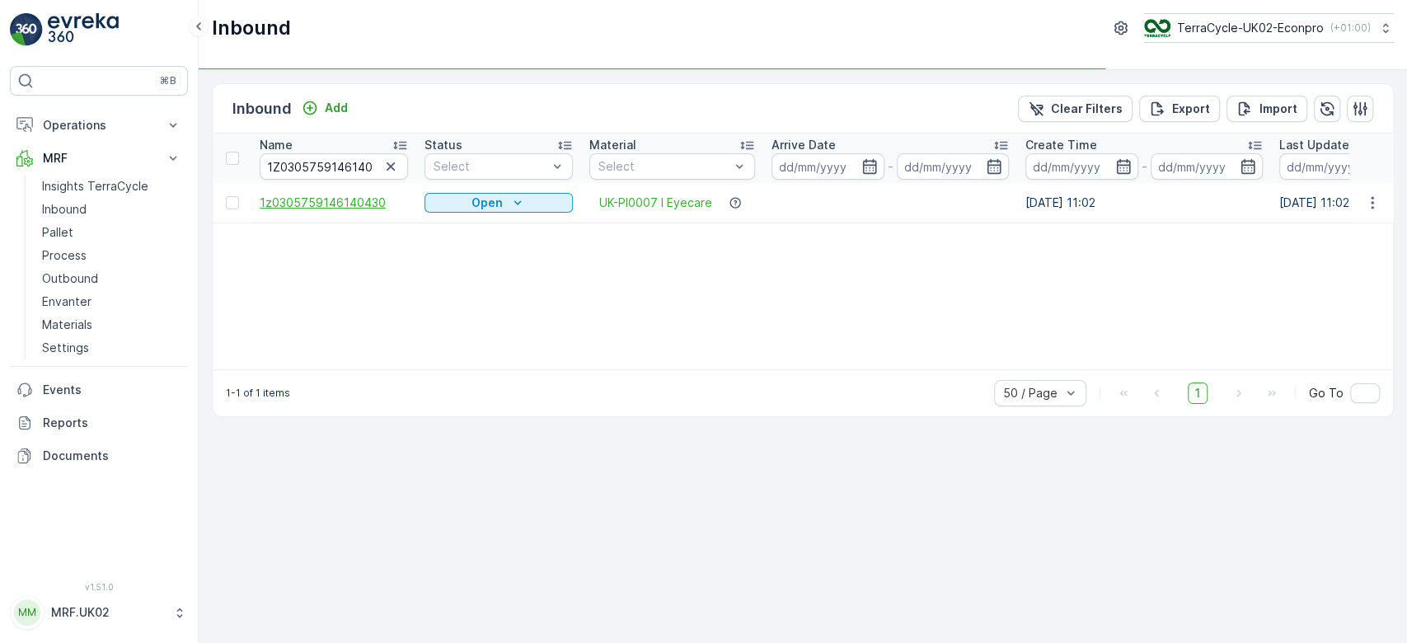
click at [350, 204] on span "1z0305759146140430" at bounding box center [334, 203] width 148 height 16
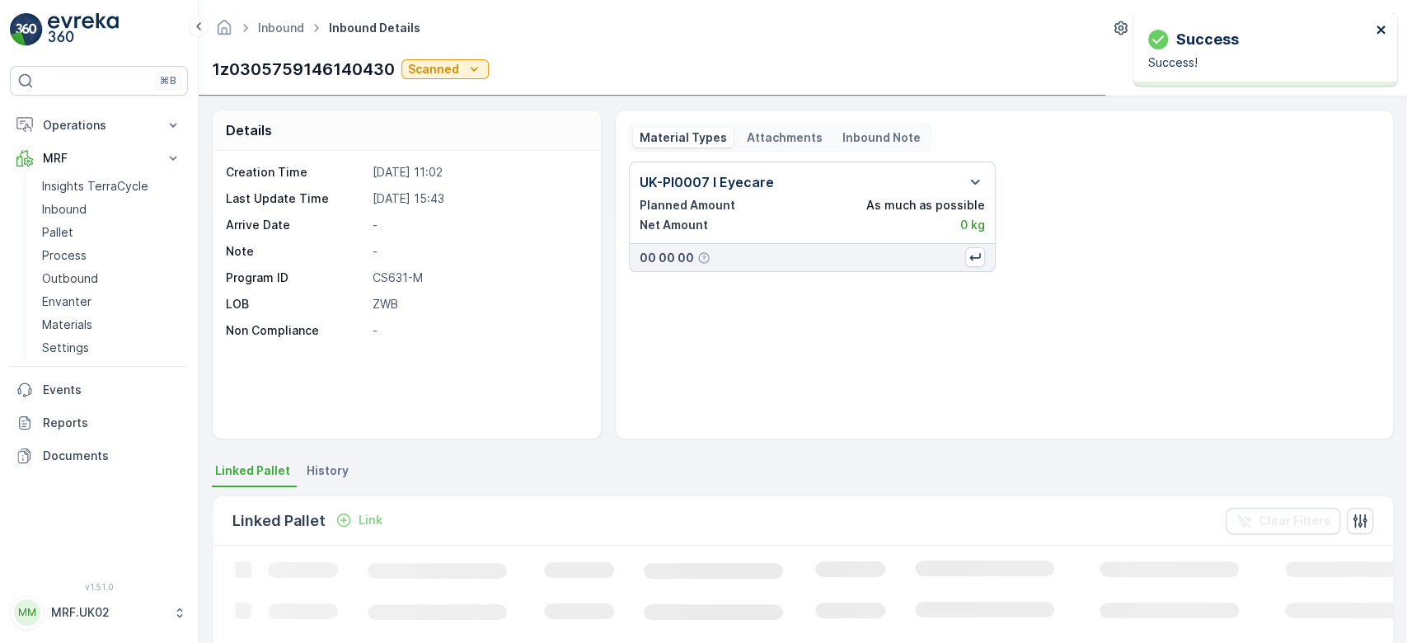
click at [1378, 30] on icon "close" at bounding box center [1382, 29] width 12 height 13
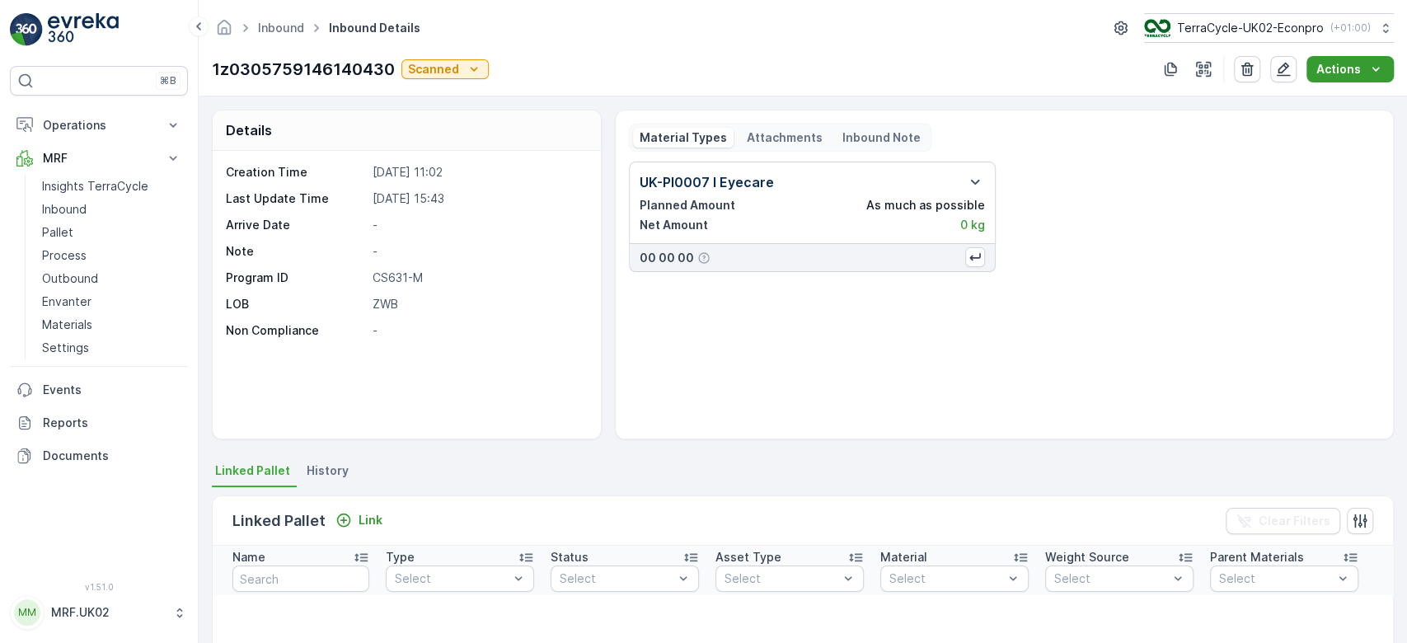
click at [1335, 73] on p "Actions" at bounding box center [1339, 69] width 45 height 16
click at [1281, 68] on icon "button" at bounding box center [1284, 70] width 14 height 14
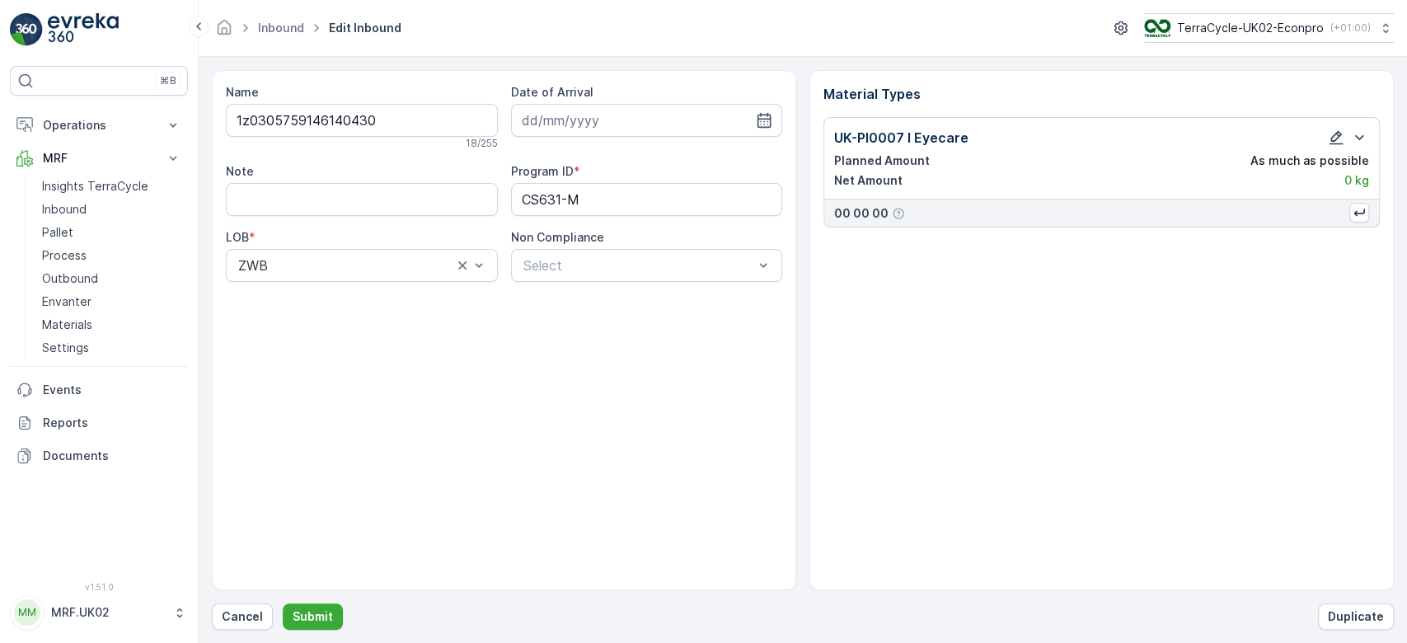
click at [1334, 138] on icon "button" at bounding box center [1336, 137] width 16 height 16
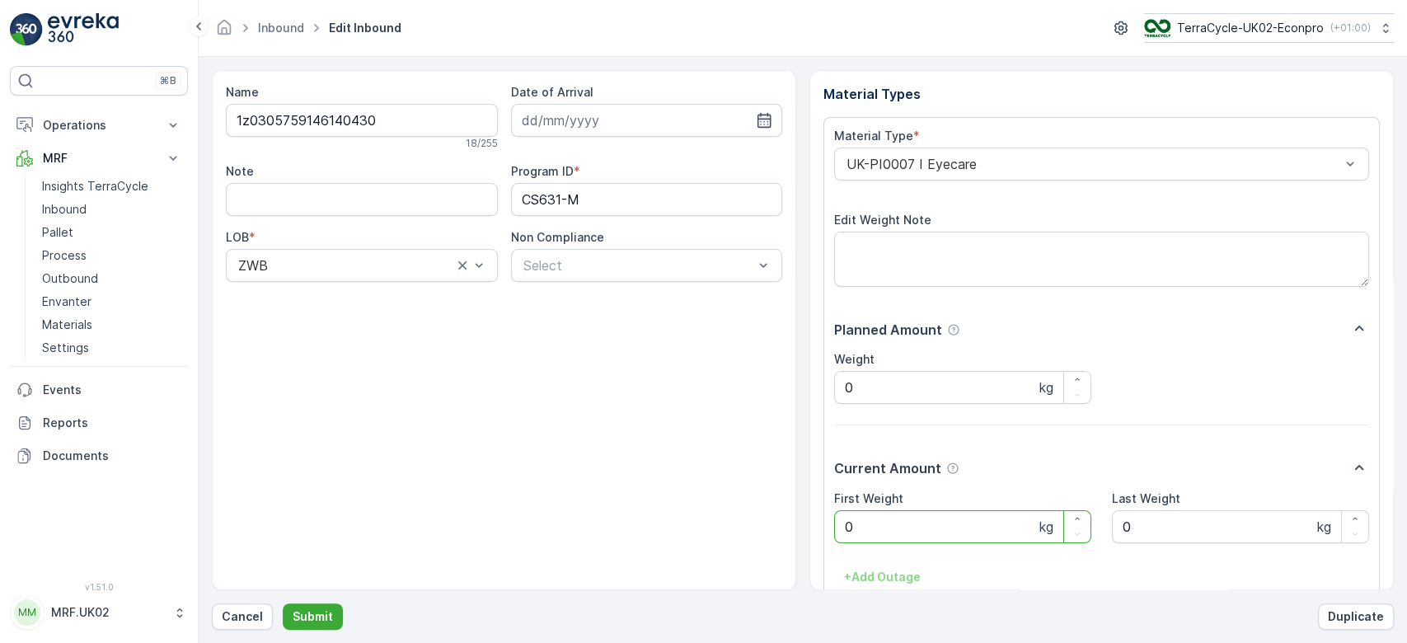
click at [962, 541] on Weight "0" at bounding box center [962, 526] width 257 height 33
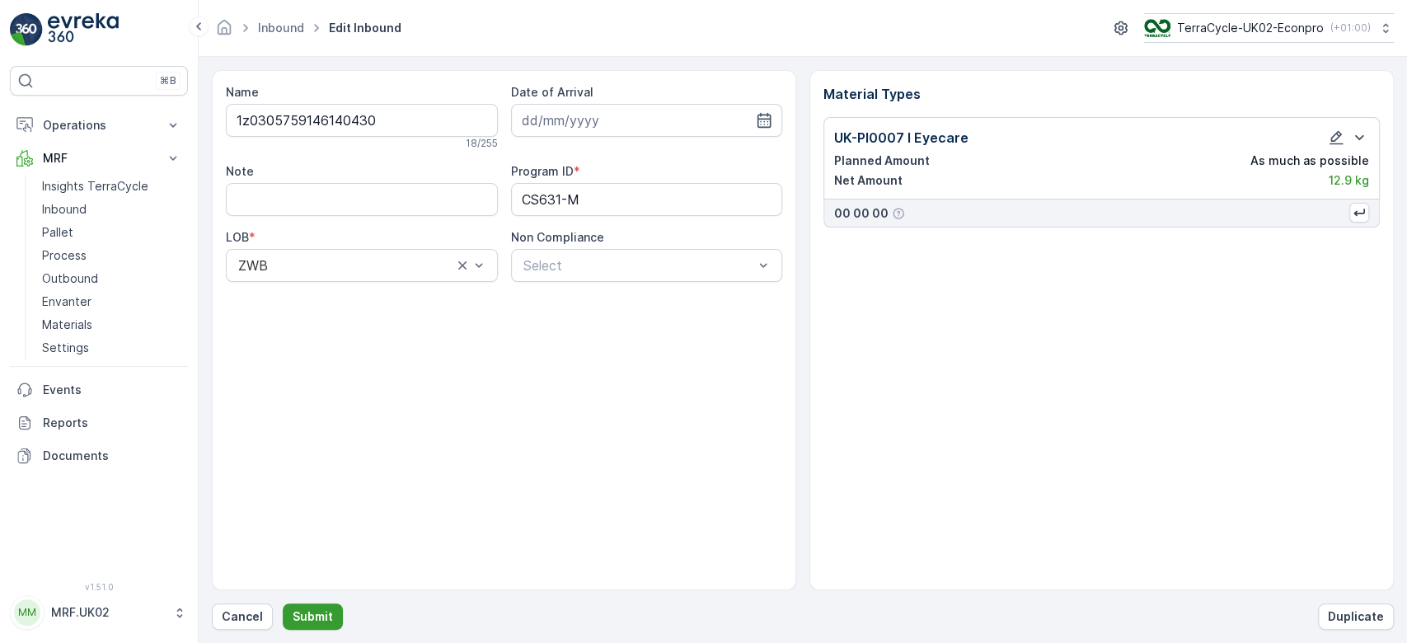
click at [302, 620] on p "Submit" at bounding box center [313, 616] width 40 height 16
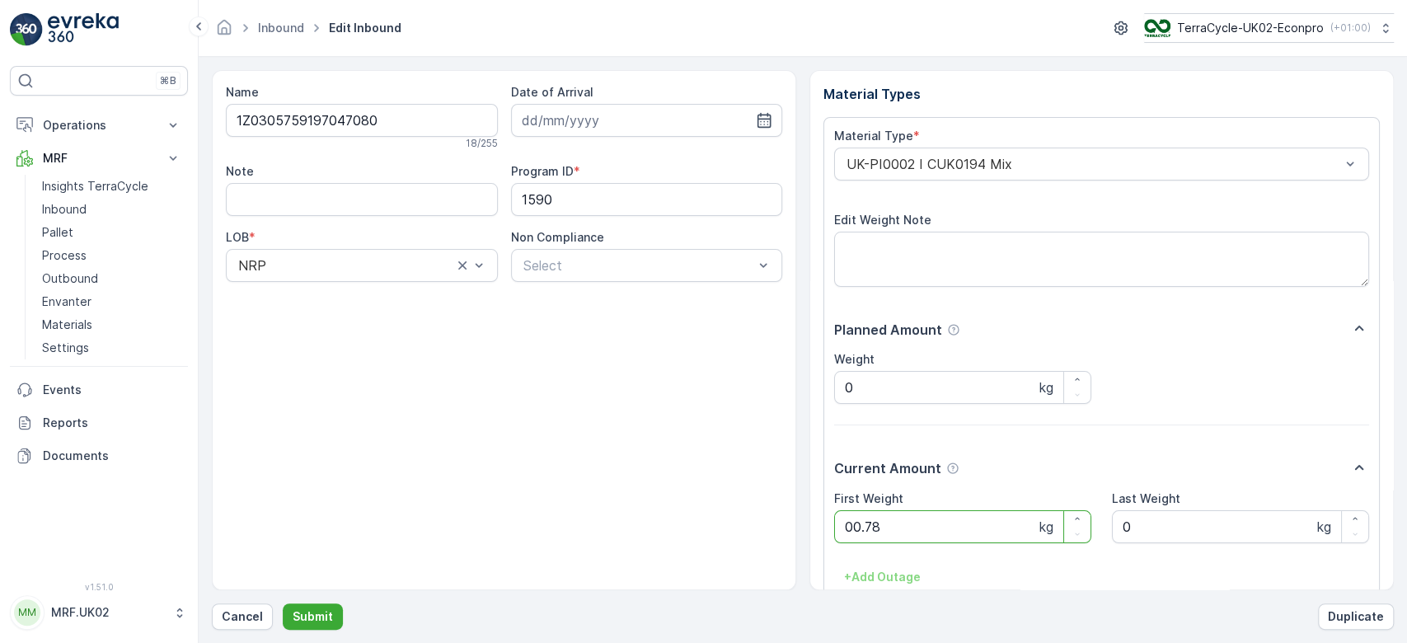
click at [283, 603] on button "Submit" at bounding box center [313, 616] width 60 height 26
type Weight "01"
click at [283, 603] on button "Submit" at bounding box center [313, 616] width 60 height 26
